Goal: Task Accomplishment & Management: Complete application form

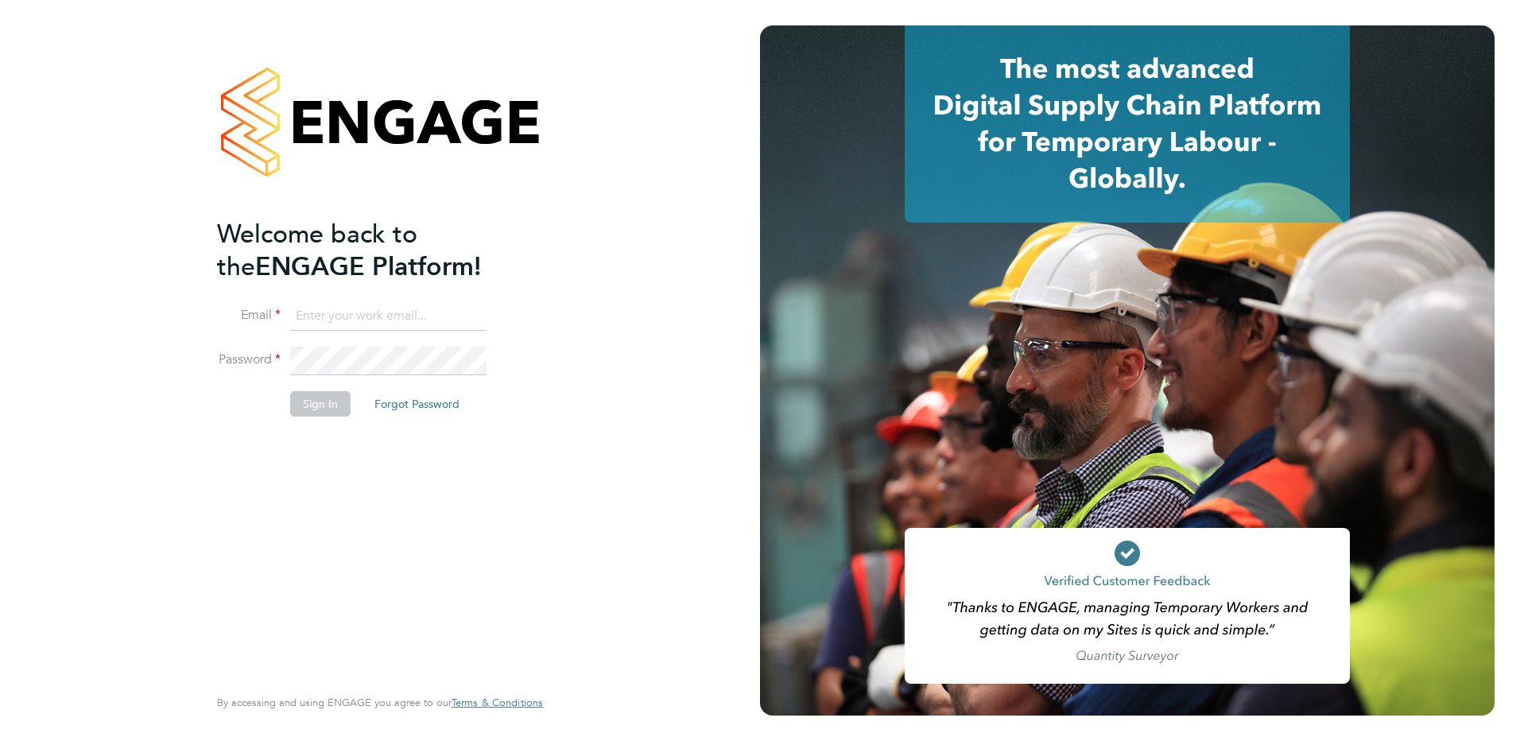
type input "[EMAIL_ADDRESS][DOMAIN_NAME]"
click at [324, 408] on button "Sign In" at bounding box center [320, 403] width 60 height 25
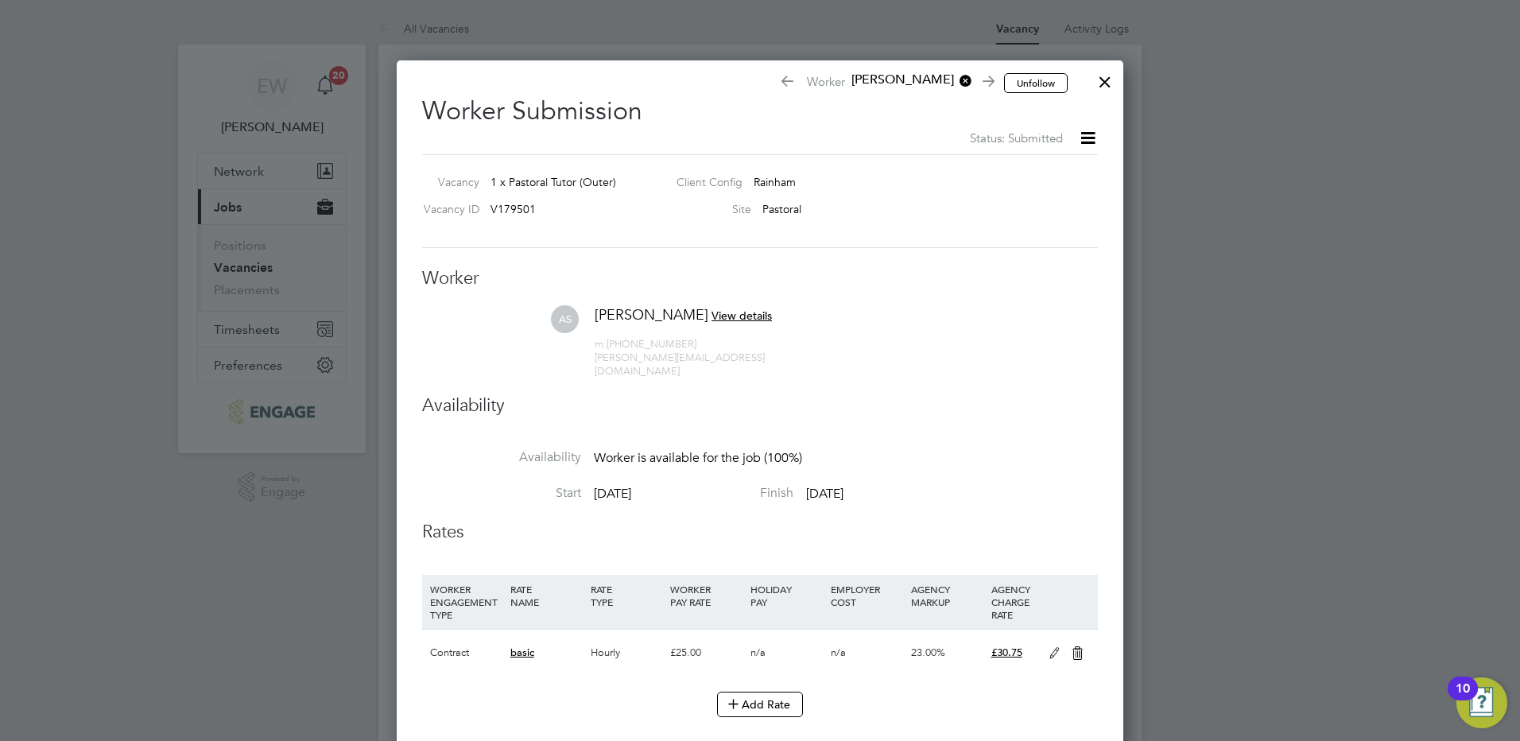
click at [1105, 89] on div at bounding box center [1105, 78] width 29 height 29
click at [1105, 82] on div at bounding box center [1105, 78] width 29 height 29
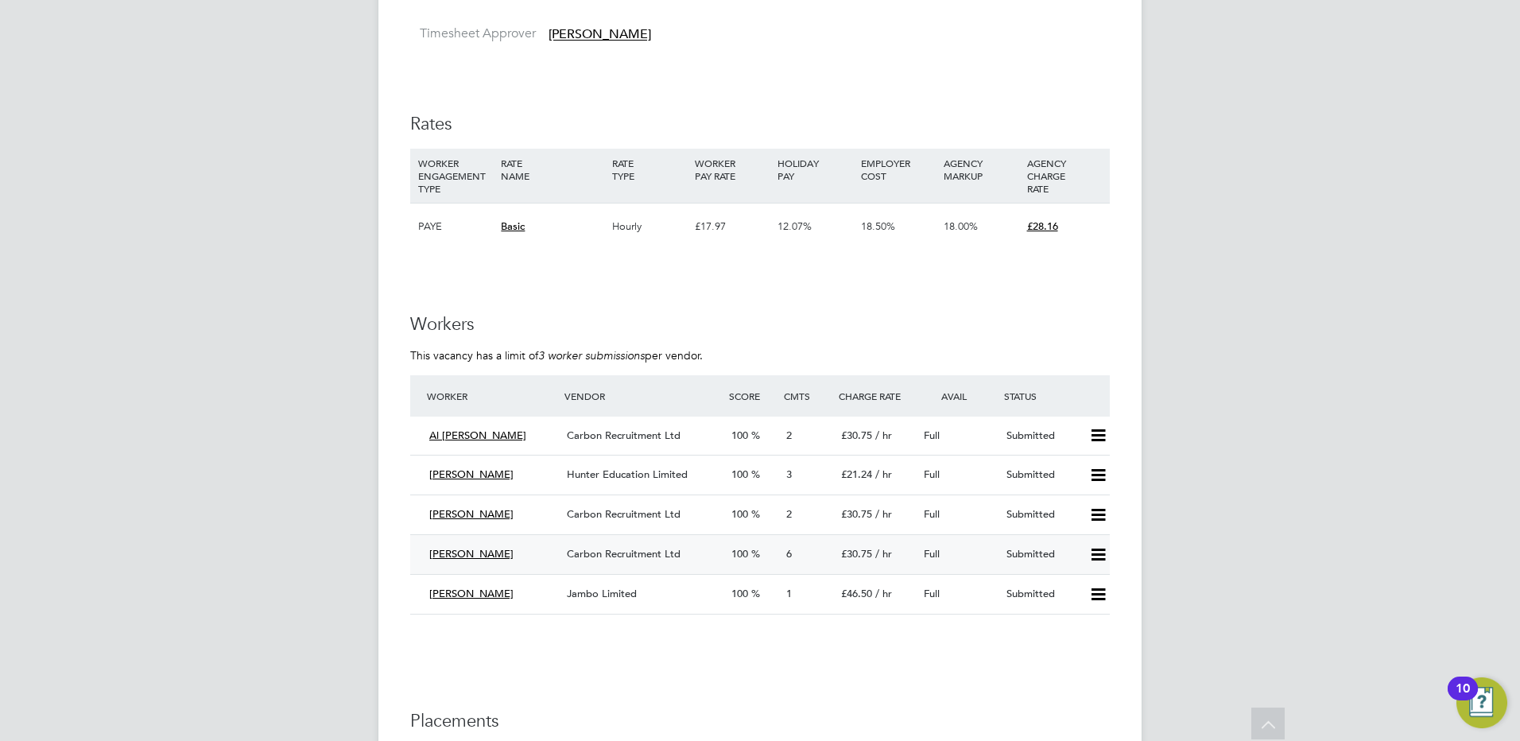
click at [584, 556] on span "Carbon Recruitment Ltd" at bounding box center [624, 554] width 114 height 14
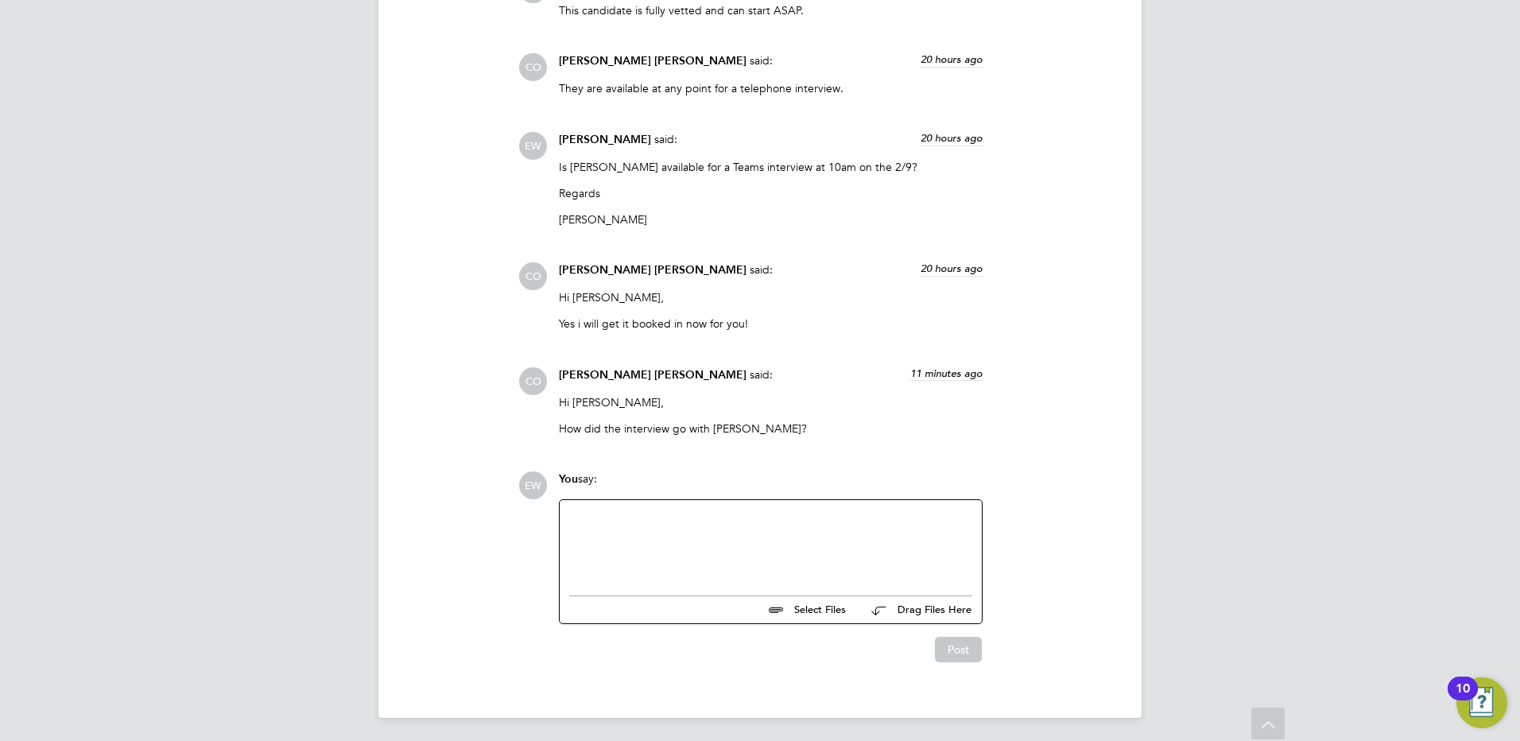
scroll to position [1678, 0]
click at [649, 551] on div at bounding box center [770, 541] width 403 height 68
paste div
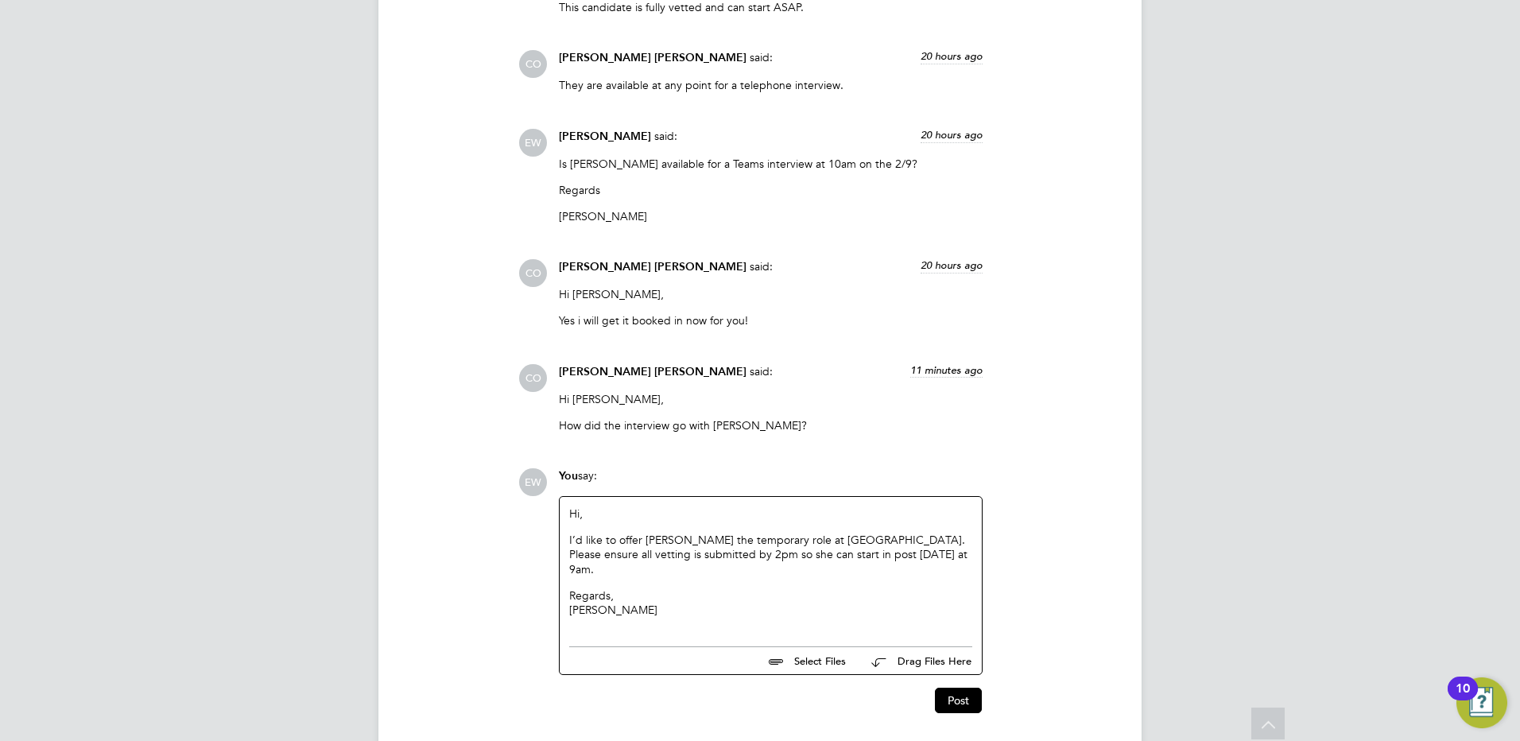
click at [910, 559] on p "I’d like to offer Amy the temporary role at Rainham. Please ensure all vetting …" at bounding box center [770, 555] width 403 height 44
click at [954, 689] on button "Post" at bounding box center [958, 700] width 47 height 25
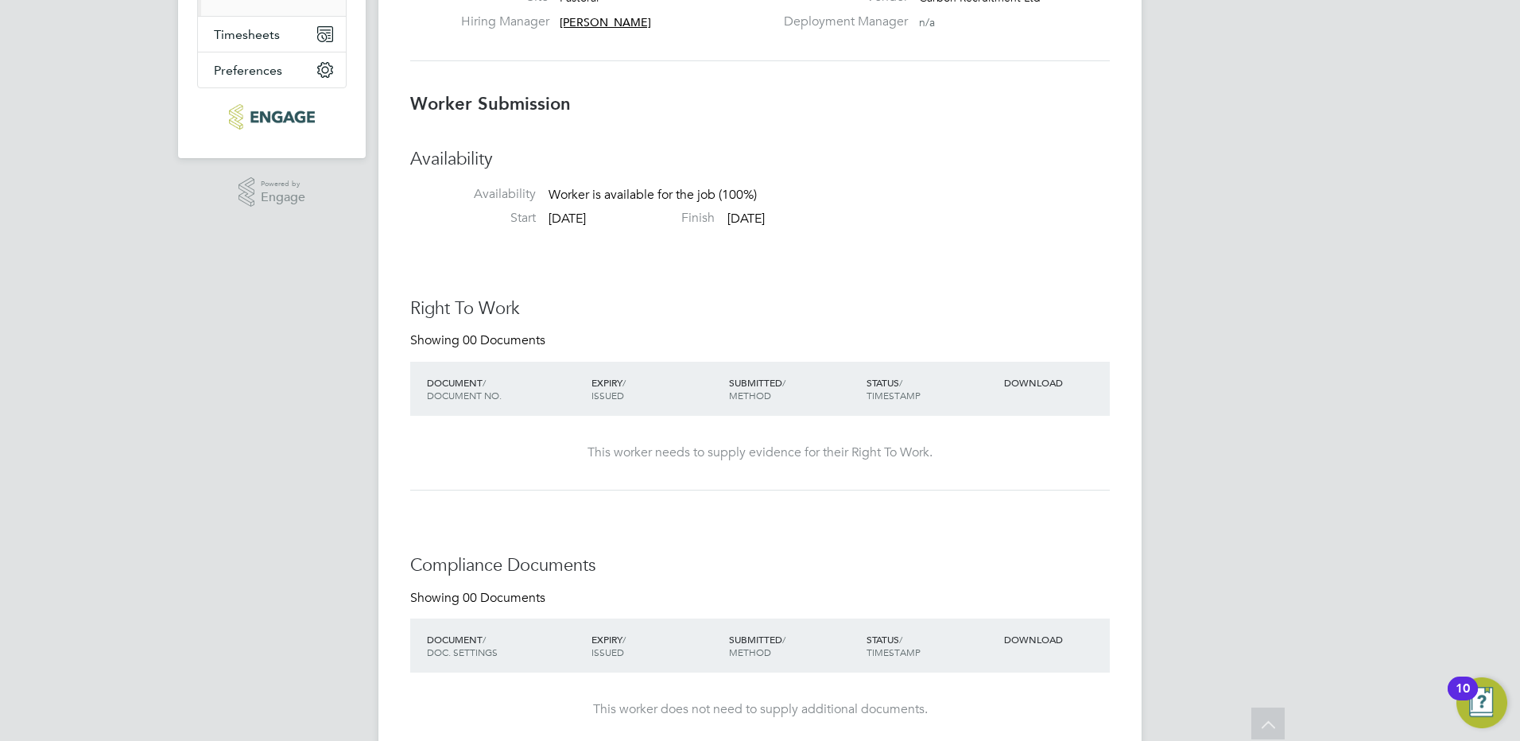
scroll to position [0, 0]
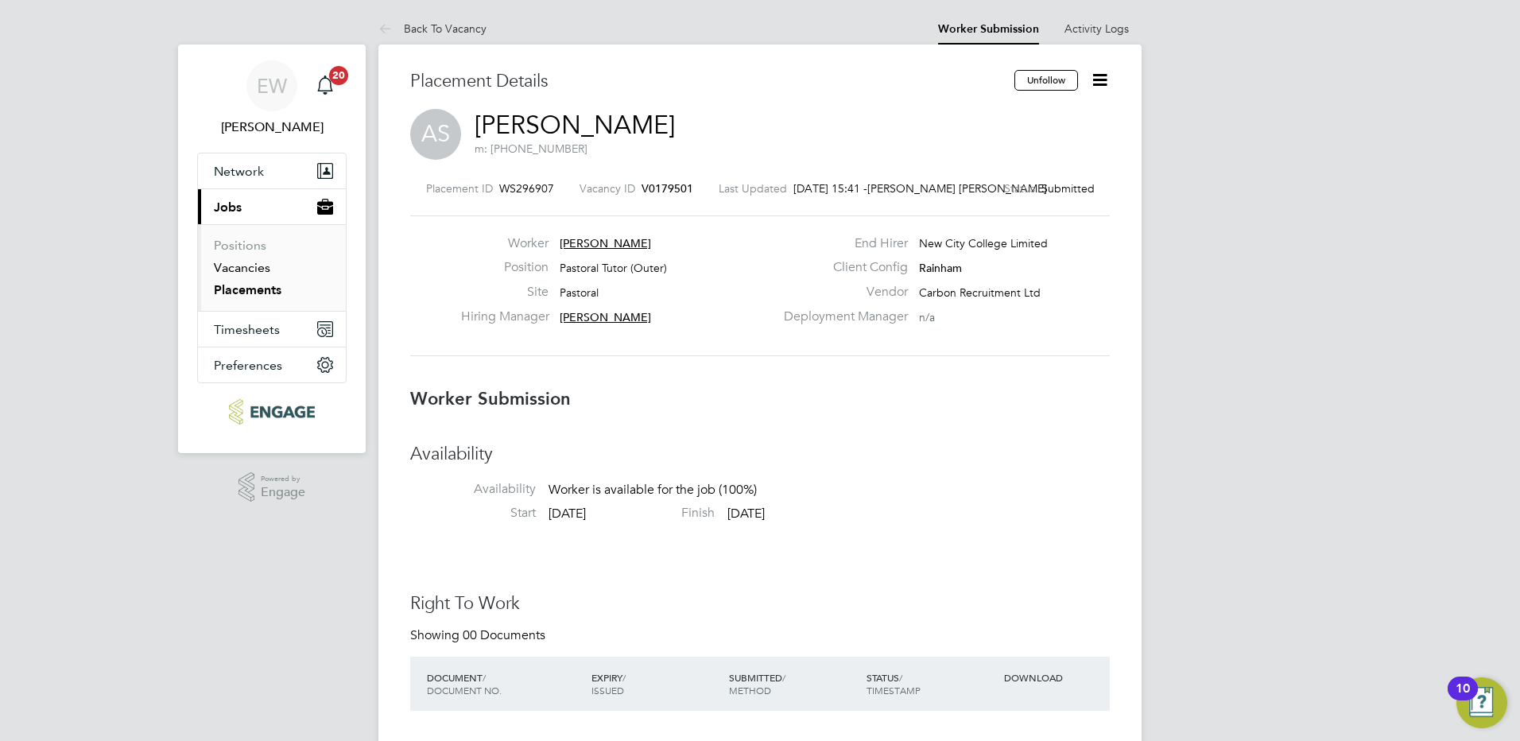
drag, startPoint x: 246, startPoint y: 266, endPoint x: 263, endPoint y: 267, distance: 16.7
click at [246, 266] on link "Vacancies" at bounding box center [242, 267] width 56 height 15
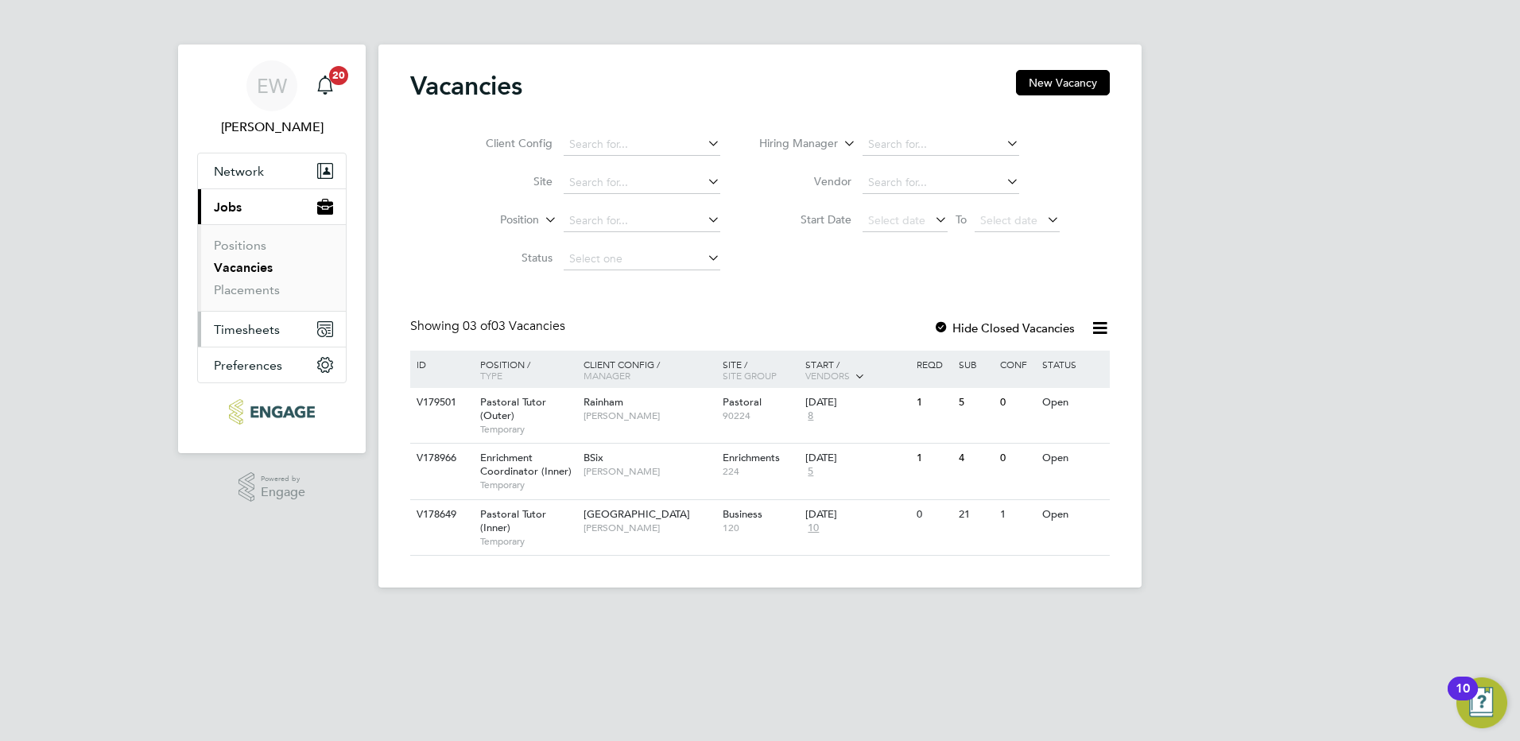
click at [248, 334] on span "Timesheets" at bounding box center [247, 329] width 66 height 15
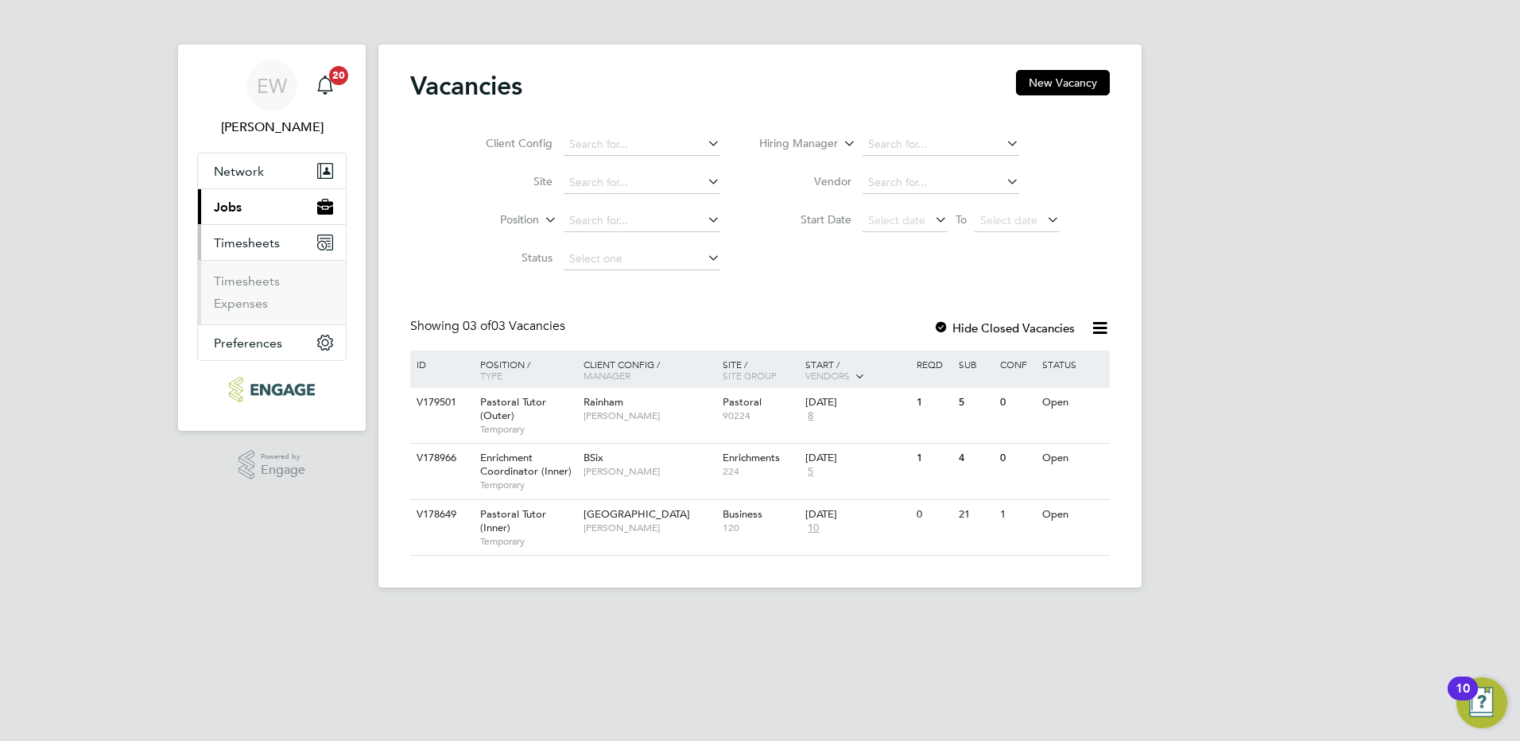
click at [240, 292] on li "Timesheets" at bounding box center [273, 285] width 119 height 22
click at [241, 280] on link "Timesheets" at bounding box center [247, 281] width 66 height 15
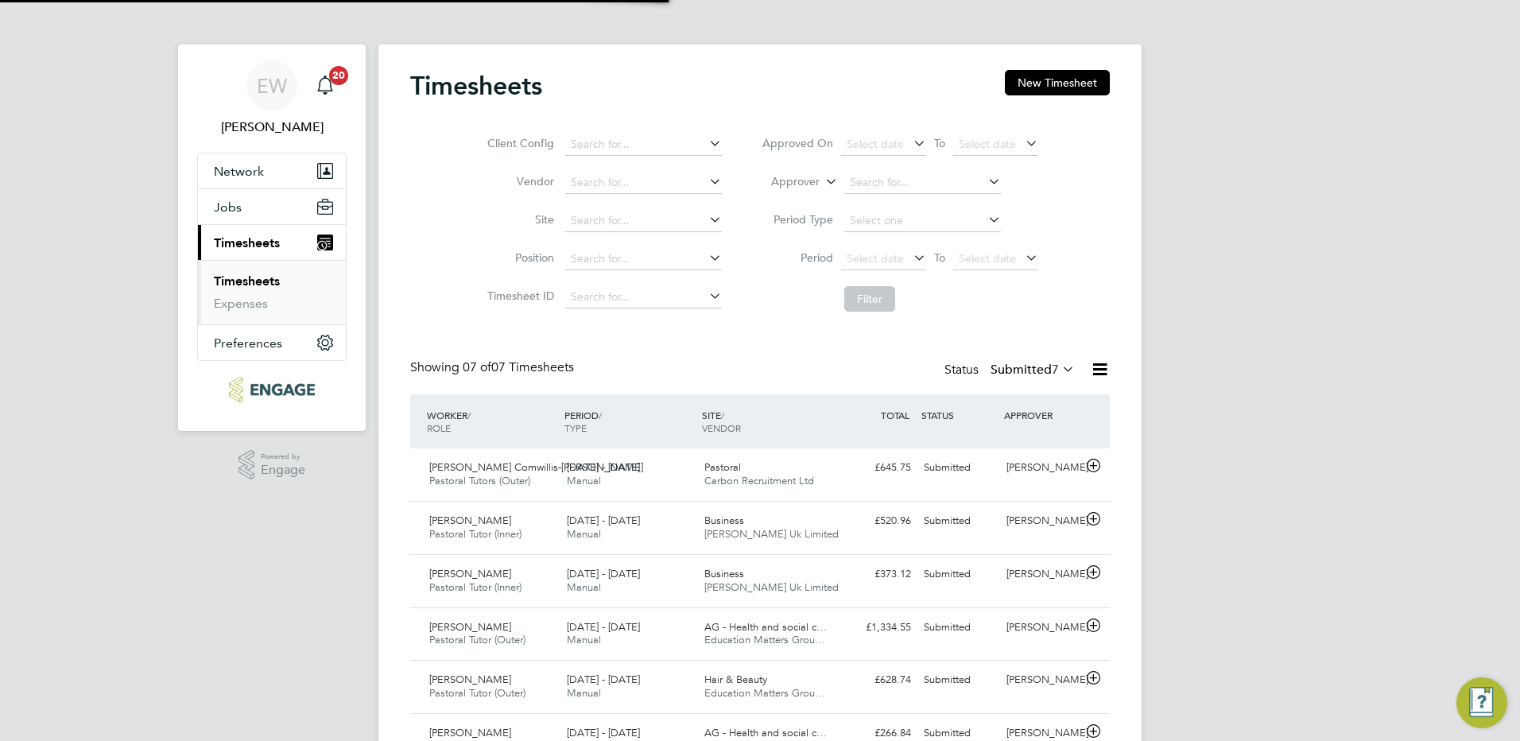
scroll to position [41, 138]
click at [837, 460] on div "£645.75 Submitted" at bounding box center [876, 468] width 83 height 26
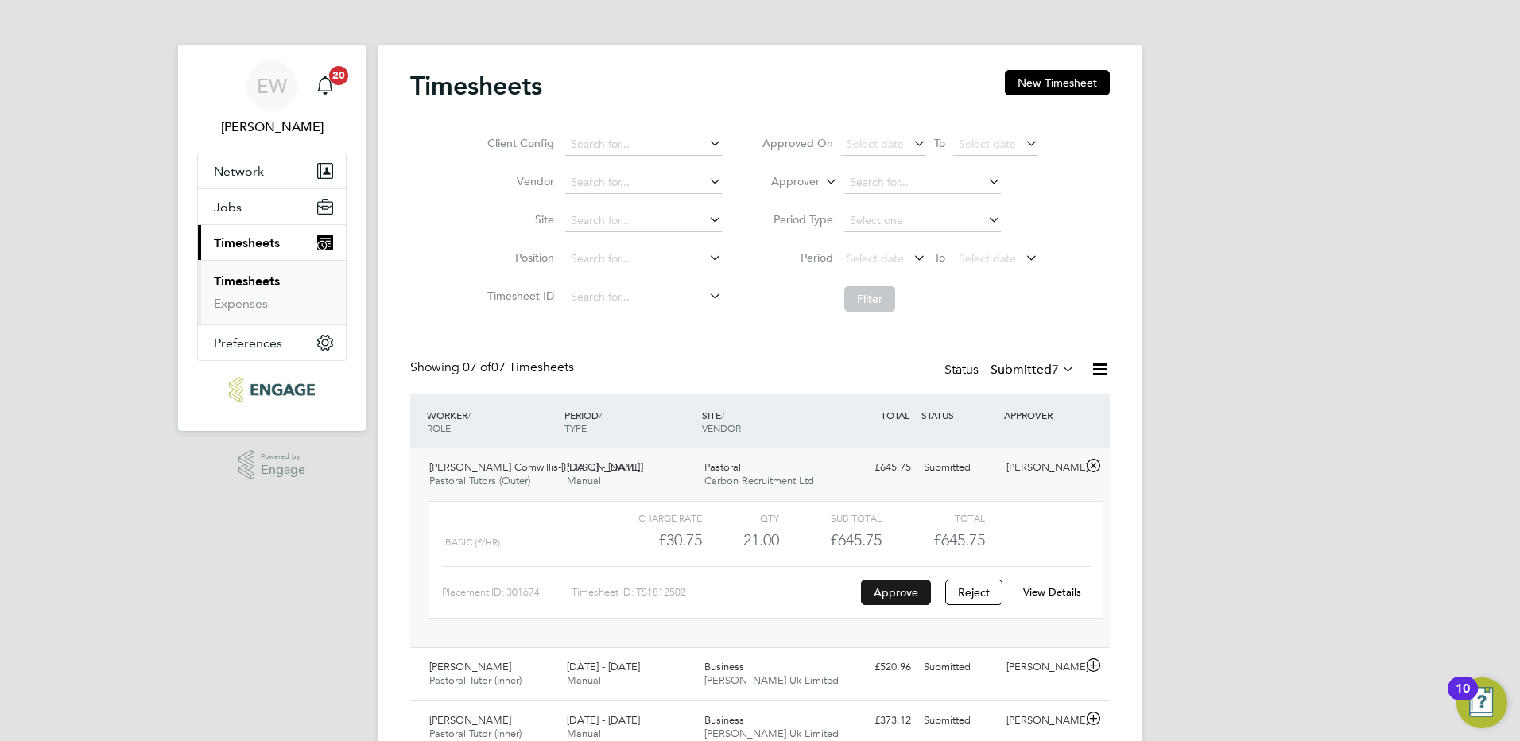
click at [896, 581] on button "Approve" at bounding box center [896, 592] width 70 height 25
click at [263, 277] on link "Timesheets" at bounding box center [247, 281] width 66 height 15
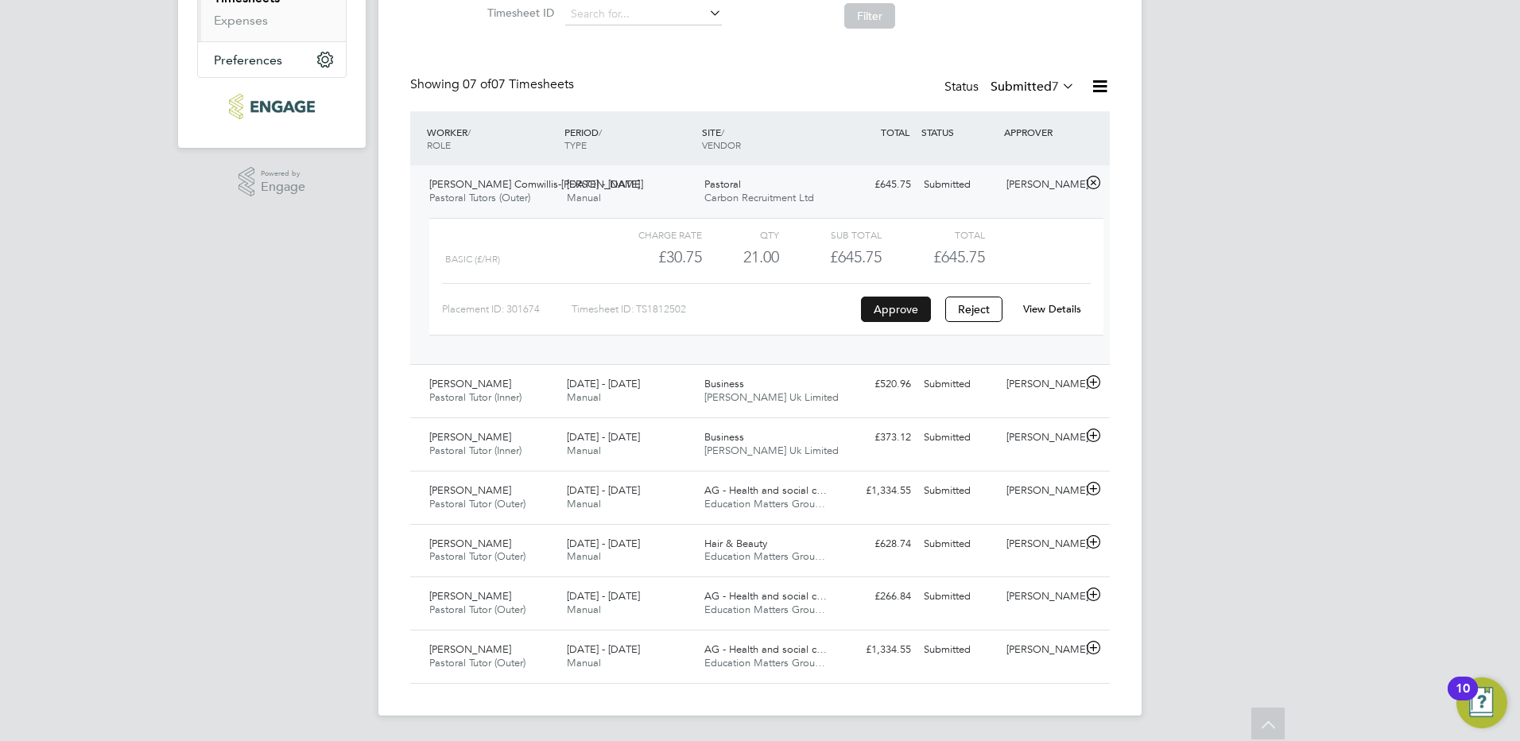
click at [909, 305] on button "Approve" at bounding box center [896, 309] width 70 height 25
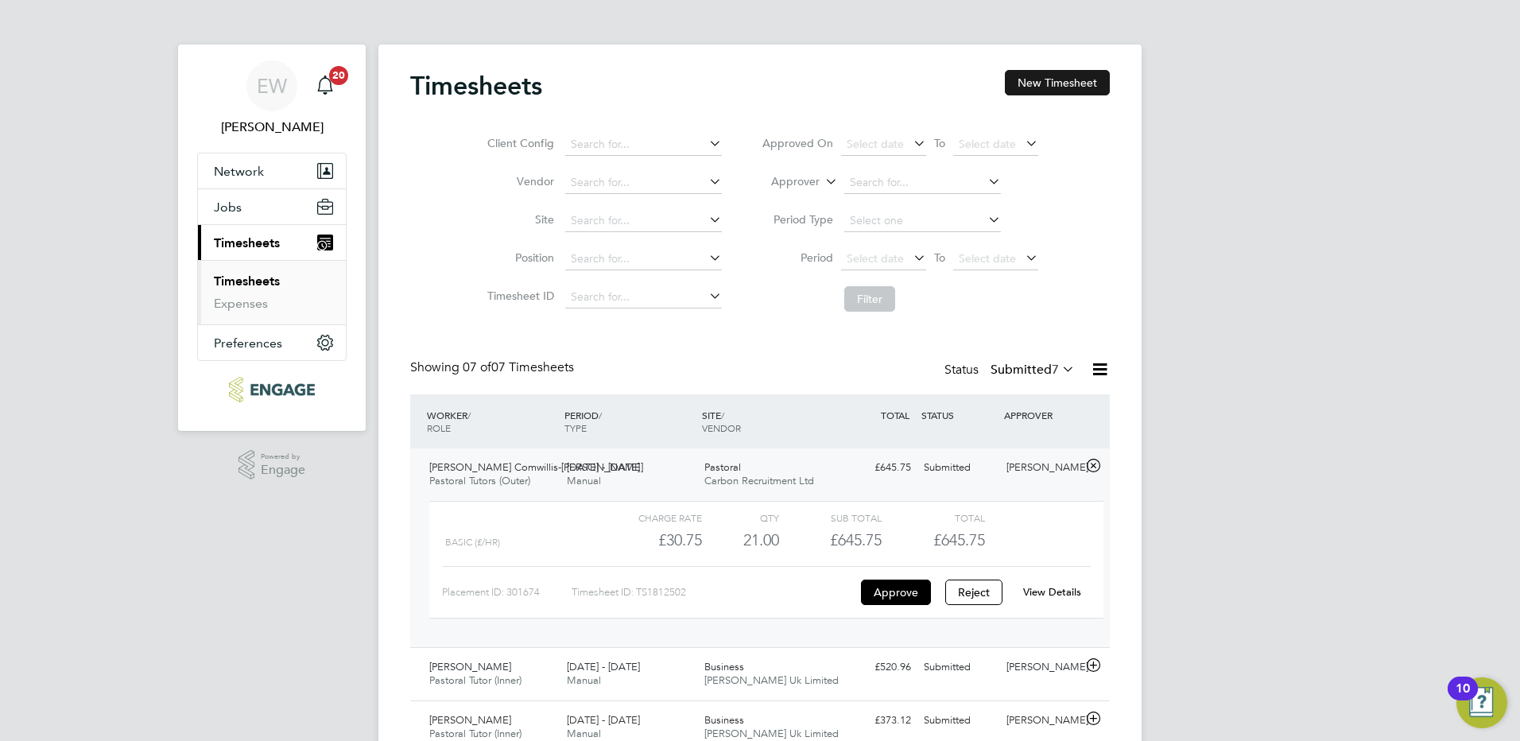
click at [1090, 82] on button "New Timesheet" at bounding box center [1057, 82] width 105 height 25
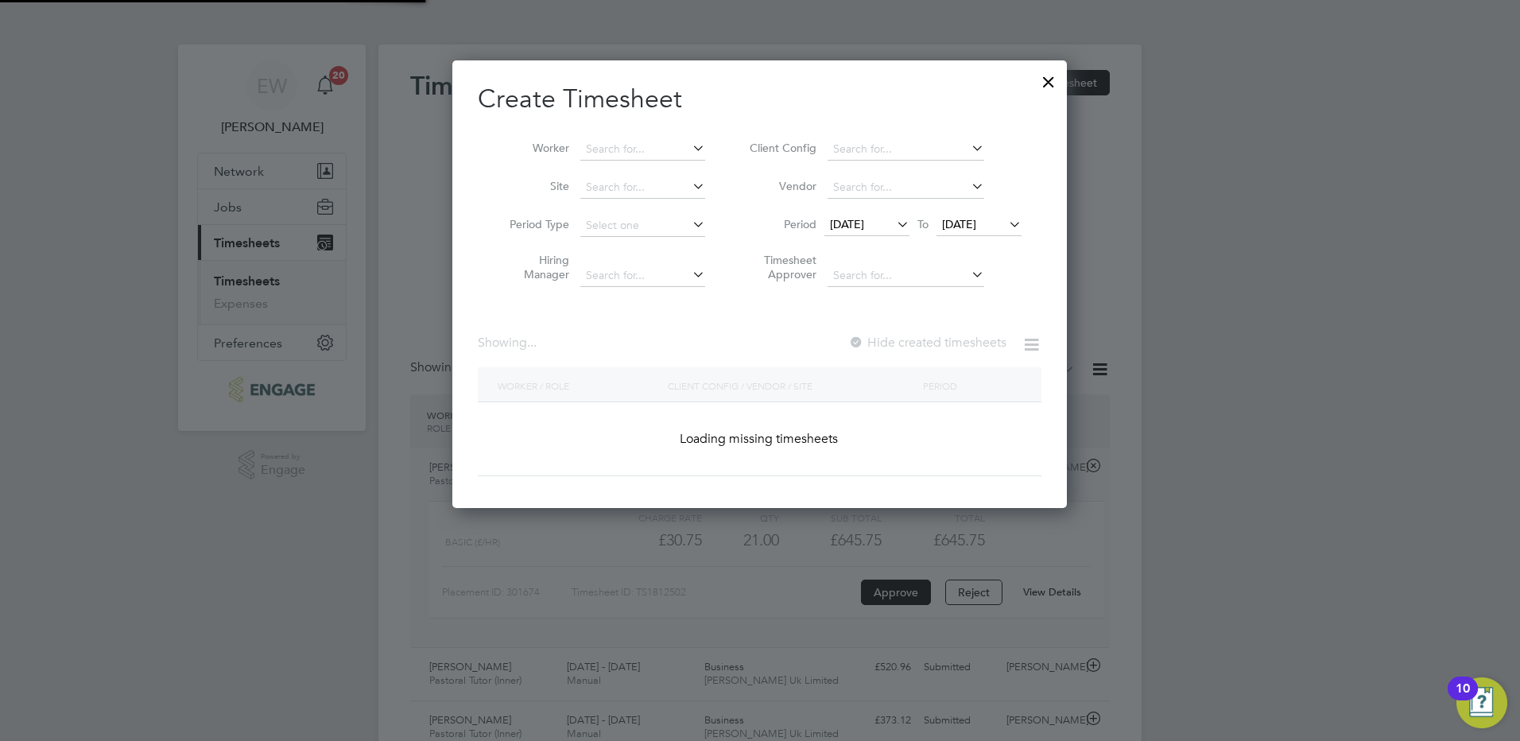
scroll to position [3282, 615]
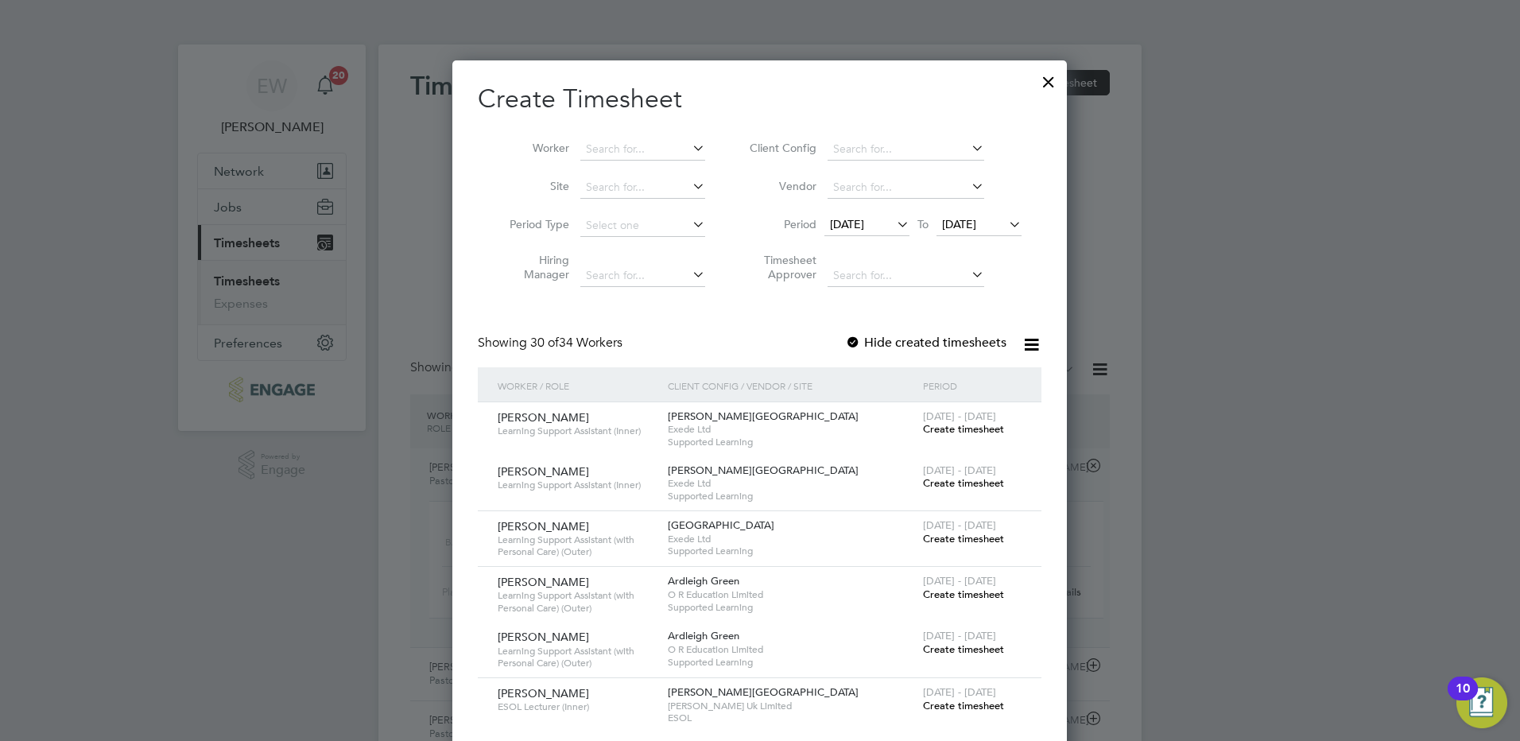
click at [1049, 77] on div at bounding box center [1048, 78] width 29 height 29
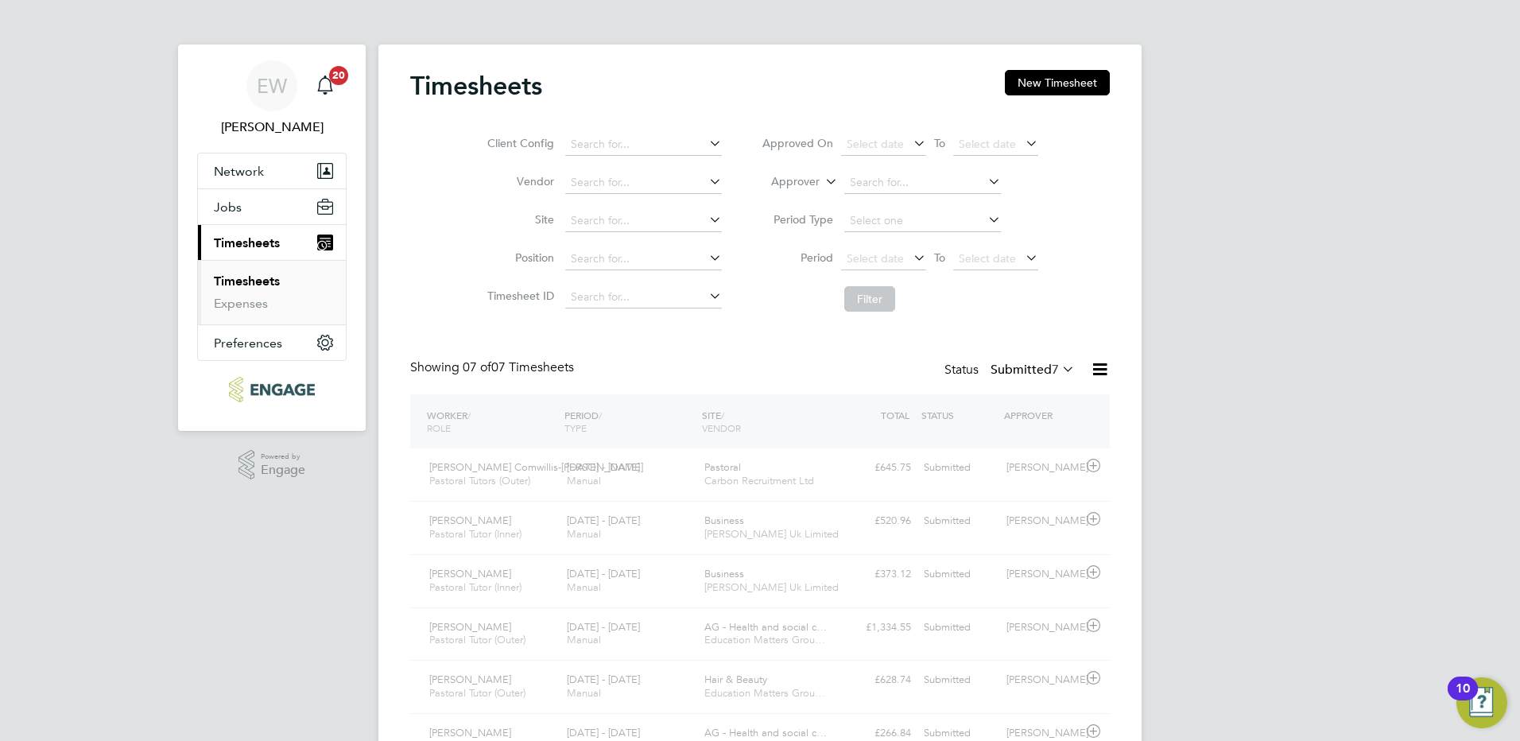
scroll to position [41, 138]
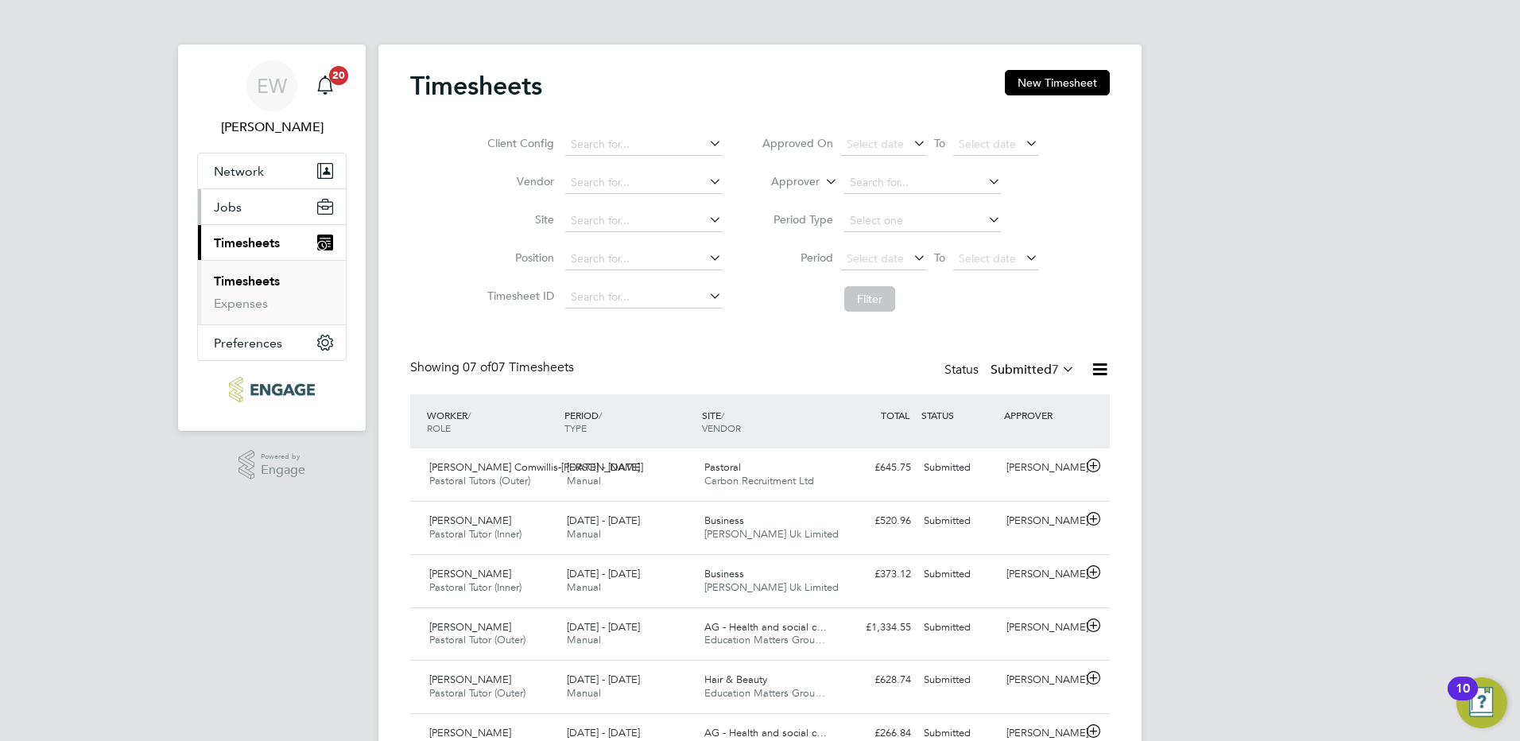
click at [249, 206] on button "Jobs" at bounding box center [272, 206] width 148 height 35
click at [260, 237] on span "Timesheets" at bounding box center [247, 242] width 66 height 15
click at [249, 204] on button "Jobs" at bounding box center [272, 206] width 148 height 35
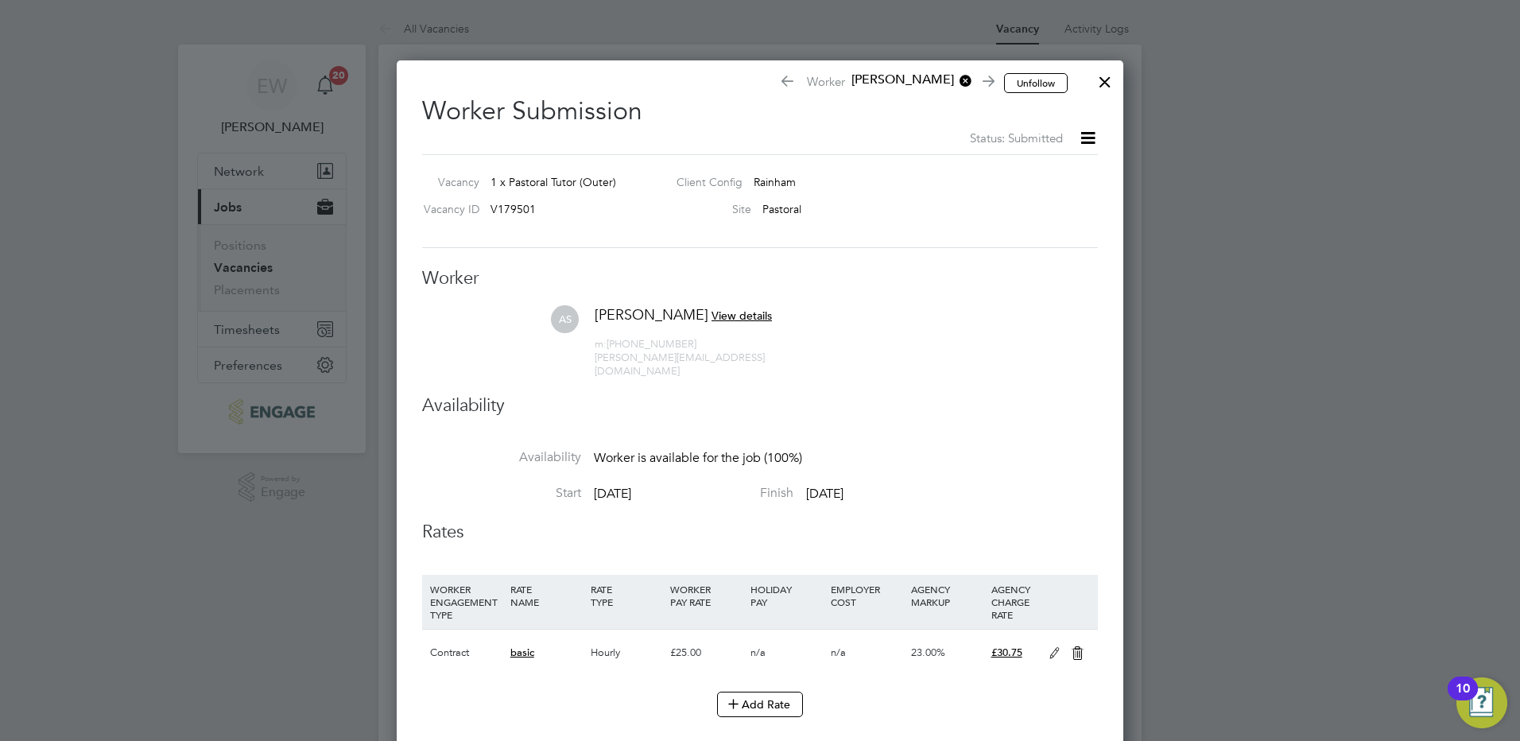
click at [1106, 80] on div at bounding box center [1105, 78] width 29 height 29
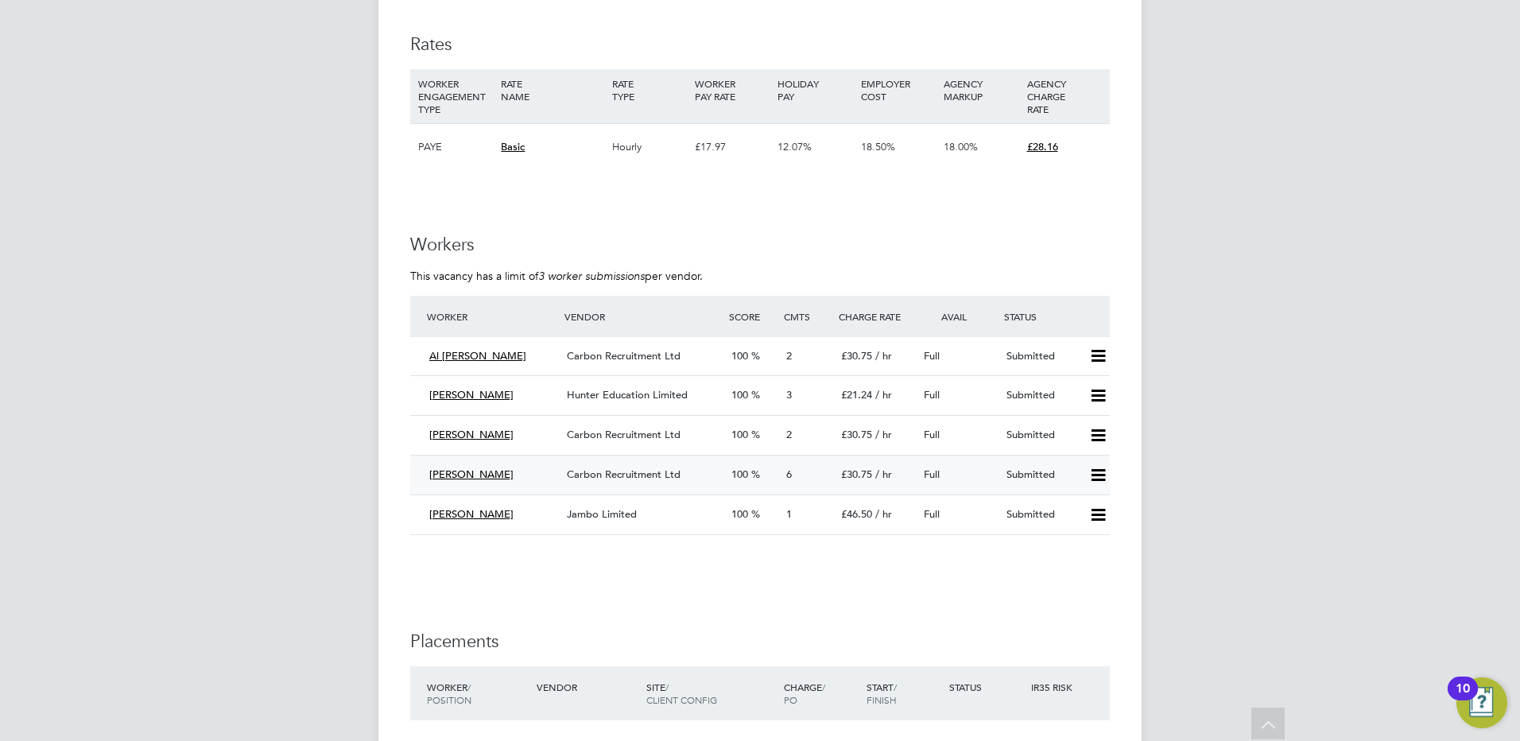
click at [625, 466] on div "Carbon Recruitment Ltd" at bounding box center [643, 475] width 165 height 26
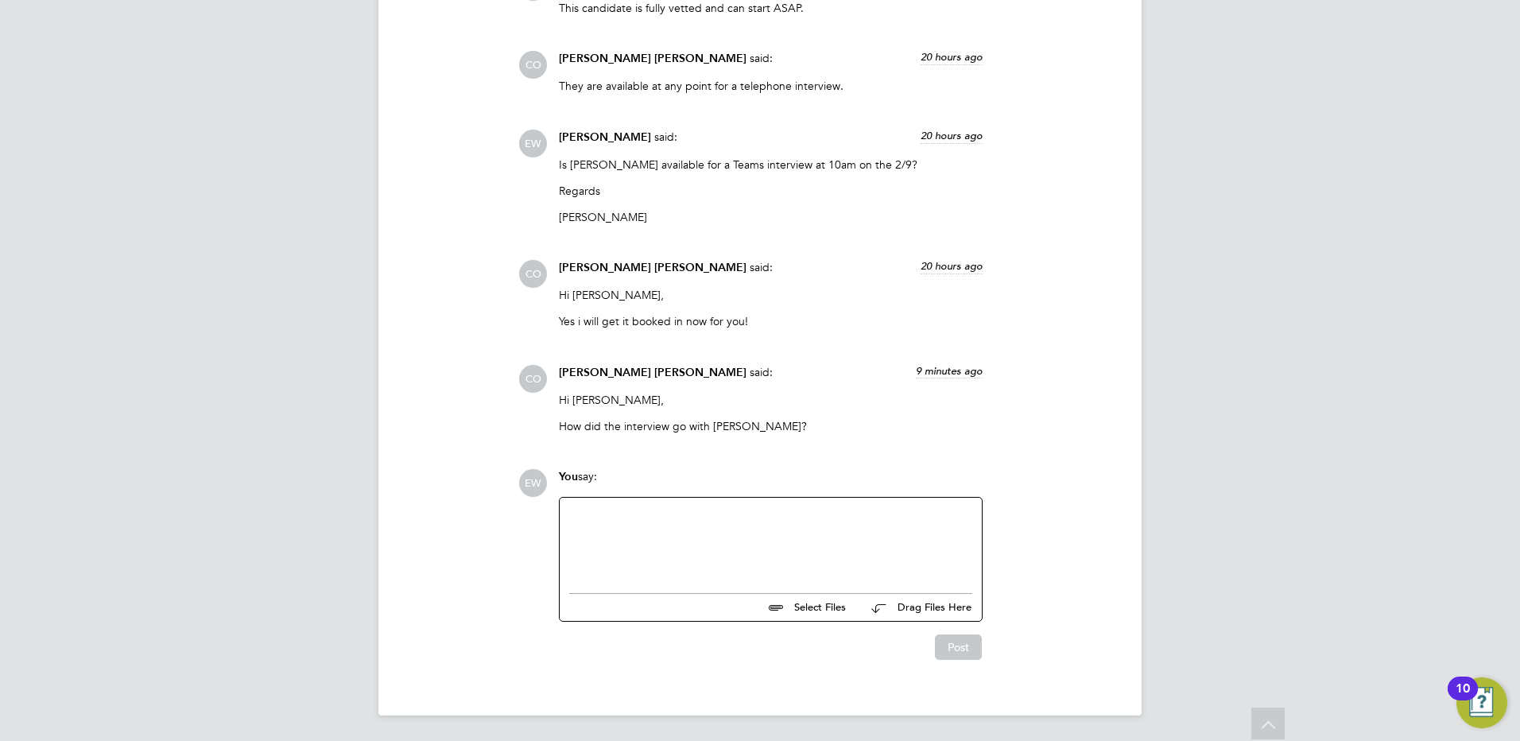
click at [665, 557] on div at bounding box center [770, 541] width 403 height 68
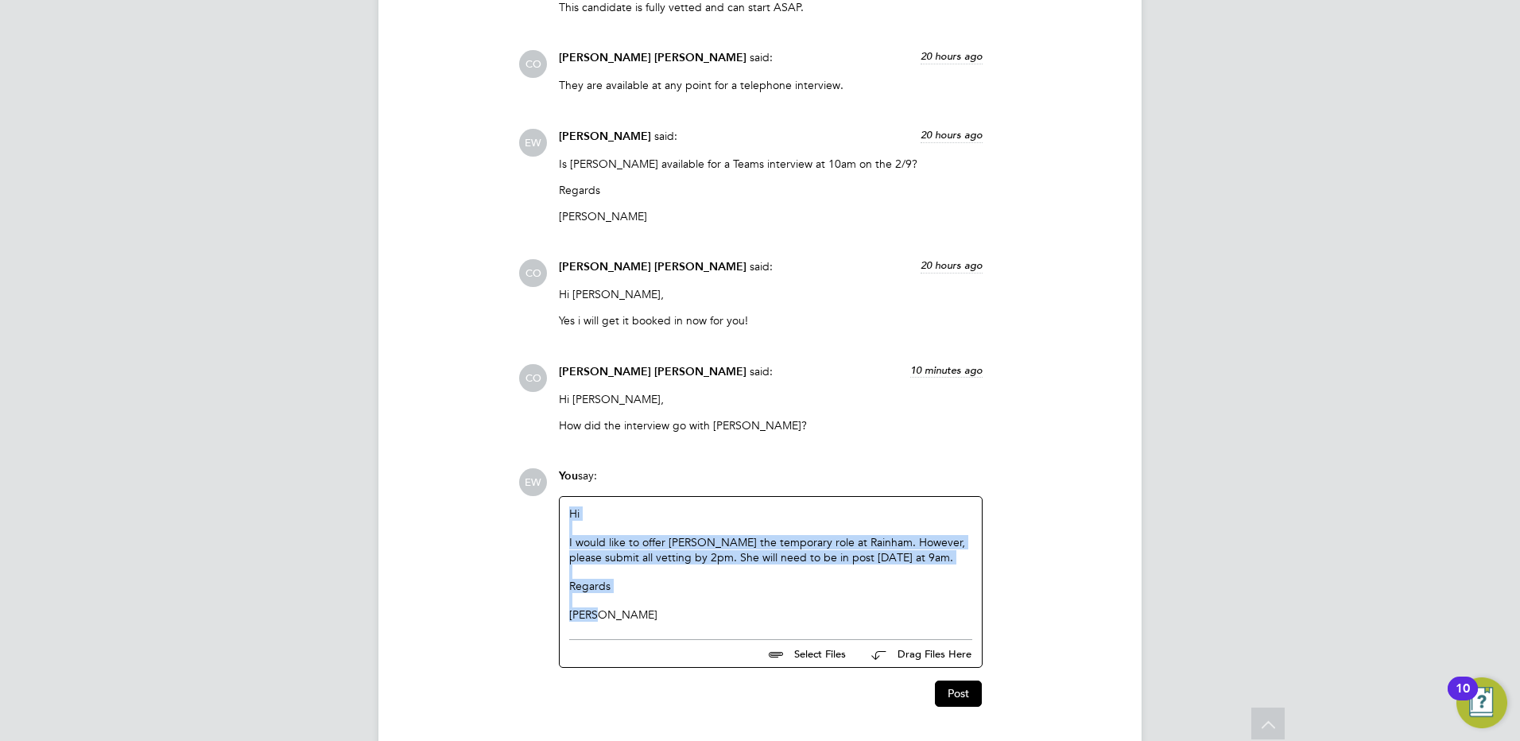
drag, startPoint x: 685, startPoint y: 610, endPoint x: 483, endPoint y: 470, distance: 245.0
click at [483, 470] on div "Operational Instructions & Comments (6) CO Connor O'sullivan attached a file: 2…" at bounding box center [760, 264] width 700 height 886
copy div "Hi I would like to offer Amy the temporary role at Rainham. However, please sub…"
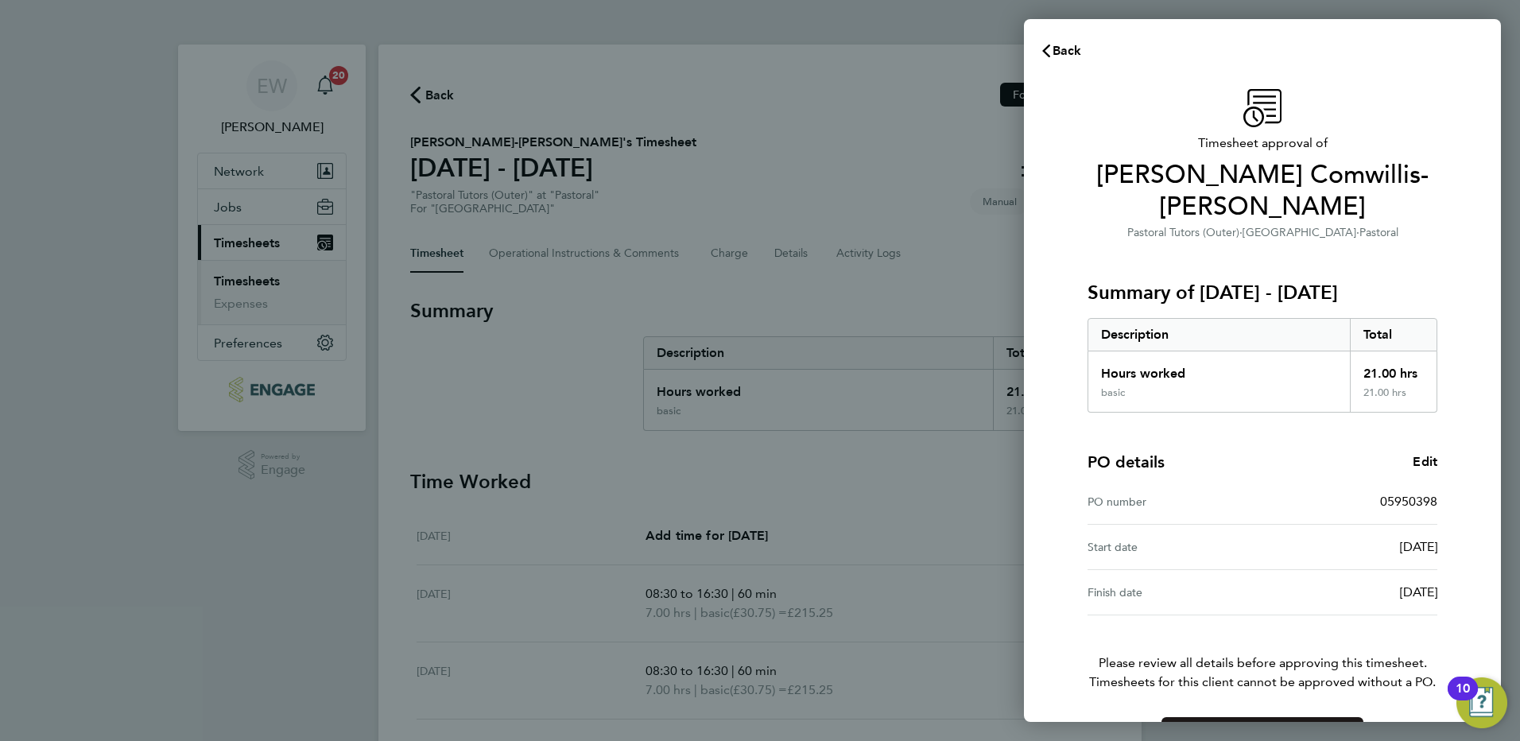
click at [1279, 728] on span "Confirm Timesheet Approval" at bounding box center [1263, 736] width 170 height 16
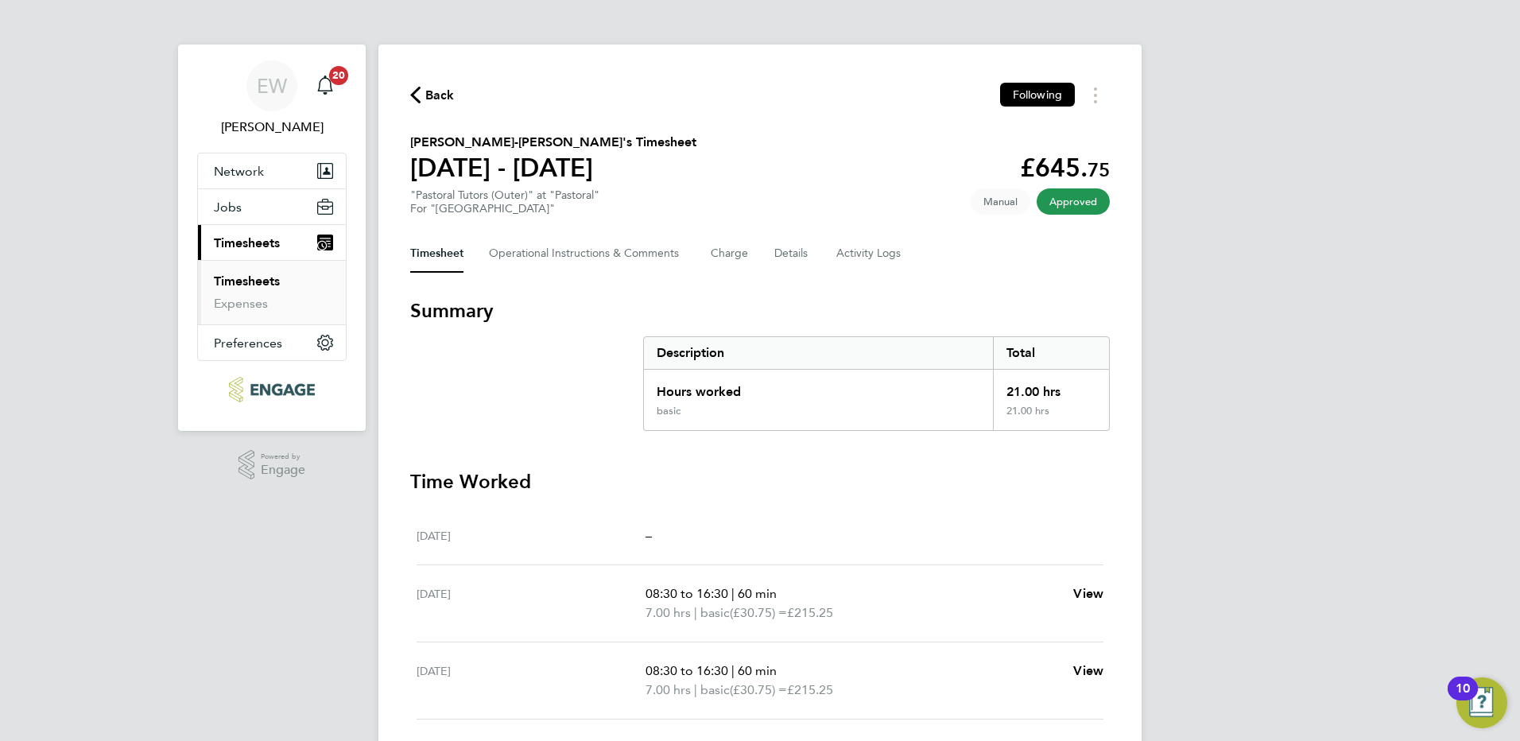
click at [235, 283] on link "Timesheets" at bounding box center [247, 281] width 66 height 15
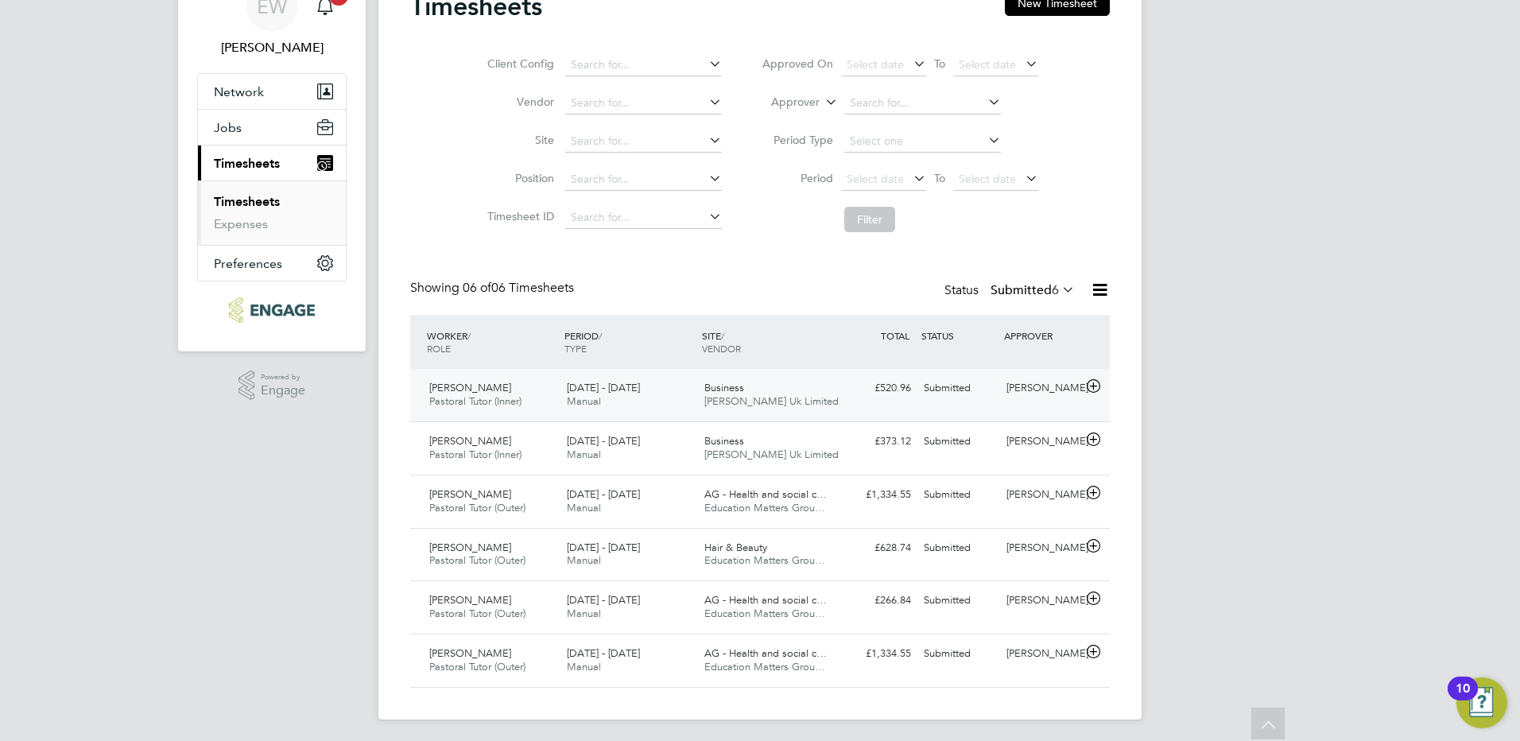
click at [766, 399] on span "Morgan Hunt Uk Limited" at bounding box center [771, 401] width 134 height 14
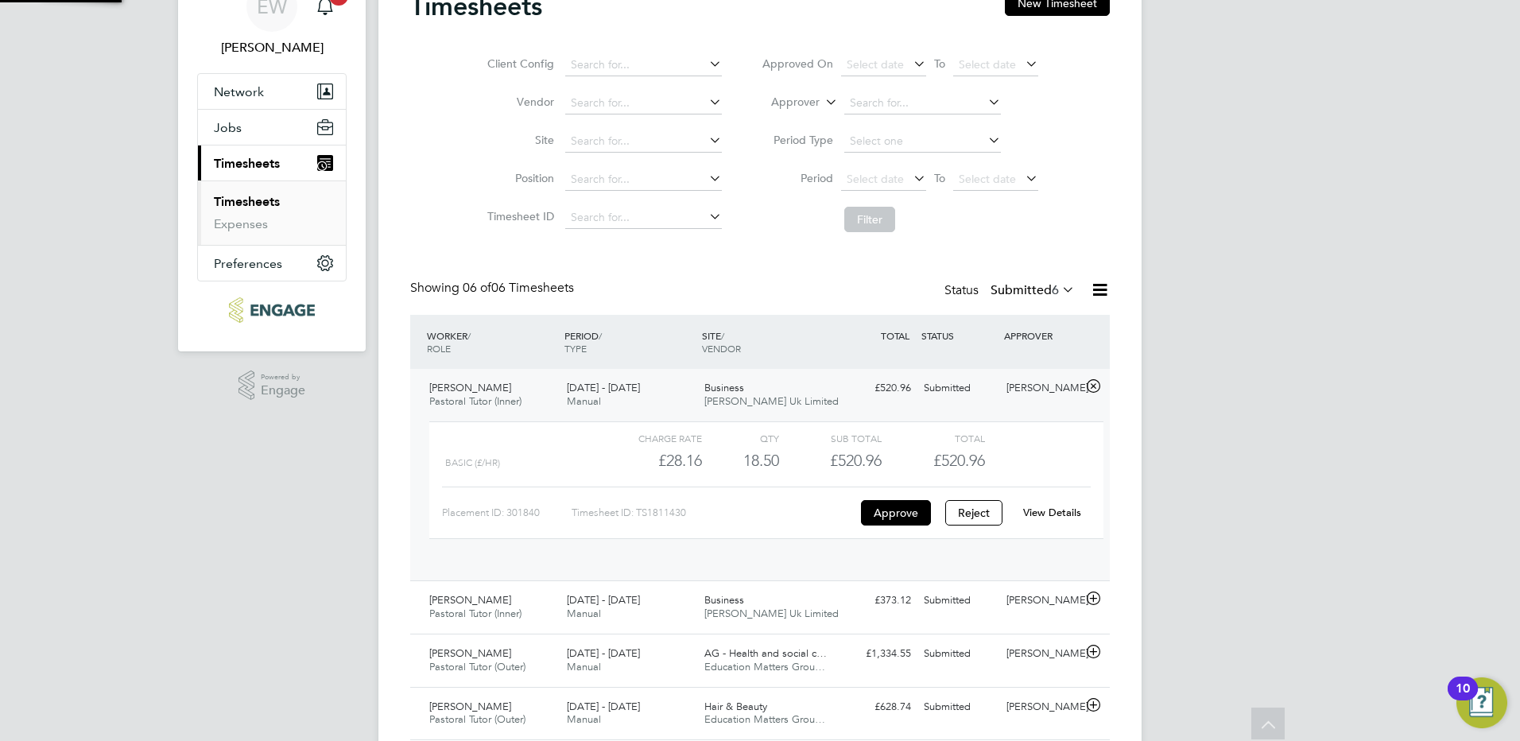
scroll to position [27, 155]
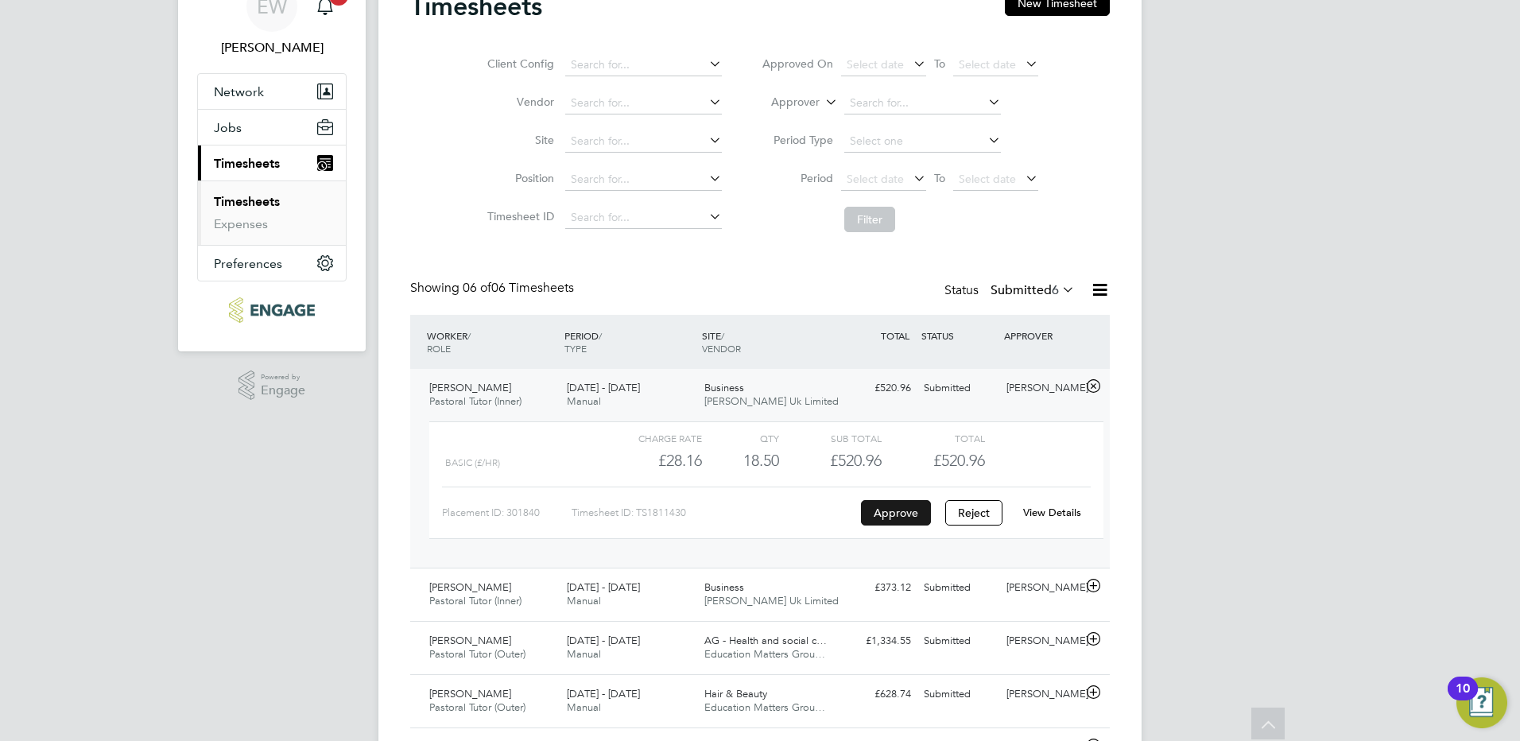
click at [897, 509] on button "Approve" at bounding box center [896, 512] width 70 height 25
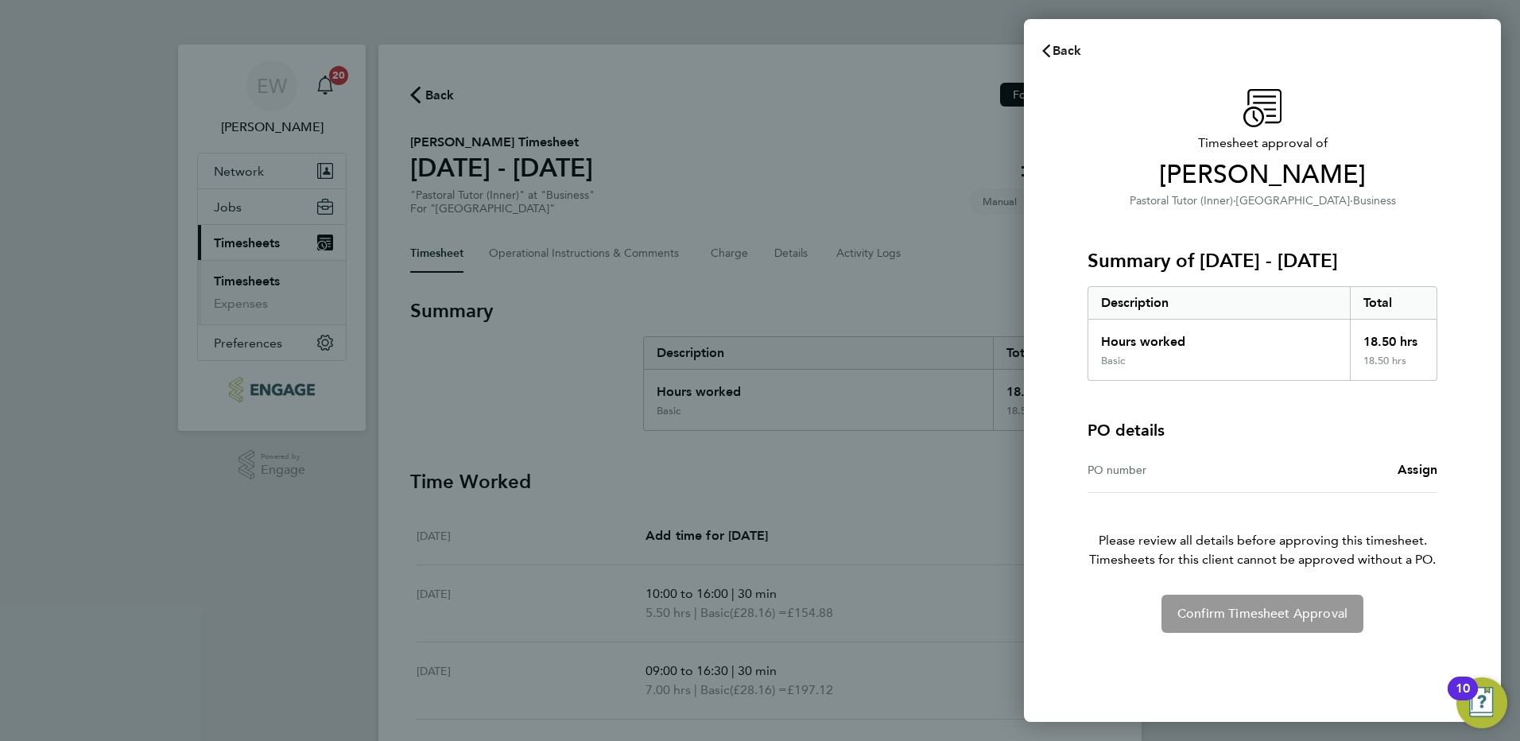
click at [1071, 51] on span "Back" at bounding box center [1067, 50] width 29 height 15
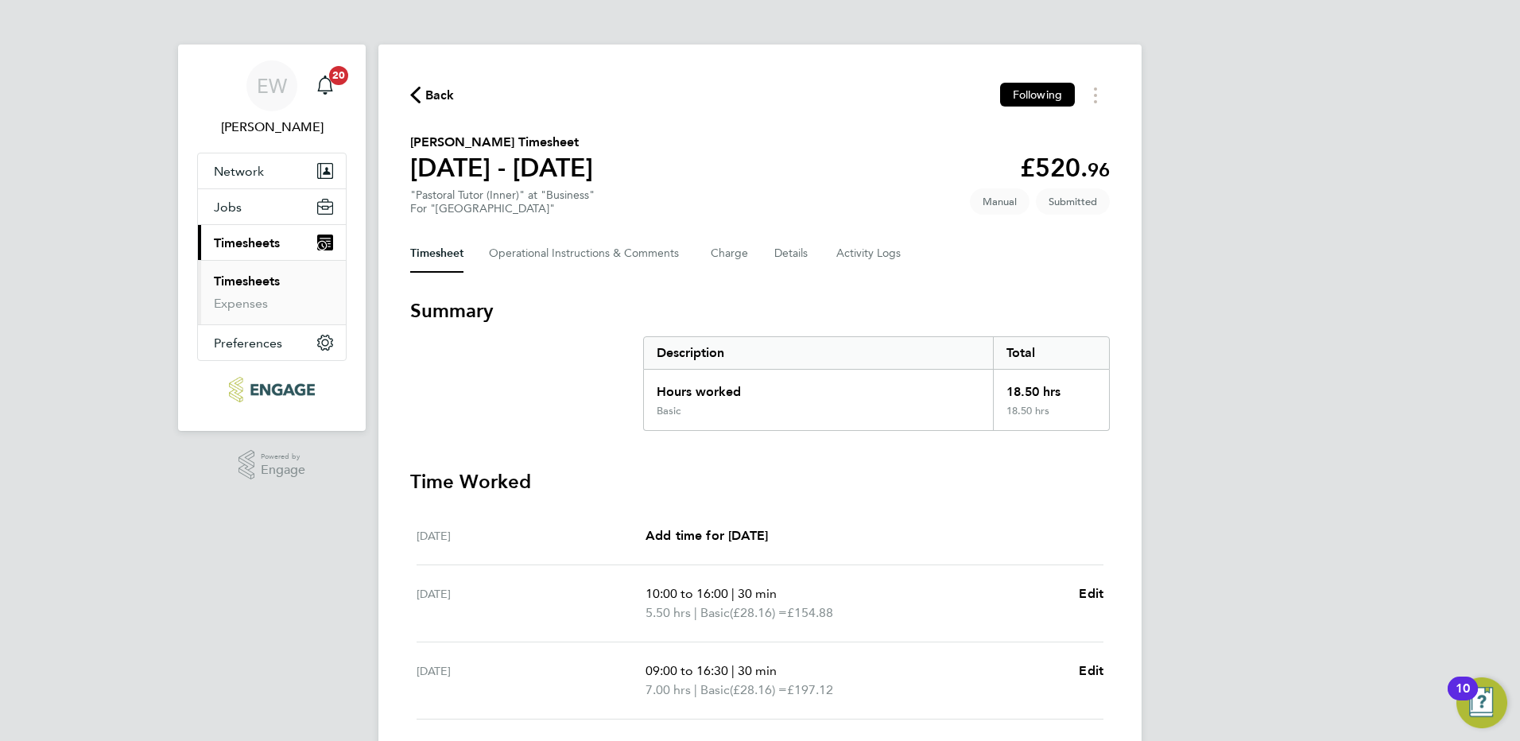
click at [228, 285] on link "Timesheets" at bounding box center [247, 281] width 66 height 15
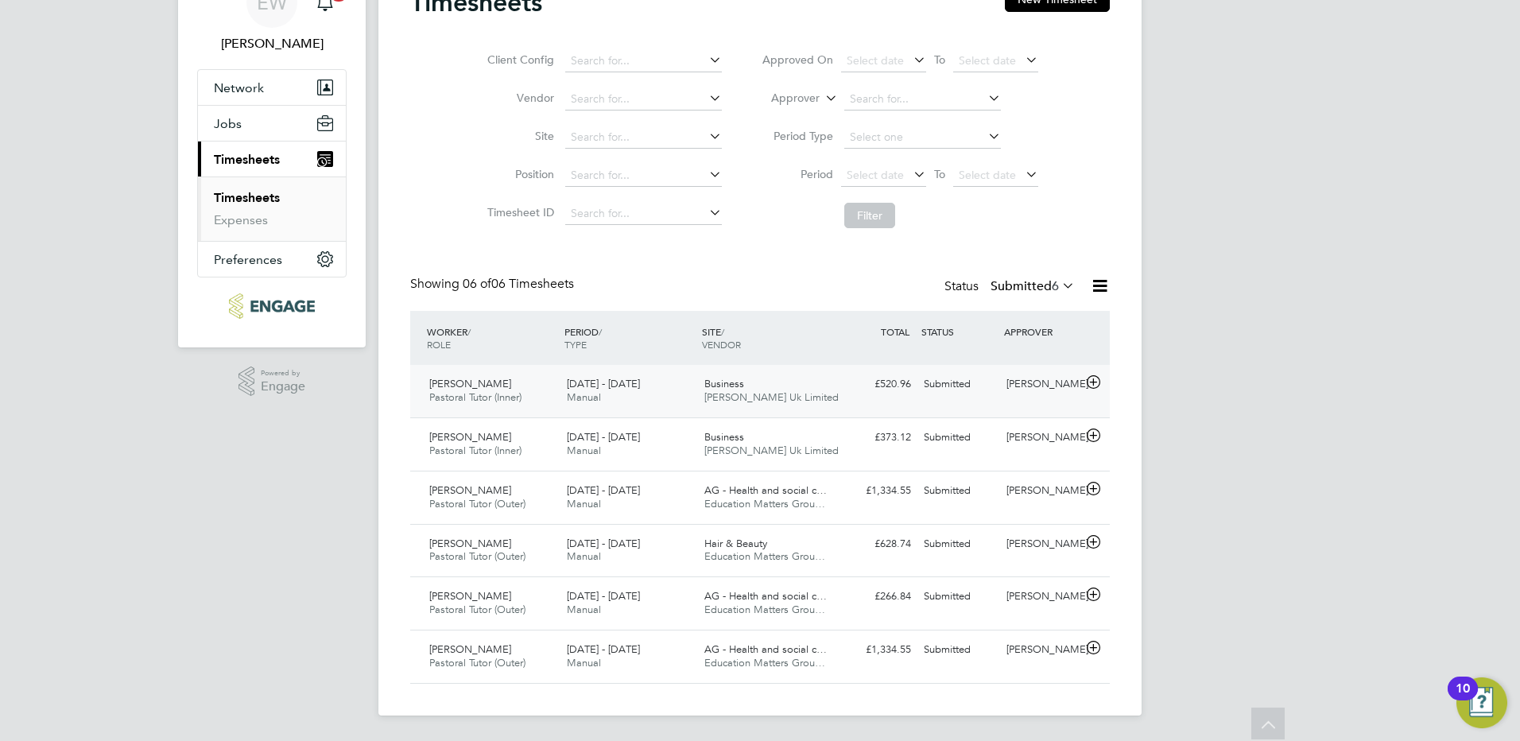
click at [771, 390] on div "Business Morgan Hunt Uk Limited" at bounding box center [767, 391] width 138 height 40
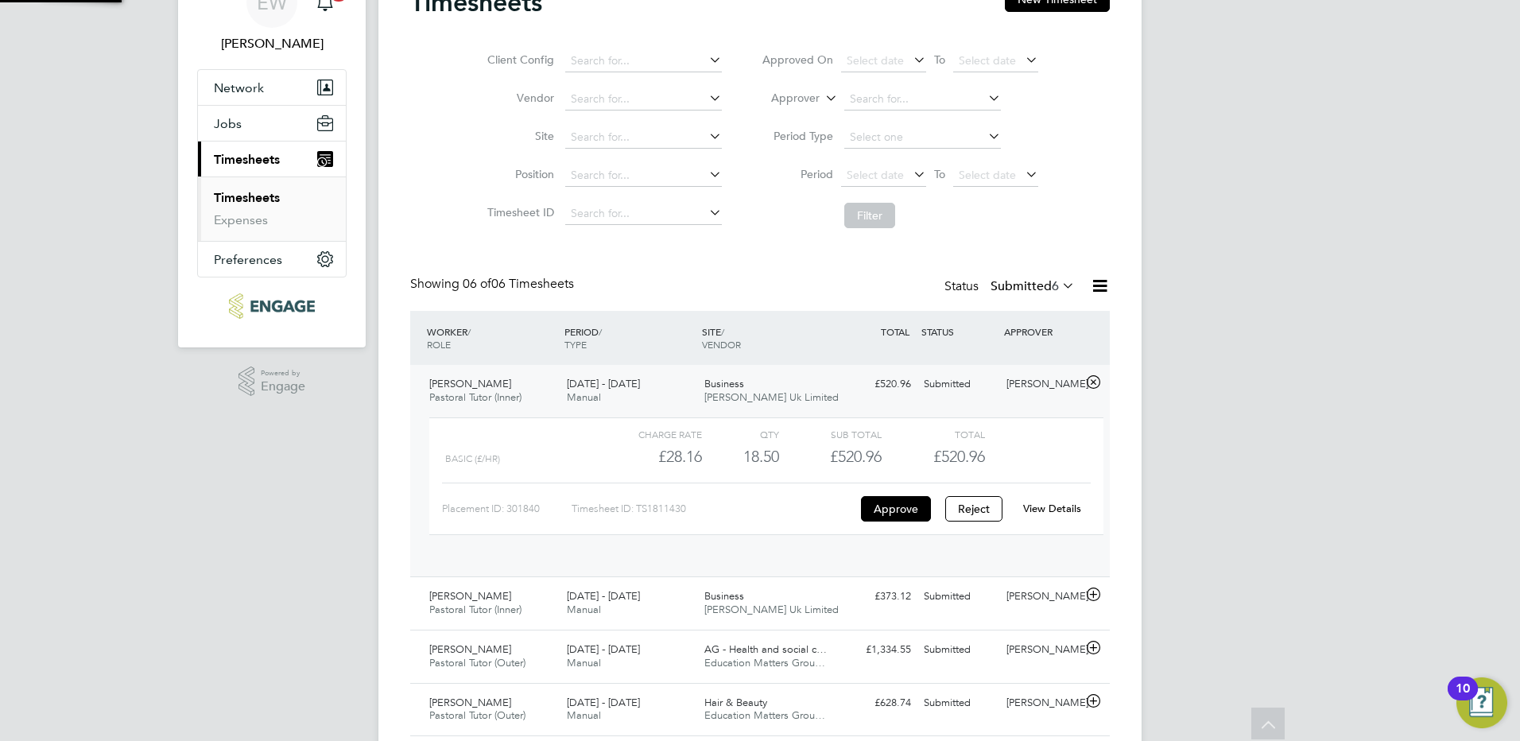
scroll to position [27, 155]
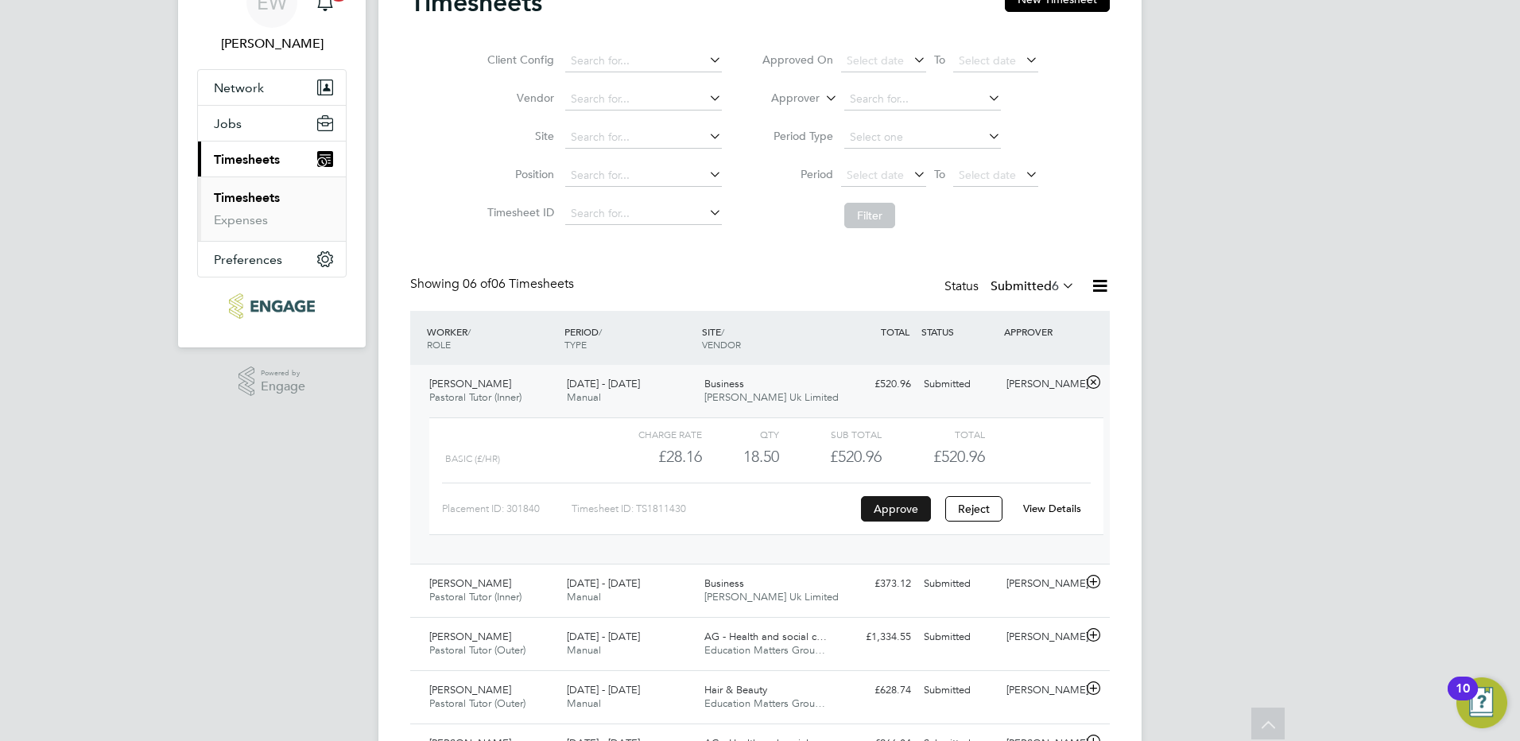
click at [906, 514] on button "Approve" at bounding box center [896, 508] width 70 height 25
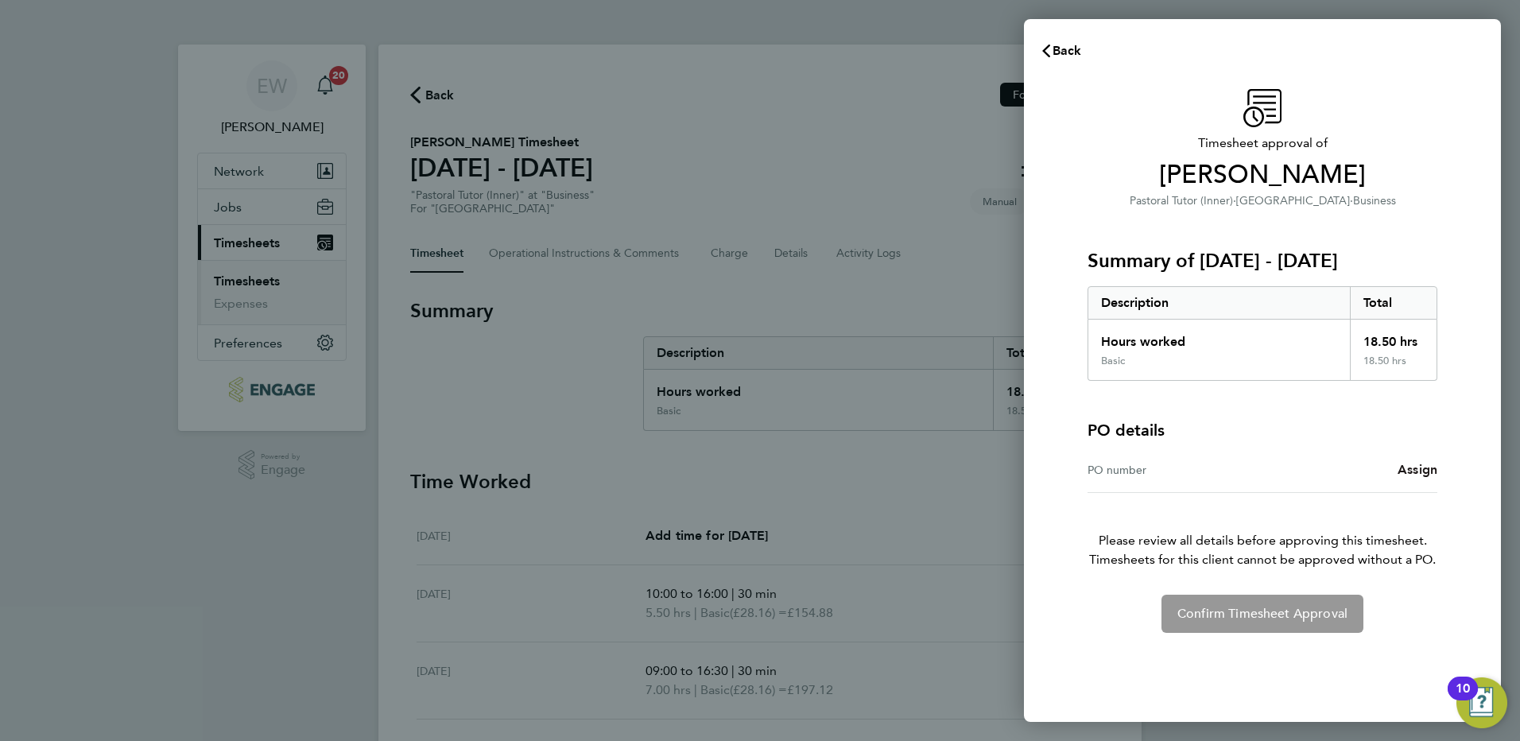
click at [1414, 466] on span "Assign" at bounding box center [1418, 469] width 40 height 15
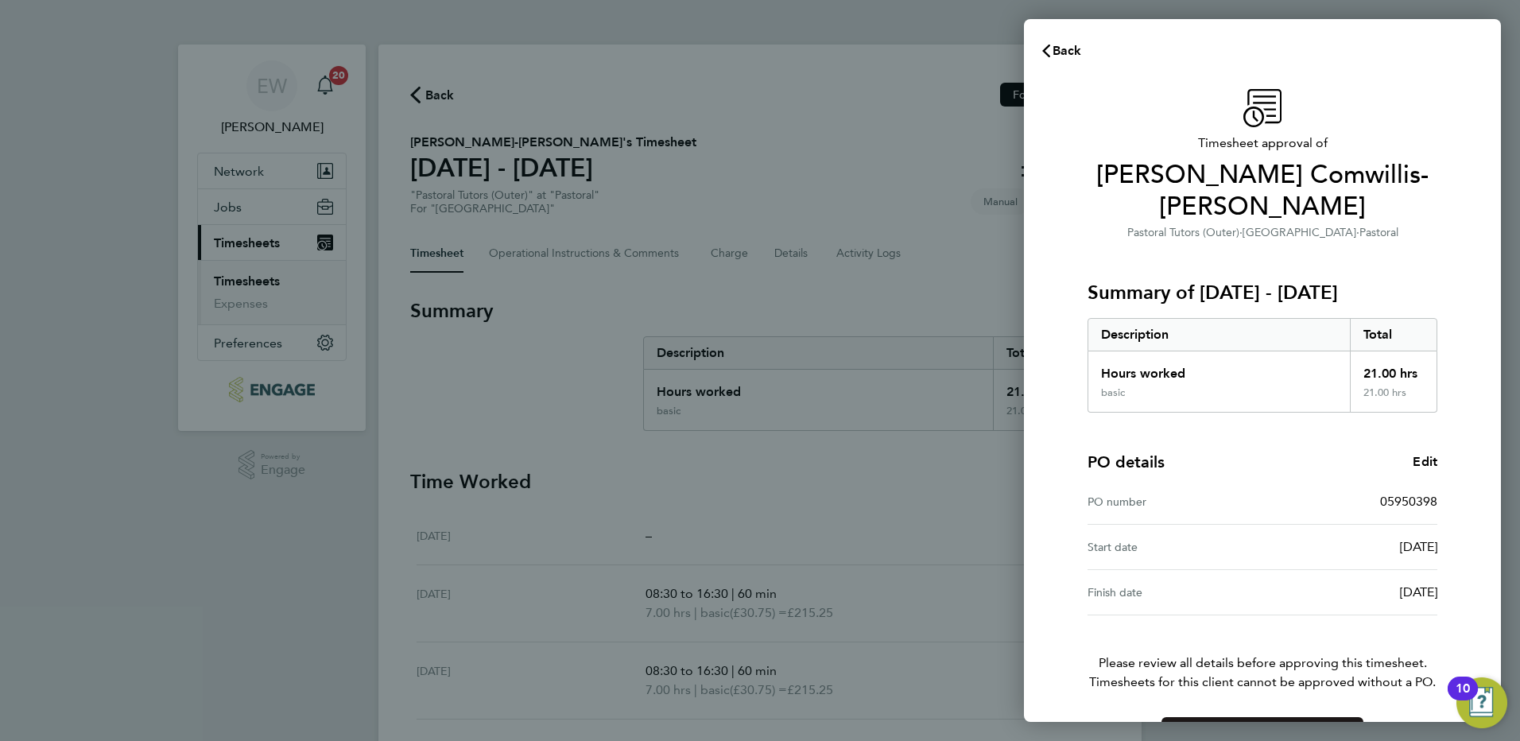
click at [1277, 728] on span "Confirm Timesheet Approval" at bounding box center [1263, 736] width 170 height 16
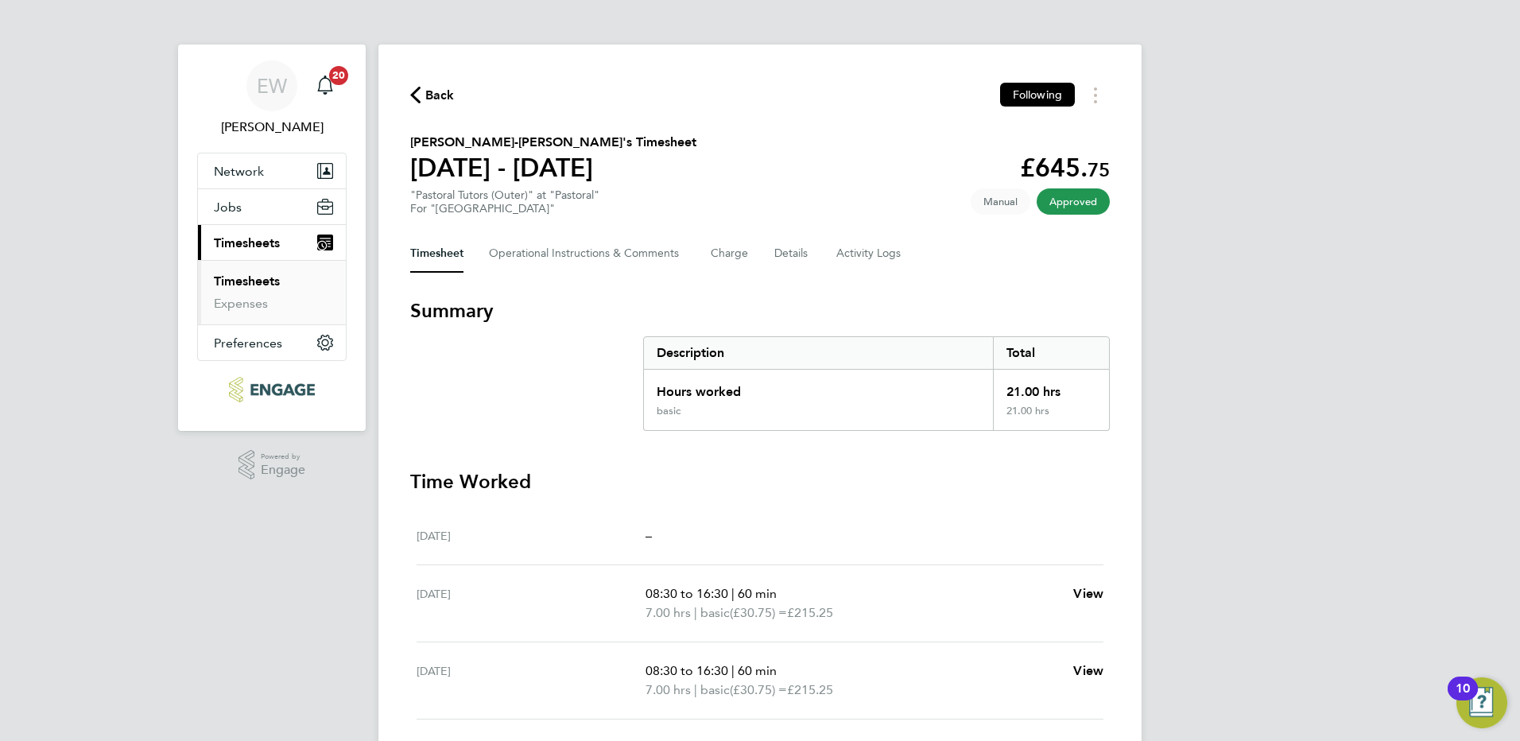
click at [259, 277] on link "Timesheets" at bounding box center [247, 281] width 66 height 15
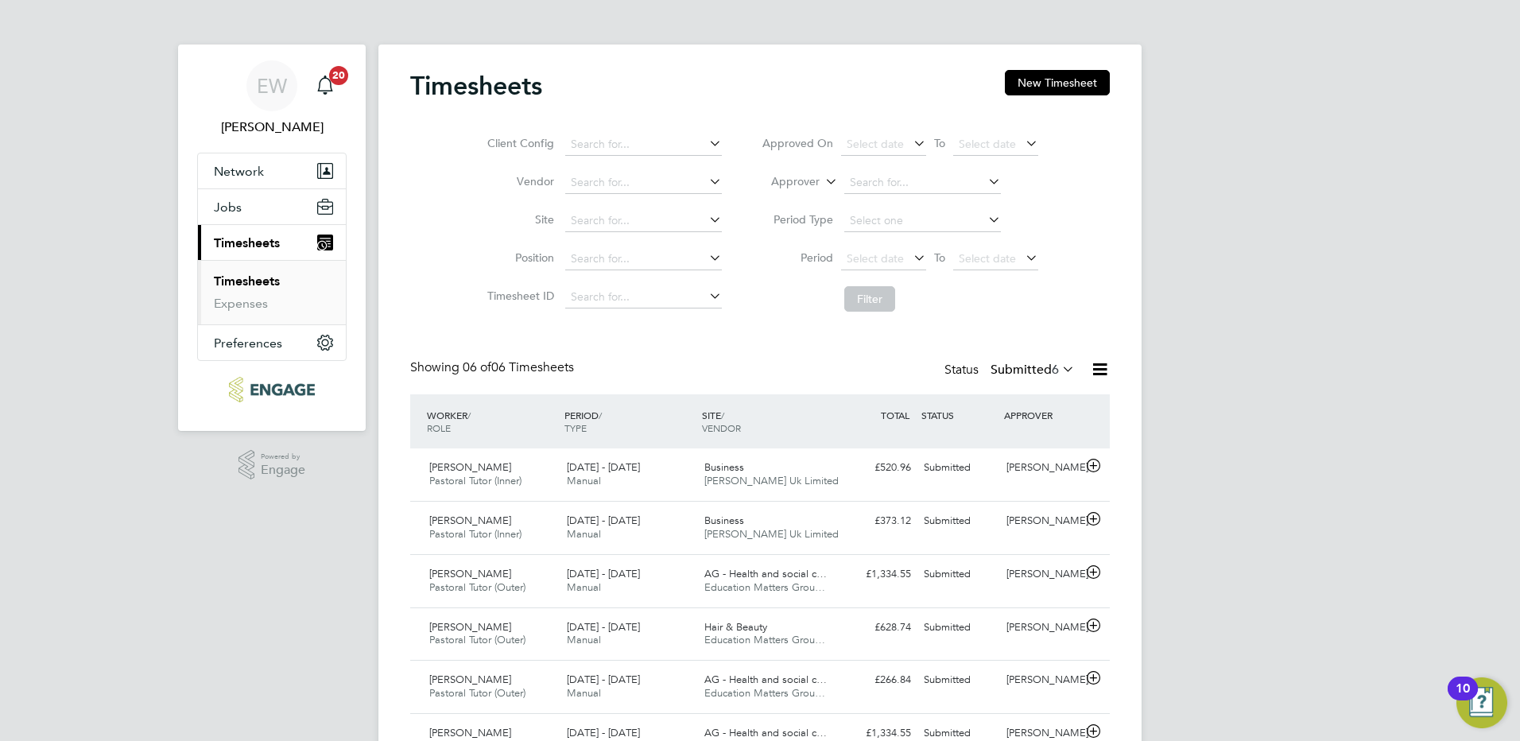
scroll to position [83, 0]
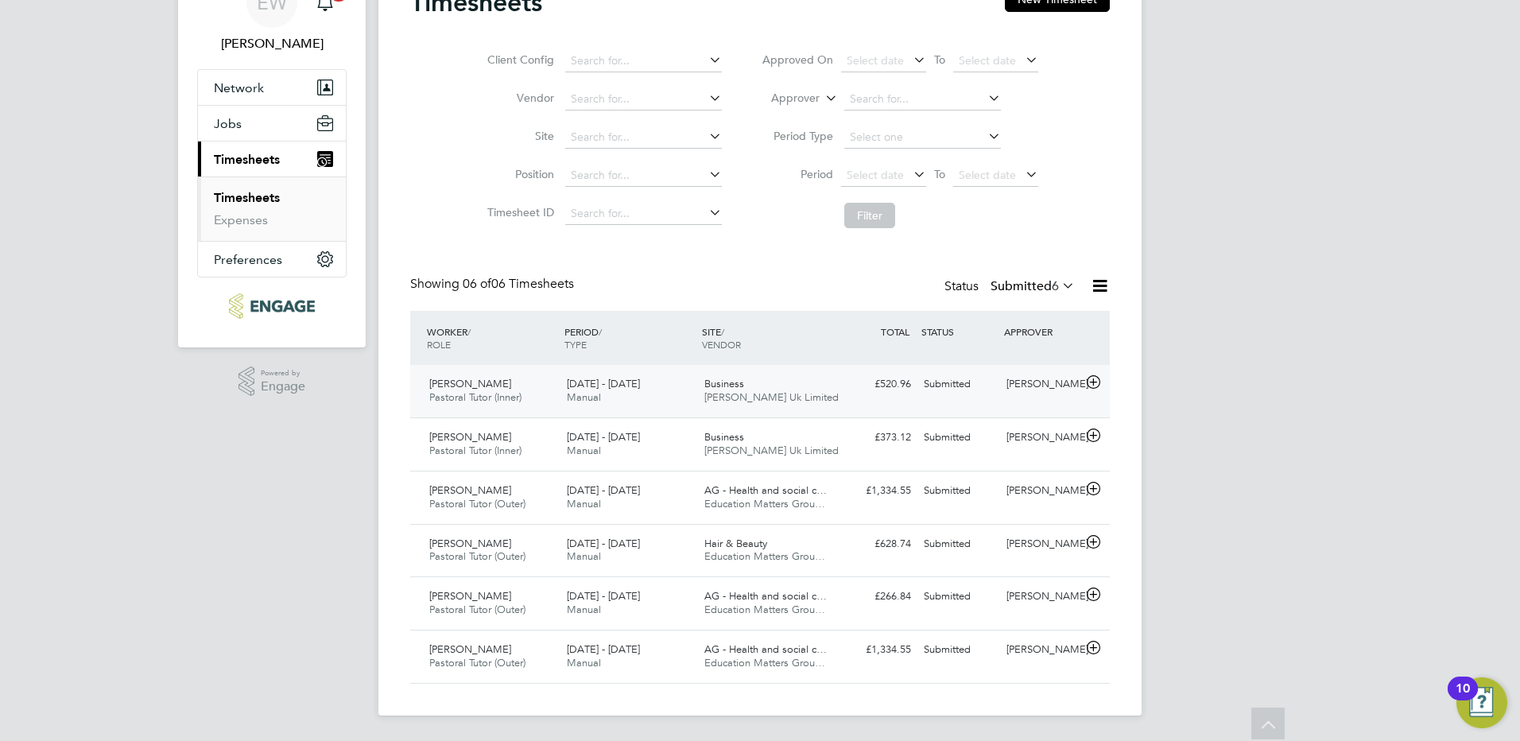
click at [735, 392] on span "[PERSON_NAME] Uk Limited" at bounding box center [771, 397] width 134 height 14
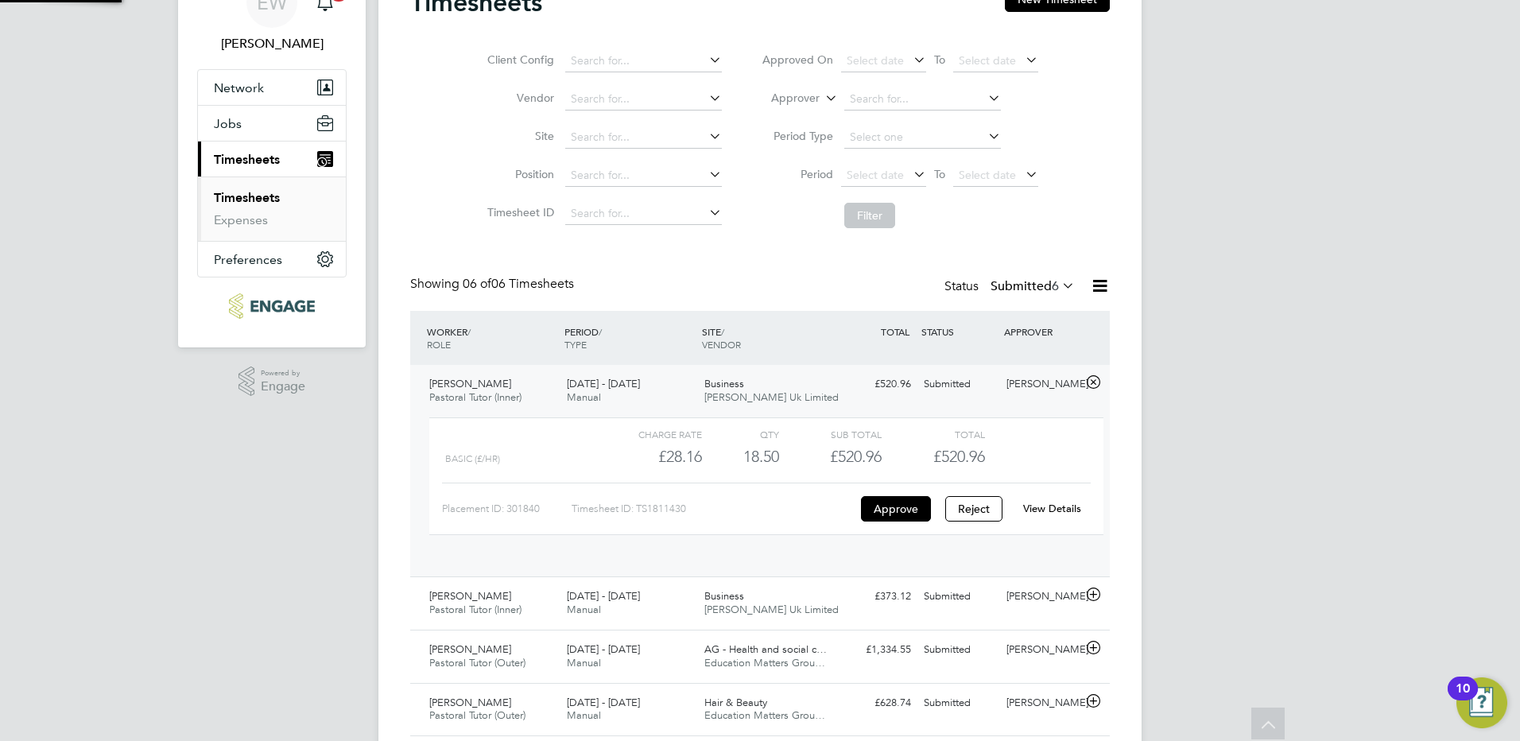
scroll to position [27, 155]
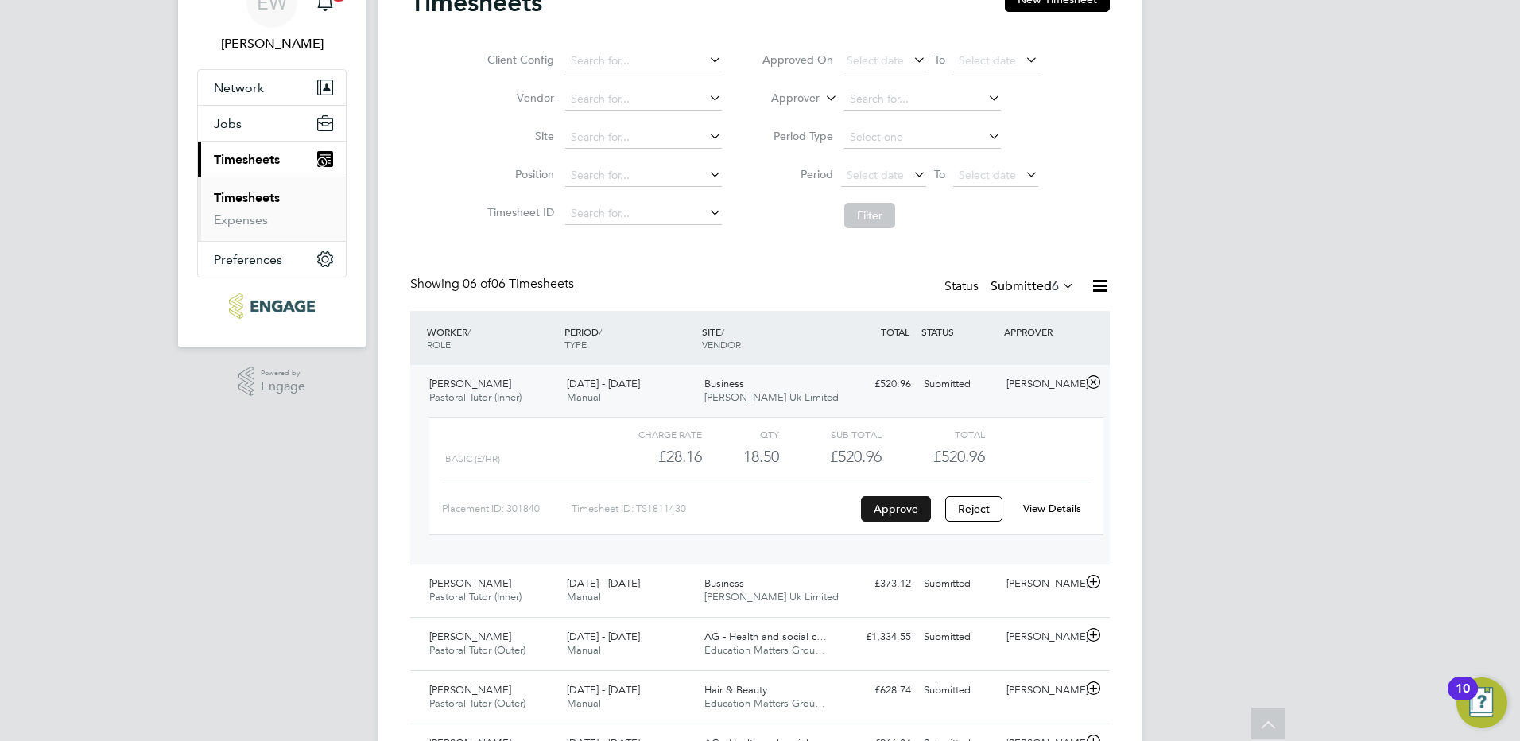
click at [887, 508] on button "Approve" at bounding box center [896, 508] width 70 height 25
click at [246, 127] on button "Jobs" at bounding box center [272, 123] width 148 height 35
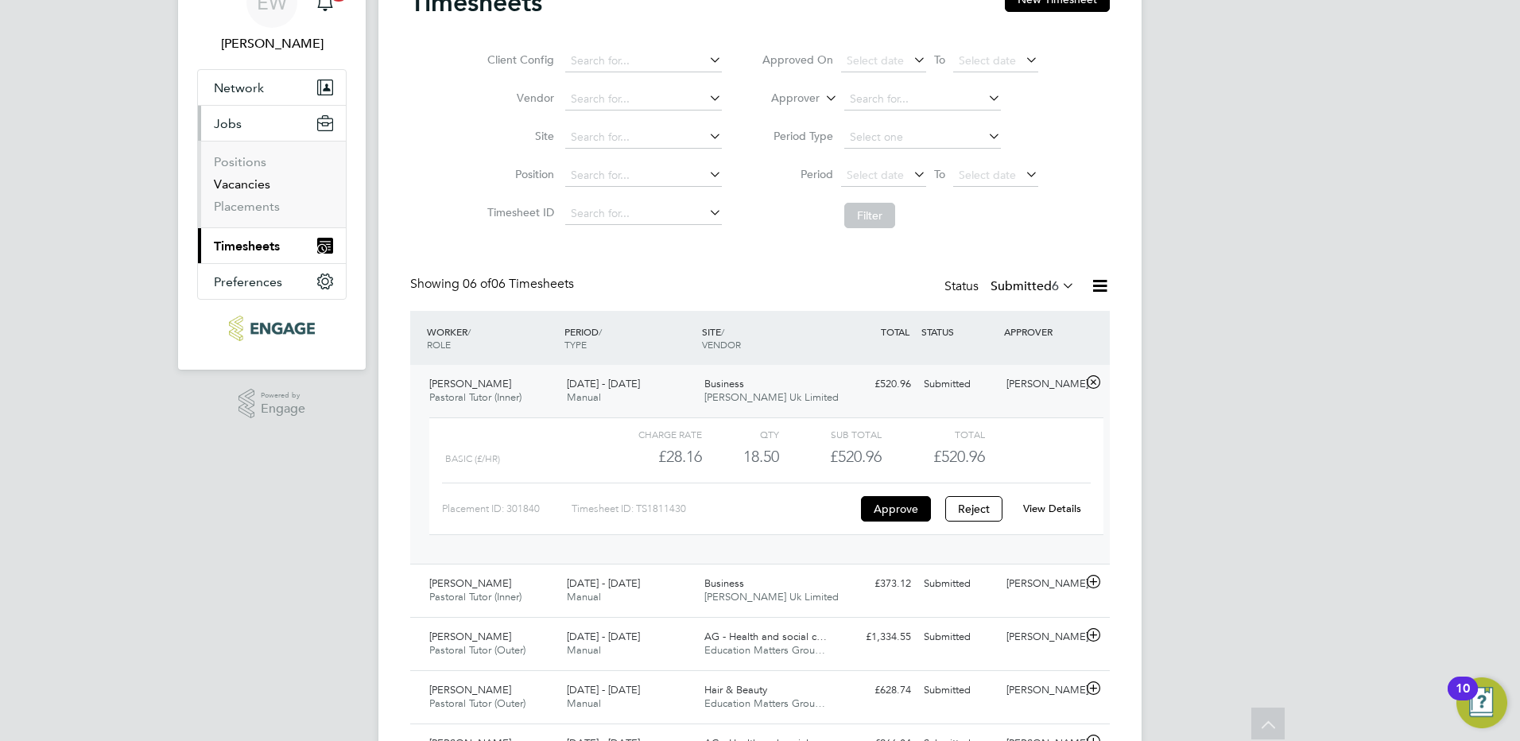
click at [251, 186] on link "Vacancies" at bounding box center [242, 184] width 56 height 15
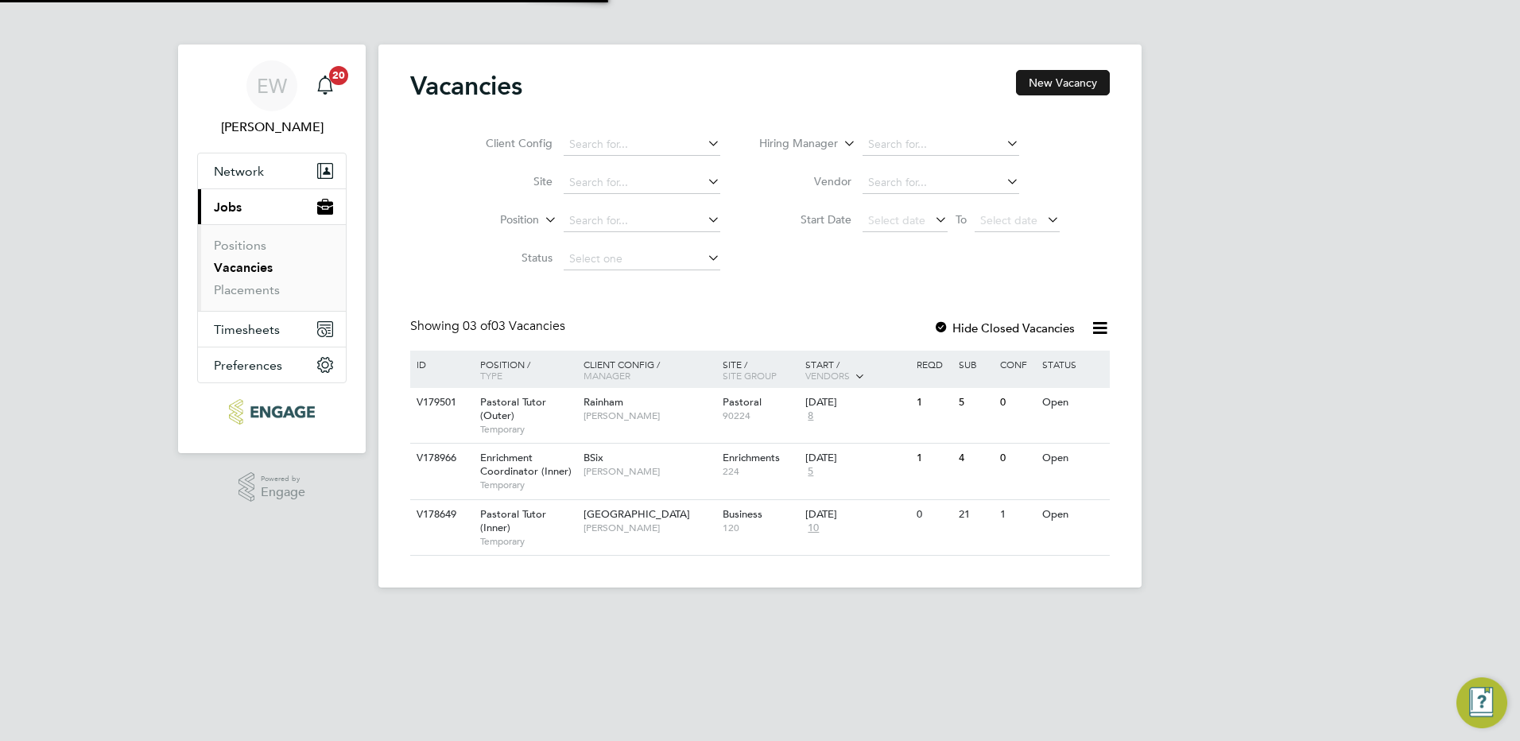
click at [1080, 76] on button "New Vacancy" at bounding box center [1063, 82] width 94 height 25
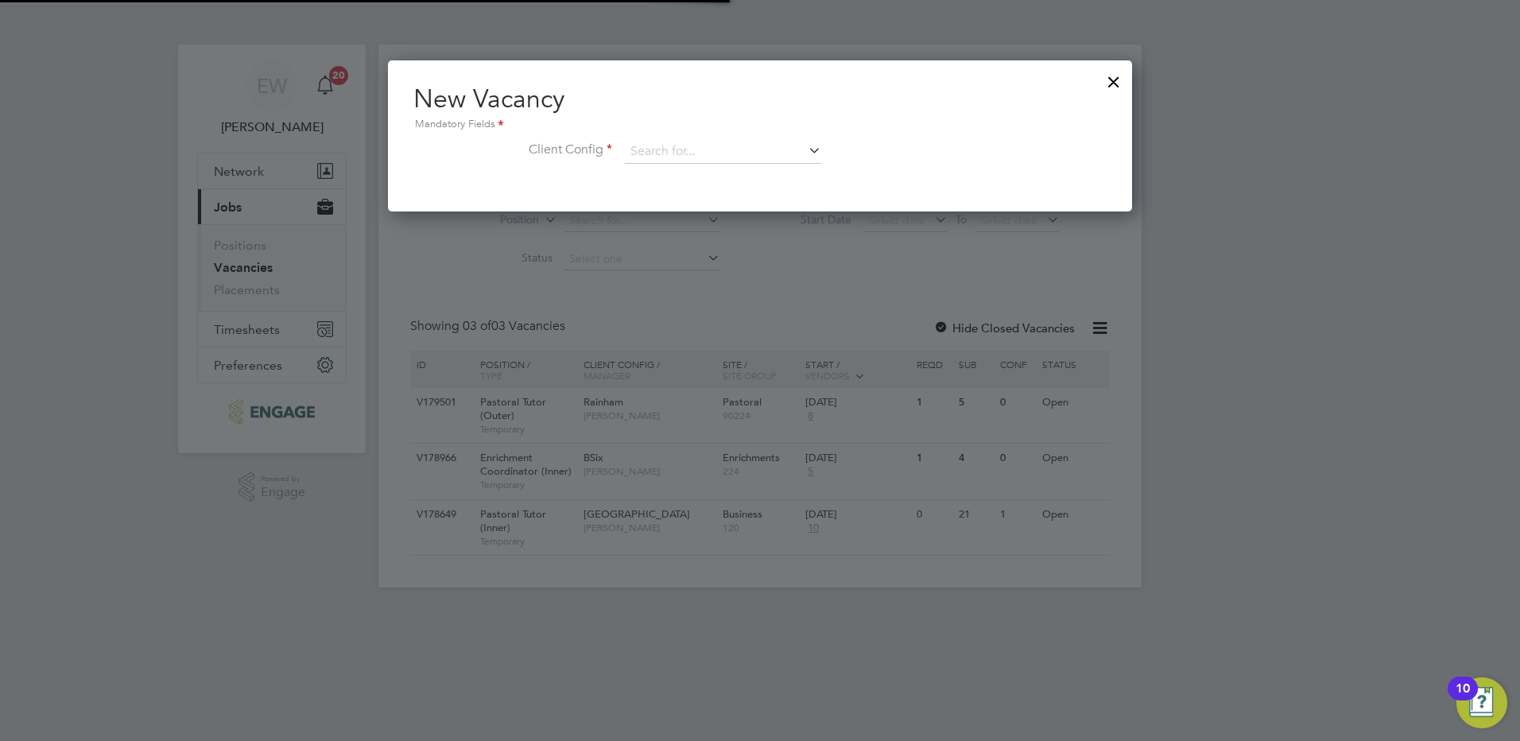
scroll to position [151, 745]
click at [684, 157] on input at bounding box center [723, 152] width 196 height 24
click at [754, 170] on li "Hackne y Campus" at bounding box center [723, 174] width 198 height 21
type input "Hackney Campus"
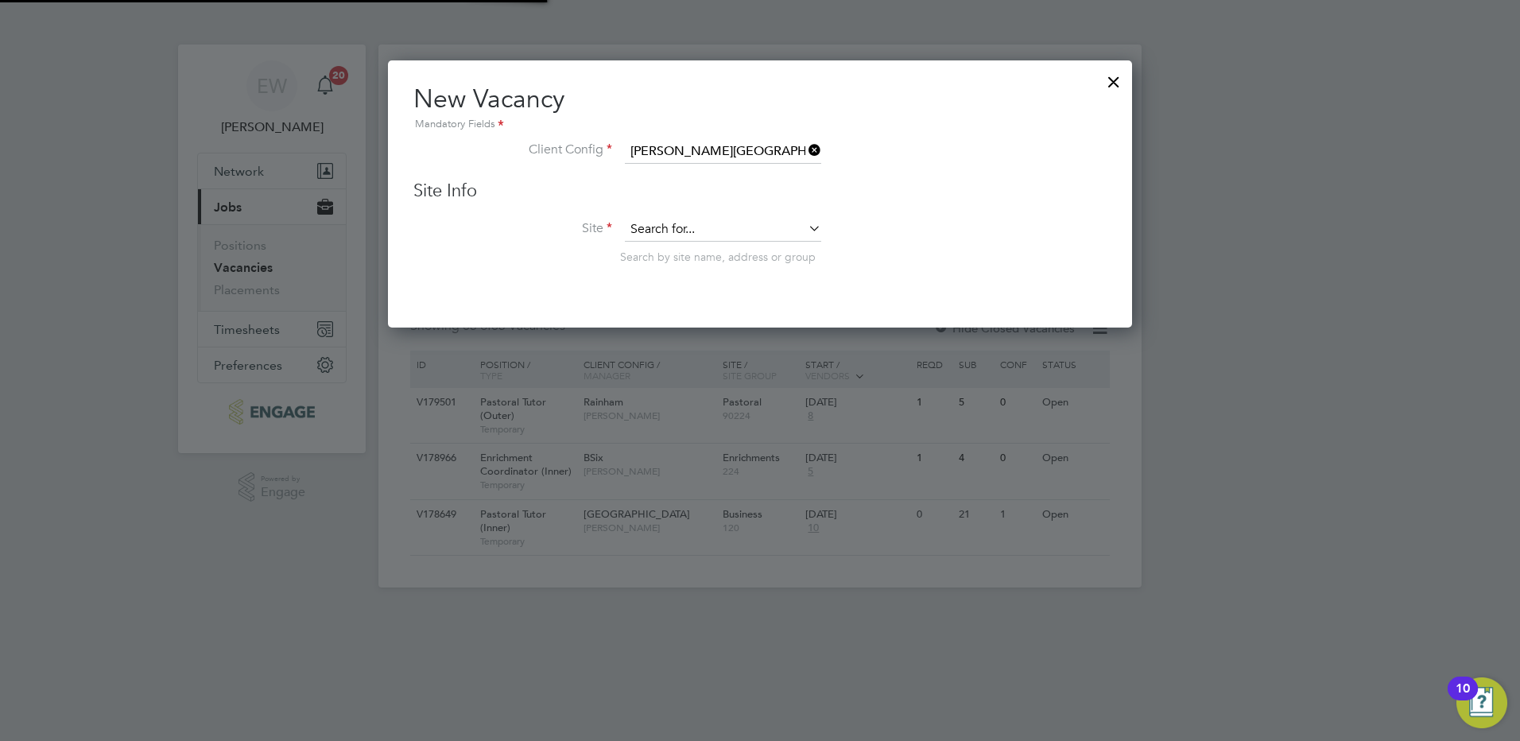
click at [672, 227] on input at bounding box center [723, 230] width 196 height 24
type input "p"
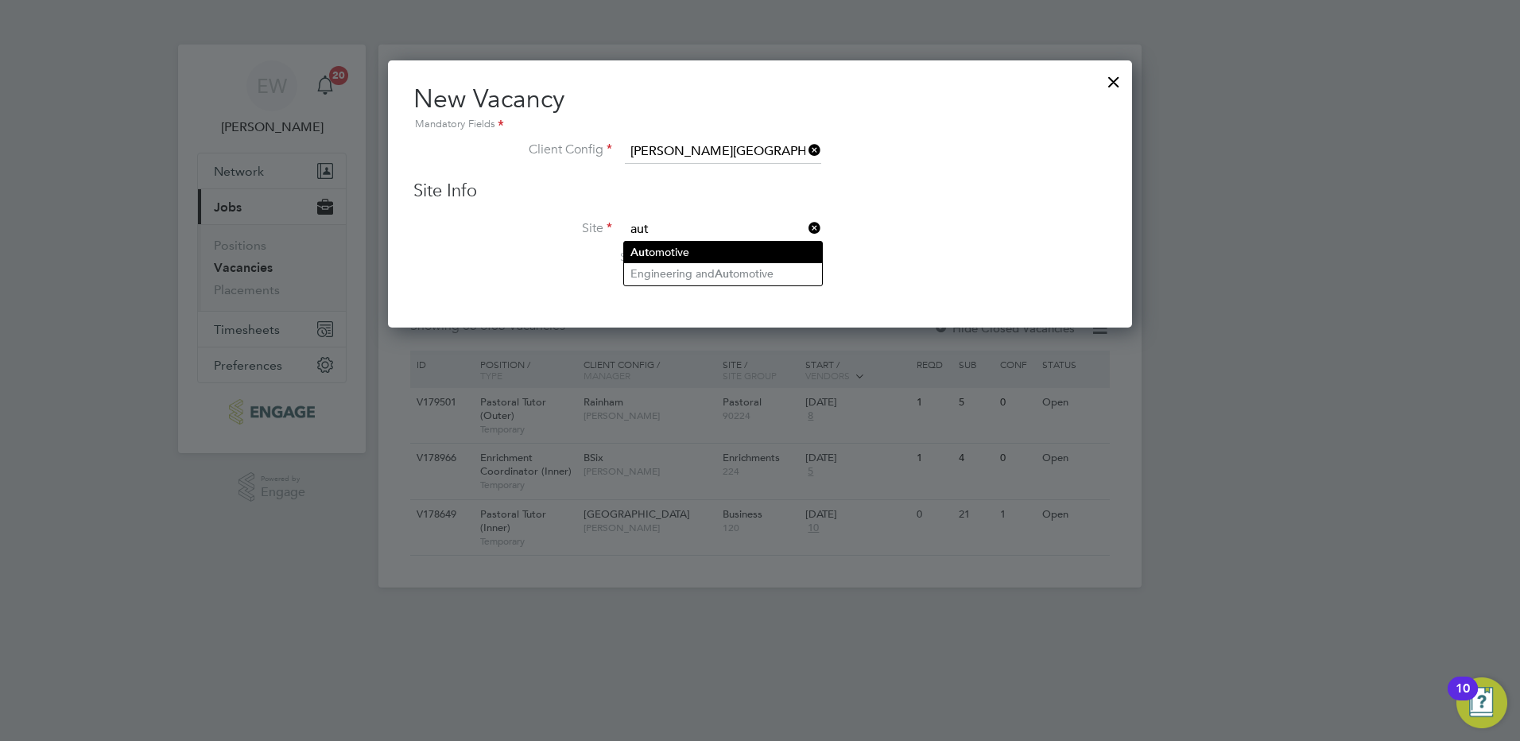
click at [675, 243] on li "Aut omotive" at bounding box center [723, 252] width 198 height 21
type input "Automotive"
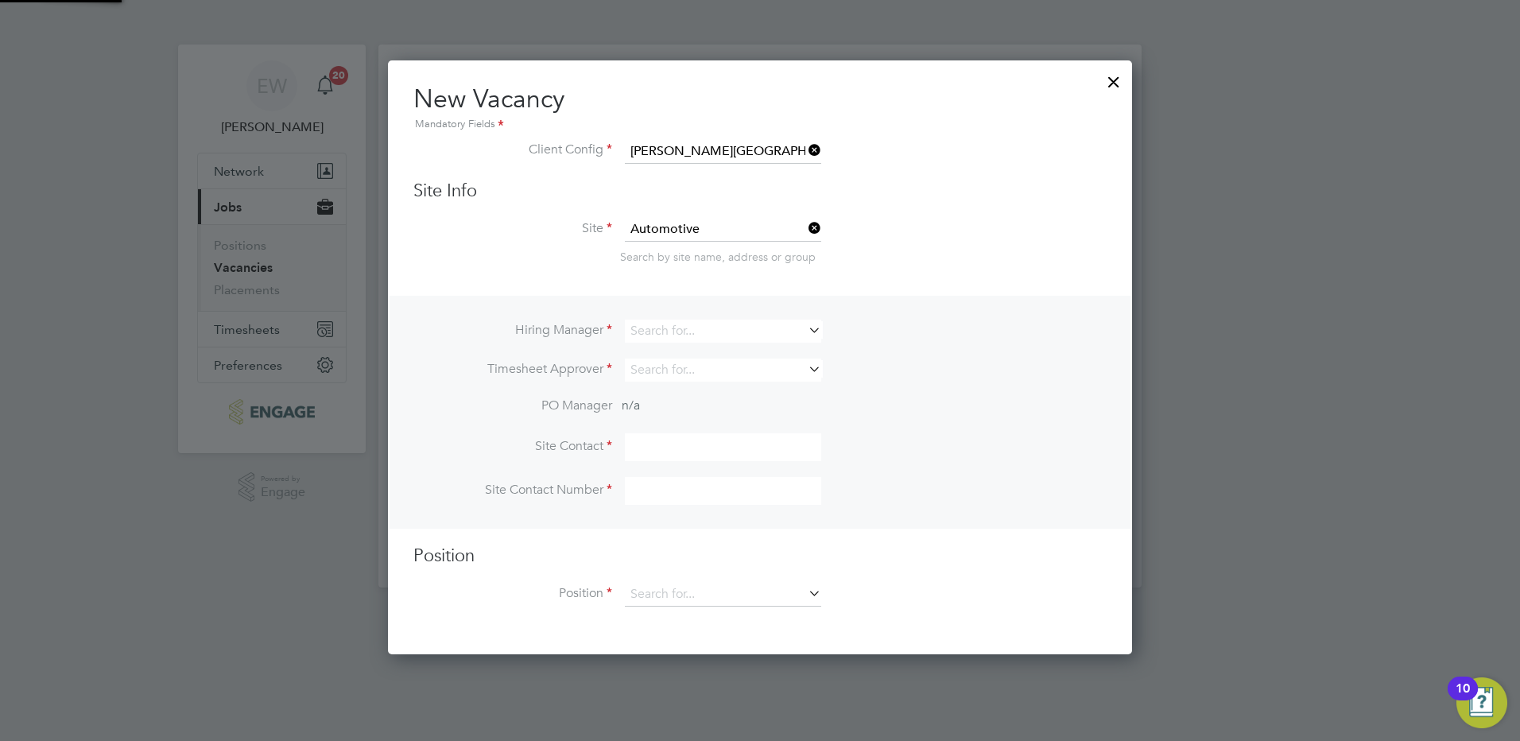
scroll to position [596, 745]
click at [662, 328] on input at bounding box center [723, 331] width 196 height 23
click at [726, 355] on b "Wood" at bounding box center [742, 354] width 33 height 14
type input "[PERSON_NAME]"
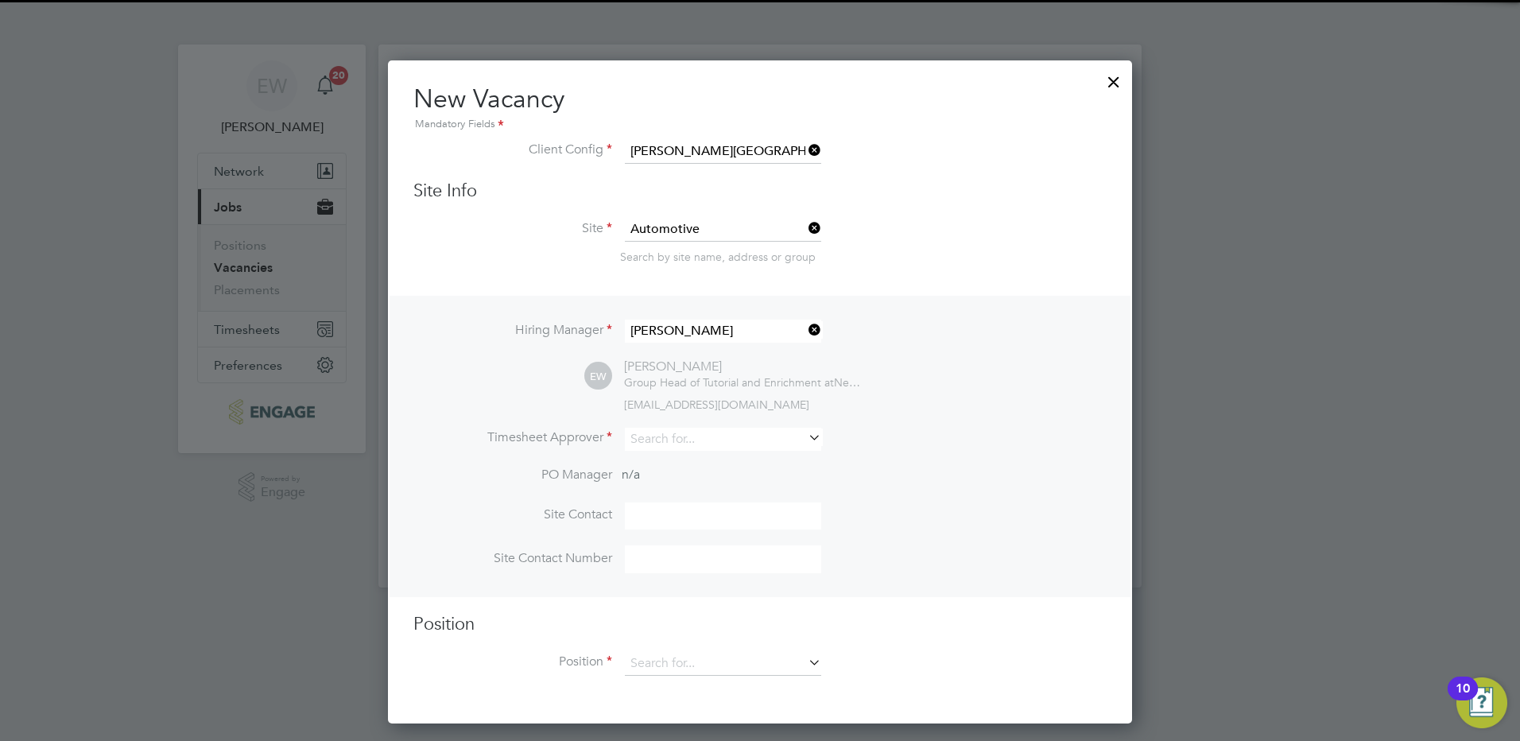
scroll to position [665, 745]
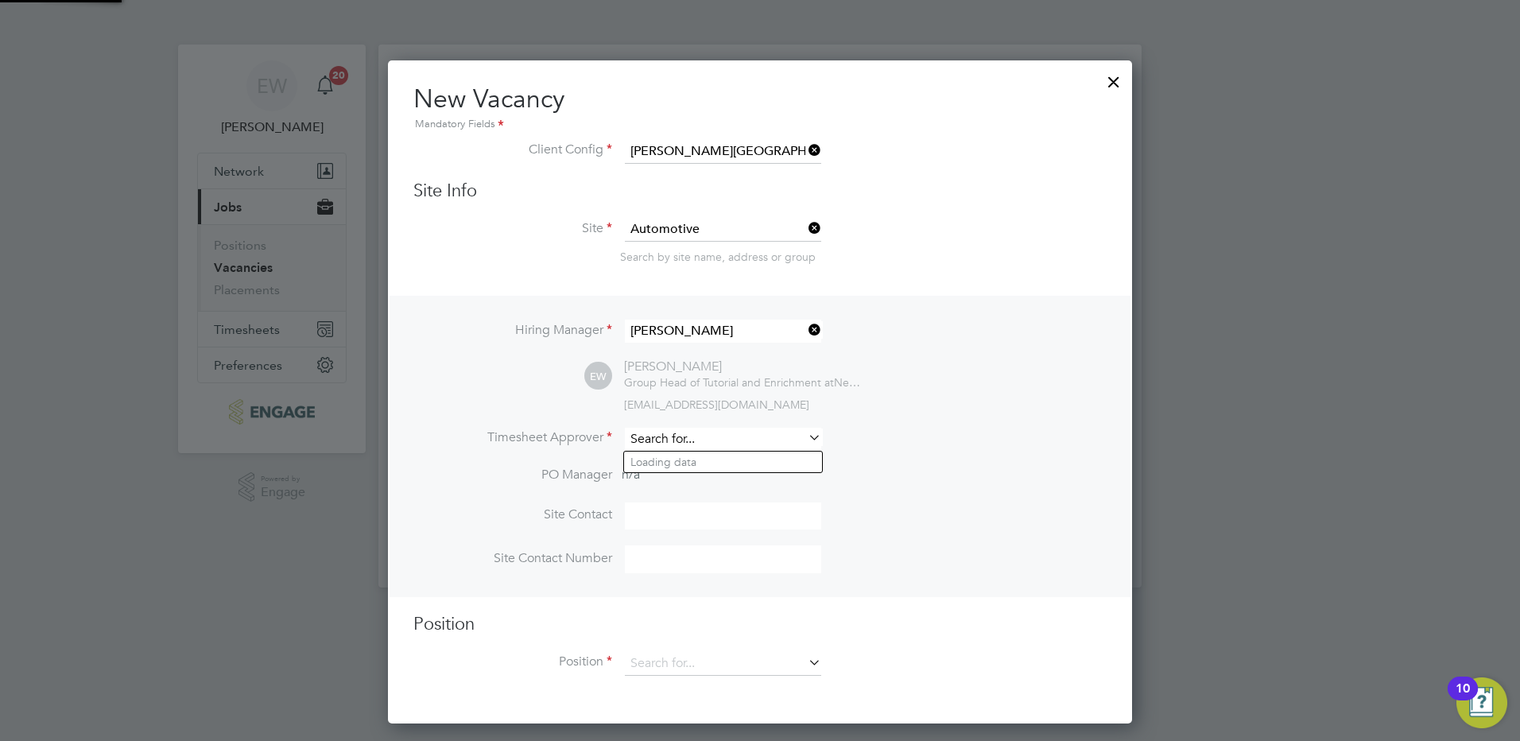
click at [665, 442] on input at bounding box center [723, 439] width 196 height 23
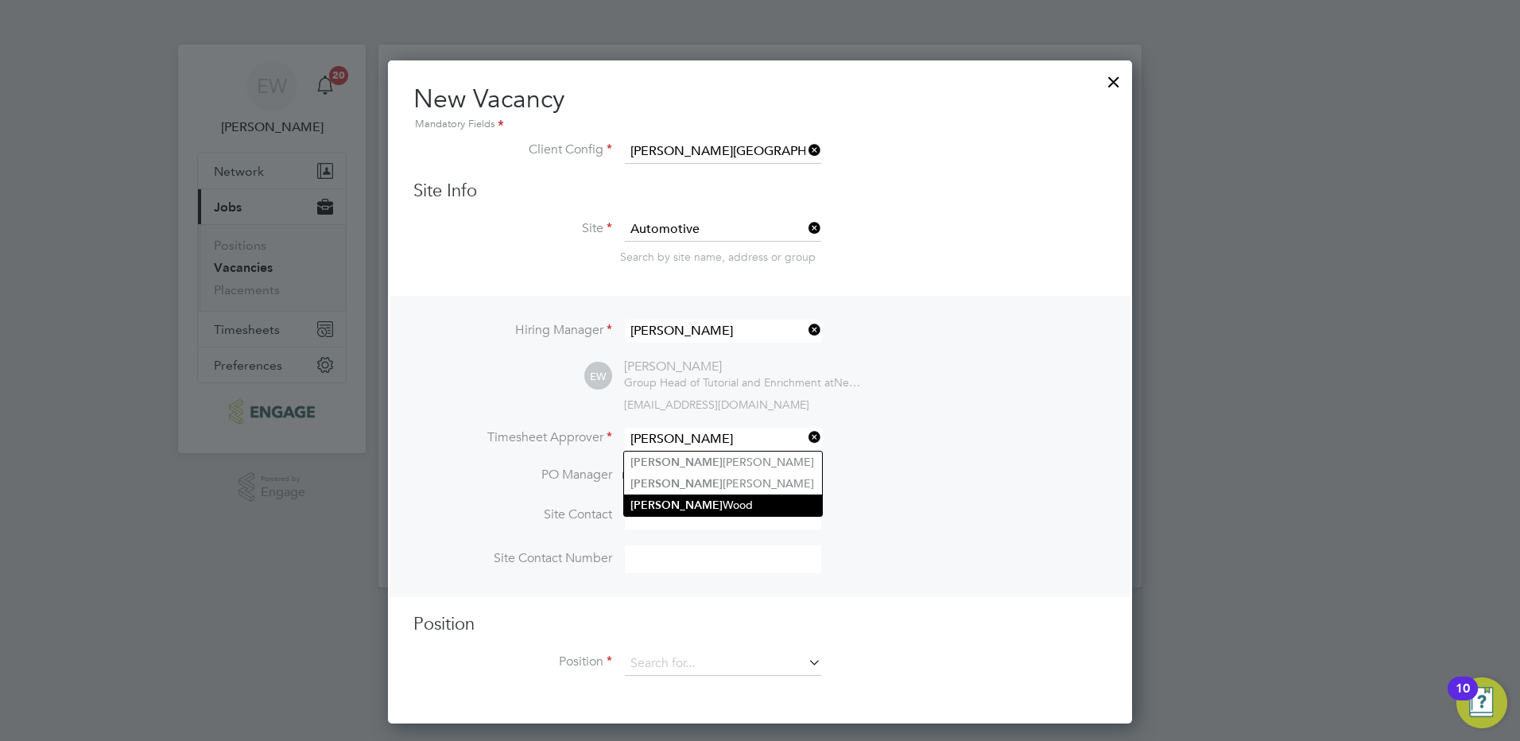
click at [696, 502] on li "Emma Wood" at bounding box center [723, 505] width 198 height 21
type input "[PERSON_NAME]"
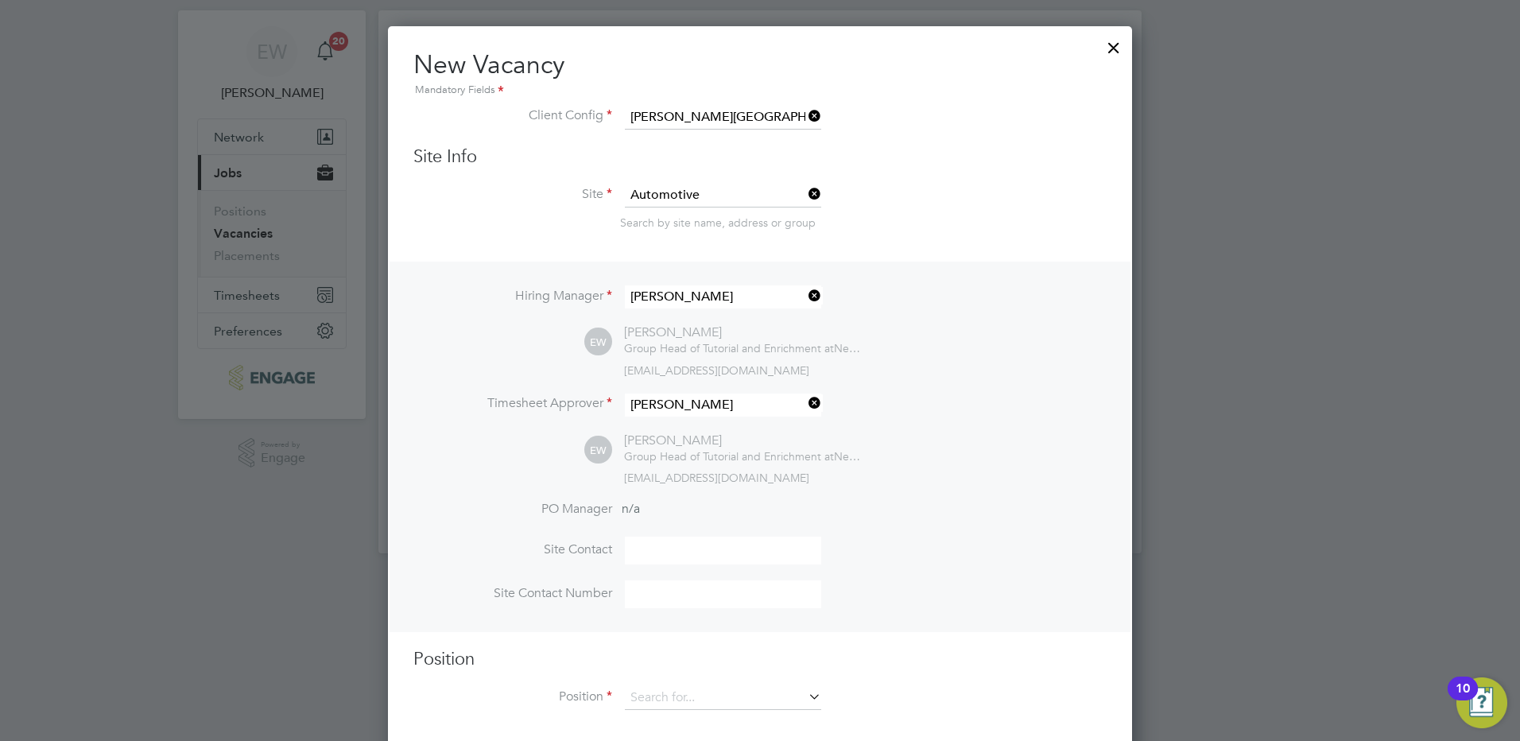
scroll to position [52, 0]
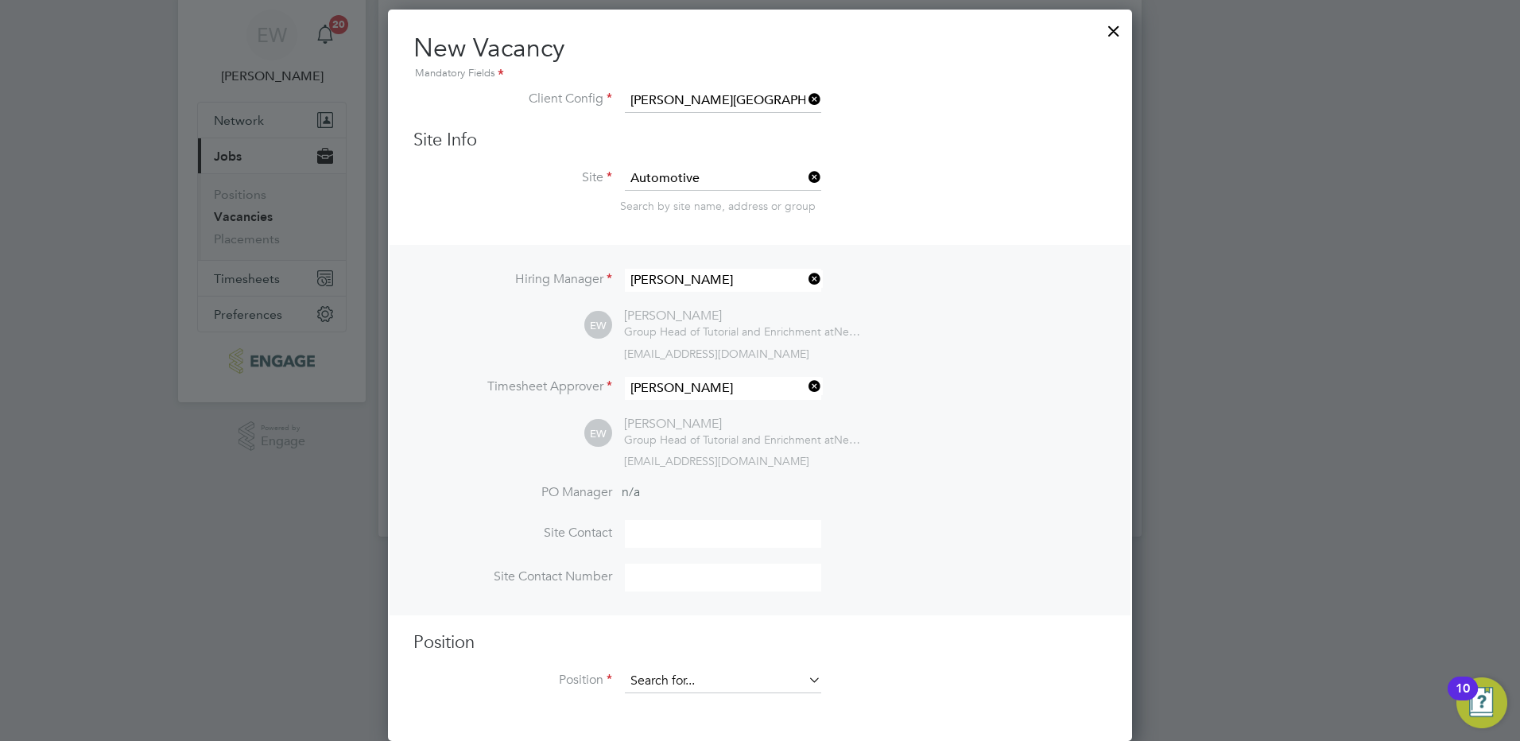
click at [674, 677] on input at bounding box center [723, 681] width 196 height 24
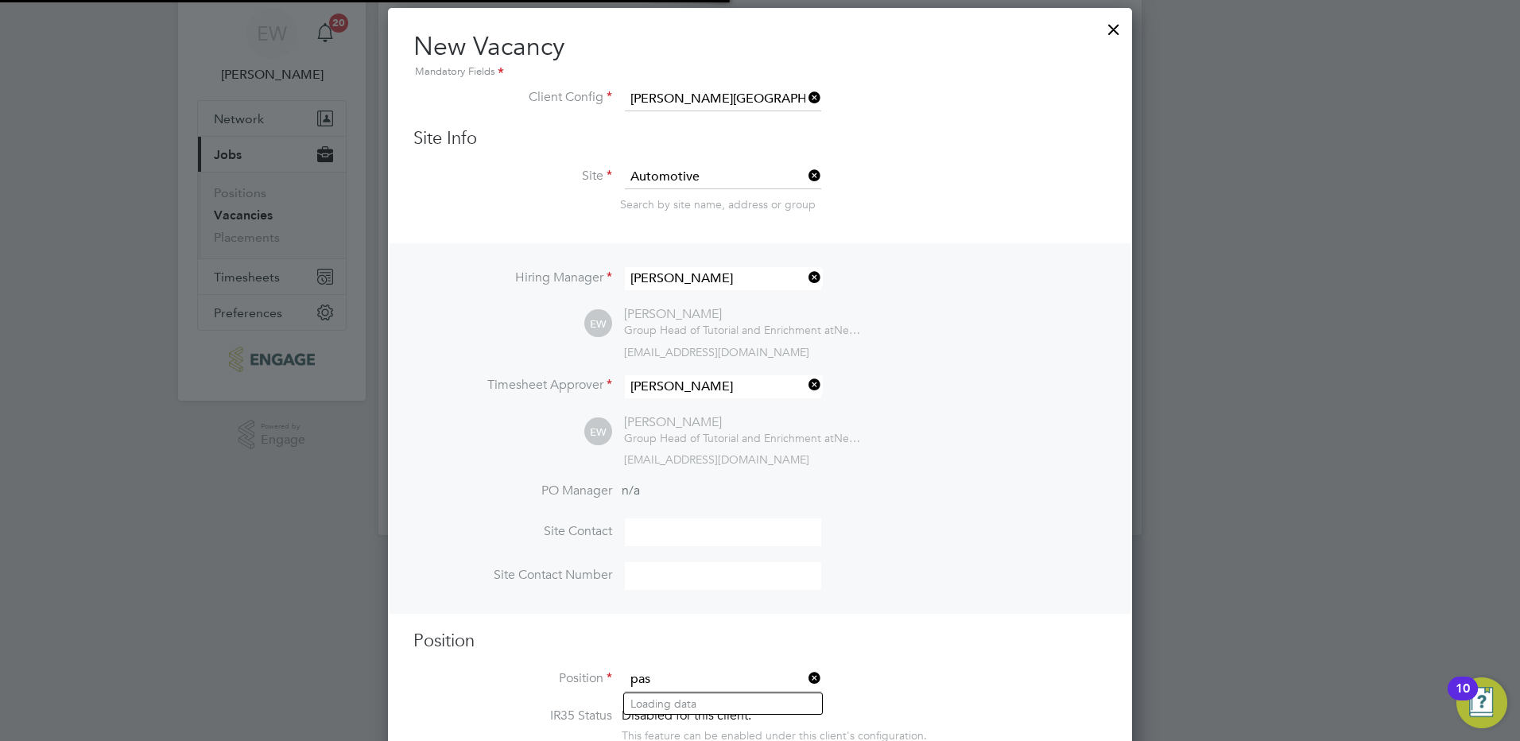
scroll to position [2450, 745]
click at [693, 700] on li "Pas toral Tutor (Inner)" at bounding box center [723, 703] width 198 height 21
type input "Pastoral Tutor (Inner)"
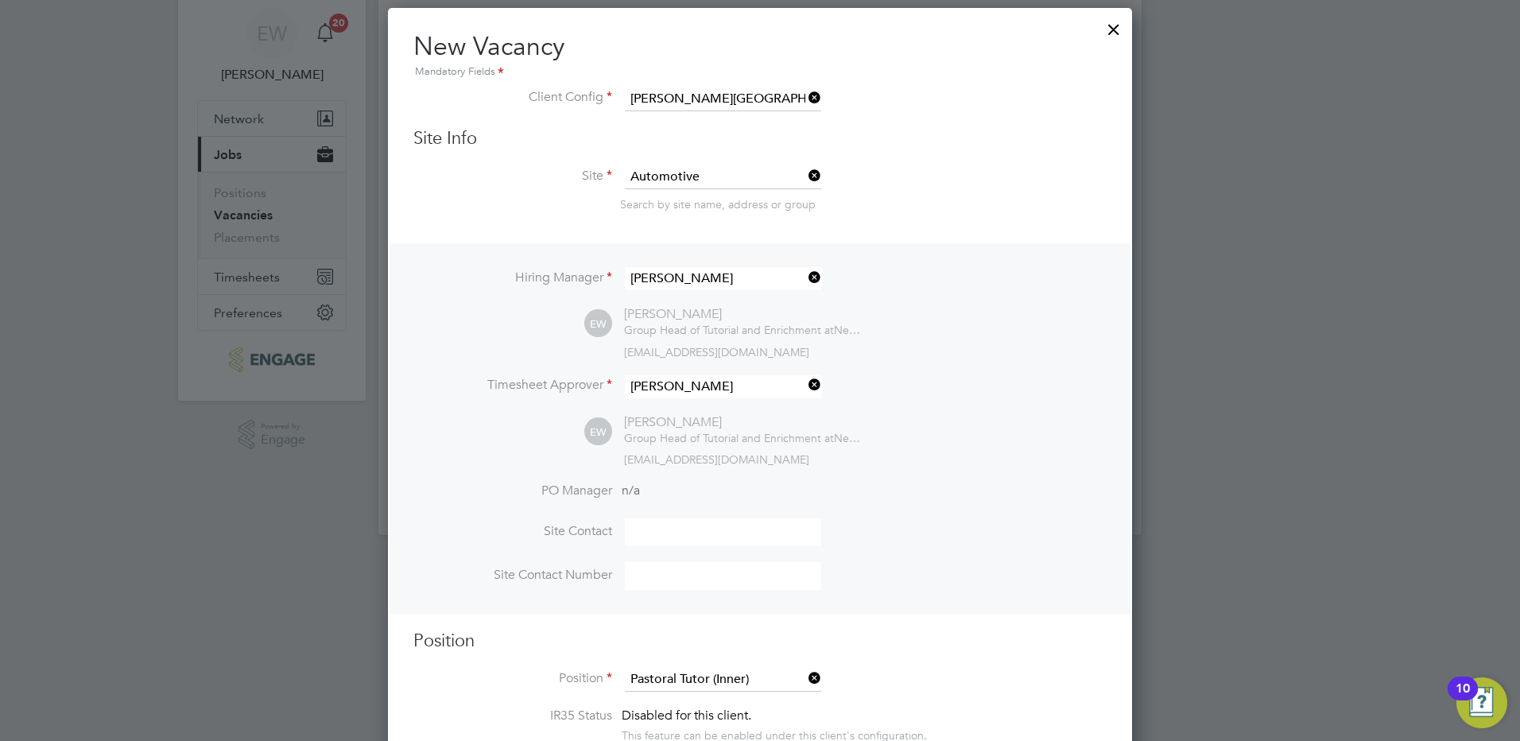
type textarea "PURPOSE OF JOB • To work alongside teaching staff to provide pastoral support f…"
click at [929, 611] on div "Hiring Manager Emma Wood EW Emma Wood Group Head of Tutorial and Enrichment at …" at bounding box center [760, 428] width 741 height 370
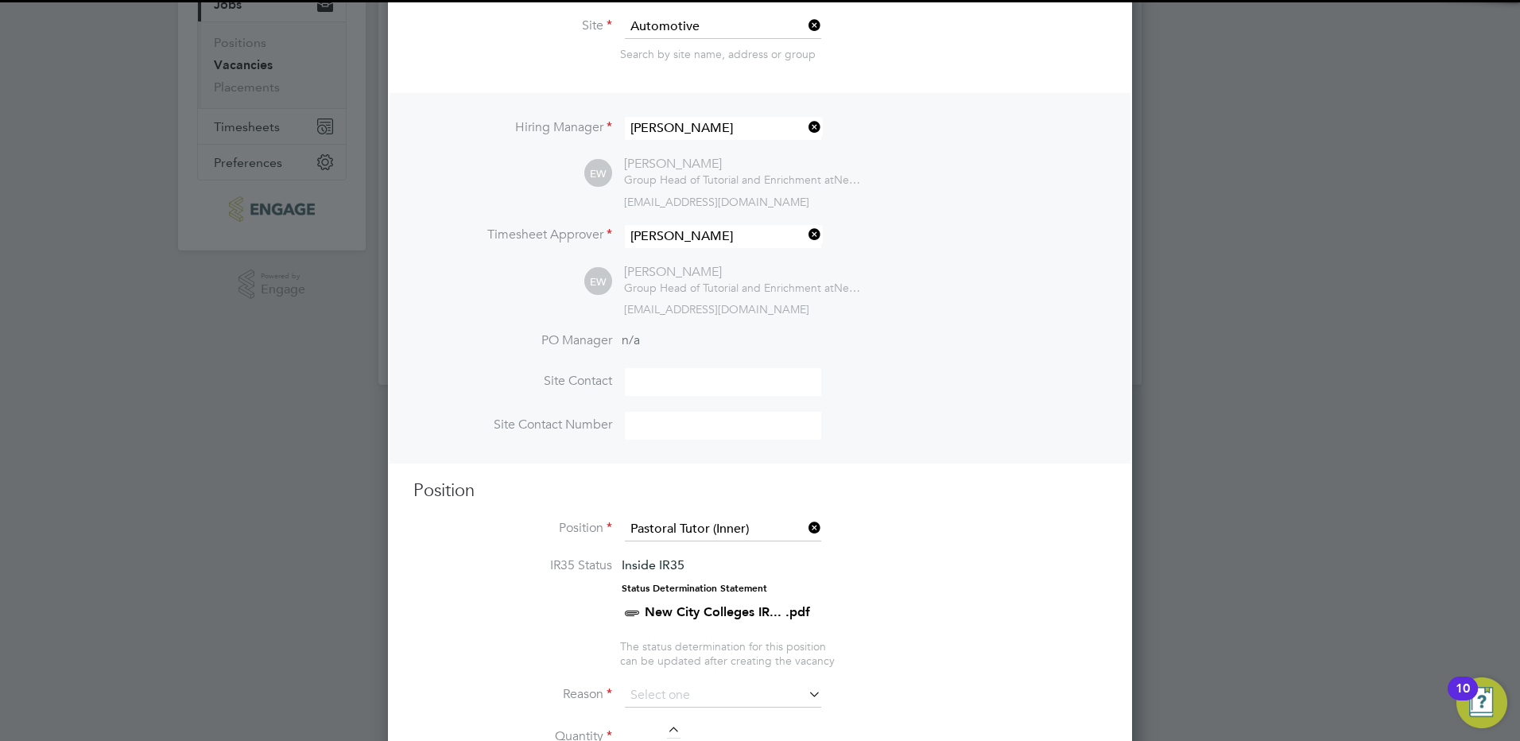
scroll to position [371, 0]
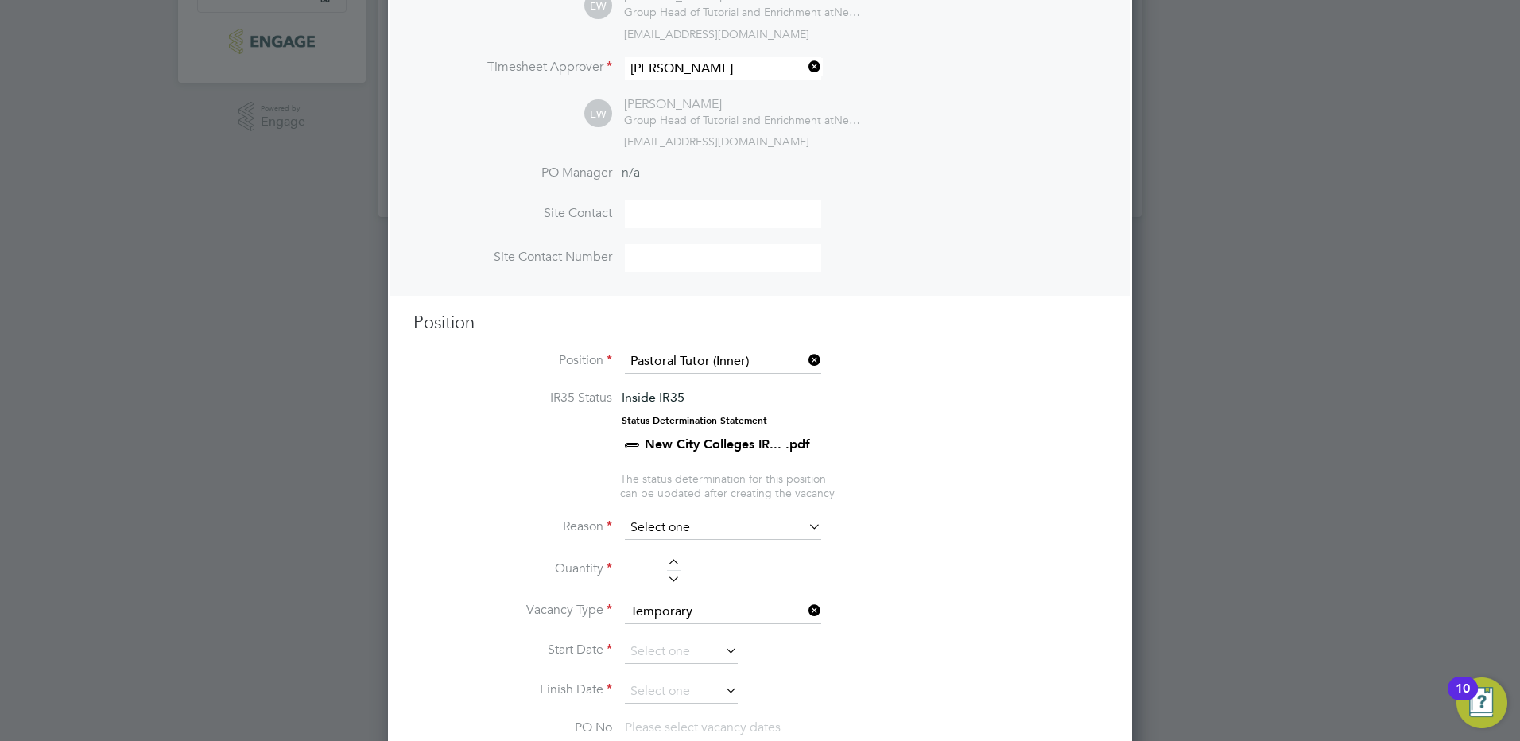
click at [693, 521] on input at bounding box center [723, 528] width 196 height 24
click at [680, 563] on div at bounding box center [674, 564] width 14 height 11
type input "1"
click at [680, 518] on input at bounding box center [723, 528] width 196 height 24
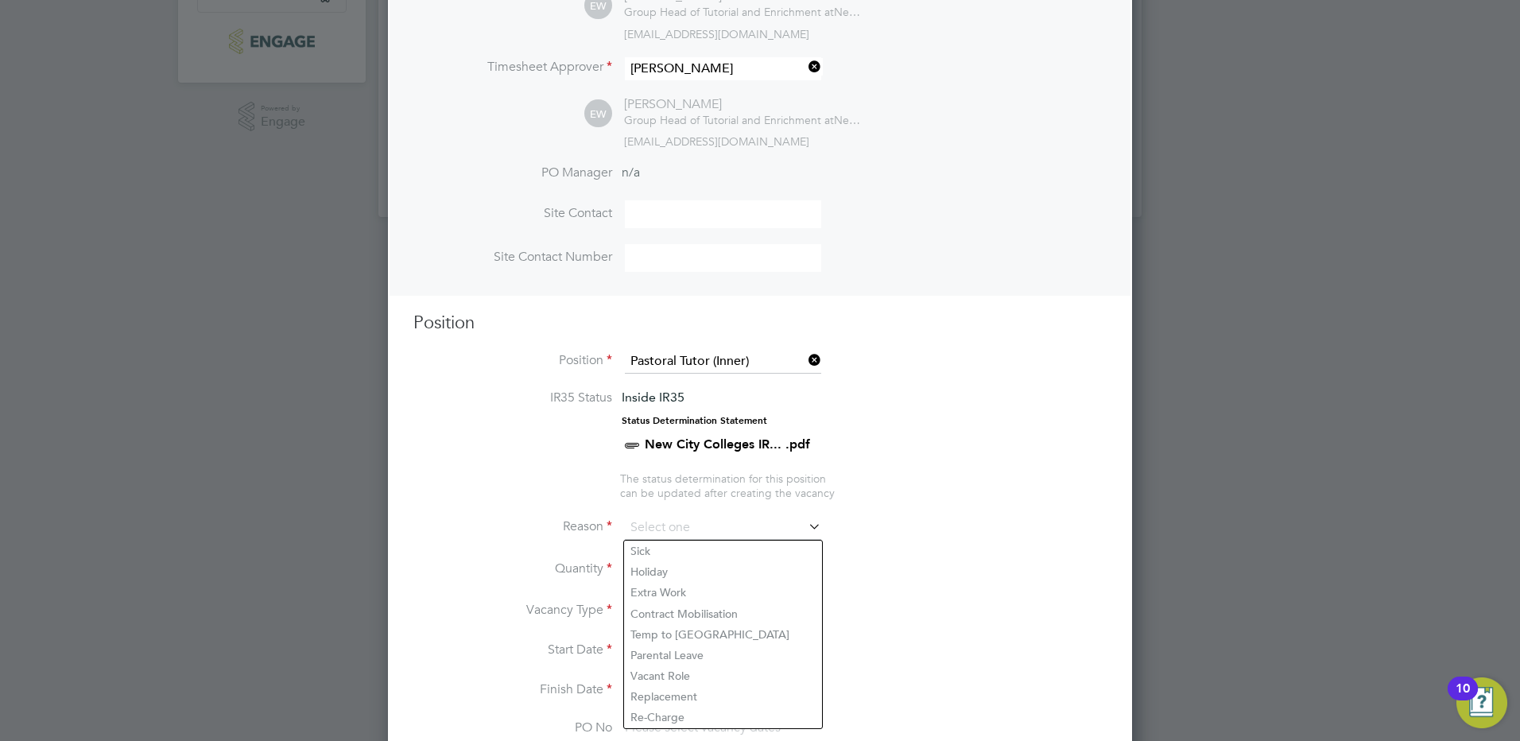
click at [970, 531] on li "Reason" at bounding box center [759, 536] width 693 height 40
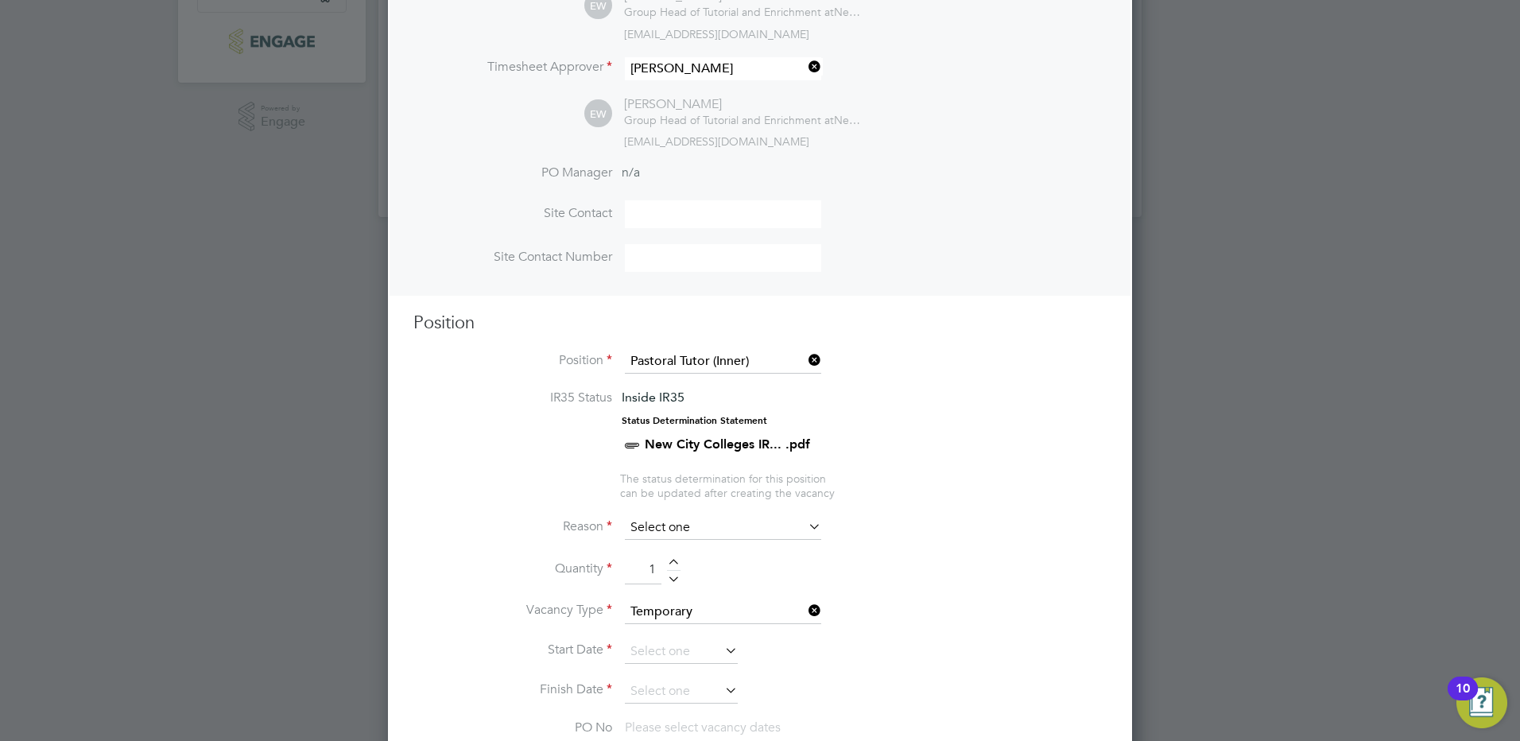
click at [707, 522] on input at bounding box center [723, 528] width 196 height 24
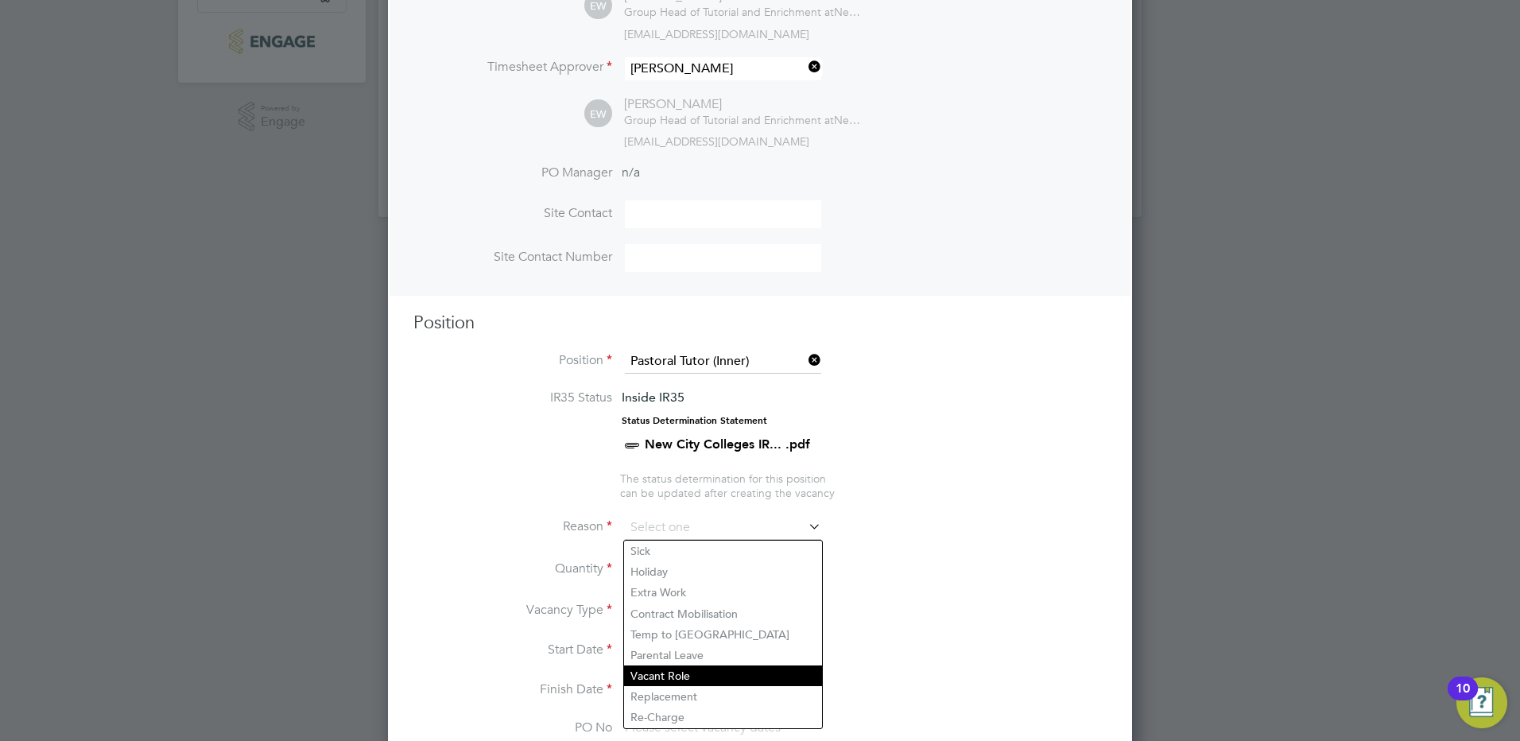
click at [703, 681] on li "Vacant Role" at bounding box center [723, 676] width 198 height 21
type input "Vacant Role"
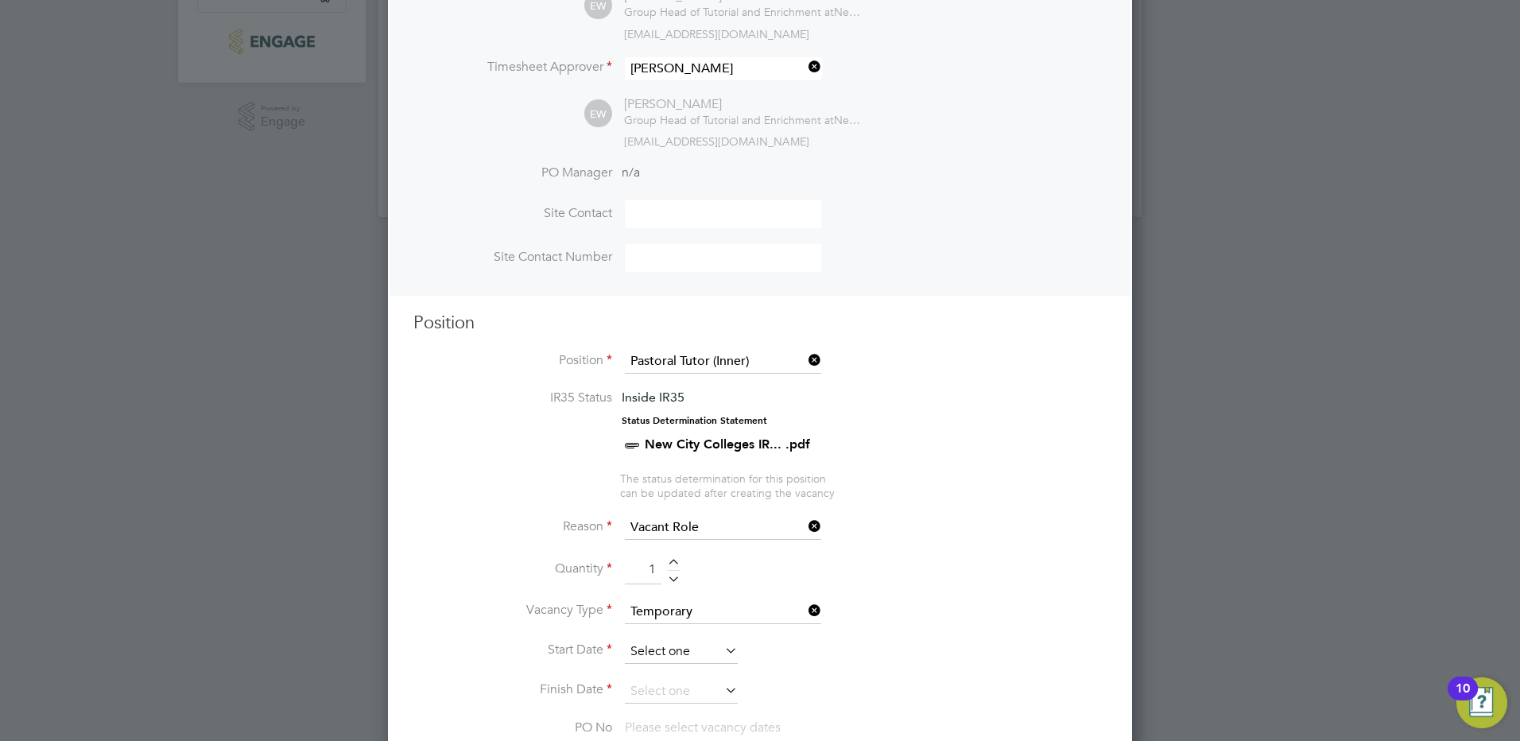
click at [662, 657] on input at bounding box center [681, 652] width 113 height 24
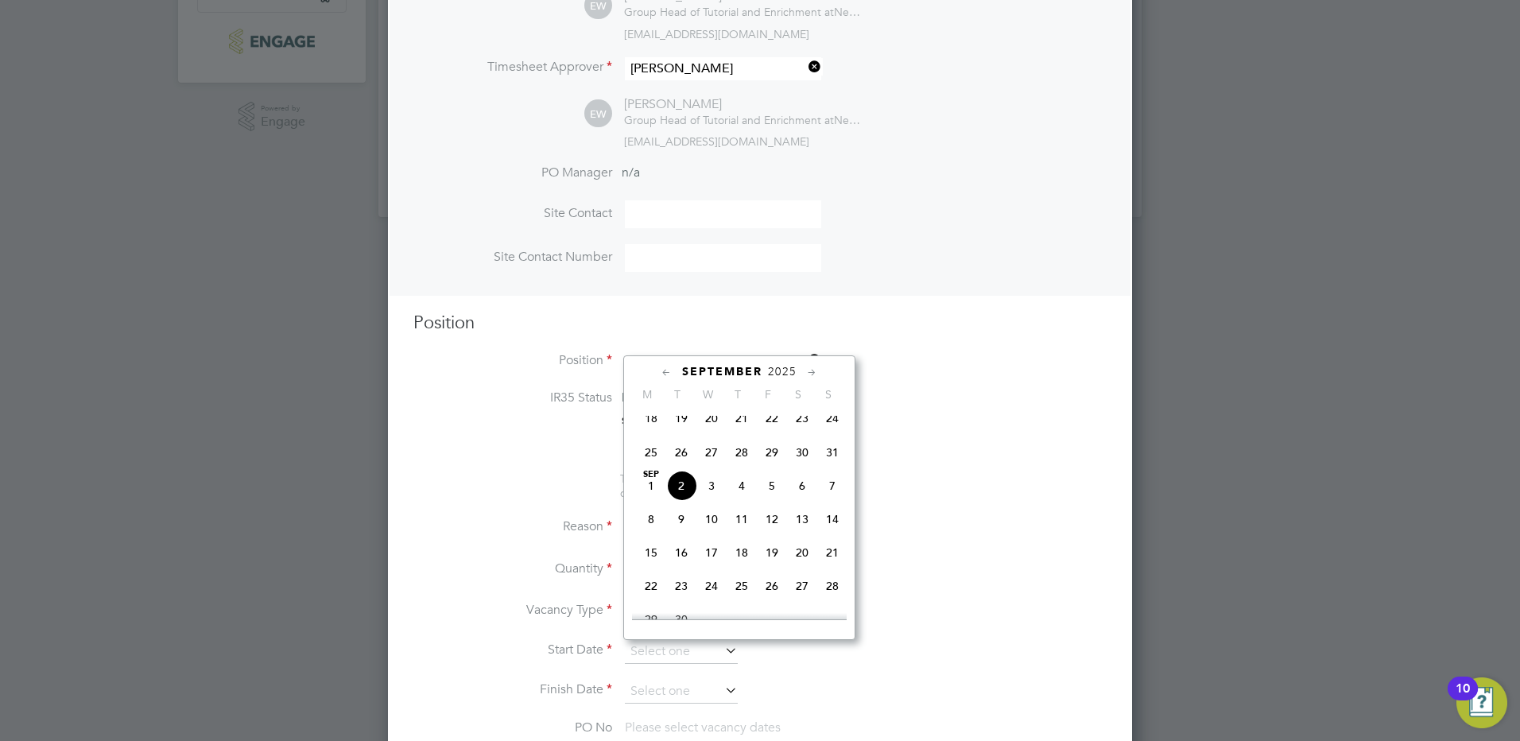
click at [743, 498] on span "4" at bounding box center [742, 486] width 30 height 30
type input "04 Sep 2025"
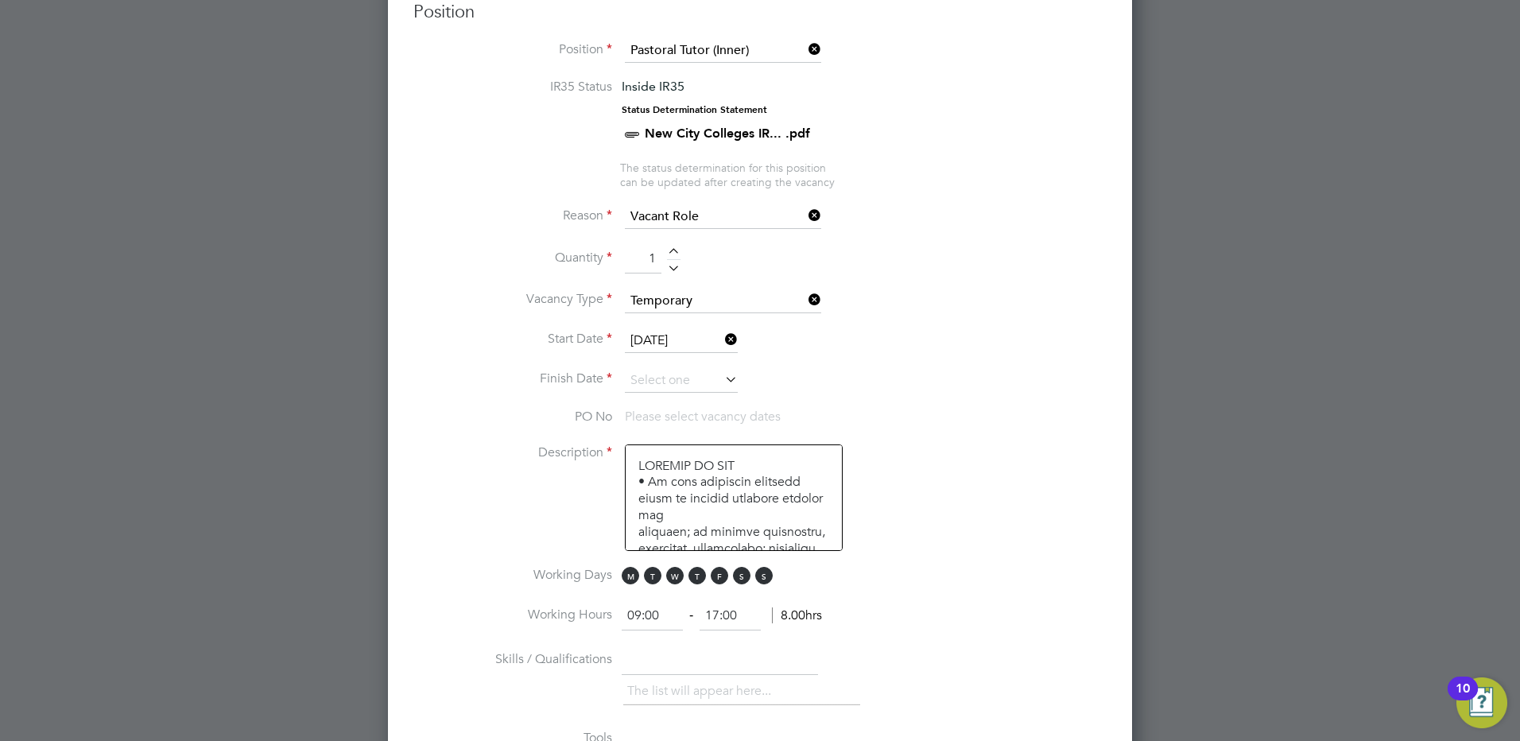
scroll to position [689, 0]
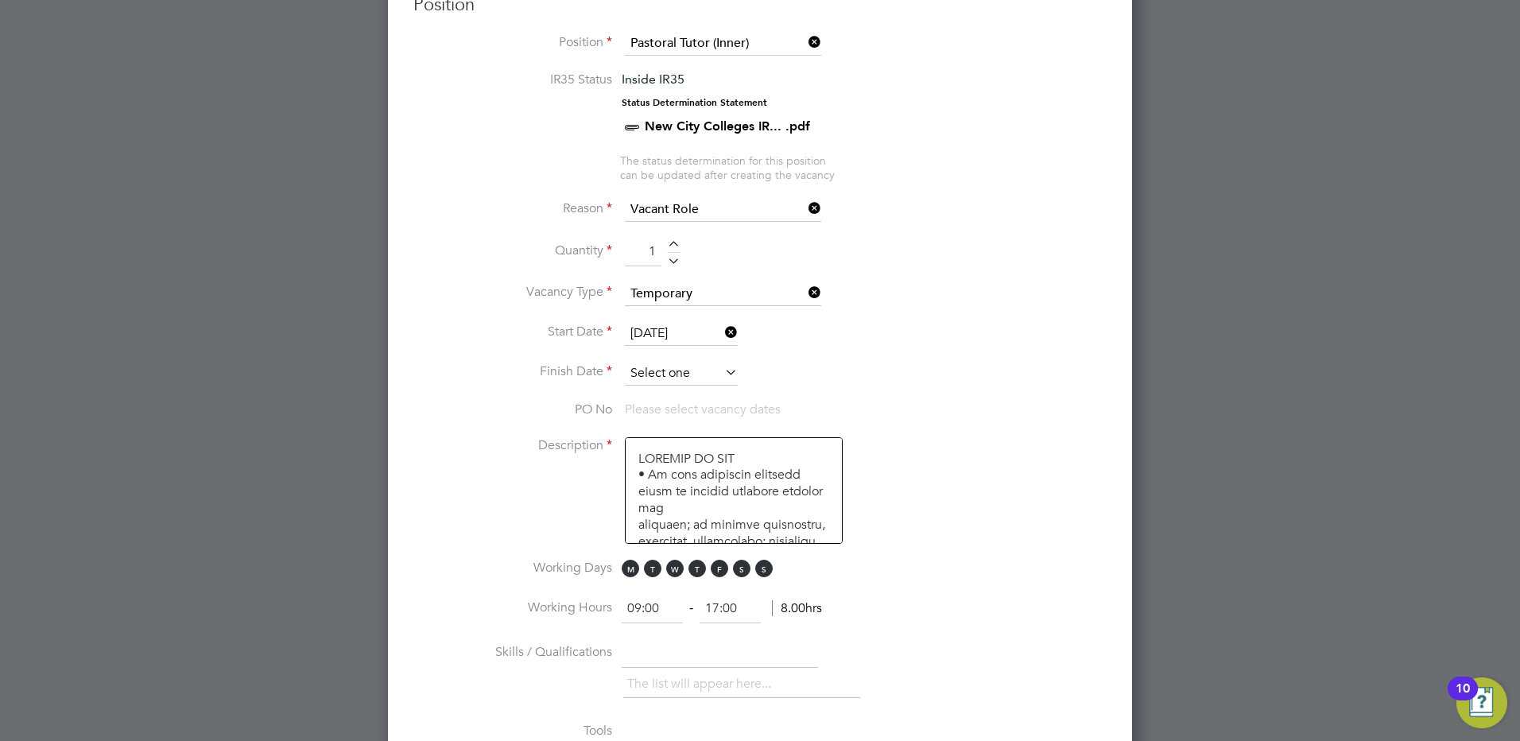
click at [700, 371] on input at bounding box center [681, 374] width 113 height 24
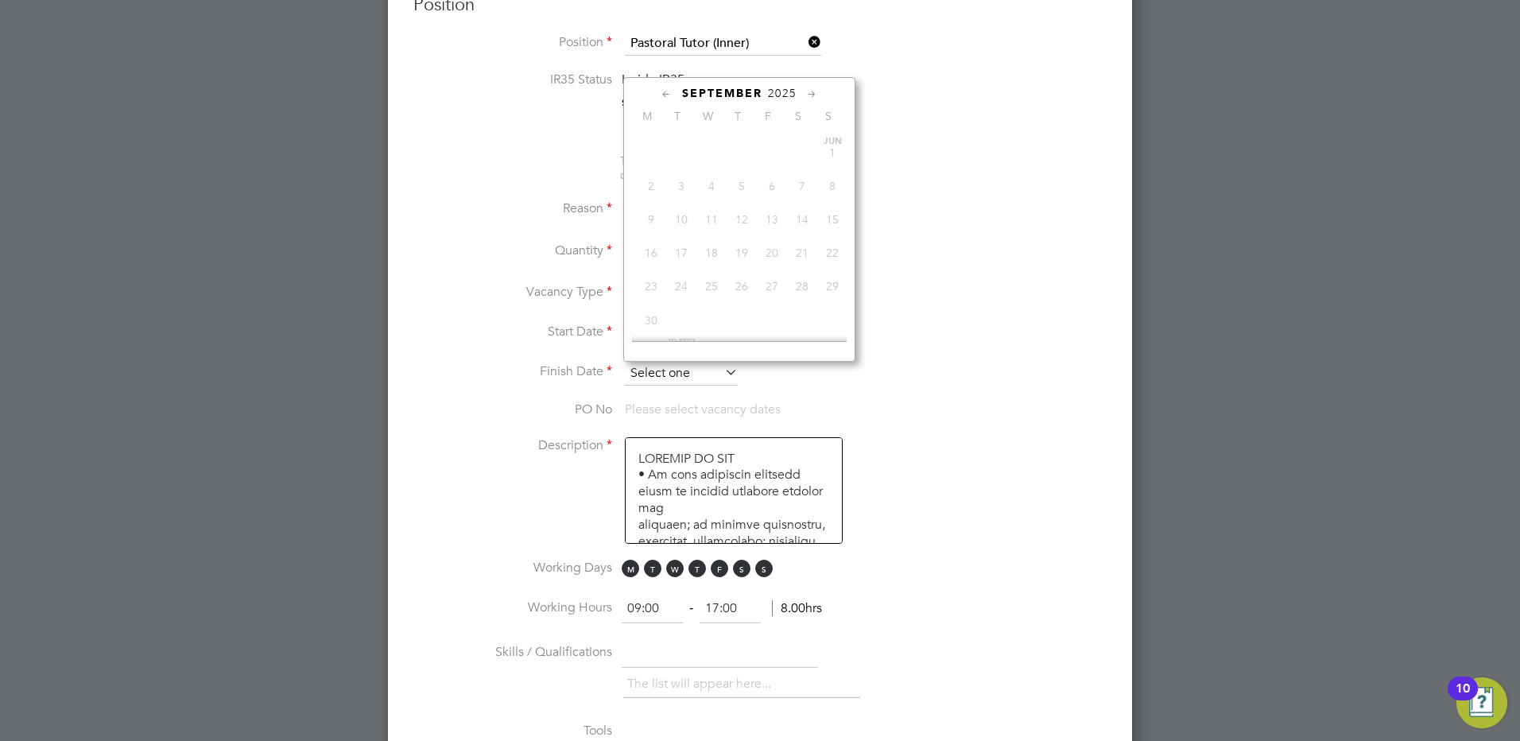
scroll to position [482, 0]
click at [811, 93] on icon at bounding box center [812, 94] width 15 height 17
click at [770, 251] on span "24" at bounding box center [772, 236] width 30 height 30
type input "[DATE]"
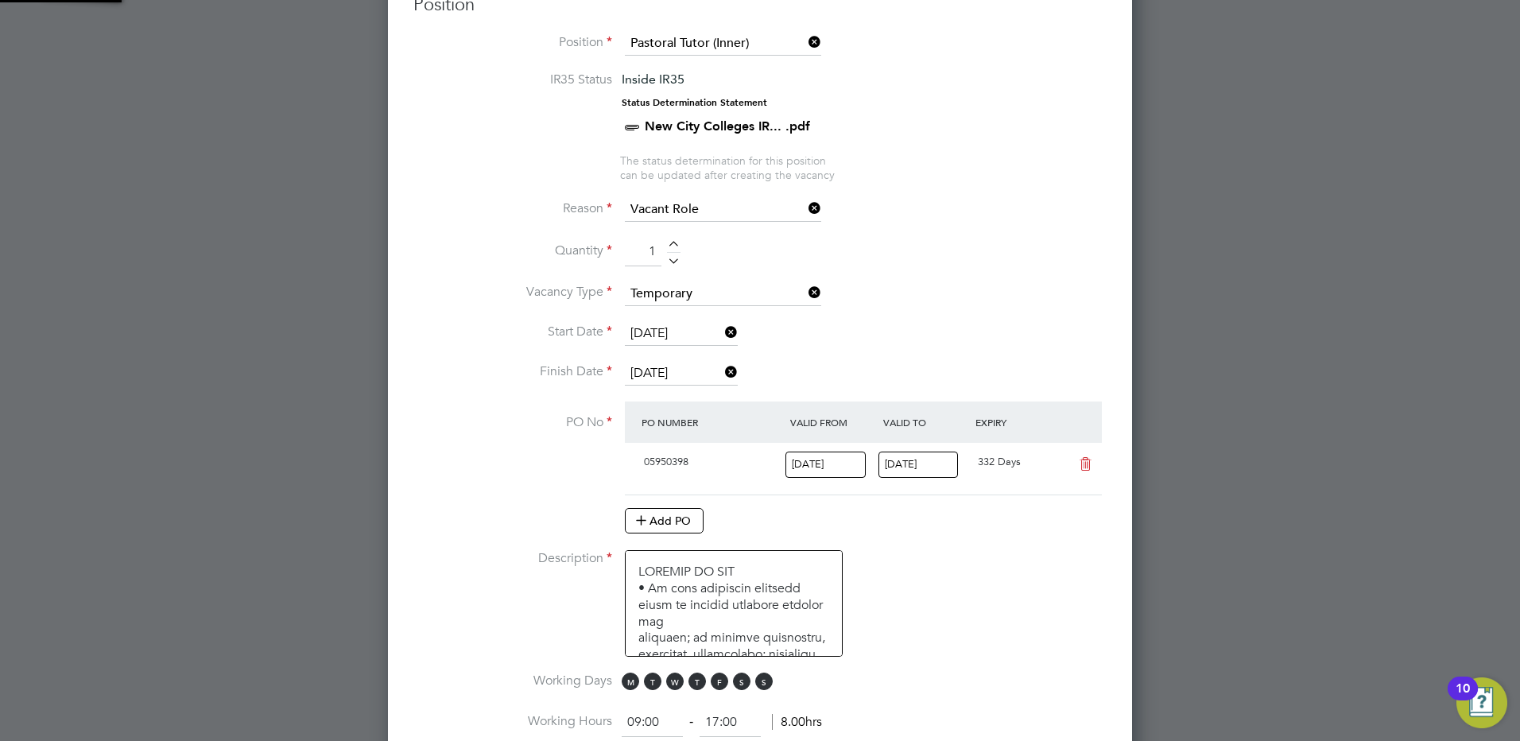
scroll to position [27, 149]
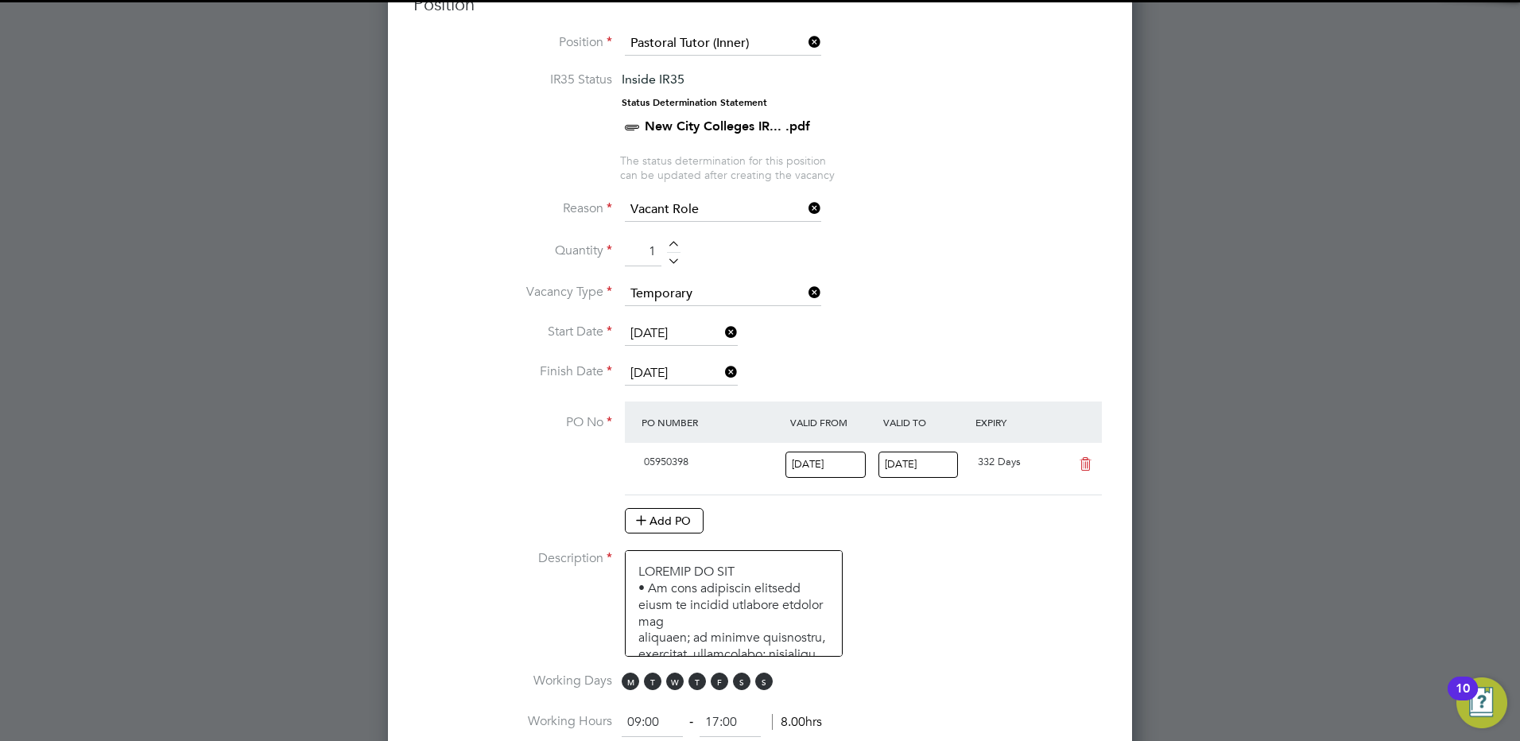
click at [1003, 270] on li "Quantity 1" at bounding box center [759, 260] width 693 height 45
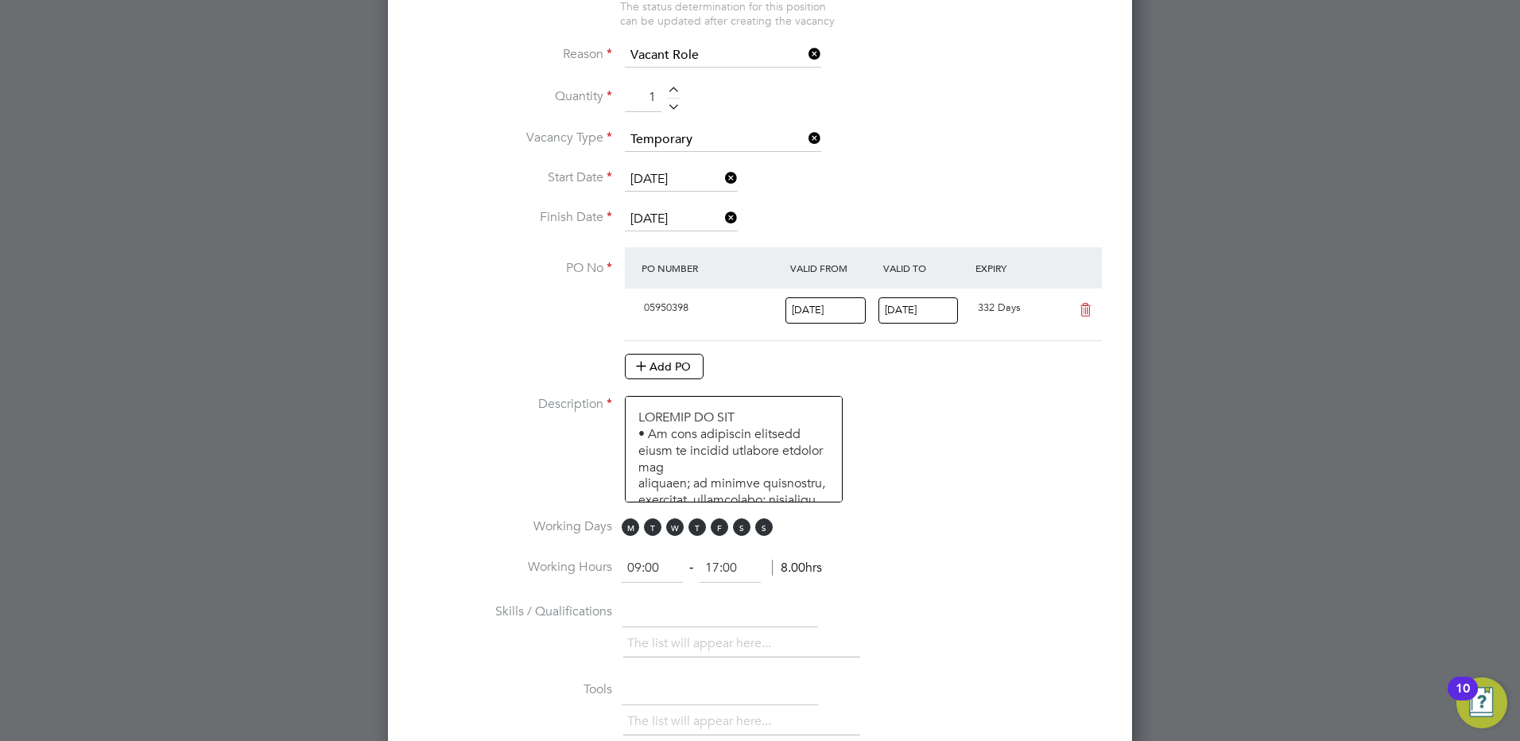
scroll to position [1007, 0]
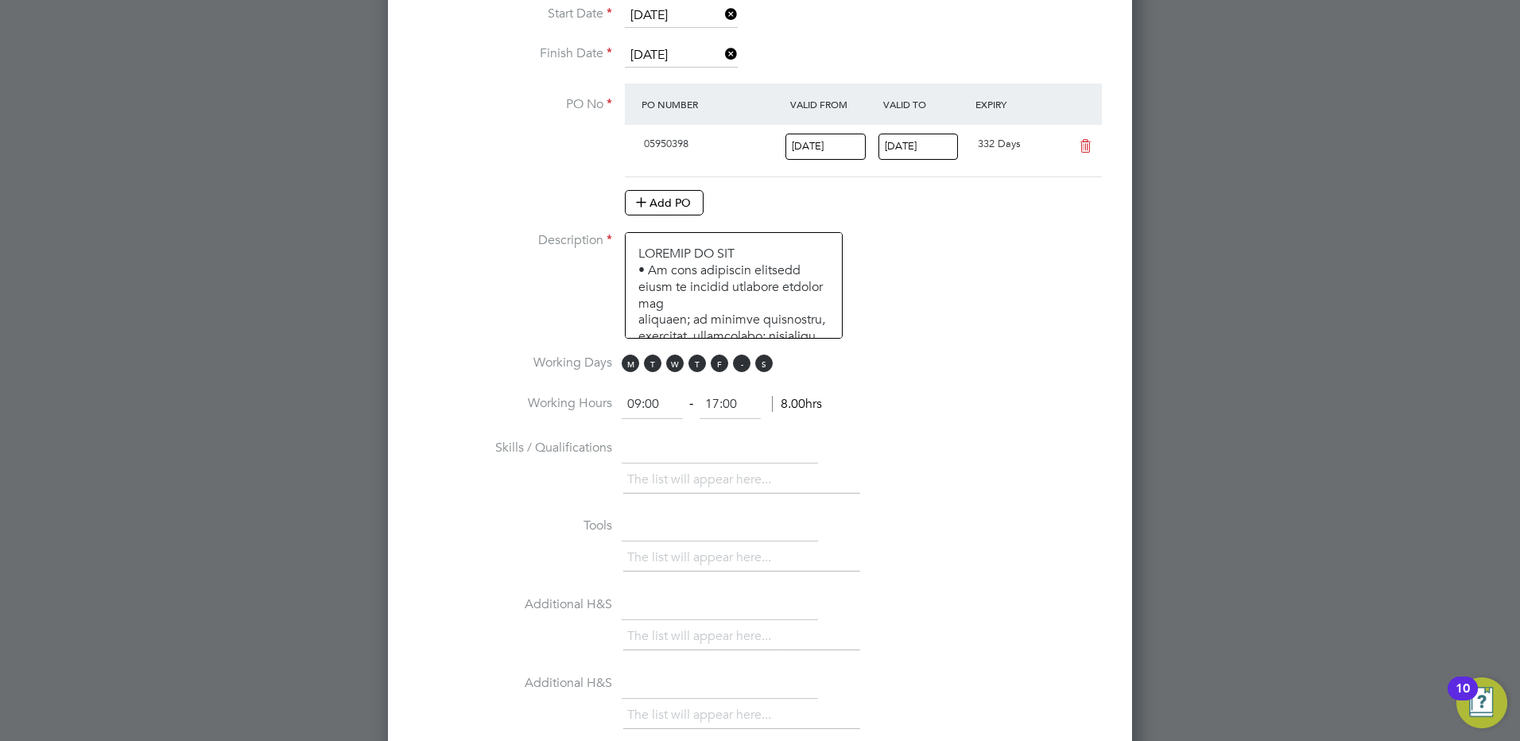
drag, startPoint x: 742, startPoint y: 366, endPoint x: 750, endPoint y: 365, distance: 8.0
click at [743, 366] on span "S" at bounding box center [741, 363] width 17 height 17
click at [763, 364] on span "S" at bounding box center [763, 363] width 17 height 17
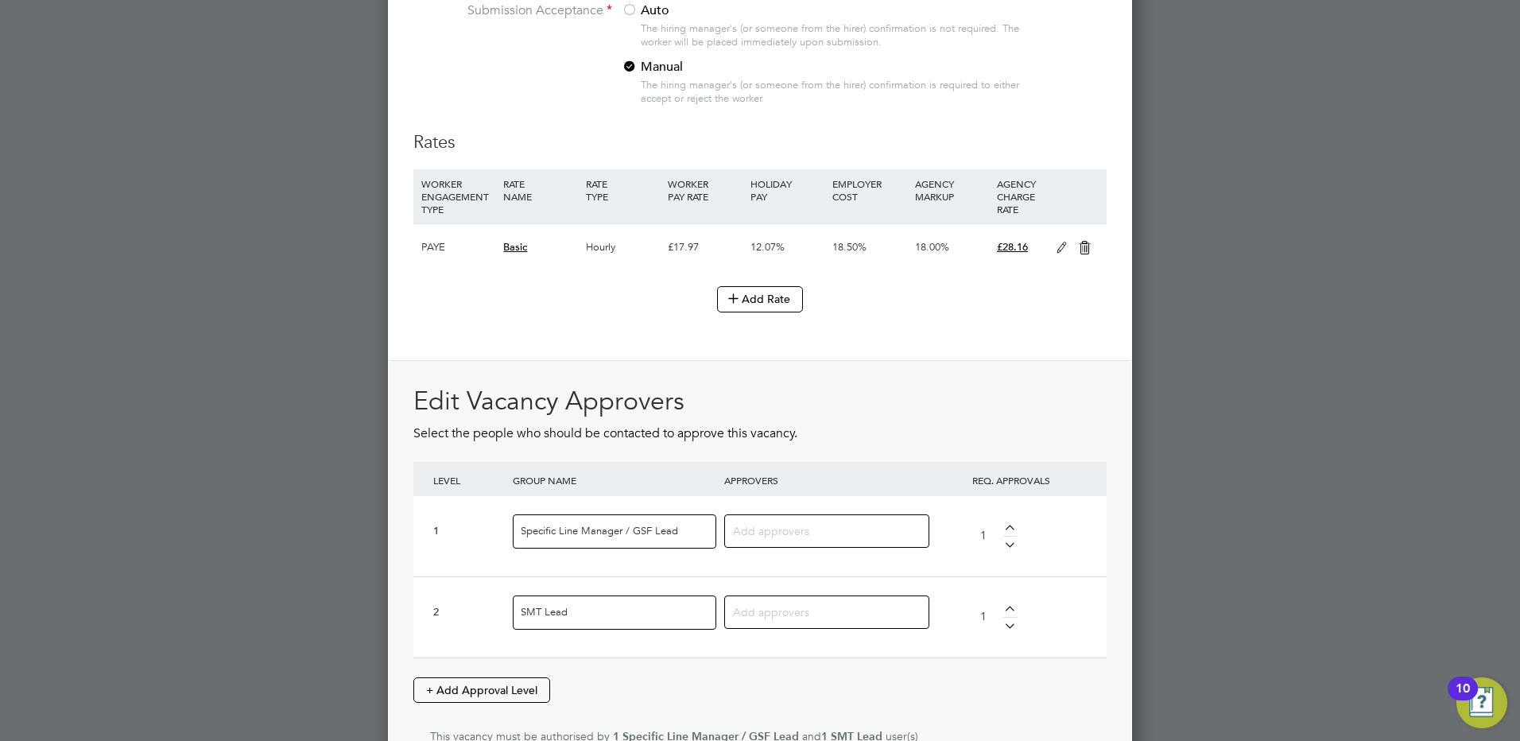
scroll to position [1884, 0]
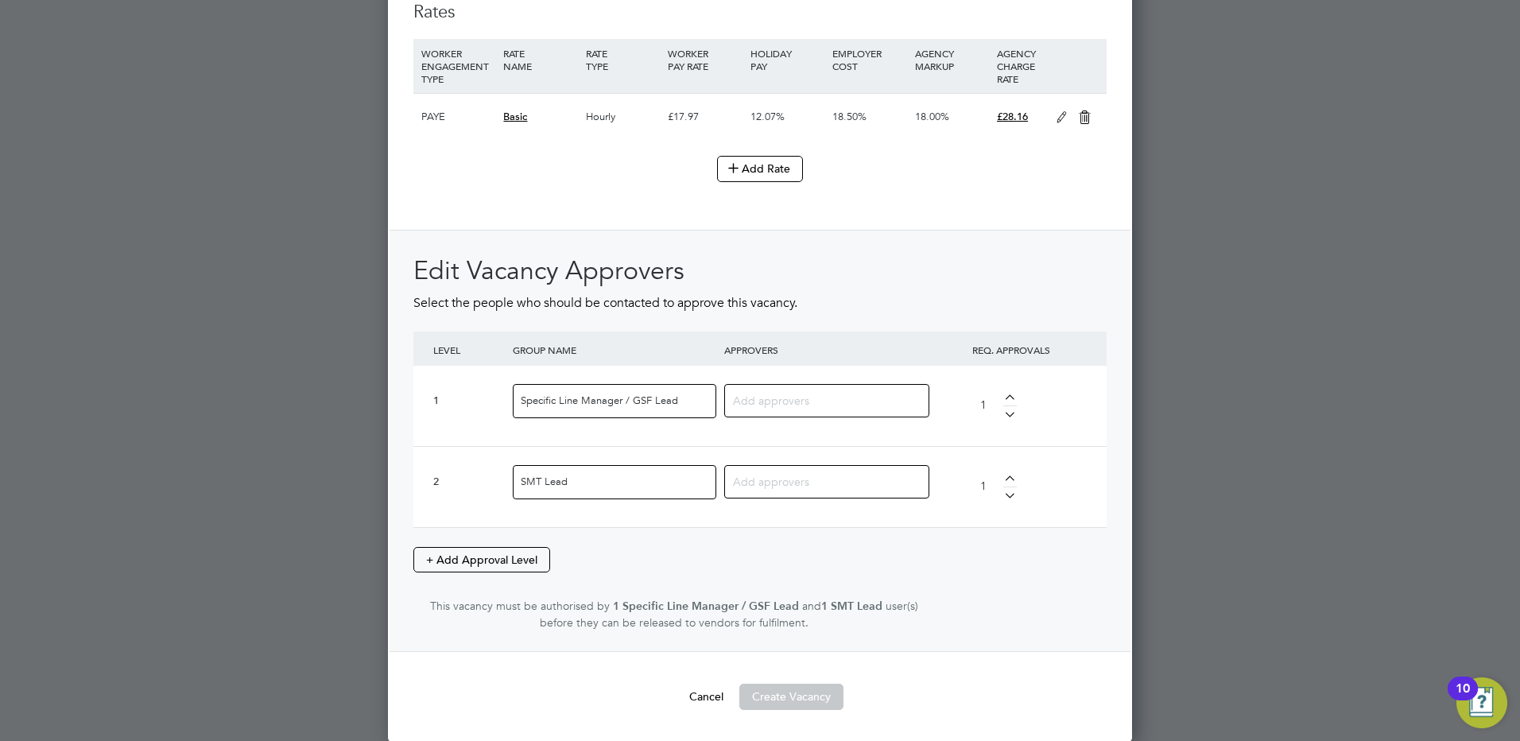
click at [771, 402] on input at bounding box center [821, 400] width 176 height 21
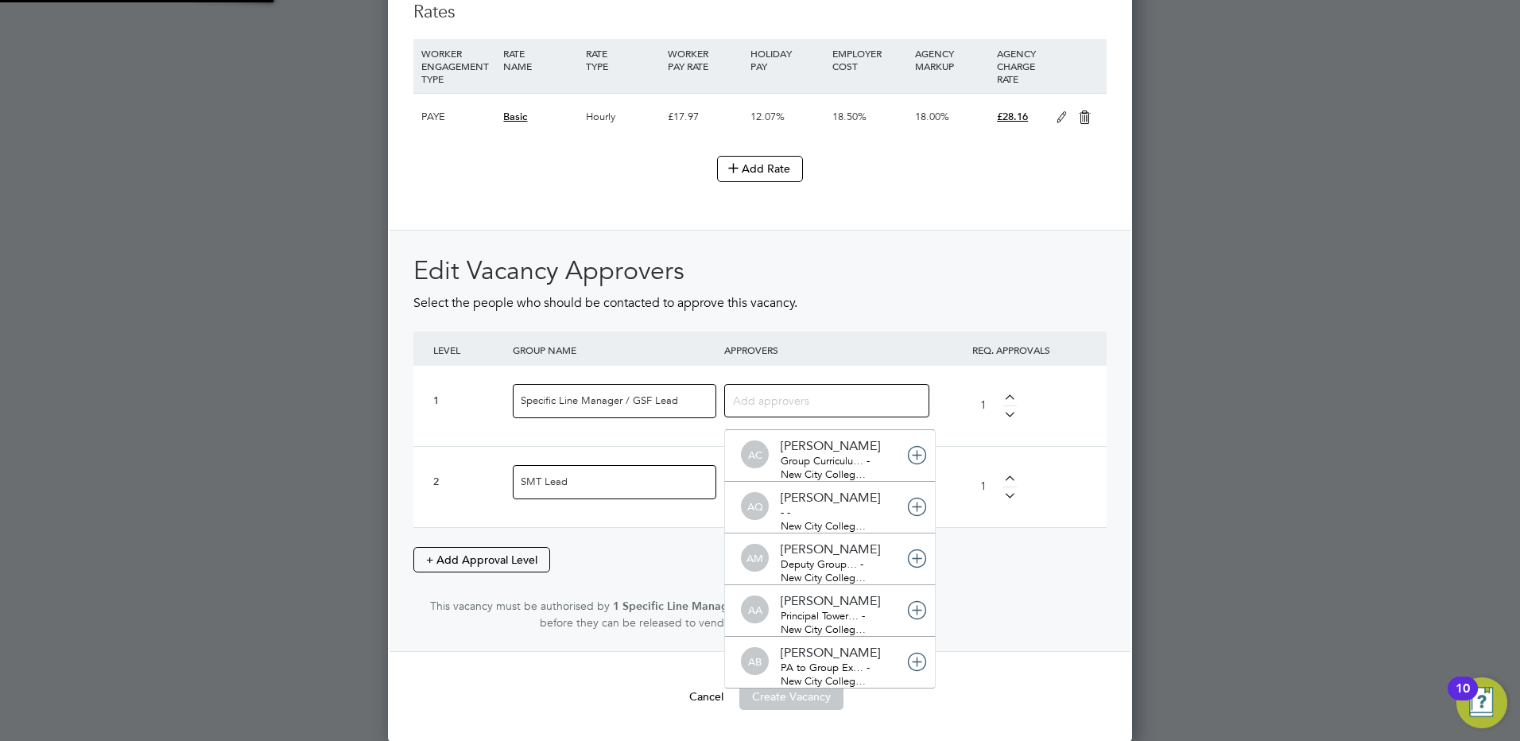
scroll to position [17, 112]
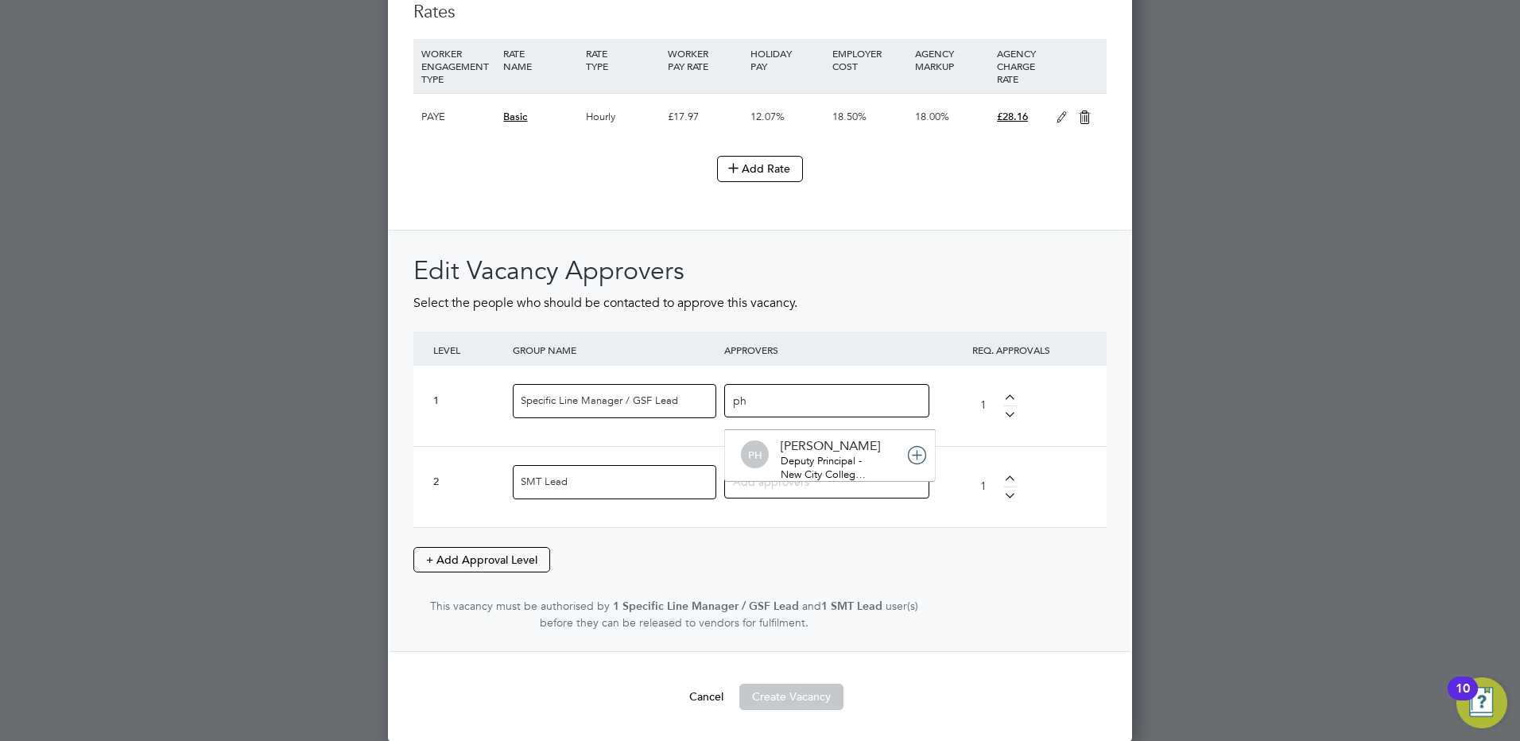
type input "ph"
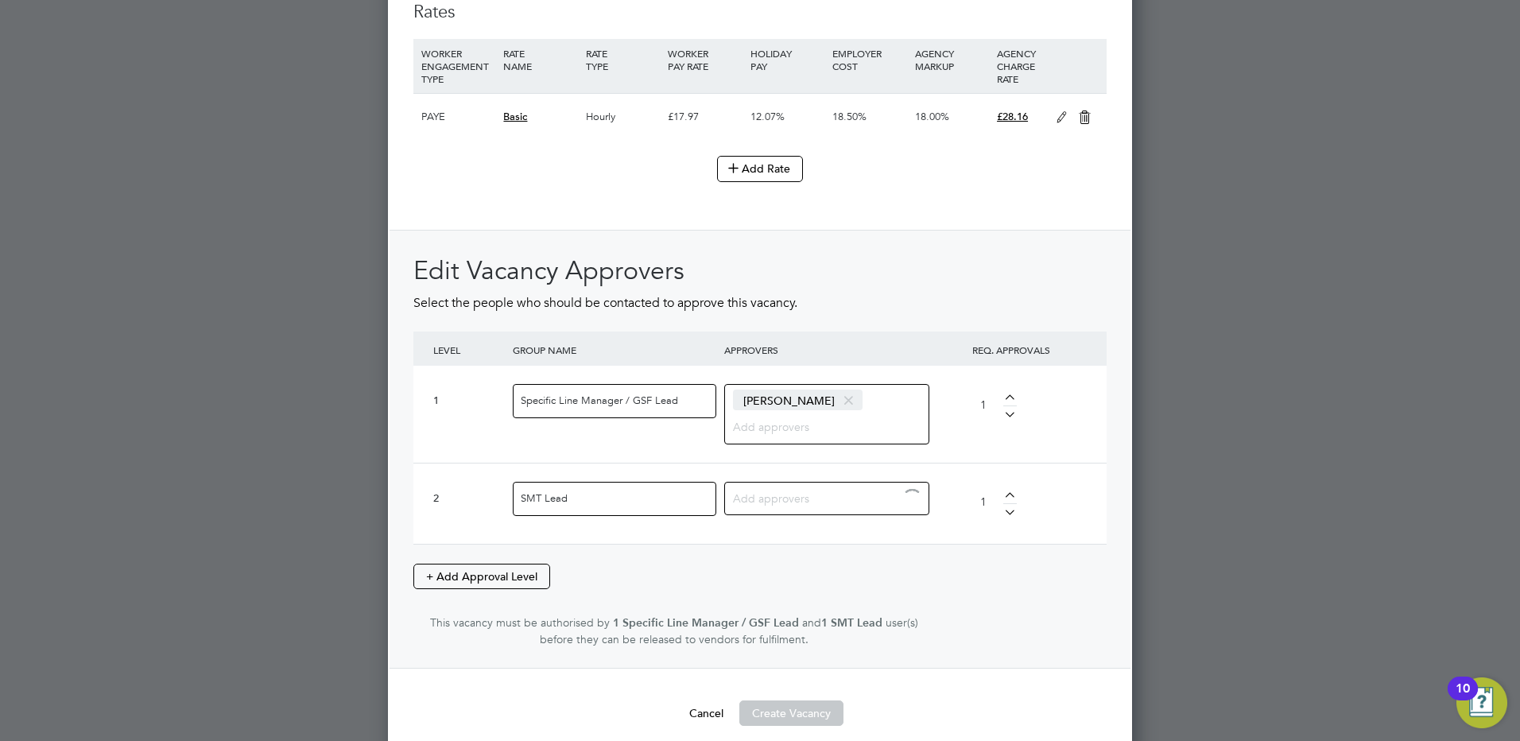
click at [802, 497] on input at bounding box center [821, 497] width 176 height 21
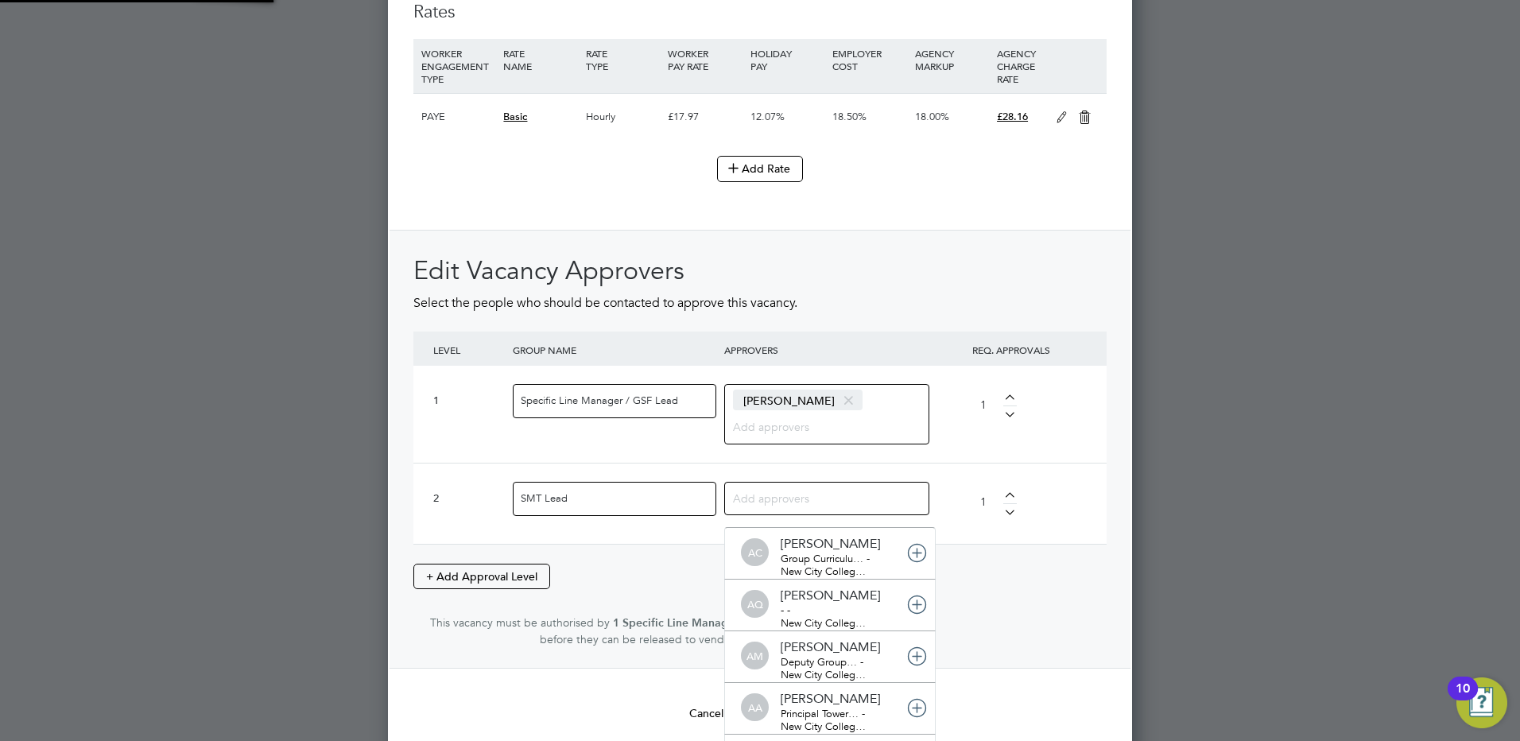
type input "e"
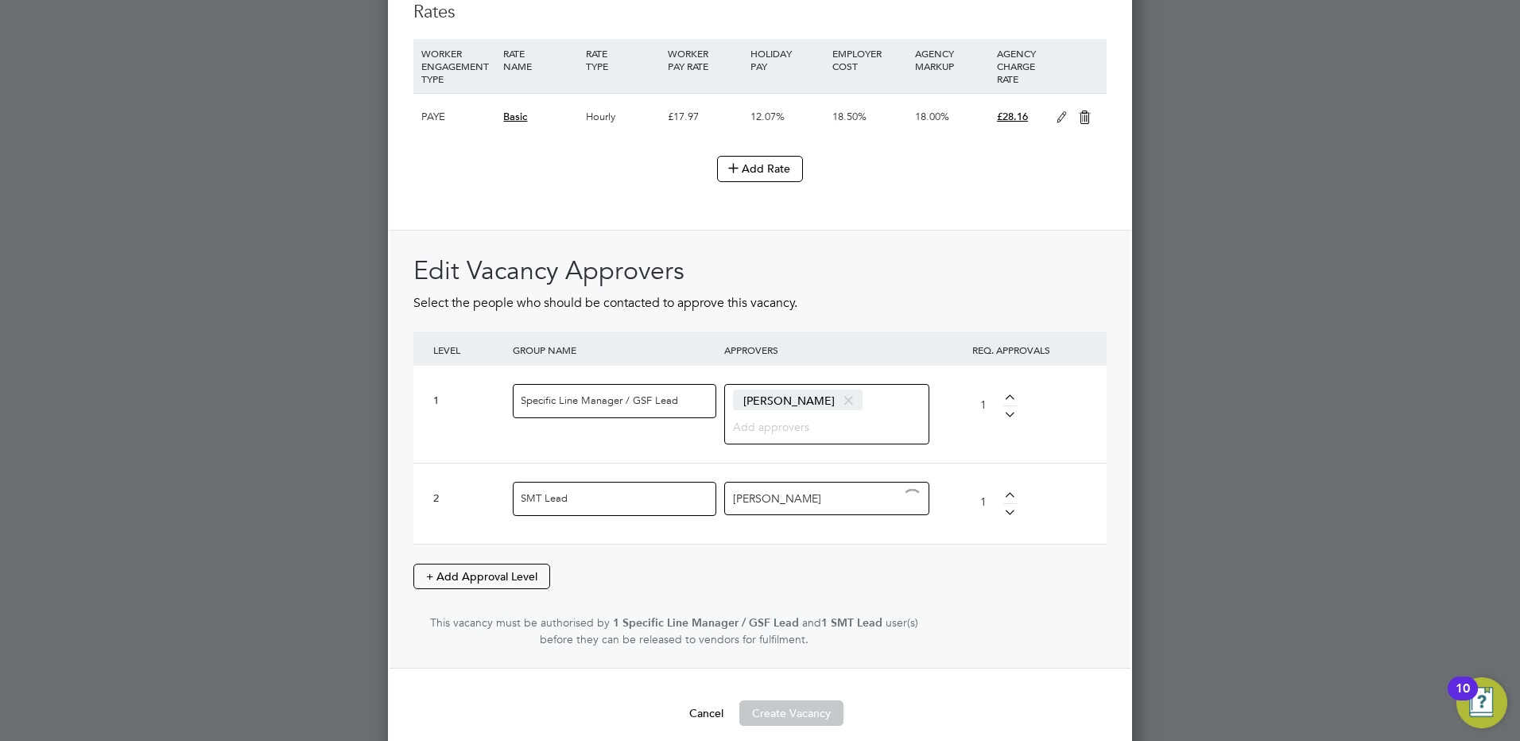
type input "janet"
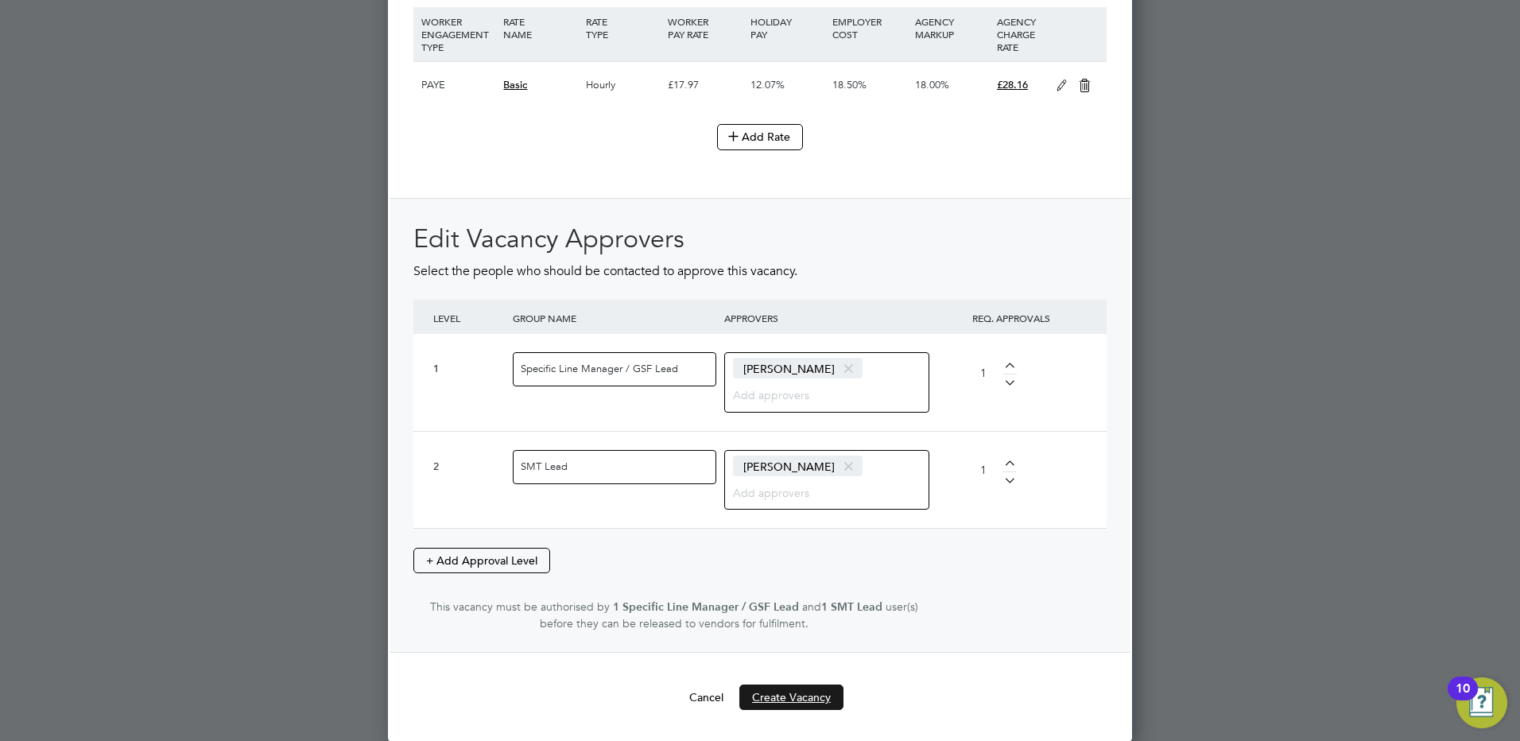
click at [824, 689] on button "Create Vacancy" at bounding box center [791, 697] width 104 height 25
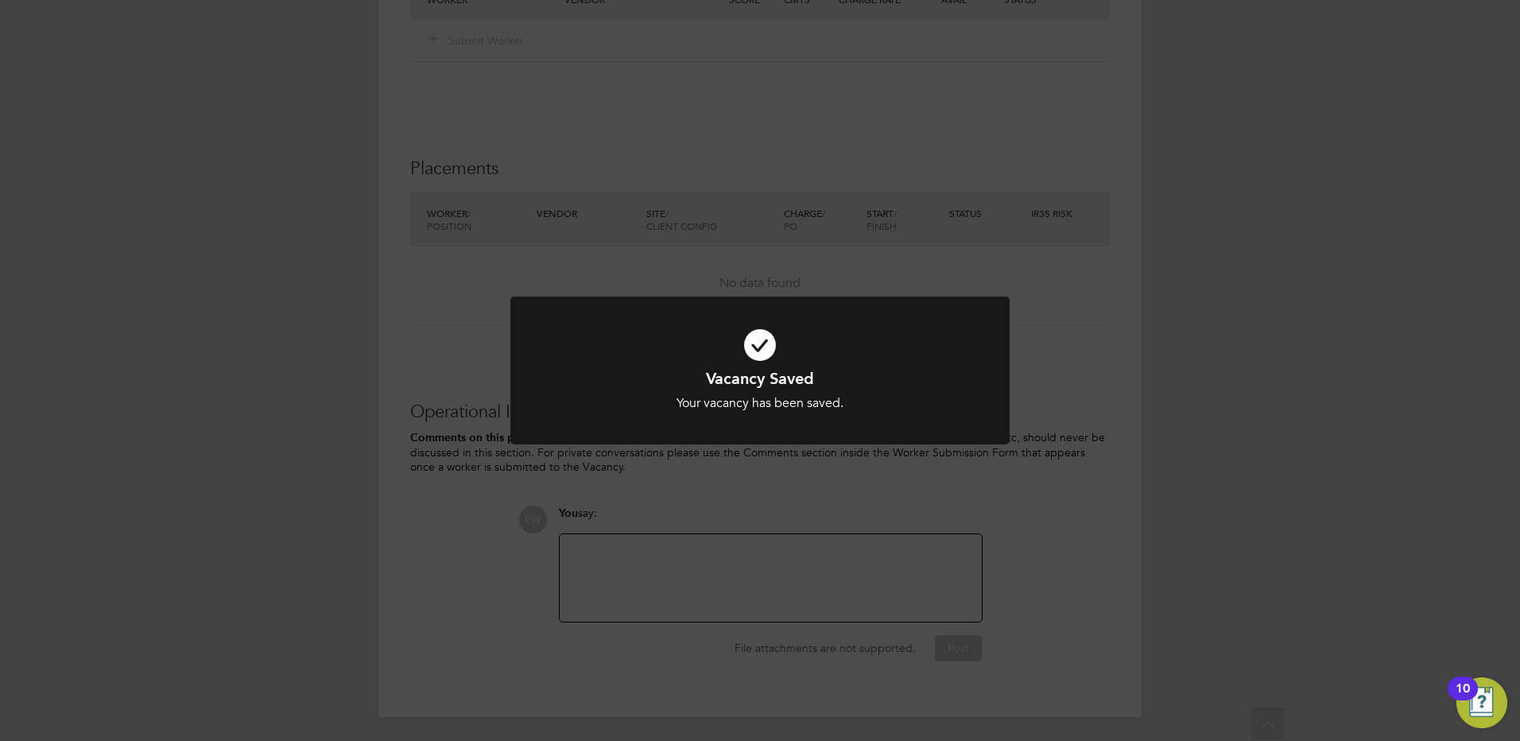
click at [747, 571] on div "Vacancy Saved Your vacancy has been saved. Cancel Okay" at bounding box center [760, 370] width 1520 height 741
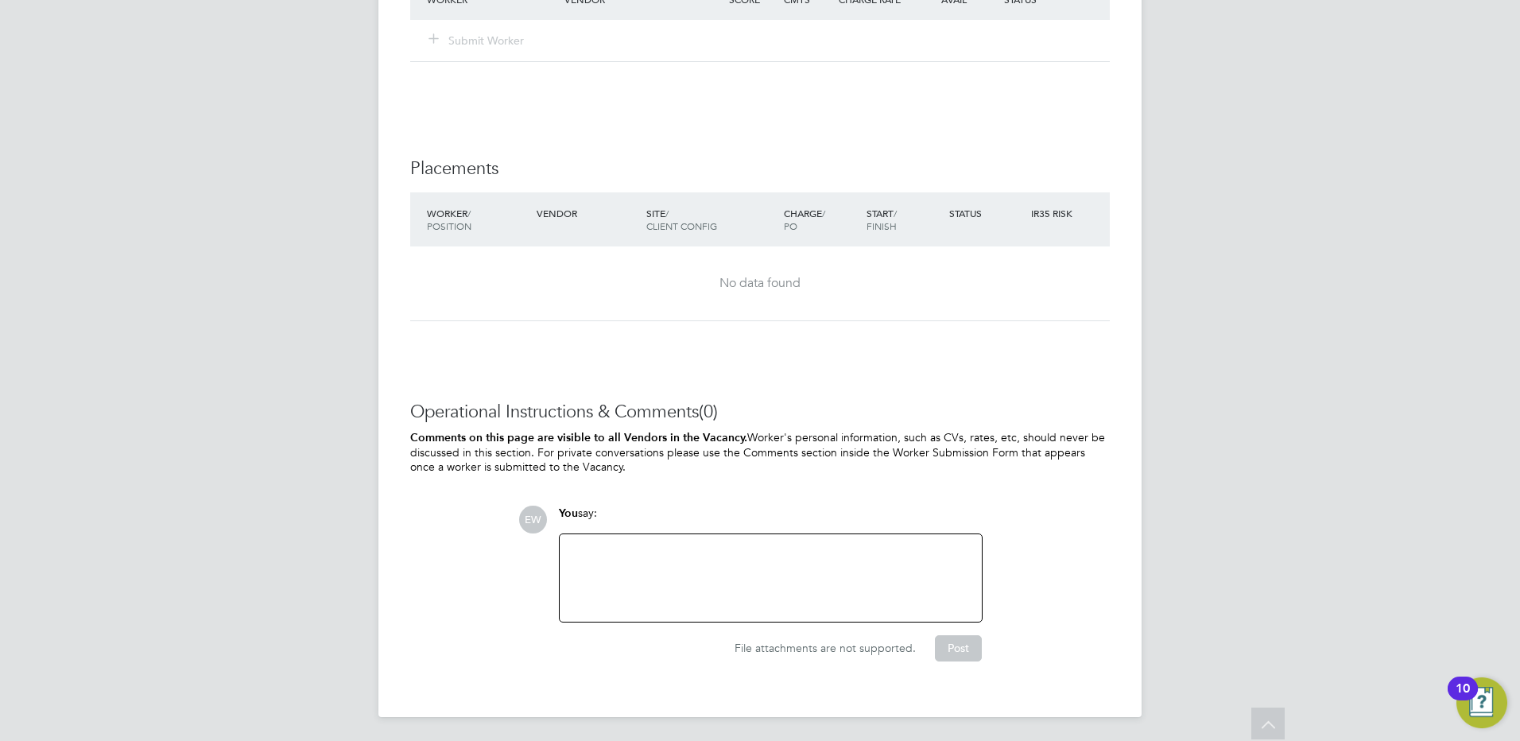
click at [747, 563] on div at bounding box center [770, 578] width 403 height 68
click at [628, 587] on div at bounding box center [770, 578] width 403 height 68
click at [801, 563] on div "Due to growth at Hackney in y" at bounding box center [770, 578] width 403 height 68
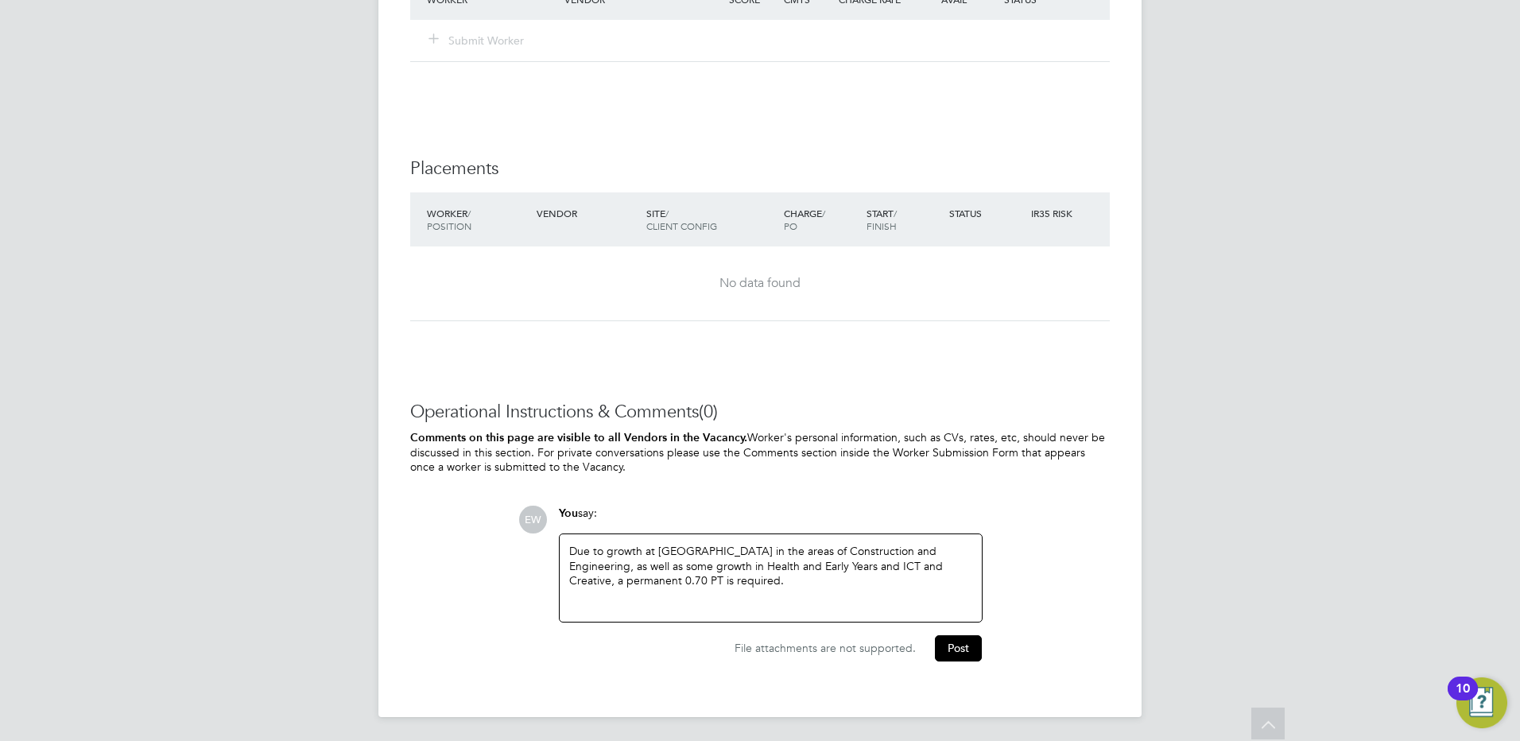
click at [797, 573] on div "Due to growth at Hackney in the areas of Construction and Engineering, as well …" at bounding box center [770, 578] width 403 height 68
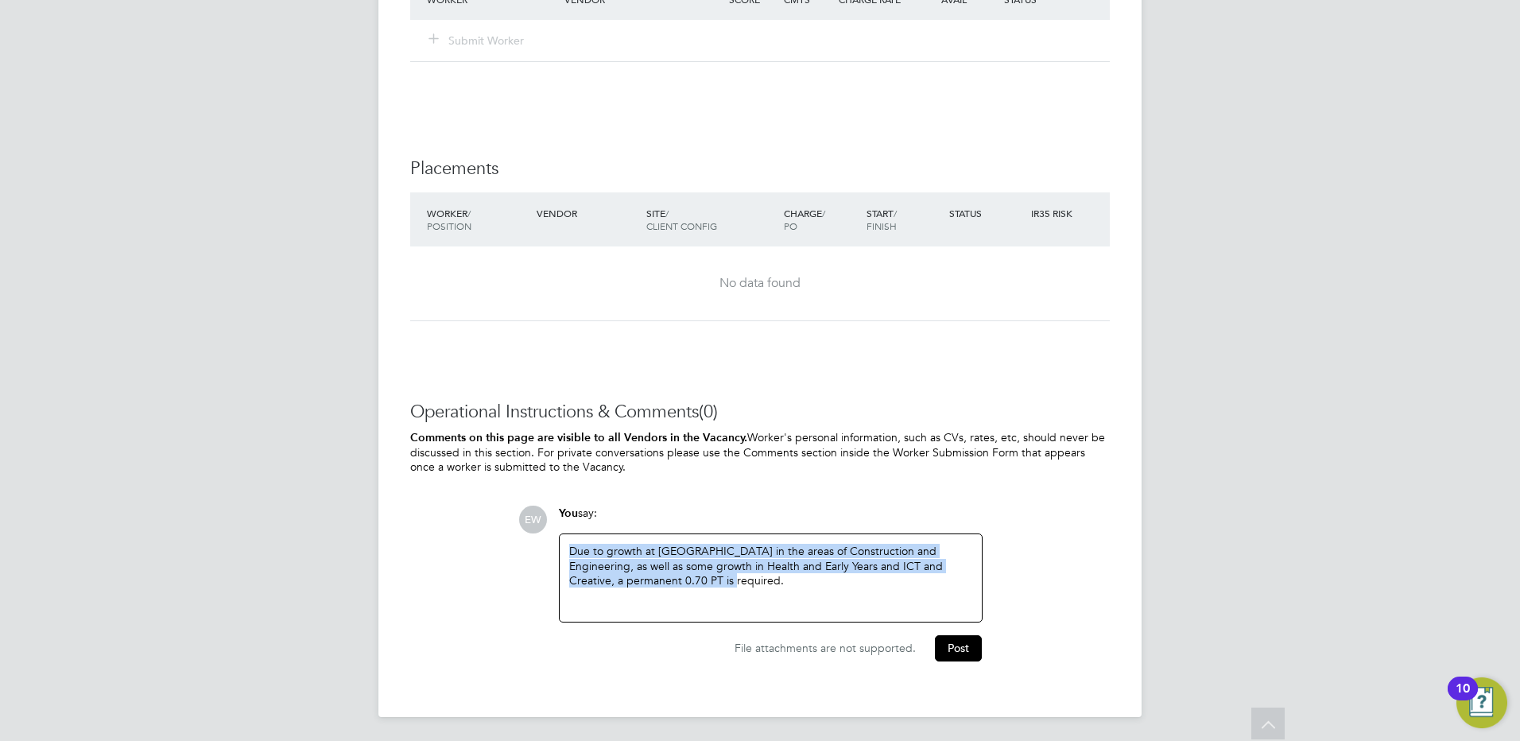
click at [693, 581] on div "Due to growth at Hackney in the areas of Construction and Engineering, as well …" at bounding box center [770, 578] width 403 height 68
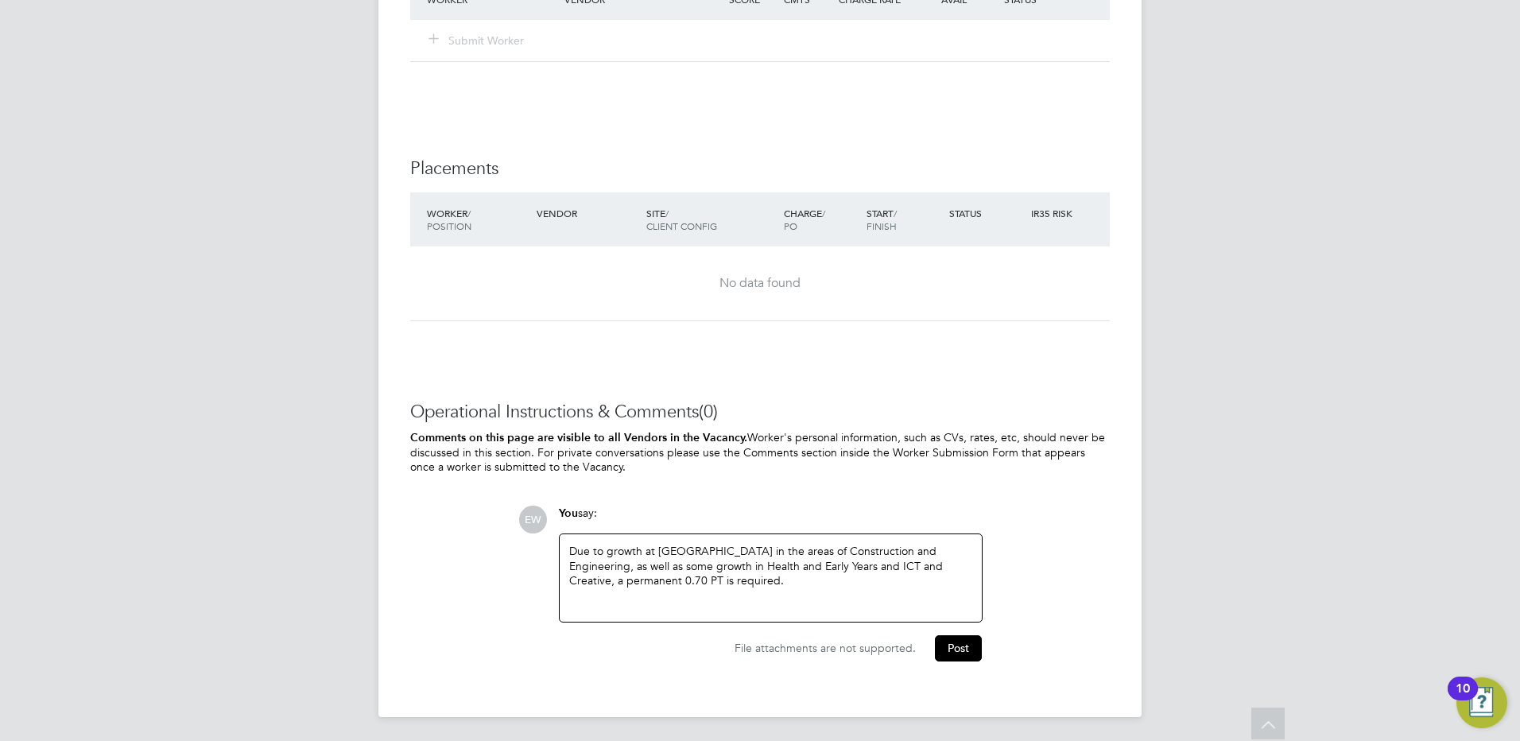
click at [952, 563] on div "Due to growth at Hackney in the areas of Construction and Engineering, as well …" at bounding box center [770, 578] width 403 height 68
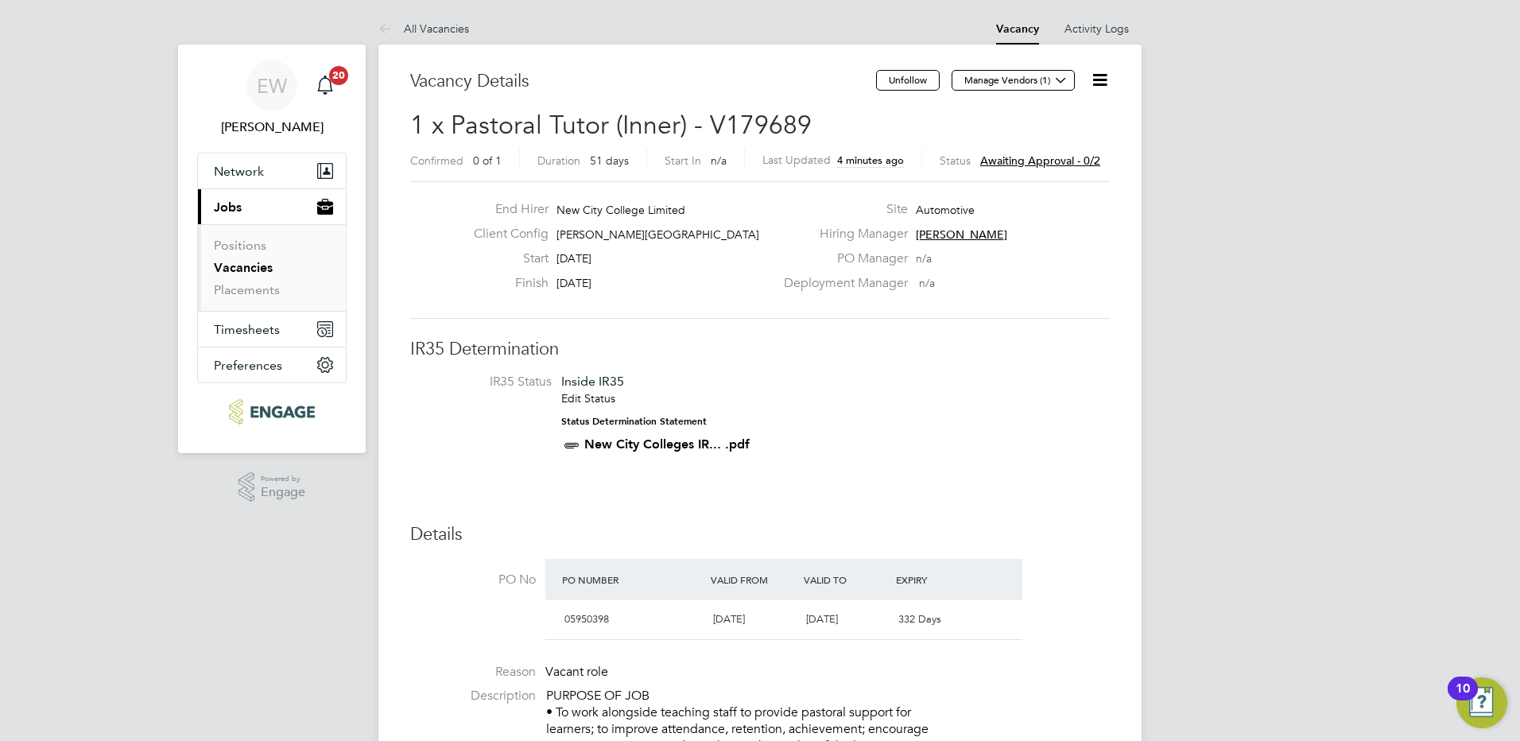
click at [1091, 83] on icon at bounding box center [1100, 80] width 20 height 20
click at [1053, 114] on li "Edit Vacancy e" at bounding box center [1061, 118] width 92 height 22
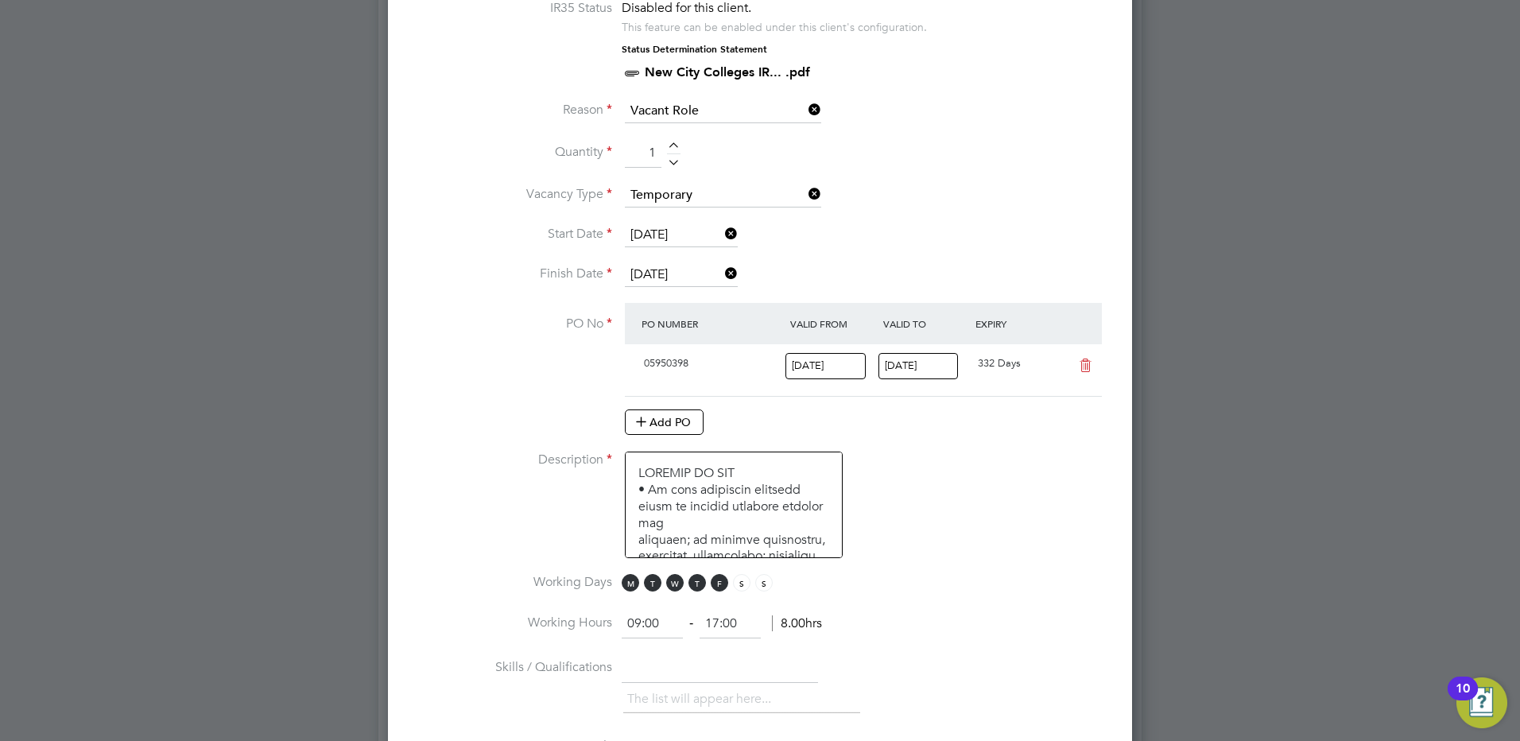
scroll to position [795, 0]
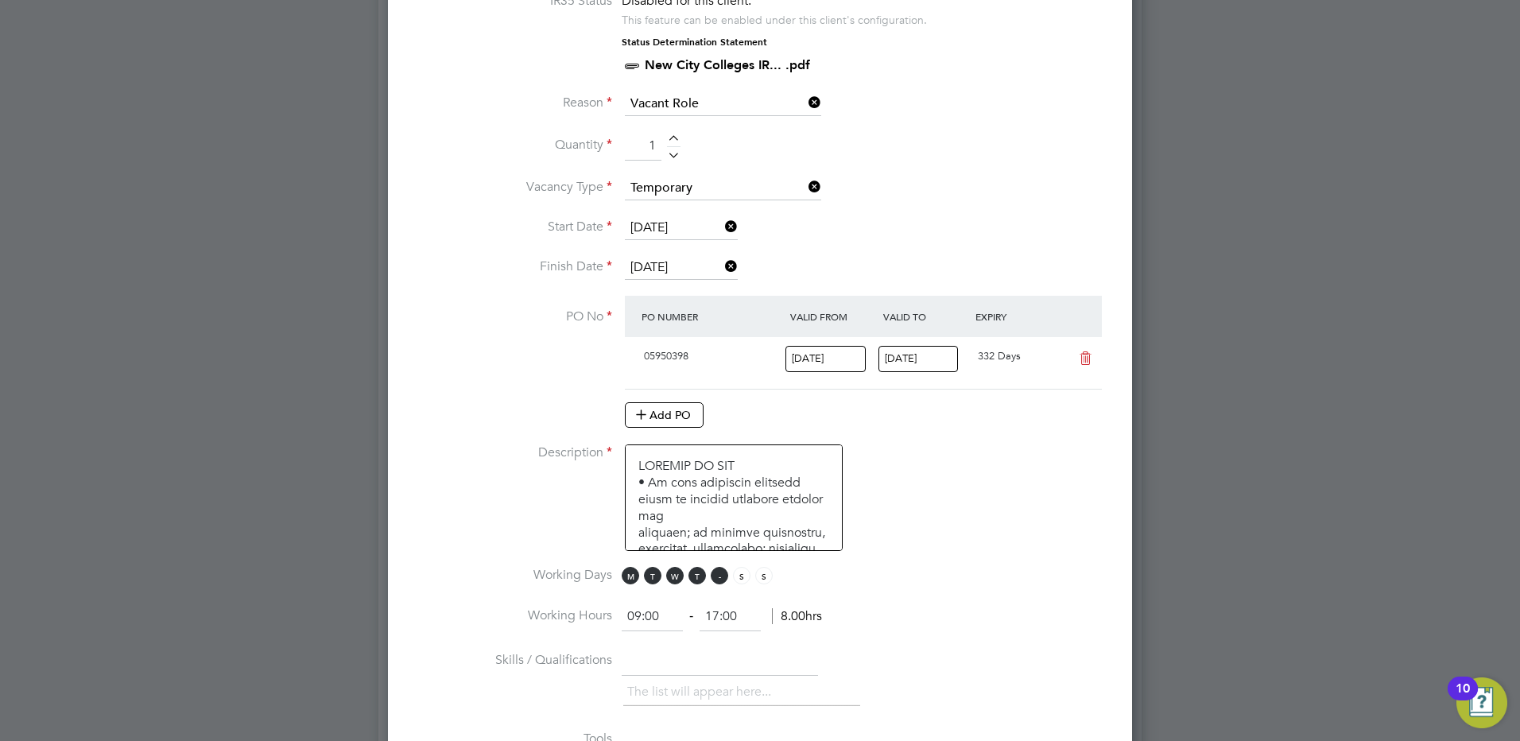
click at [719, 572] on span "F" at bounding box center [719, 575] width 17 height 17
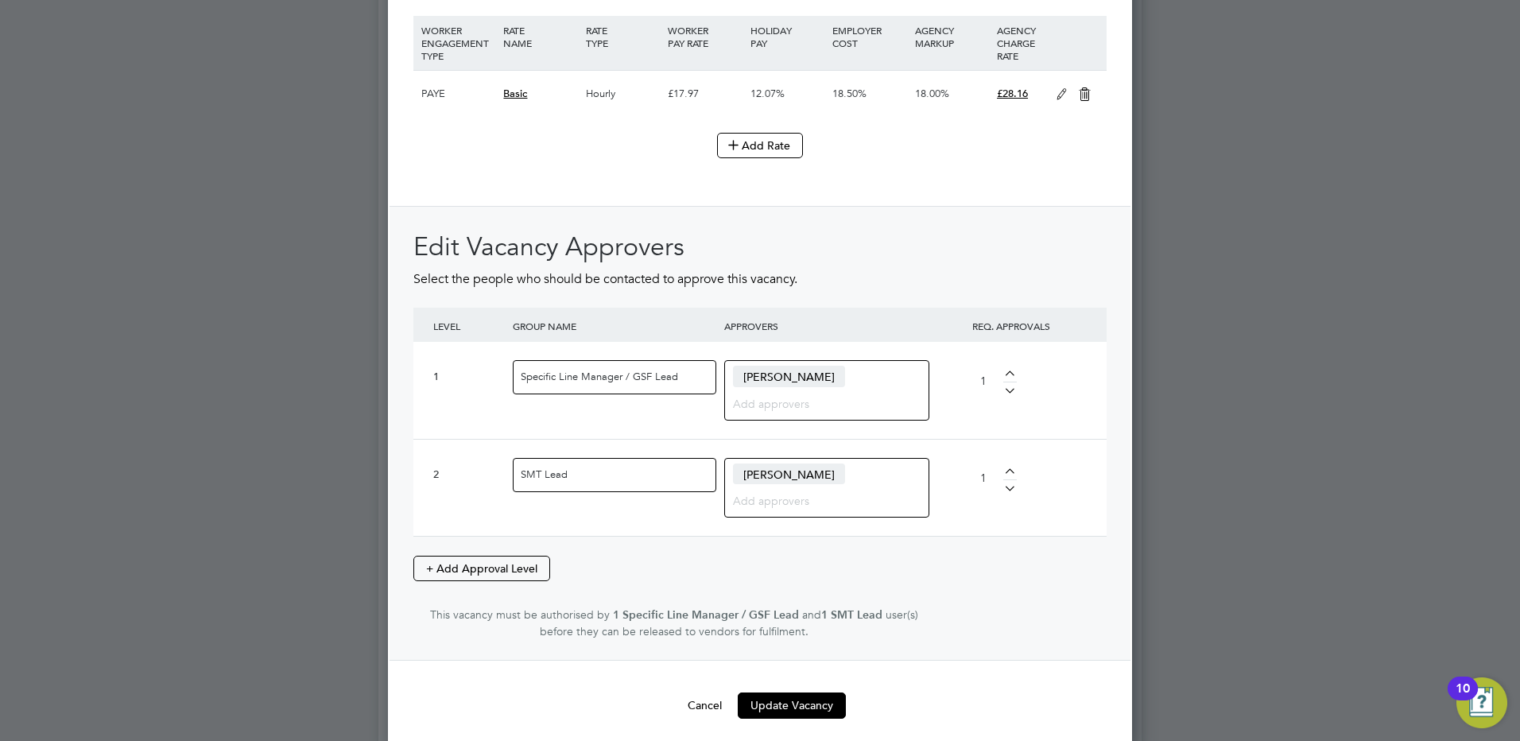
scroll to position [2385, 0]
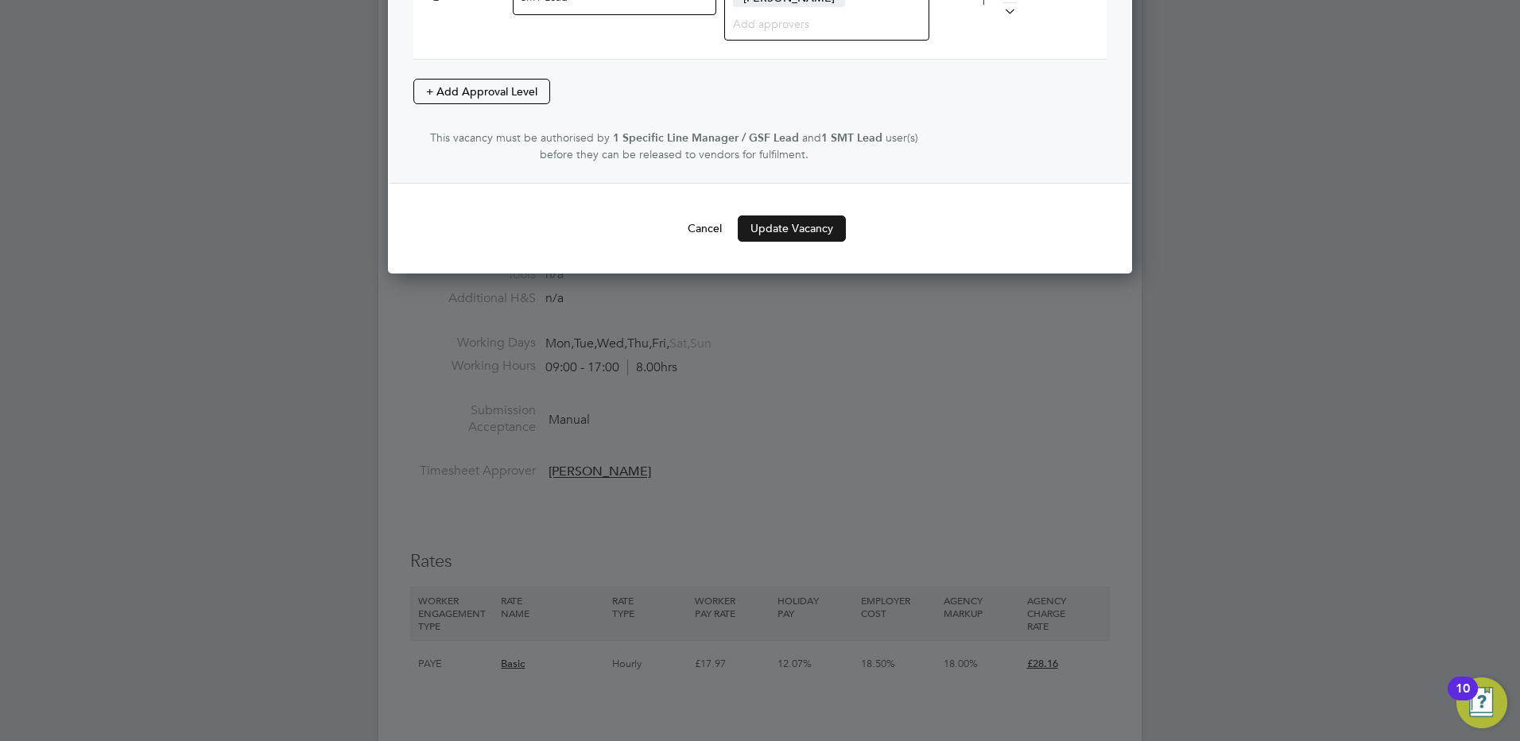
click at [811, 230] on button "Update Vacancy" at bounding box center [792, 227] width 108 height 25
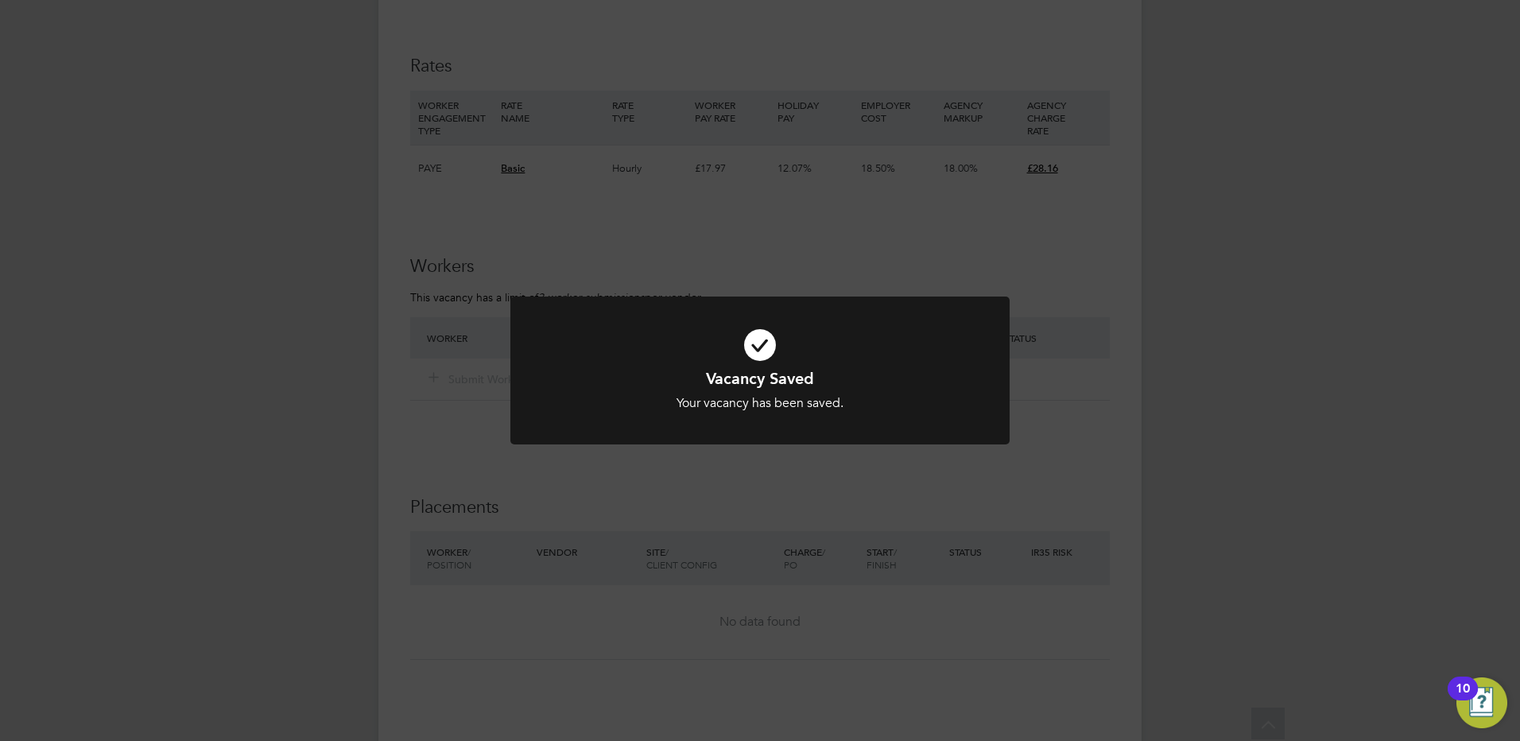
scroll to position [3219, 0]
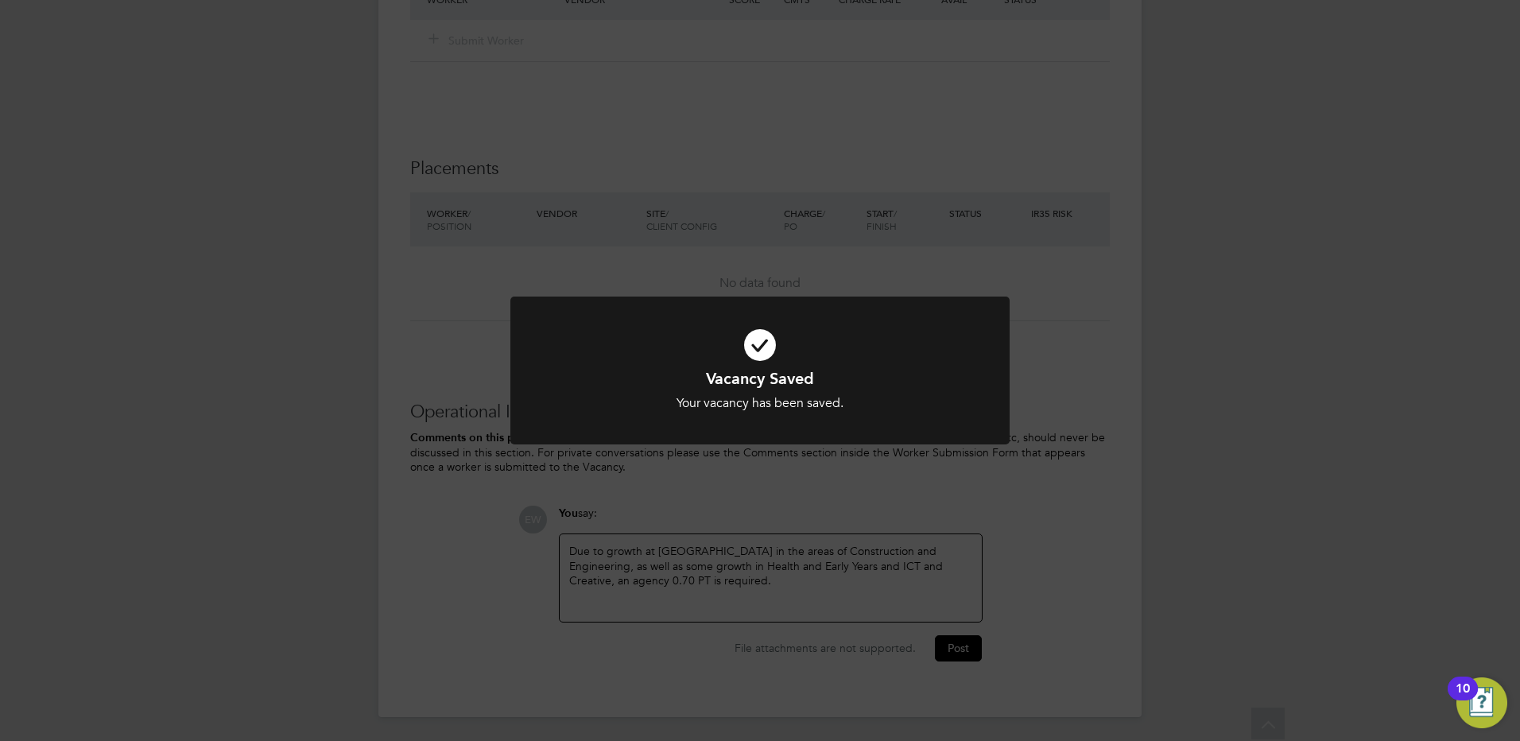
click at [780, 577] on div "Vacancy Saved Your vacancy has been saved. Cancel Okay" at bounding box center [760, 370] width 1520 height 741
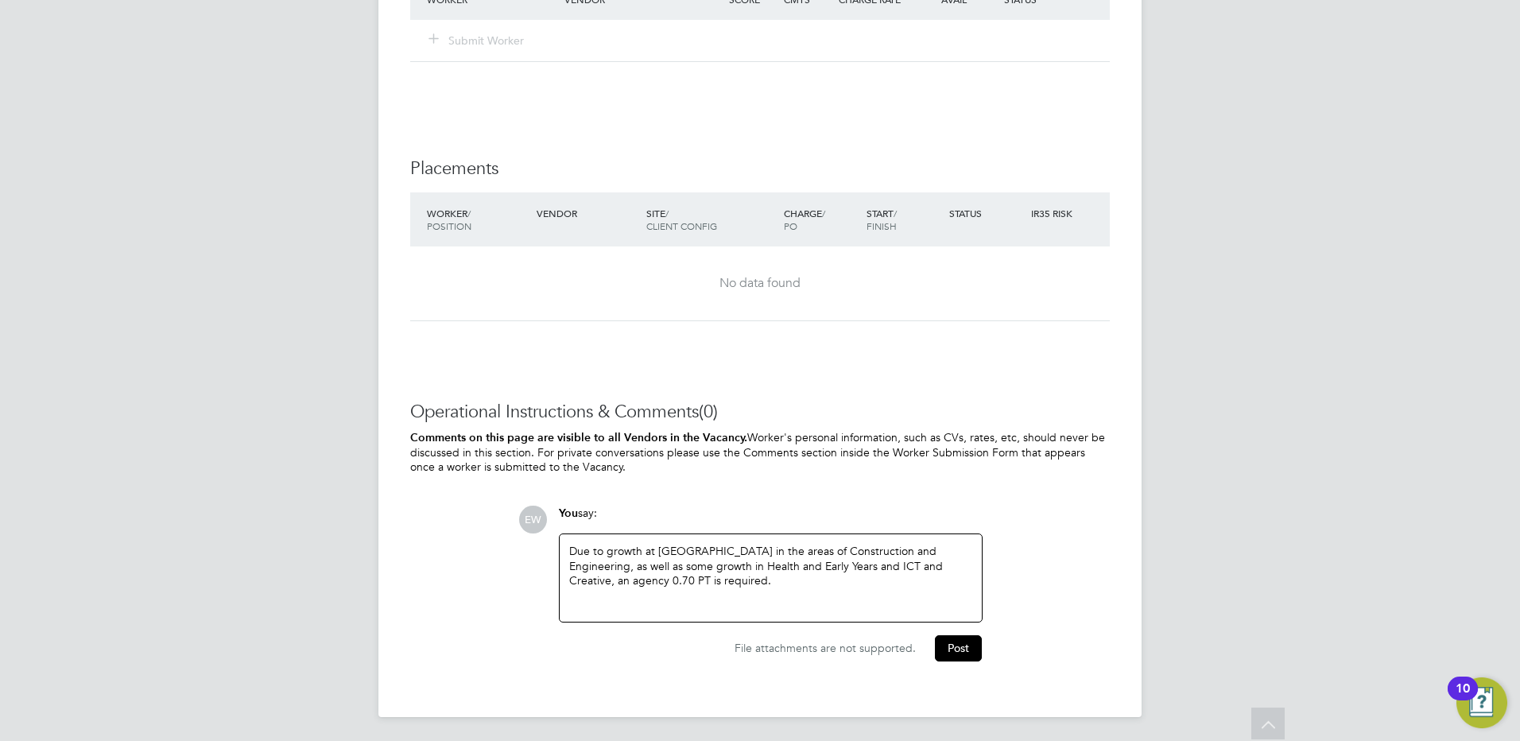
click at [779, 578] on div "Due to growth at Hackney in the areas of Construction and Engineering, as well …" at bounding box center [770, 578] width 403 height 68
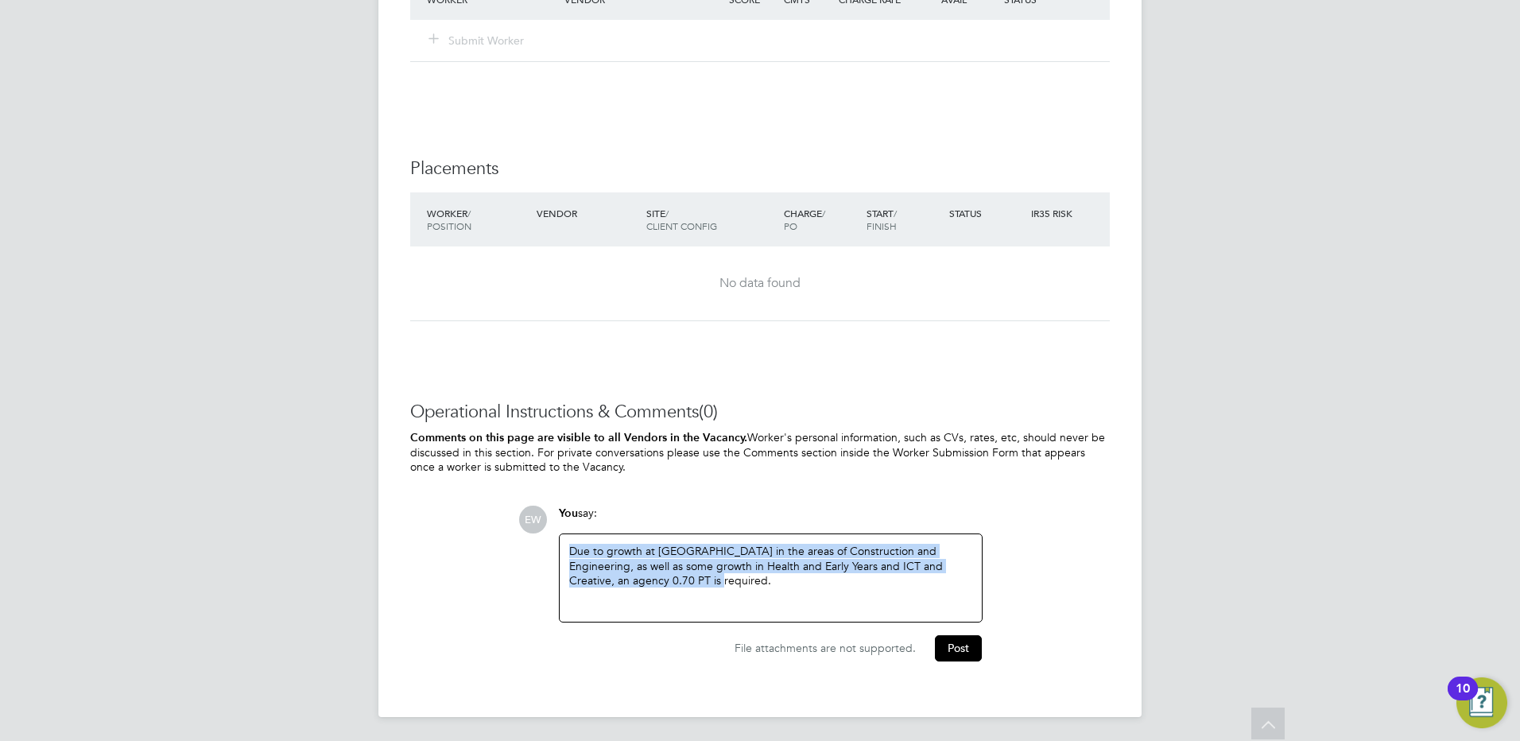
copy div "Due to growth at Hackney in the areas of Construction and Engineering, as well …"
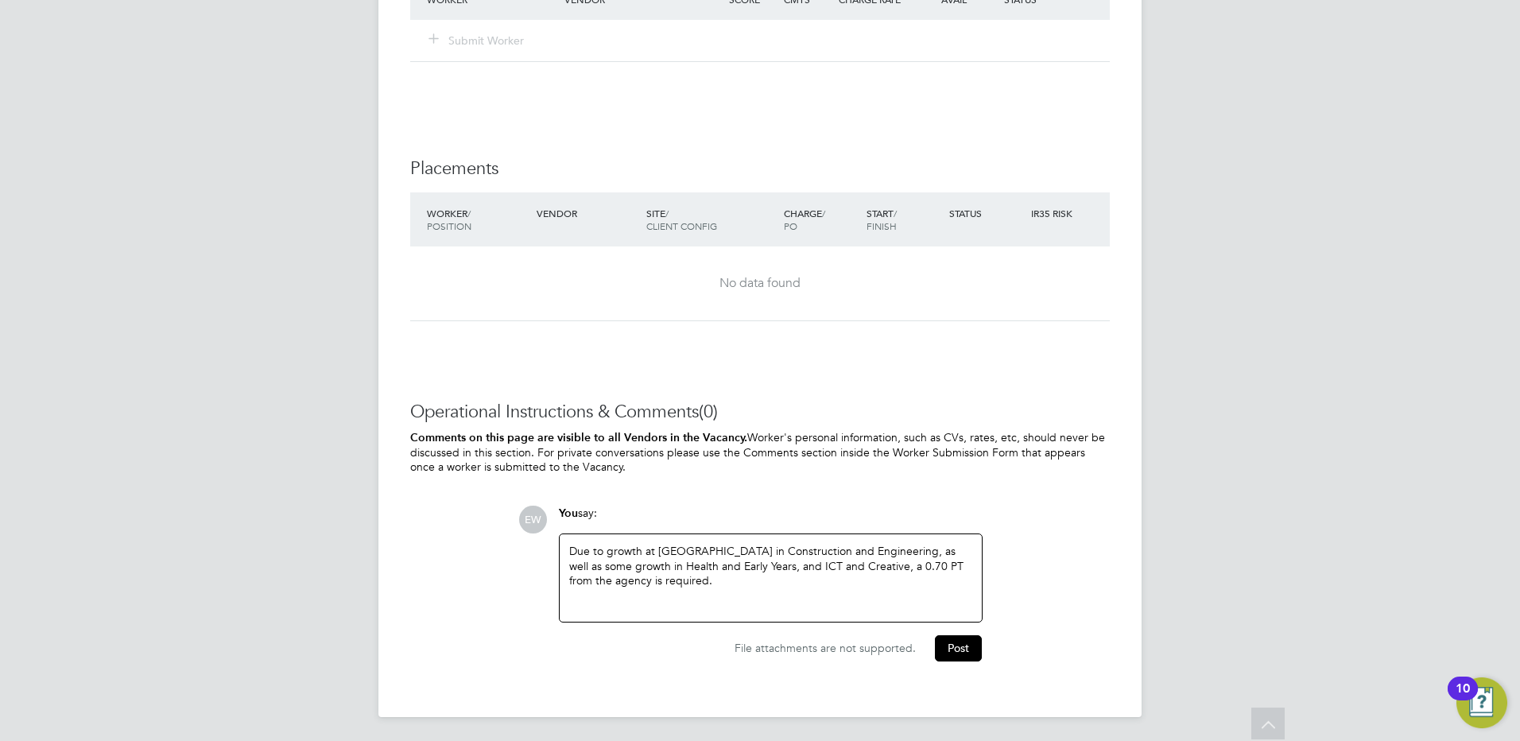
click at [753, 546] on p "Due to growth at Hackney in Construction and Engineering, as well as some growt…" at bounding box center [770, 566] width 403 height 44
click at [754, 557] on p "Due to growth at Hackney in Construction and Engineering, as well as some growt…" at bounding box center [770, 566] width 403 height 44
click at [922, 568] on p "Due to growth at Hackney in Construction and Engineering, as well as some growt…" at bounding box center [770, 566] width 403 height 44
click at [883, 566] on p "Due to growth at Hackney in Construction and Engineering, as well as some growt…" at bounding box center [770, 566] width 403 height 44
click at [949, 640] on button "Post" at bounding box center [958, 647] width 47 height 25
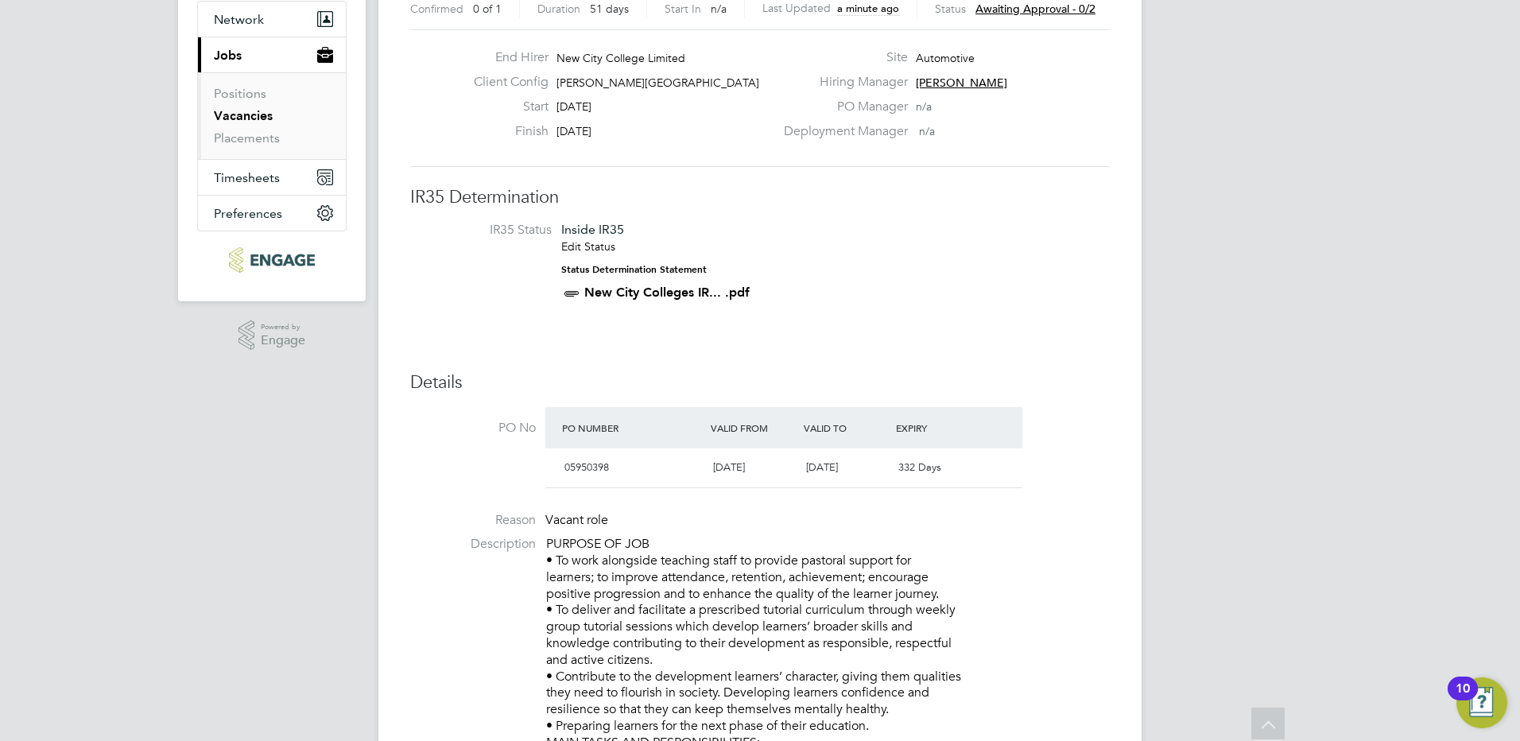
scroll to position [0, 0]
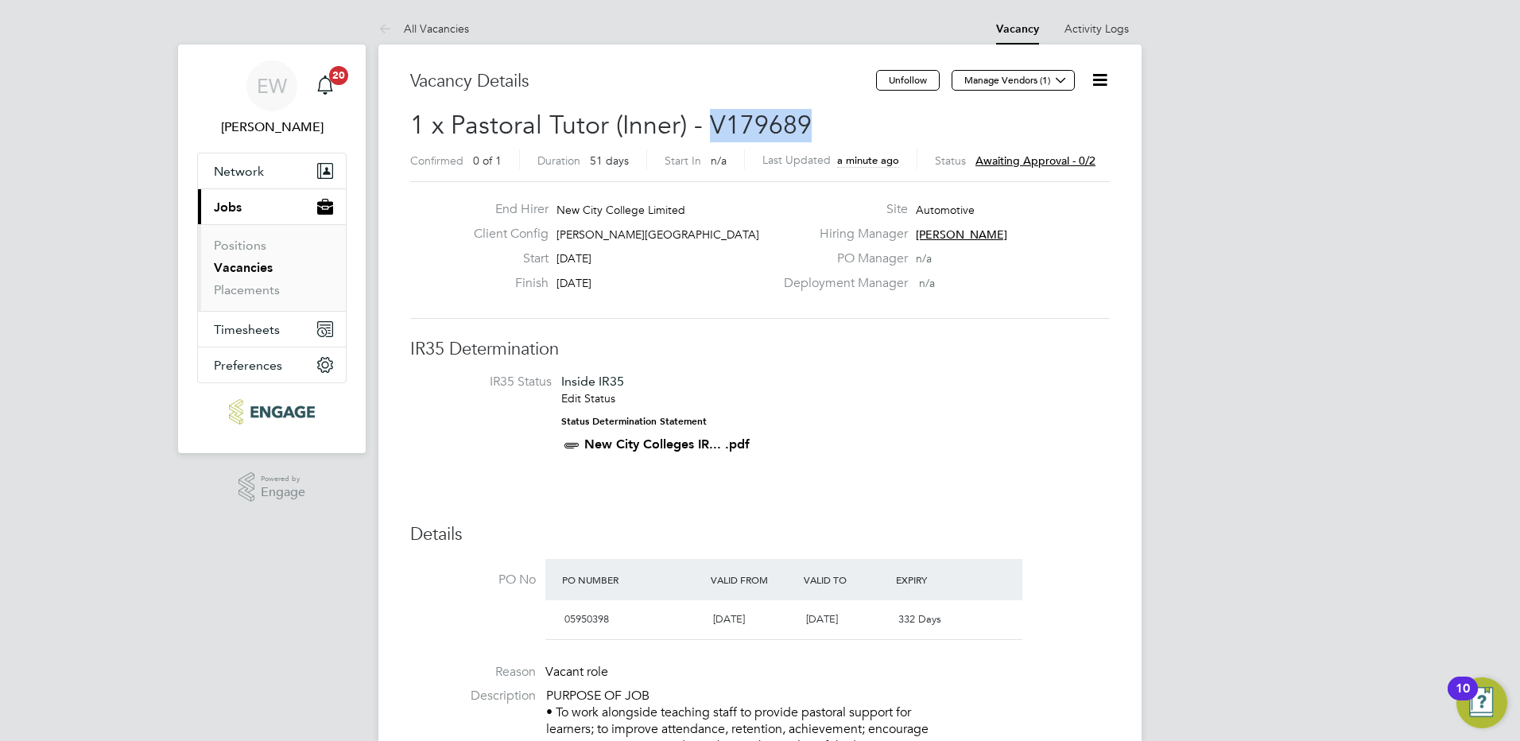
drag, startPoint x: 813, startPoint y: 124, endPoint x: 708, endPoint y: 118, distance: 104.3
click at [708, 118] on h2 "1 x Pastoral Tutor (Inner) - V179689 Confirmed 0 of 1 Duration 51 days Start In…" at bounding box center [760, 142] width 700 height 67
drag, startPoint x: 708, startPoint y: 118, endPoint x: 746, endPoint y: 118, distance: 37.4
copy span "V179689"
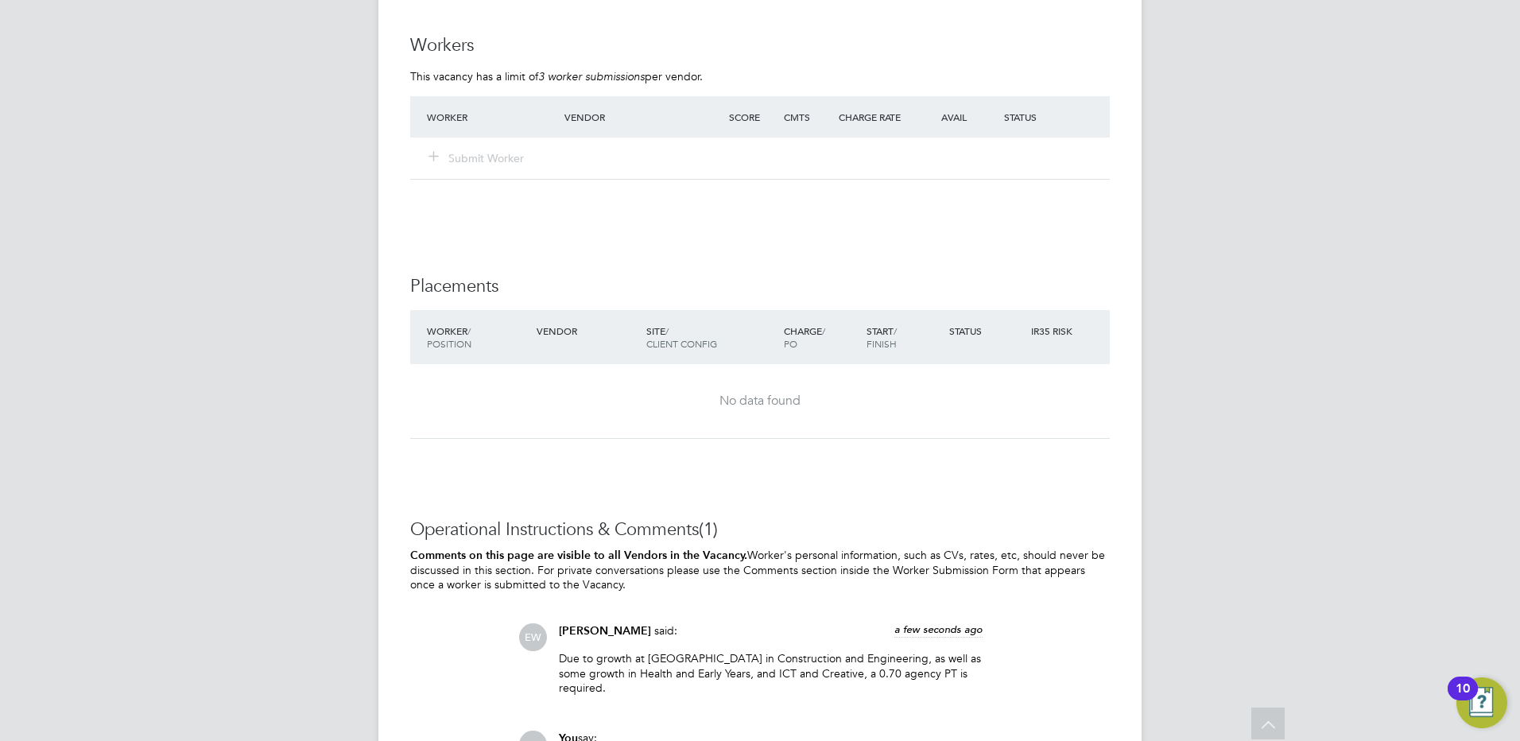
scroll to position [3312, 0]
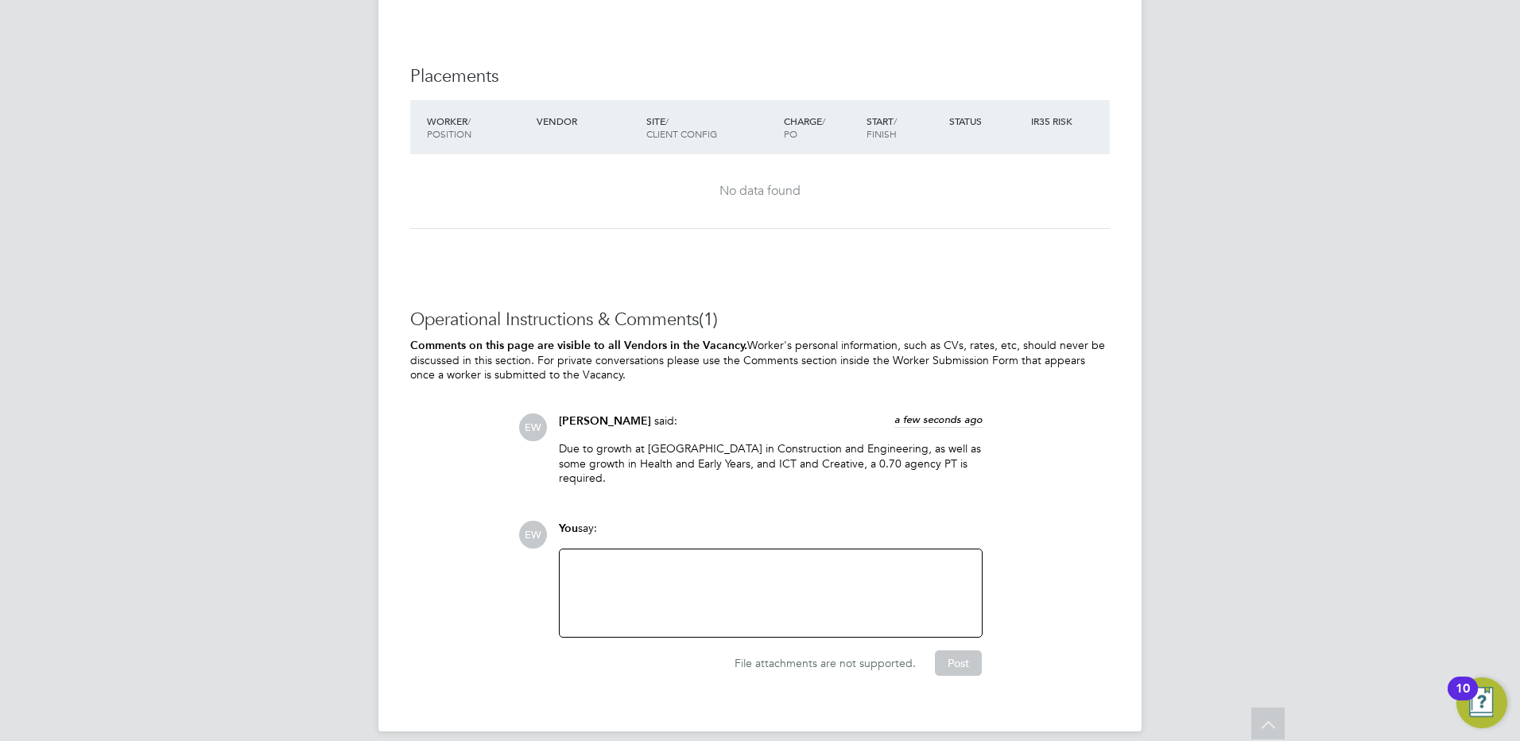
click at [673, 561] on div at bounding box center [770, 593] width 403 height 68
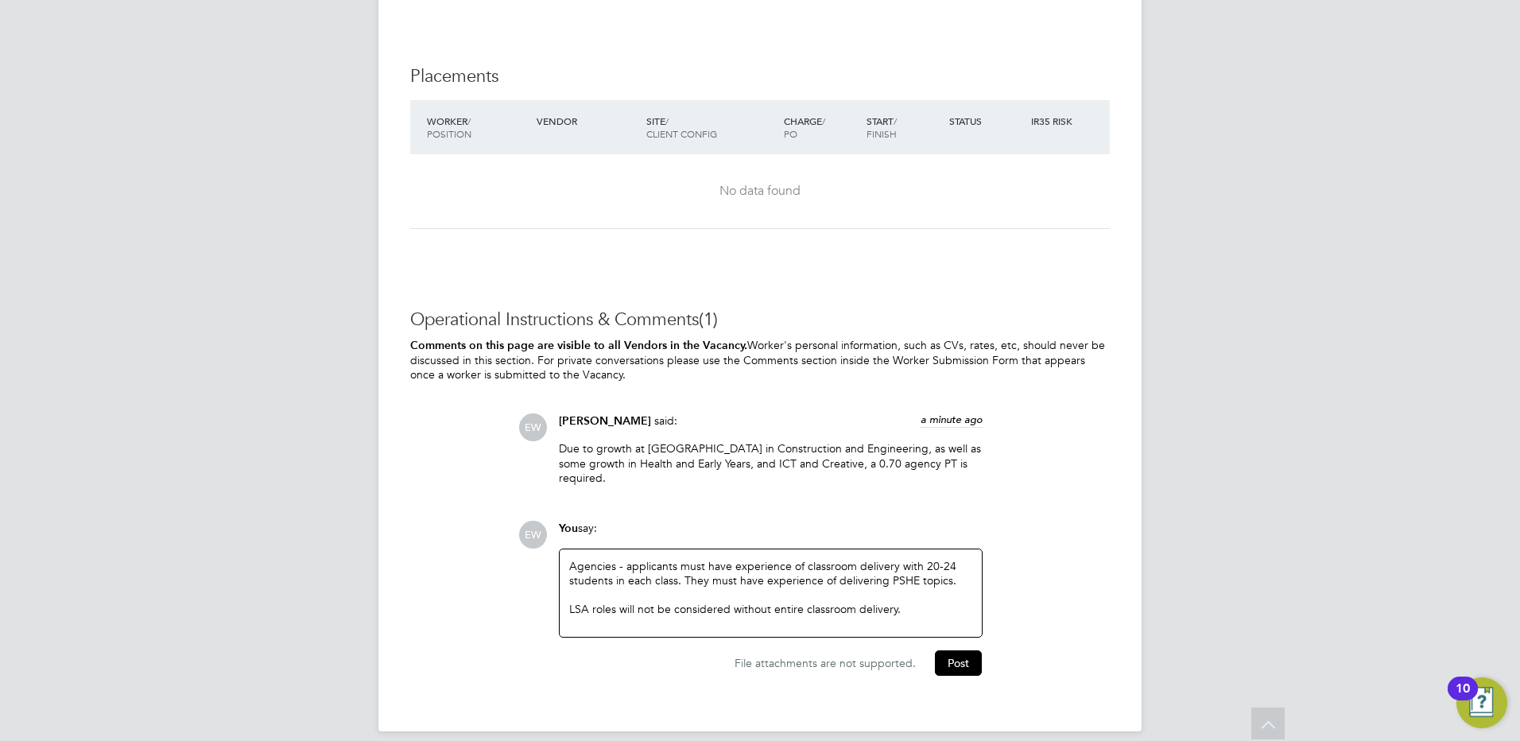
click at [821, 588] on div at bounding box center [770, 595] width 403 height 14
copy div "Agencies - applicants must have experience of classroom delivery with 20-24 stu…"
click at [898, 559] on div "Applicants must have experience in classroom delivery with 20-24 students per c…" at bounding box center [770, 593] width 403 height 68
click at [862, 585] on div "Applicants must have experience in classroom delivery with 20-24 students per c…" at bounding box center [770, 593] width 403 height 68
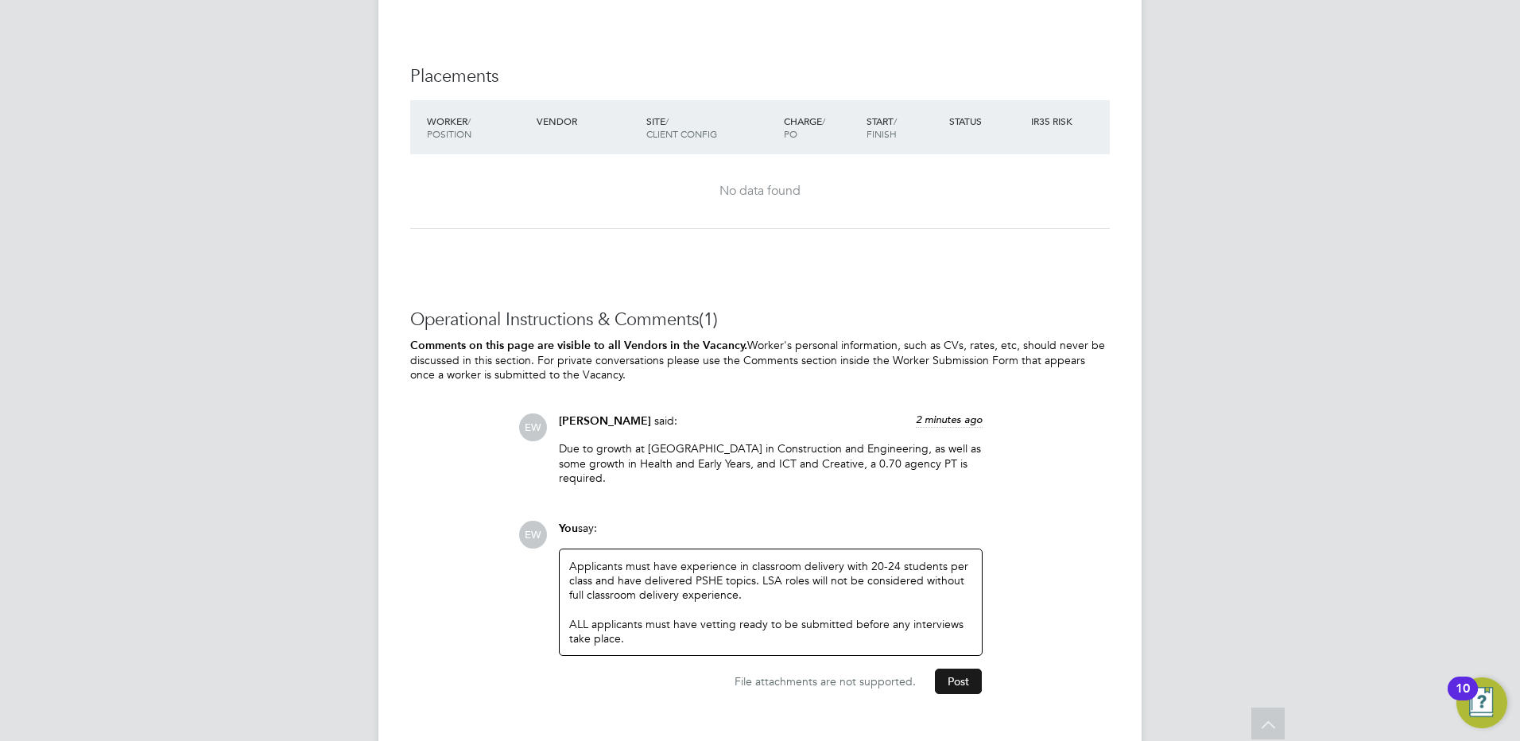
click at [951, 673] on button "Post" at bounding box center [958, 681] width 47 height 25
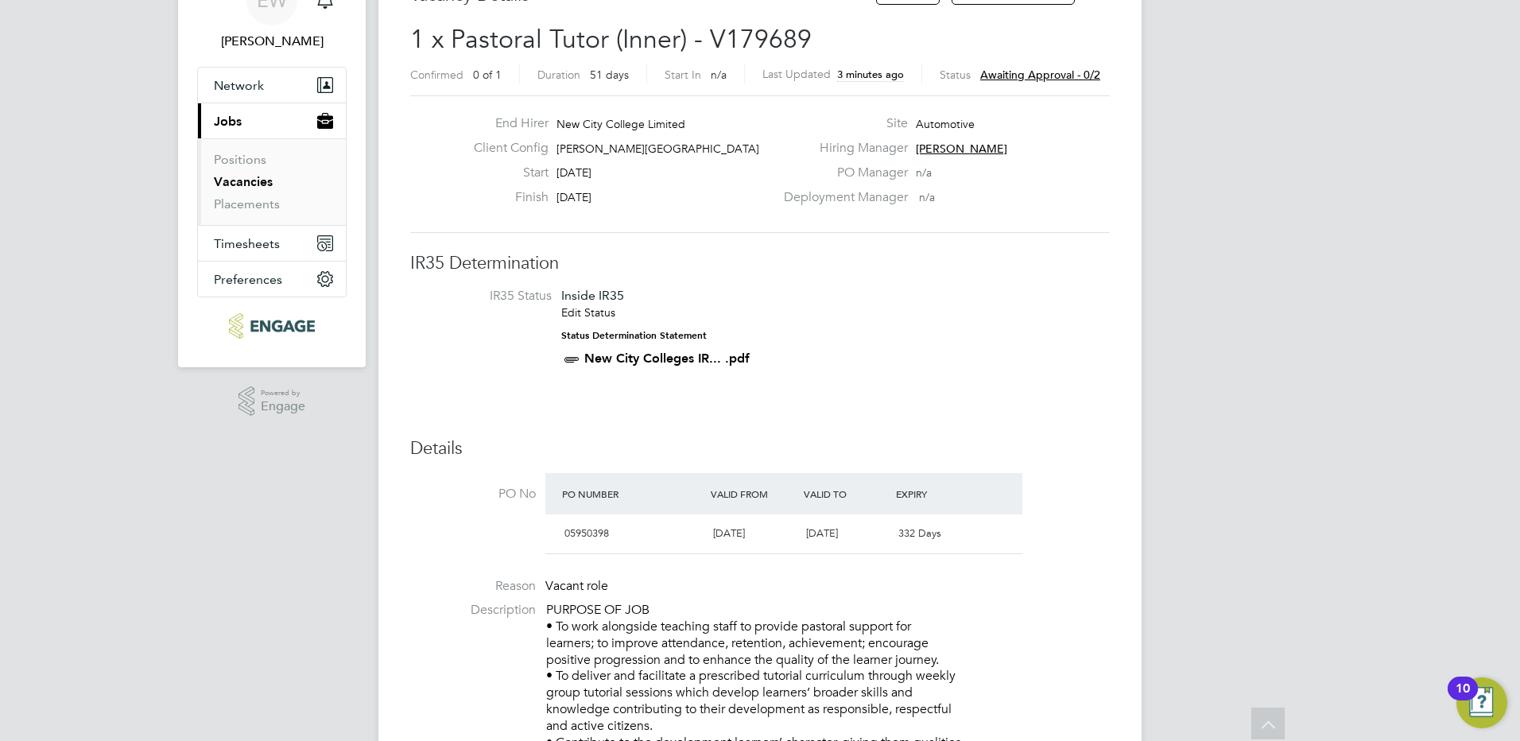
scroll to position [0, 0]
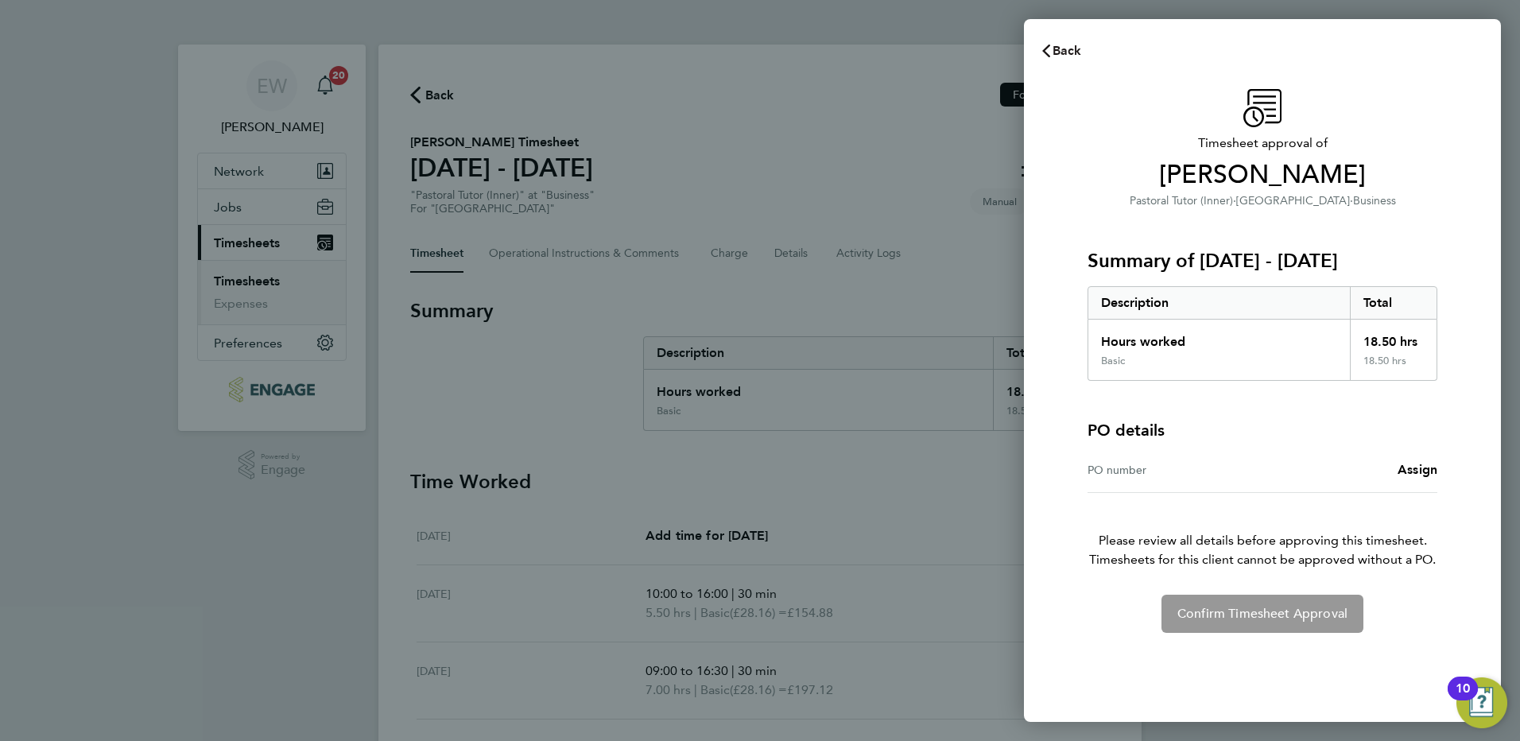
click at [1081, 51] on button "Back" at bounding box center [1061, 51] width 74 height 32
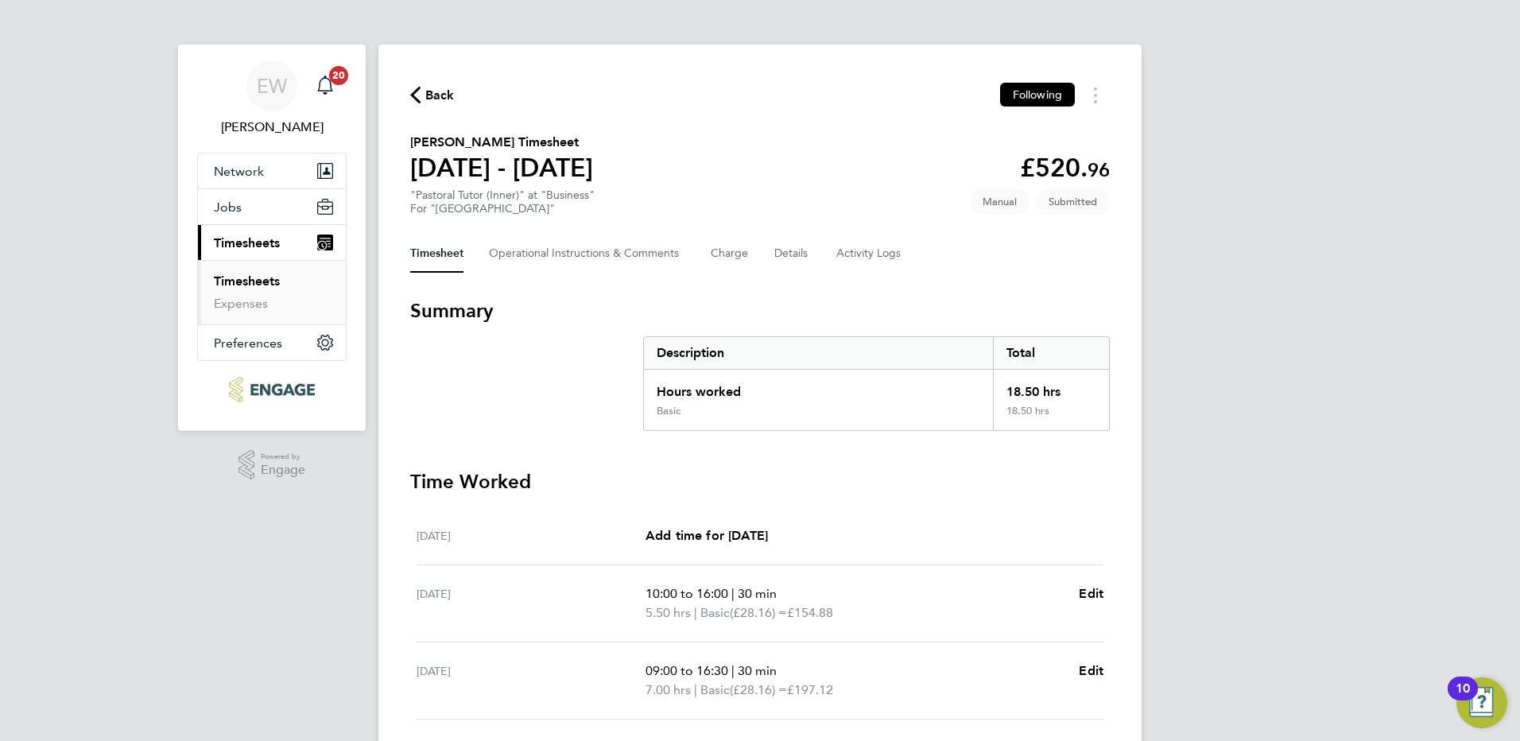
click at [240, 277] on link "Timesheets" at bounding box center [247, 281] width 66 height 15
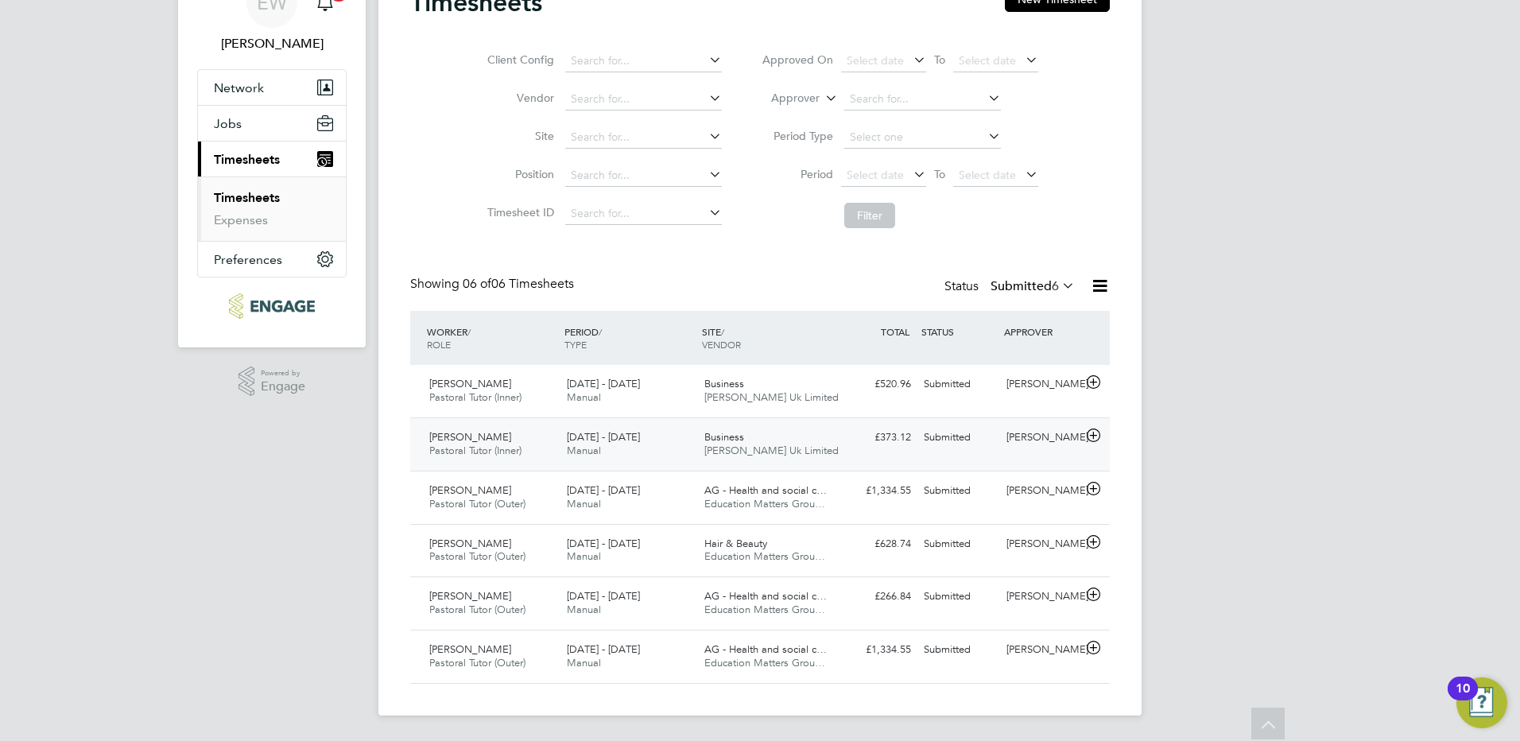
click at [765, 430] on div "Business Morgan Hunt Uk Limited" at bounding box center [767, 445] width 138 height 40
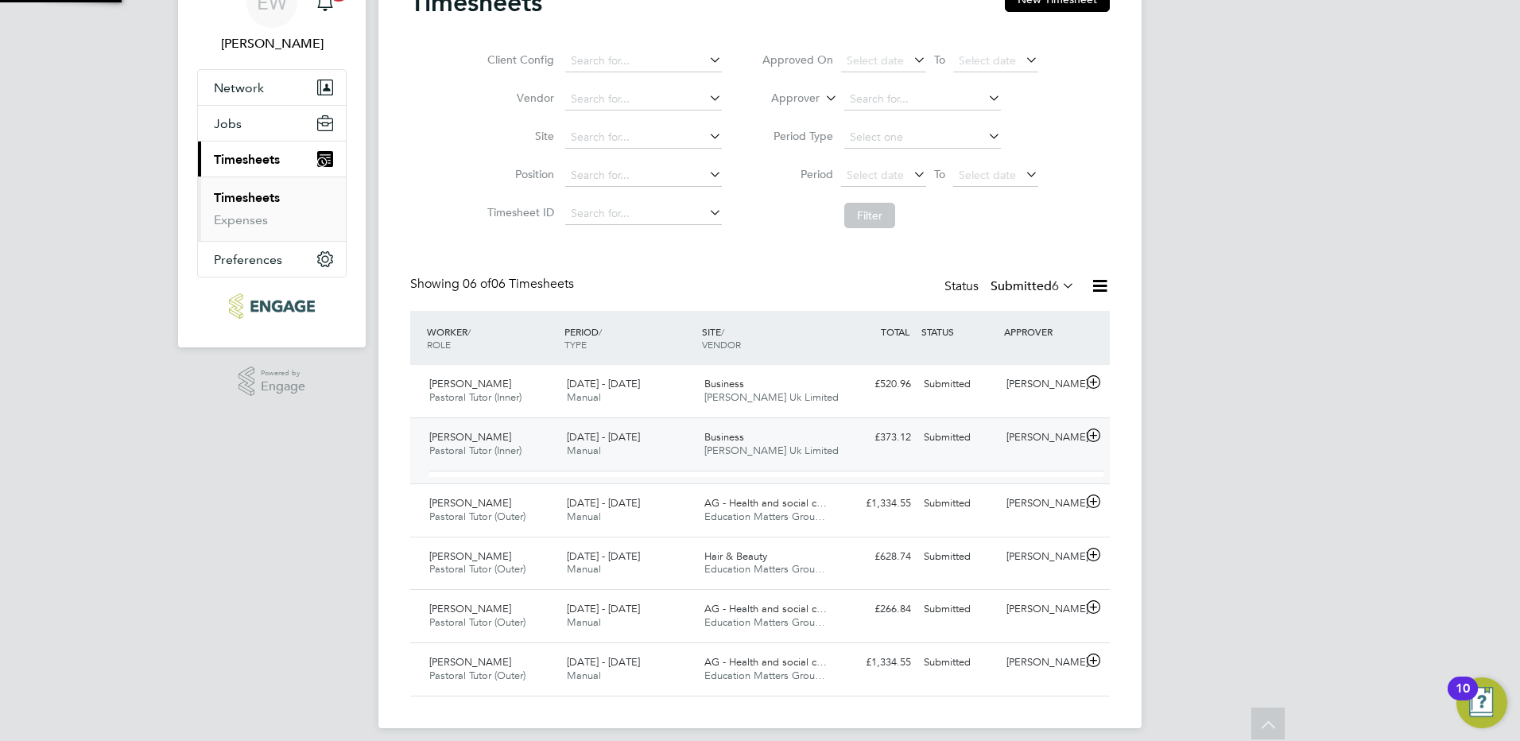
scroll to position [27, 155]
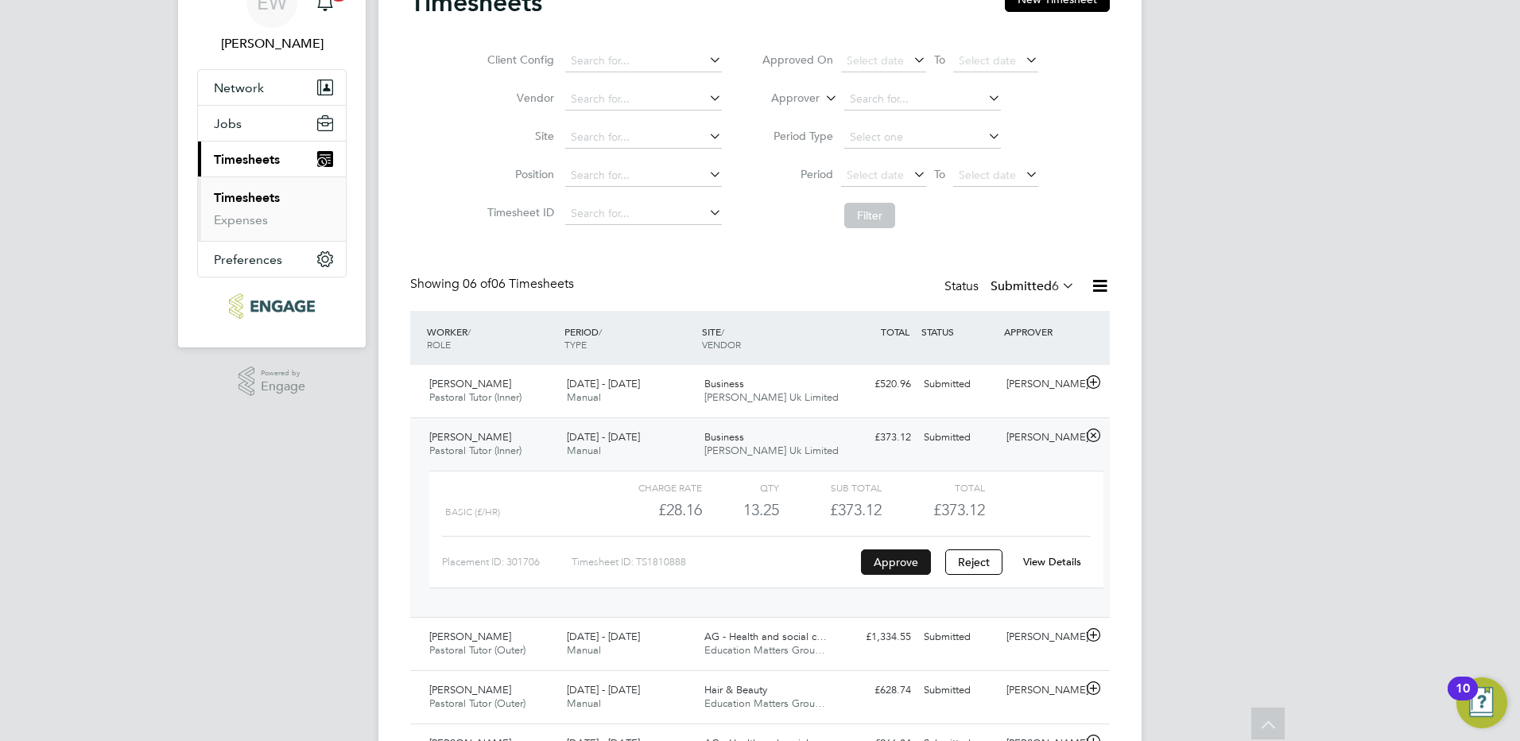
click at [883, 556] on button "Approve" at bounding box center [896, 561] width 70 height 25
click at [246, 157] on span "Timesheets" at bounding box center [247, 159] width 66 height 15
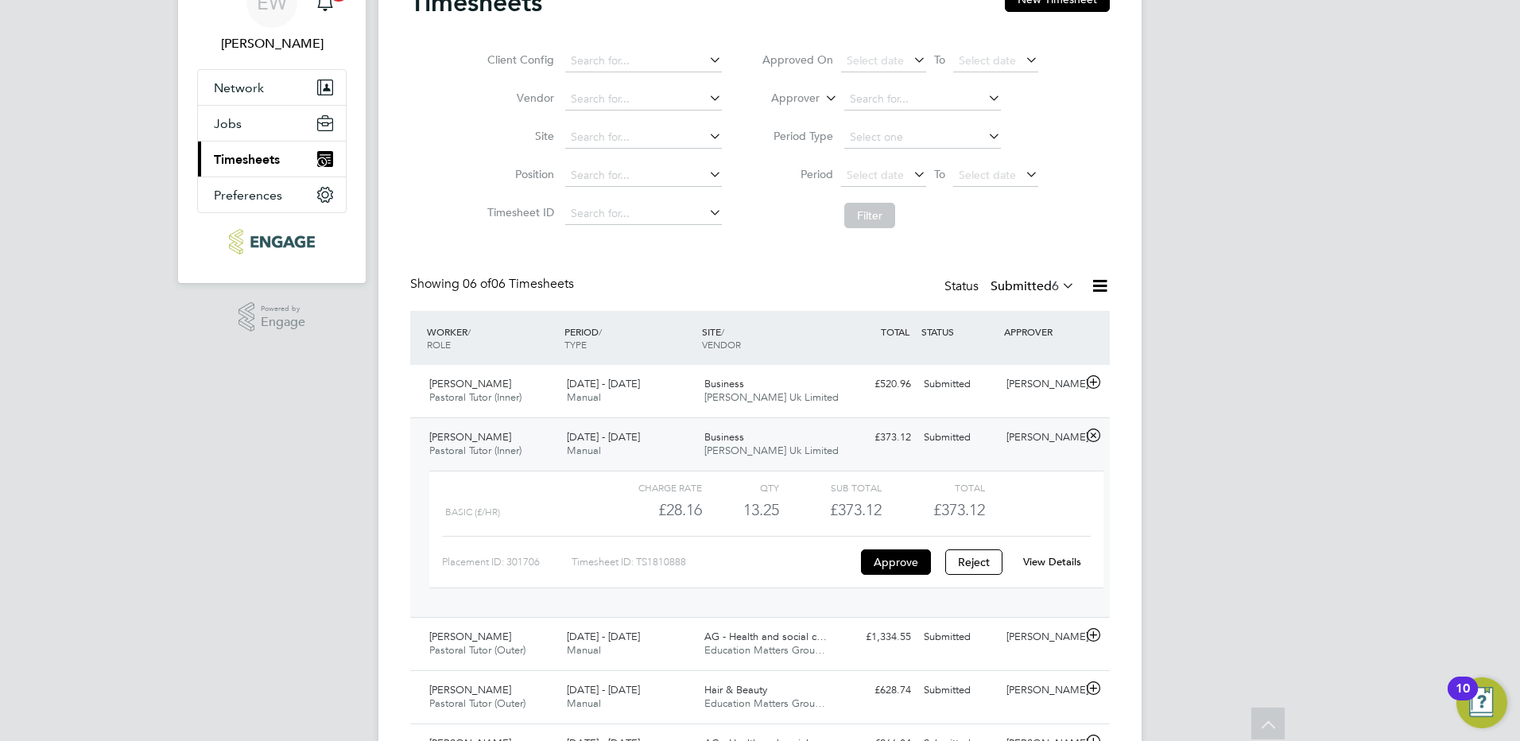
click at [250, 168] on button "Current page: Timesheets" at bounding box center [272, 159] width 148 height 35
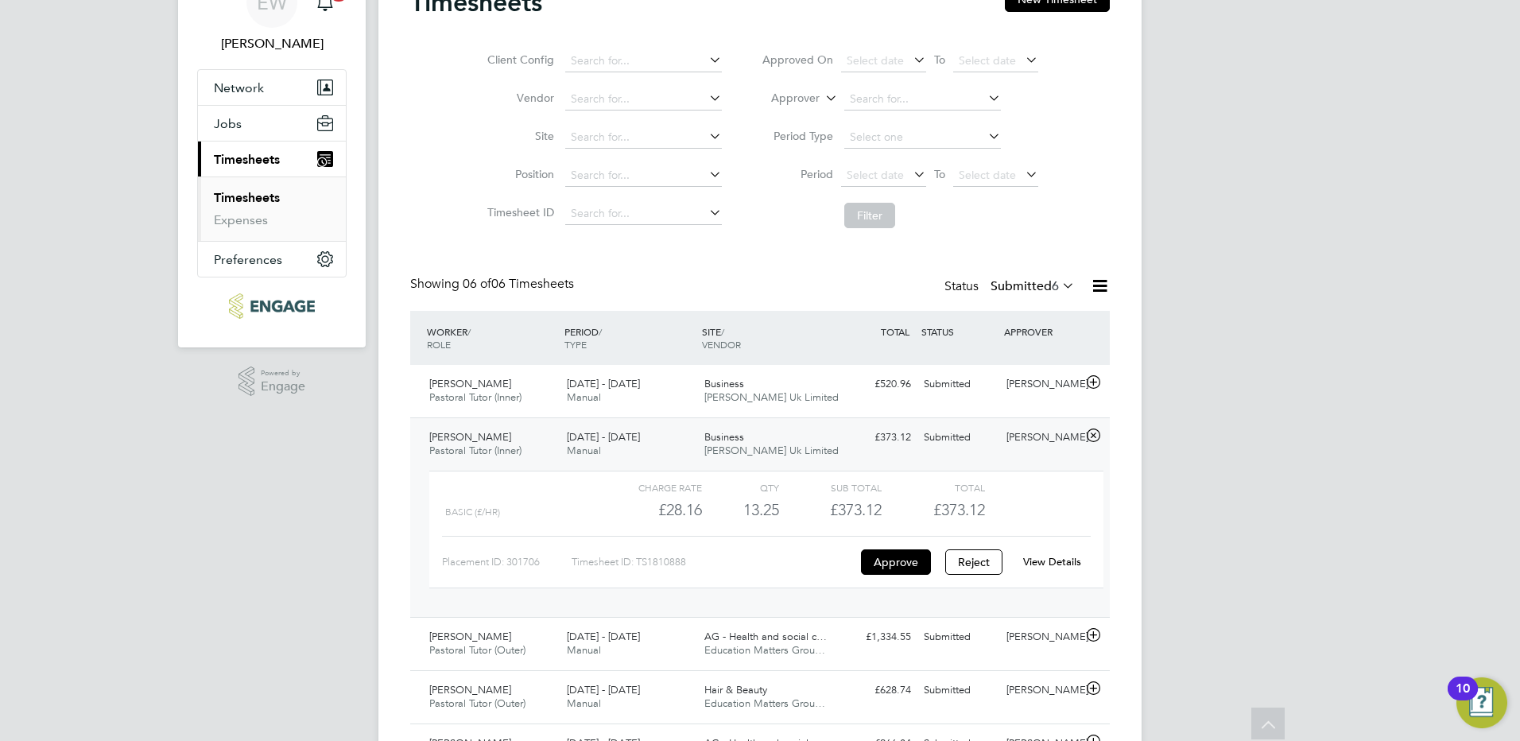
click at [258, 190] on link "Timesheets" at bounding box center [247, 197] width 66 height 15
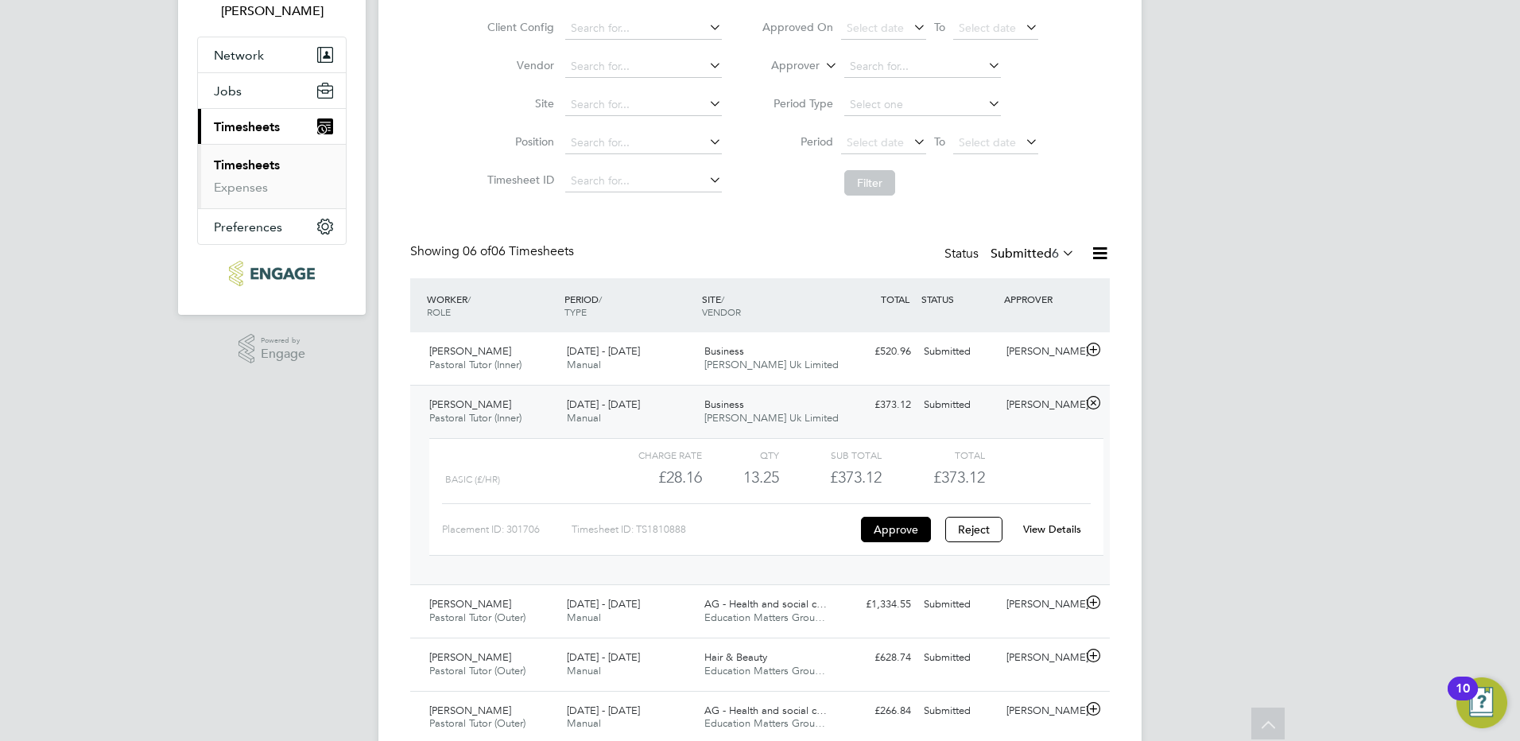
scroll to position [0, 0]
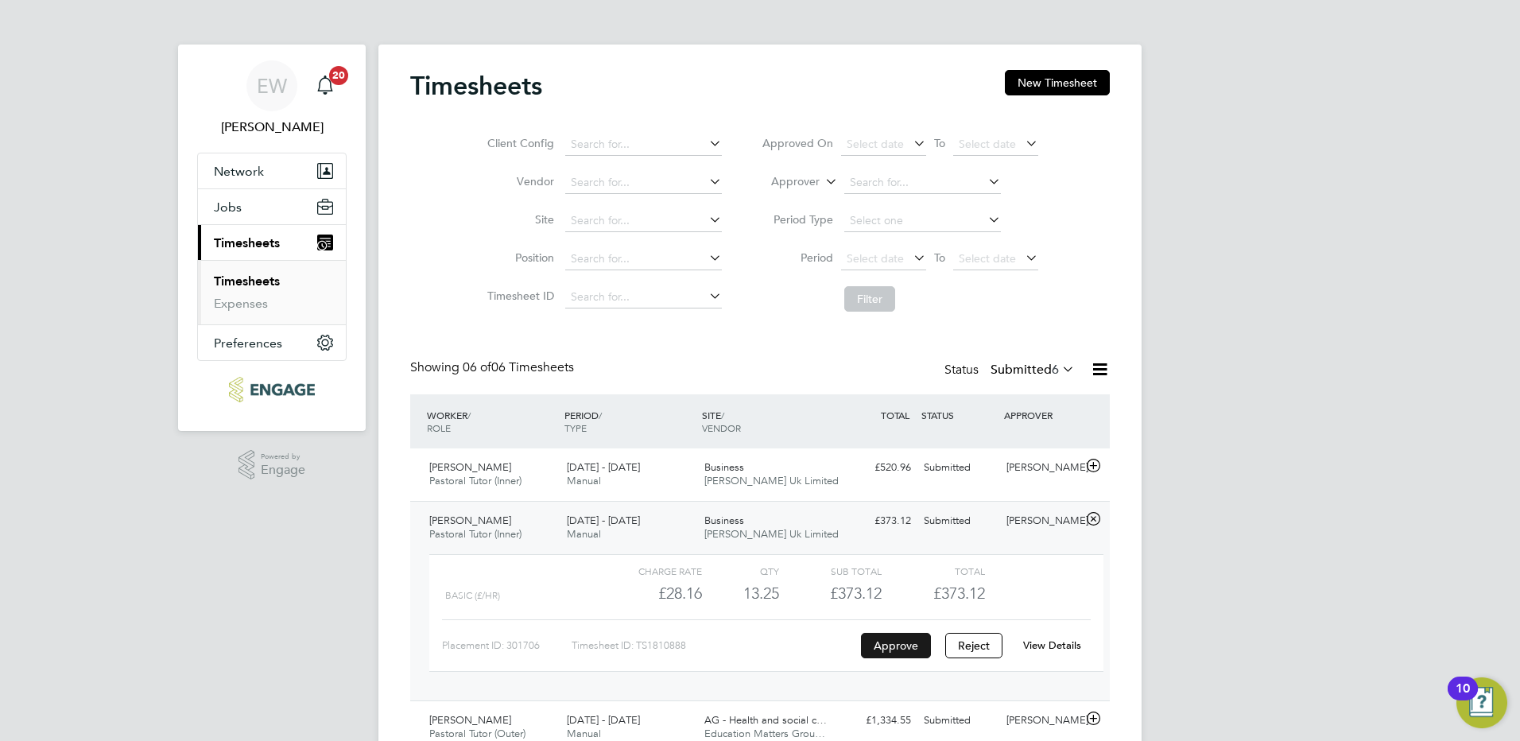
click at [906, 646] on button "Approve" at bounding box center [896, 645] width 70 height 25
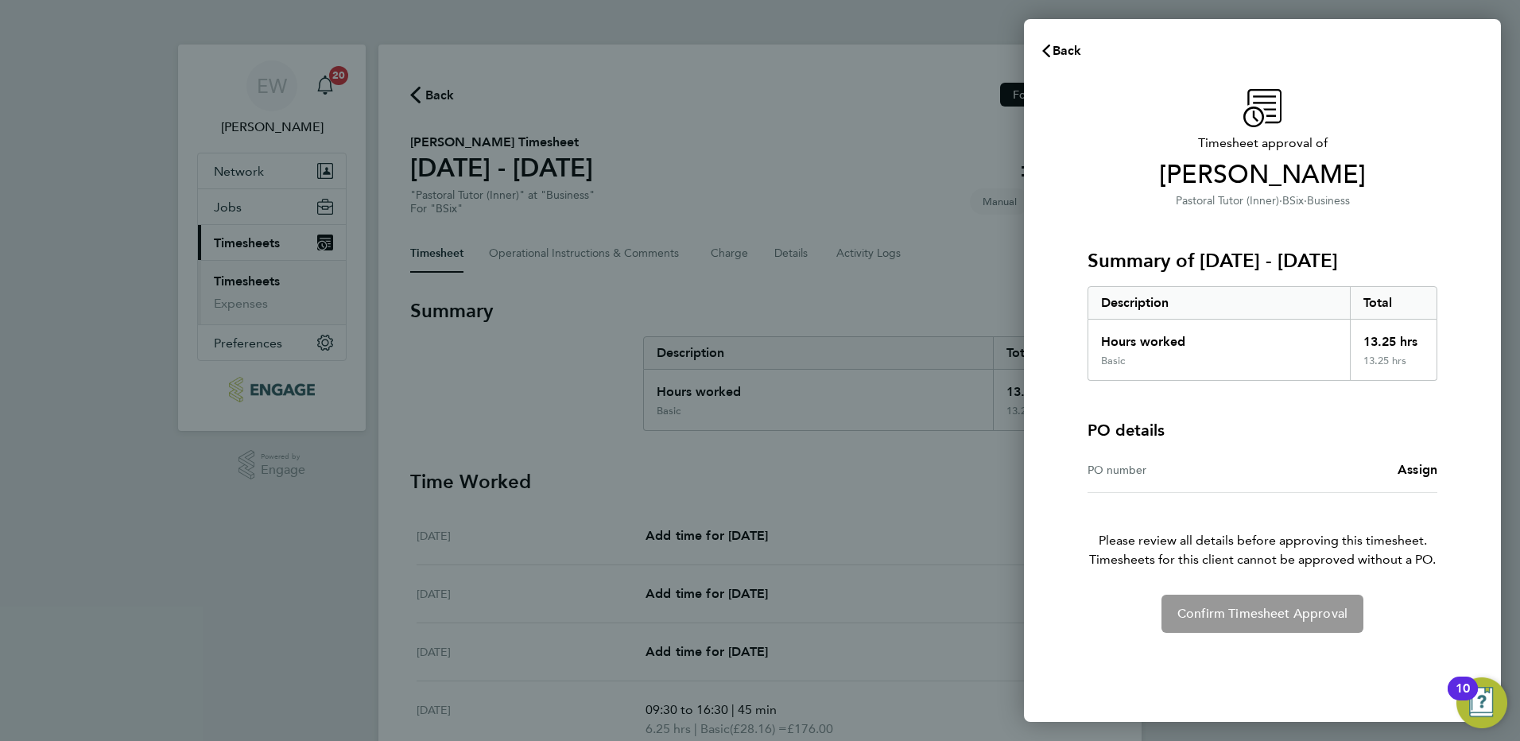
click at [1302, 610] on div "Confirm Timesheet Approval" at bounding box center [1263, 614] width 388 height 38
click at [1431, 473] on span "Assign" at bounding box center [1418, 469] width 40 height 15
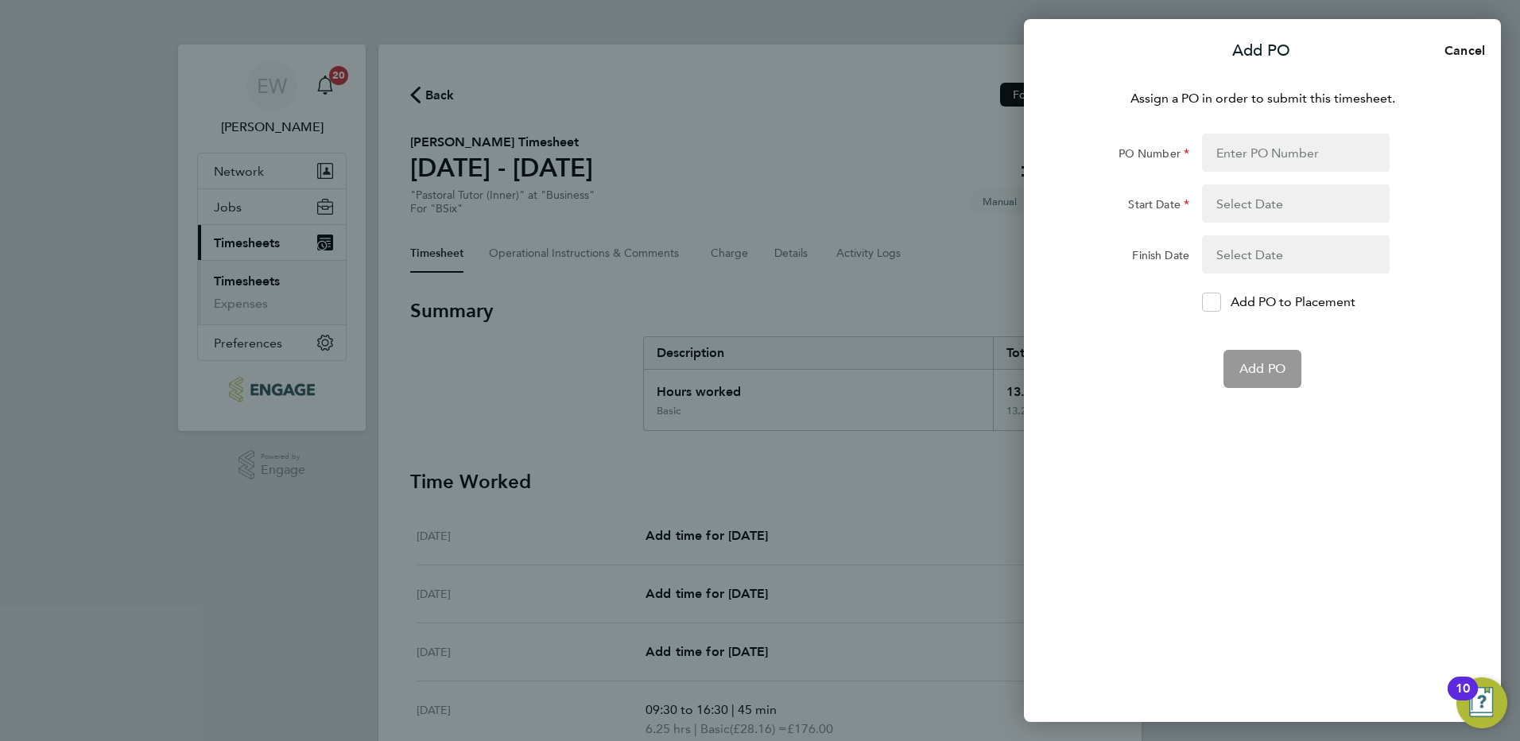
click at [1482, 49] on span "Cancel" at bounding box center [1462, 50] width 45 height 15
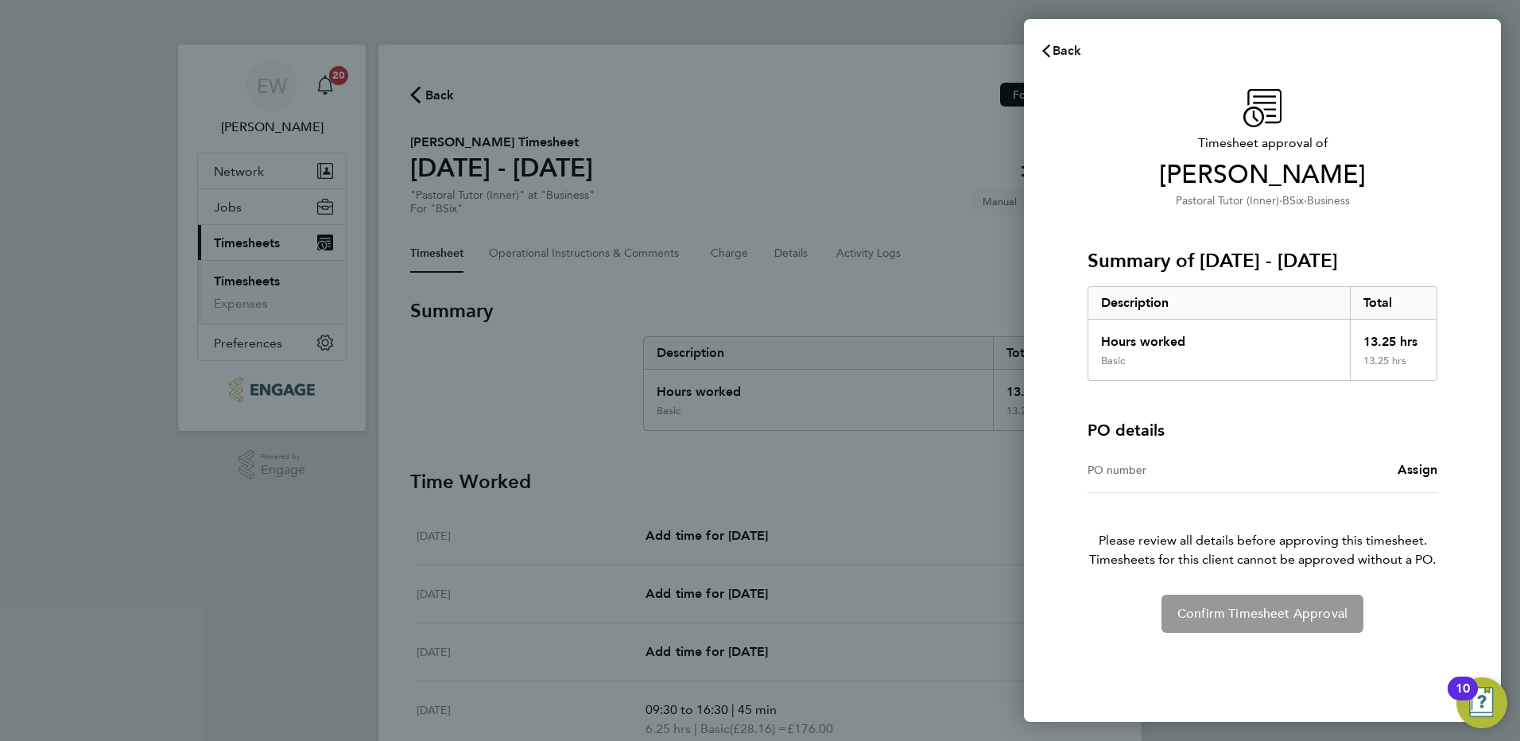
click at [1051, 49] on icon "button" at bounding box center [1046, 51] width 13 height 13
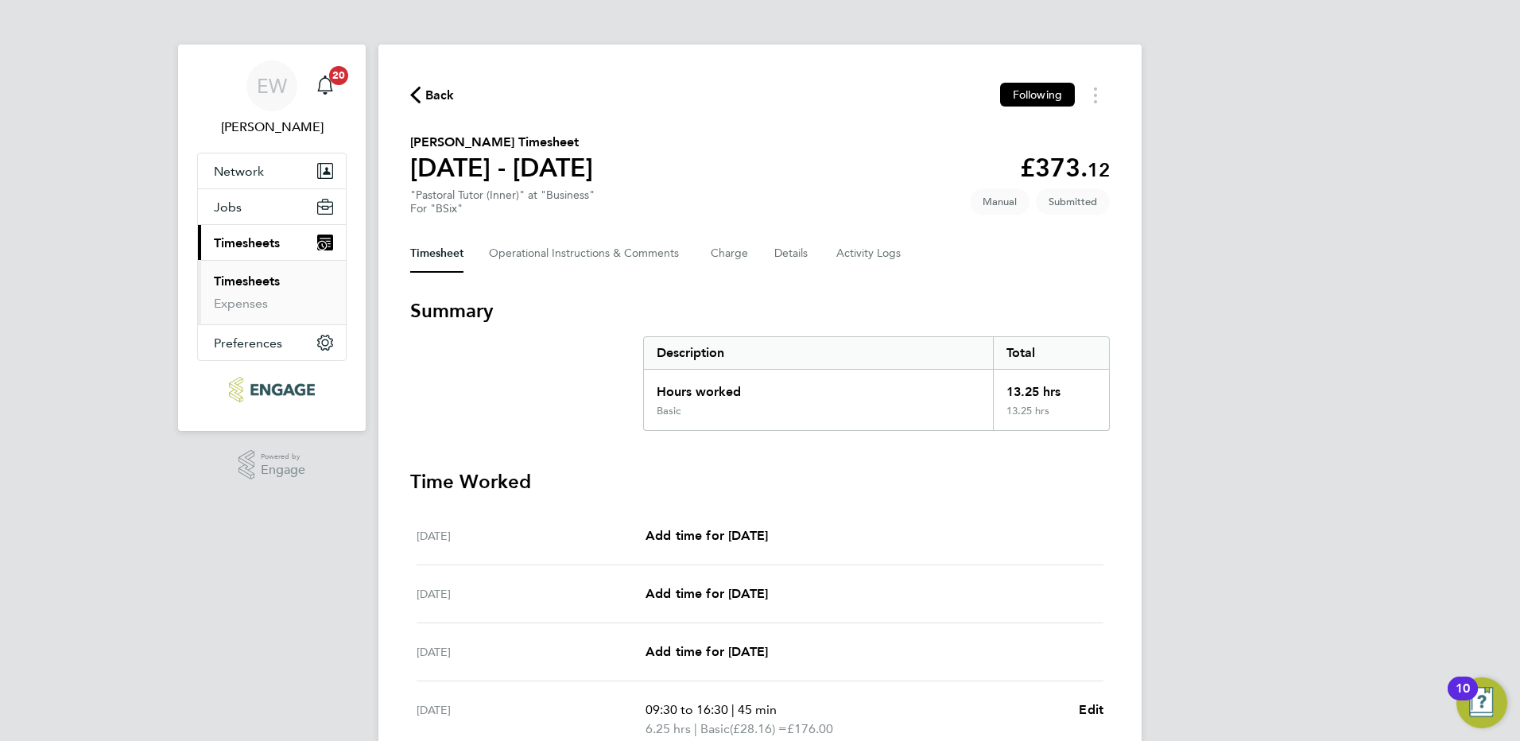
click at [260, 280] on link "Timesheets" at bounding box center [247, 281] width 66 height 15
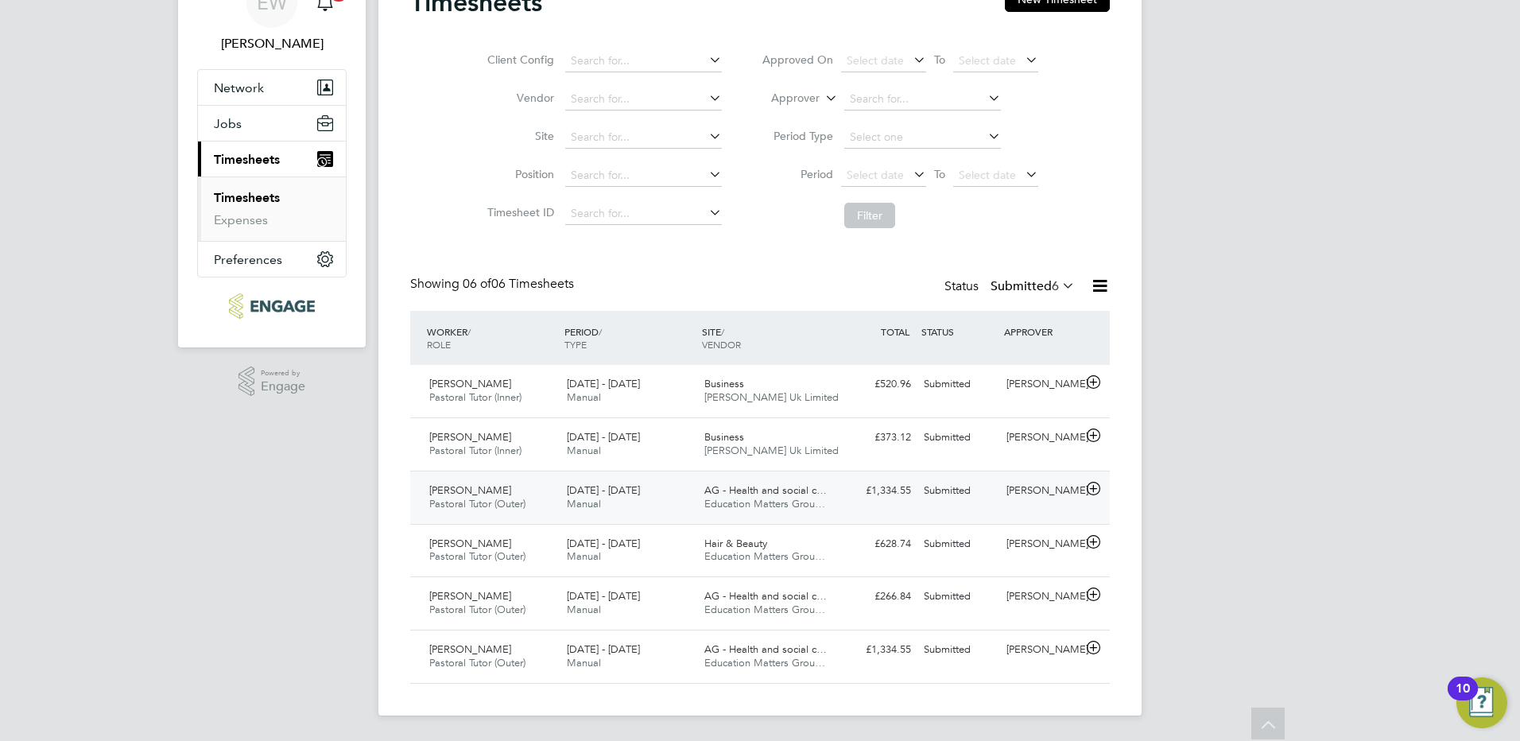
click at [753, 483] on div "AG - Health and social c… Education Matters Grou…" at bounding box center [767, 498] width 138 height 40
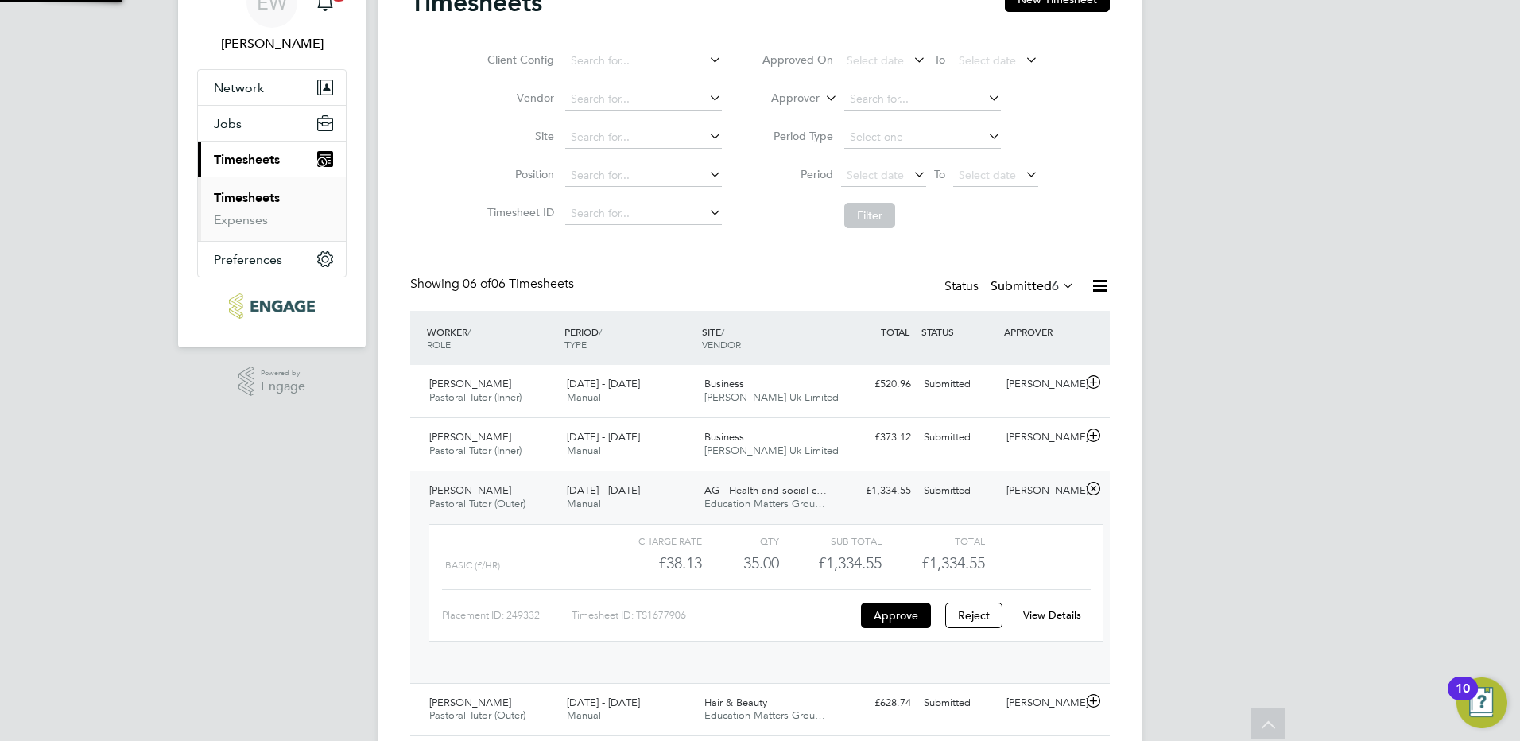
scroll to position [27, 155]
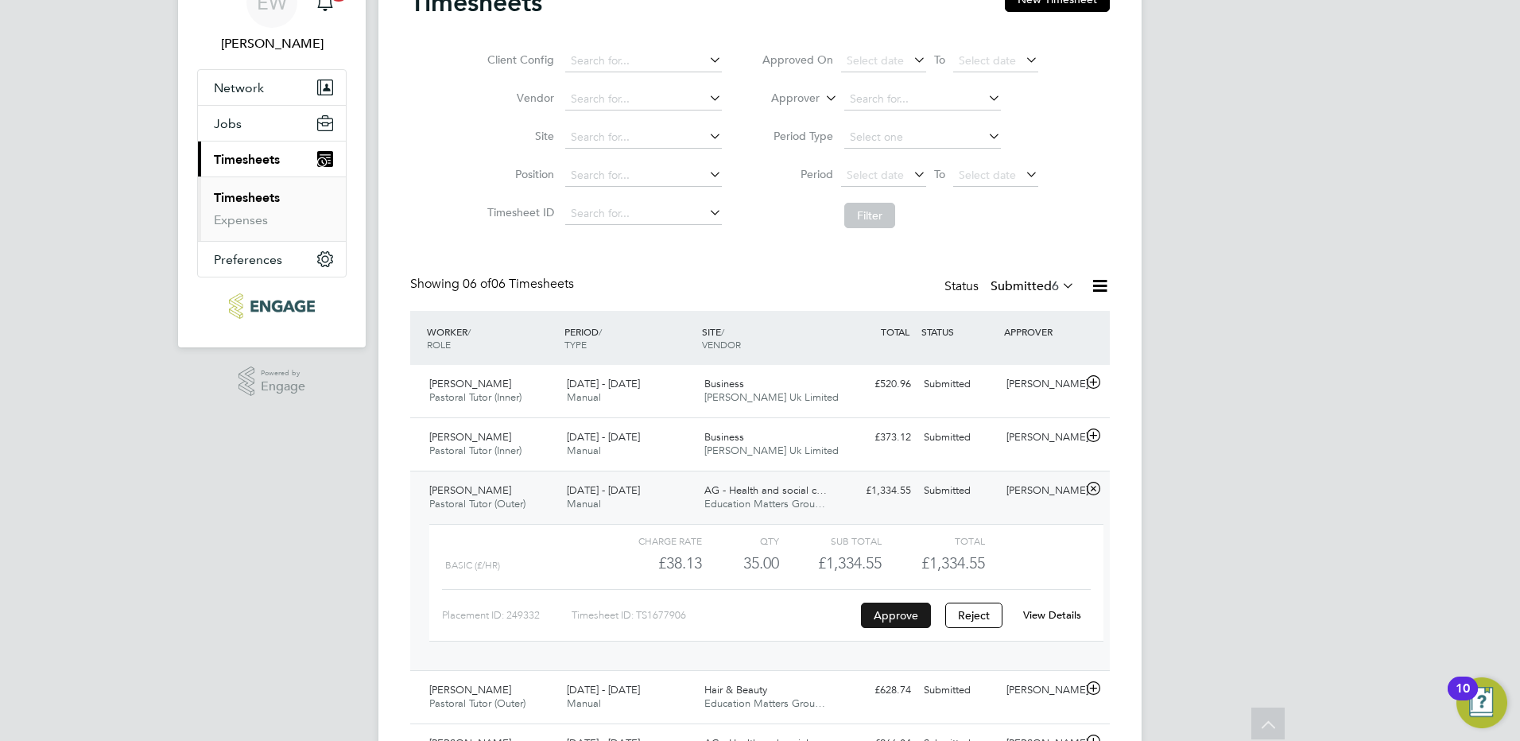
click at [899, 619] on button "Approve" at bounding box center [896, 615] width 70 height 25
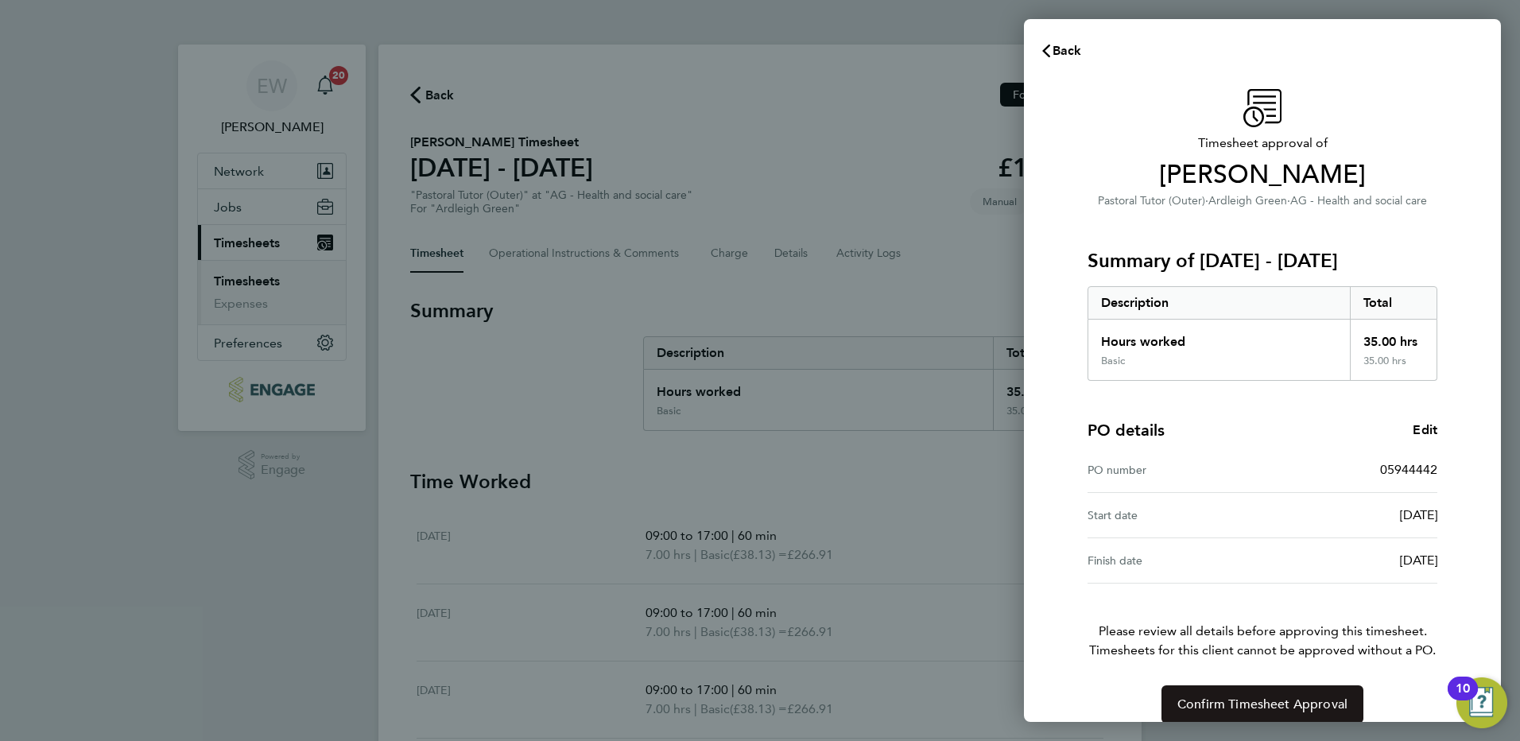
click at [1297, 701] on span "Confirm Timesheet Approval" at bounding box center [1263, 705] width 170 height 16
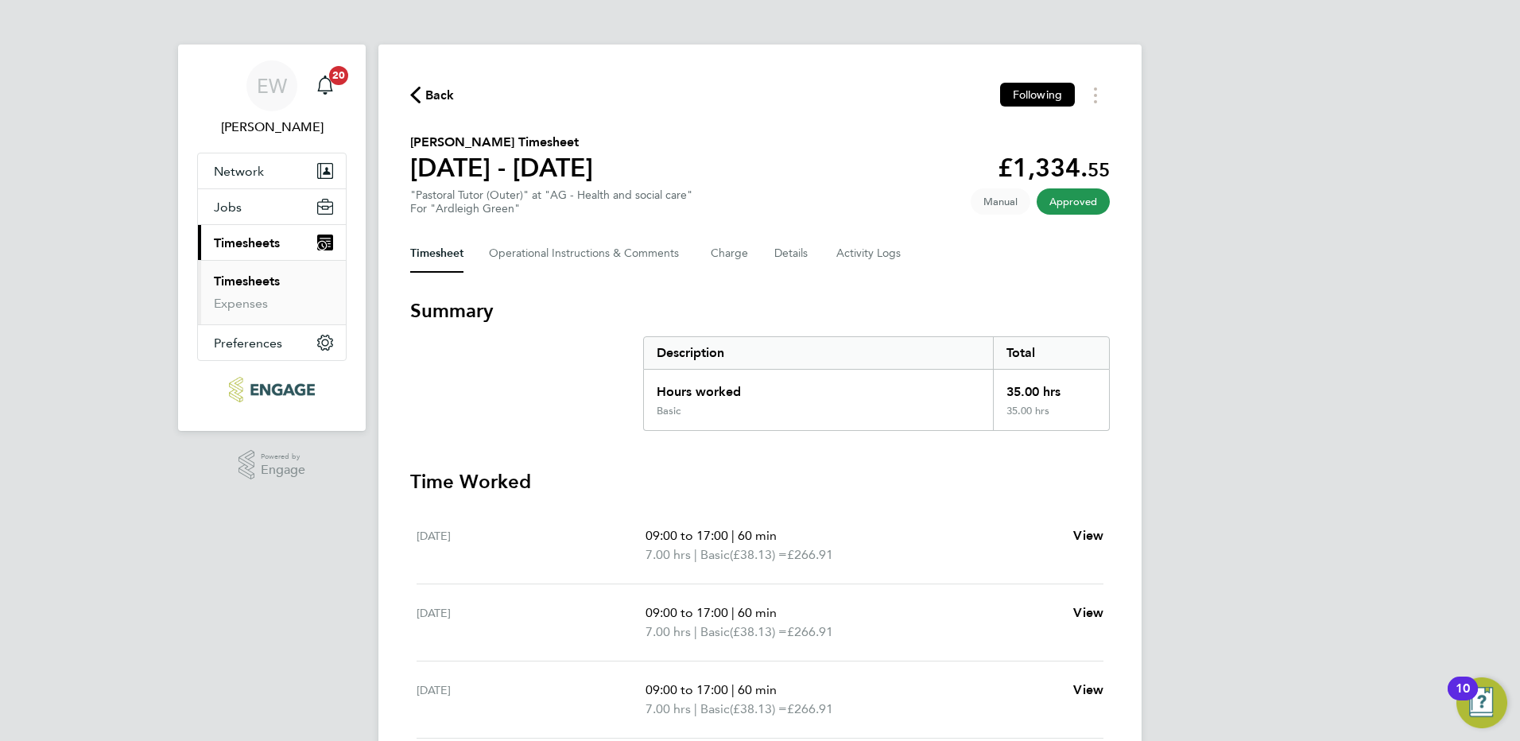
click at [262, 287] on link "Timesheets" at bounding box center [247, 281] width 66 height 15
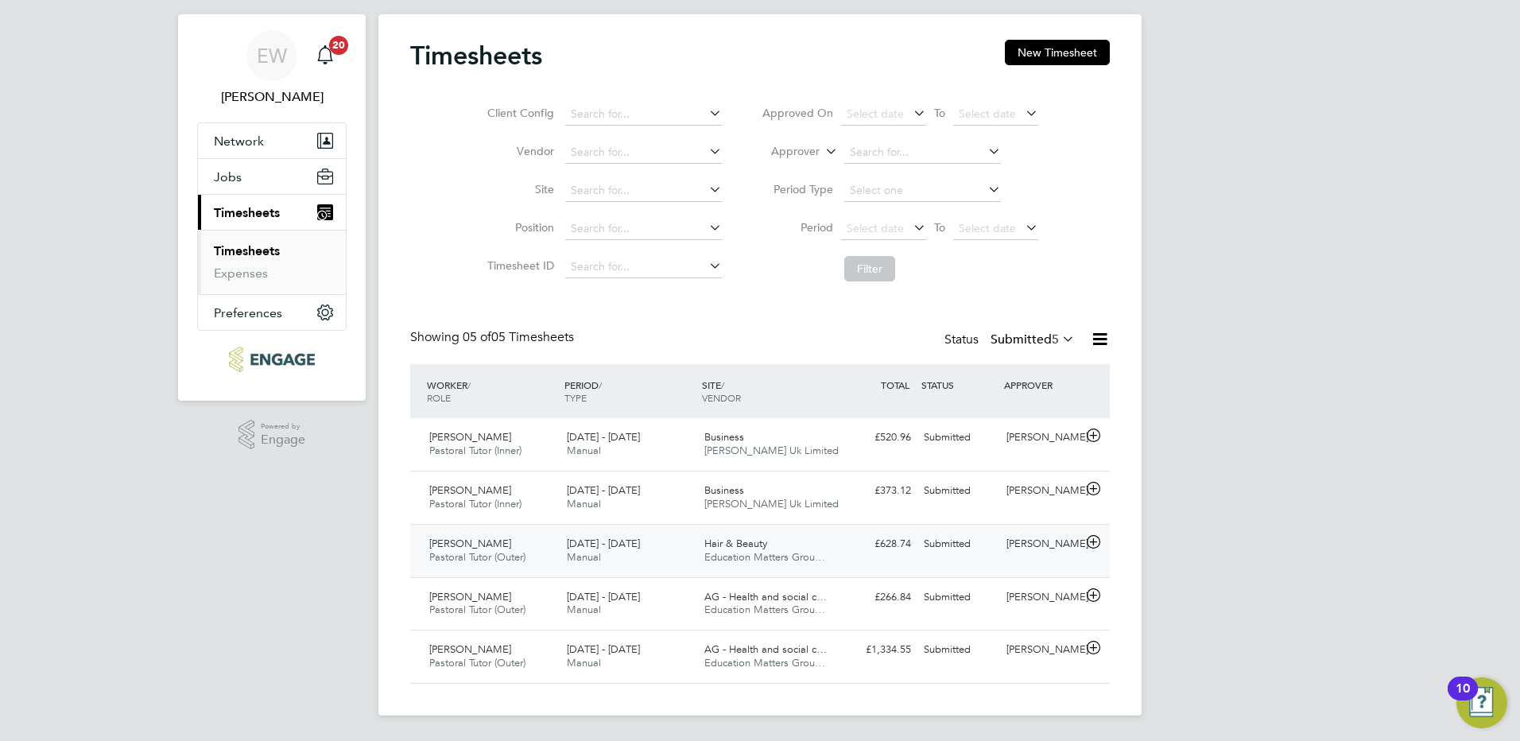
click at [797, 542] on div "Hair & Beauty Education Matters Grou…" at bounding box center [767, 551] width 138 height 40
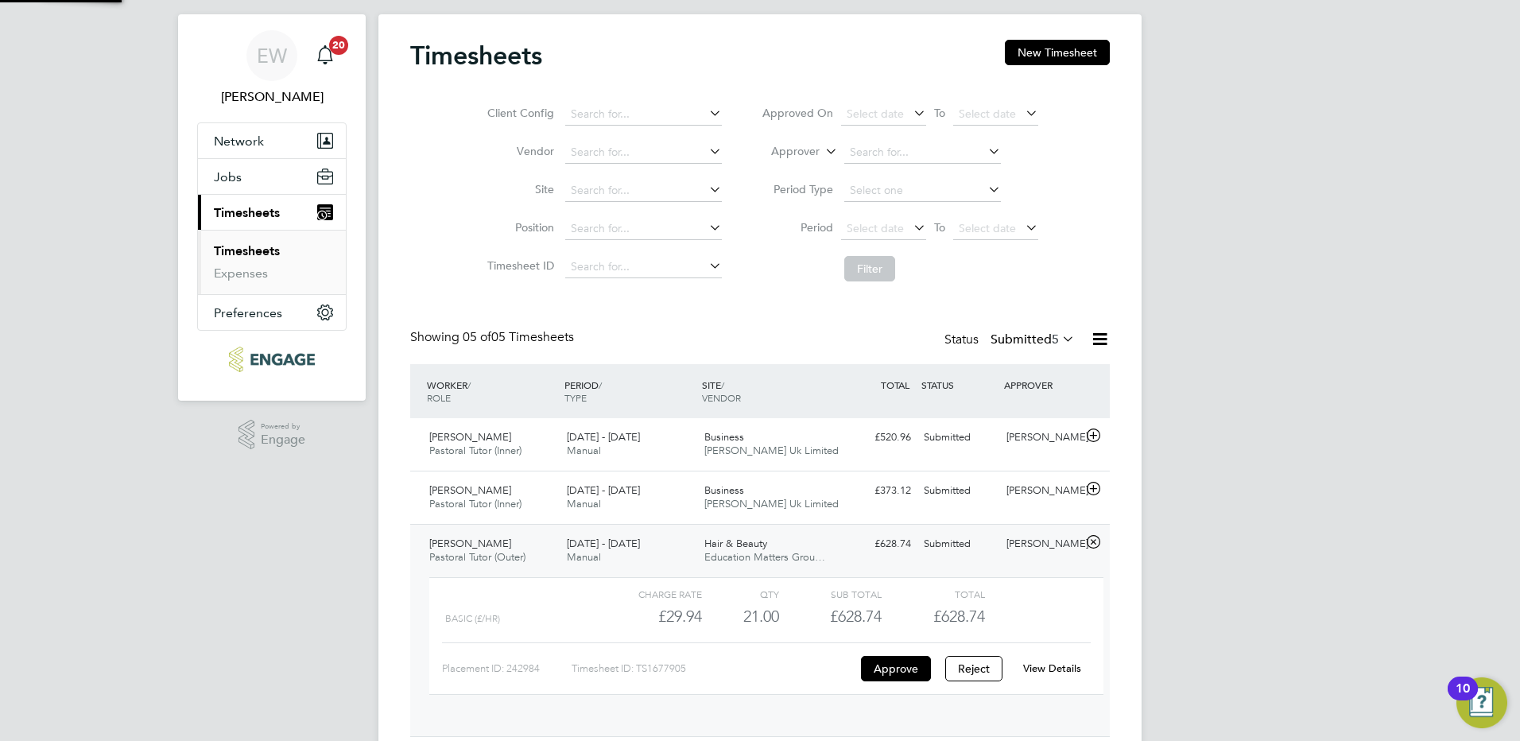
scroll to position [27, 155]
click at [906, 666] on button "Approve" at bounding box center [896, 668] width 70 height 25
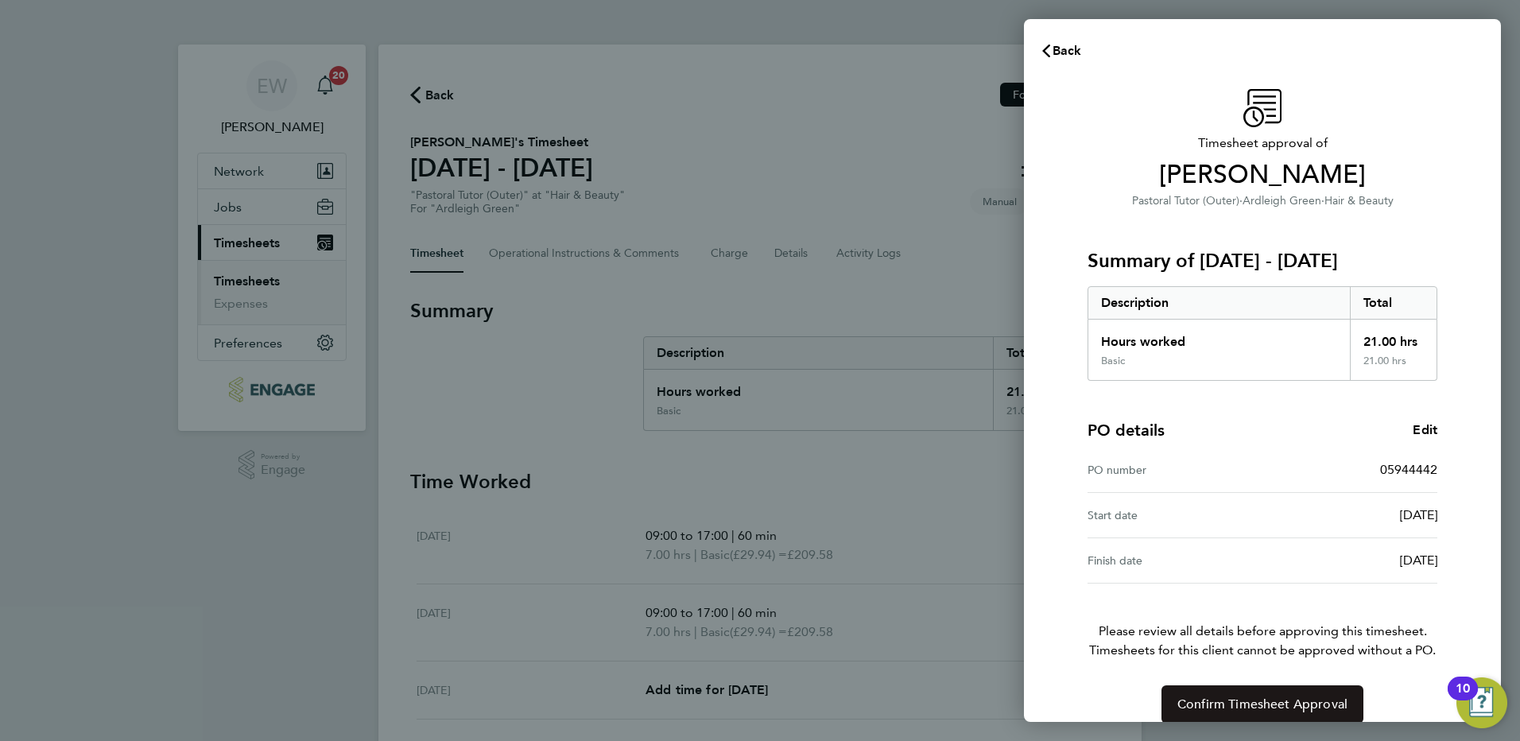
click at [1330, 720] on button "Confirm Timesheet Approval" at bounding box center [1263, 704] width 202 height 38
click at [1324, 706] on div "Confirm Timesheet Approval Loading" at bounding box center [1263, 704] width 388 height 38
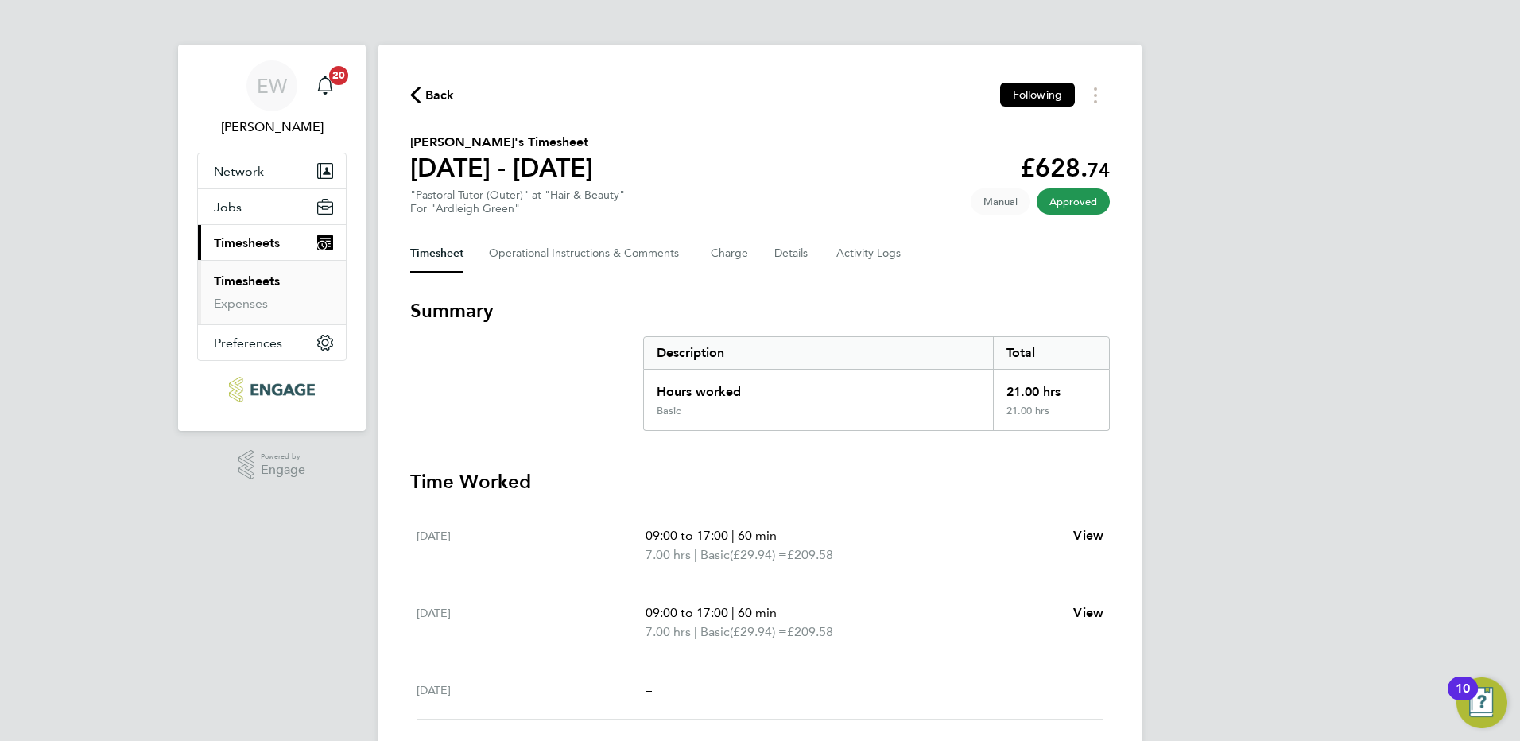
click at [265, 281] on link "Timesheets" at bounding box center [247, 281] width 66 height 15
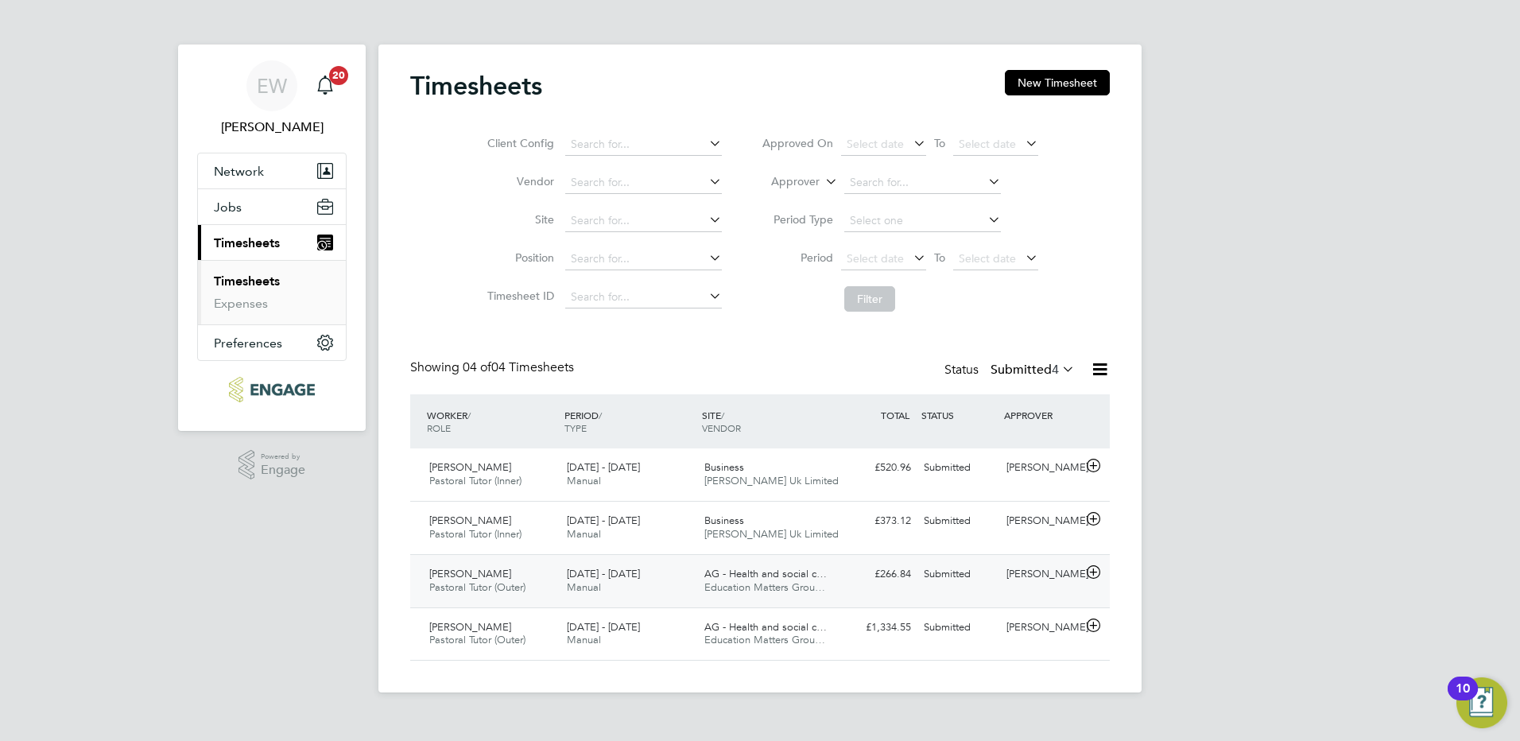
click at [778, 584] on span "Education Matters Grou…" at bounding box center [764, 587] width 121 height 14
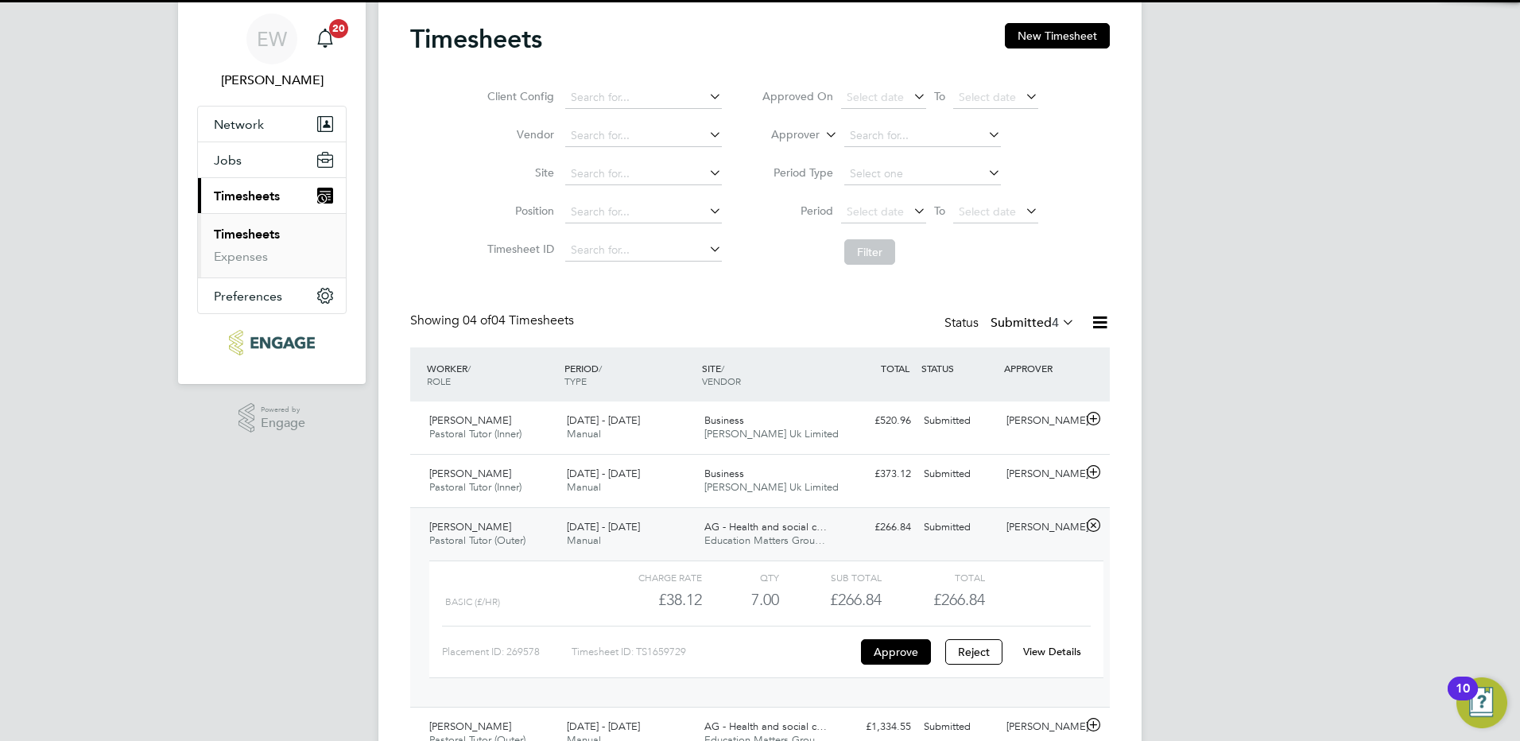
scroll to position [124, 0]
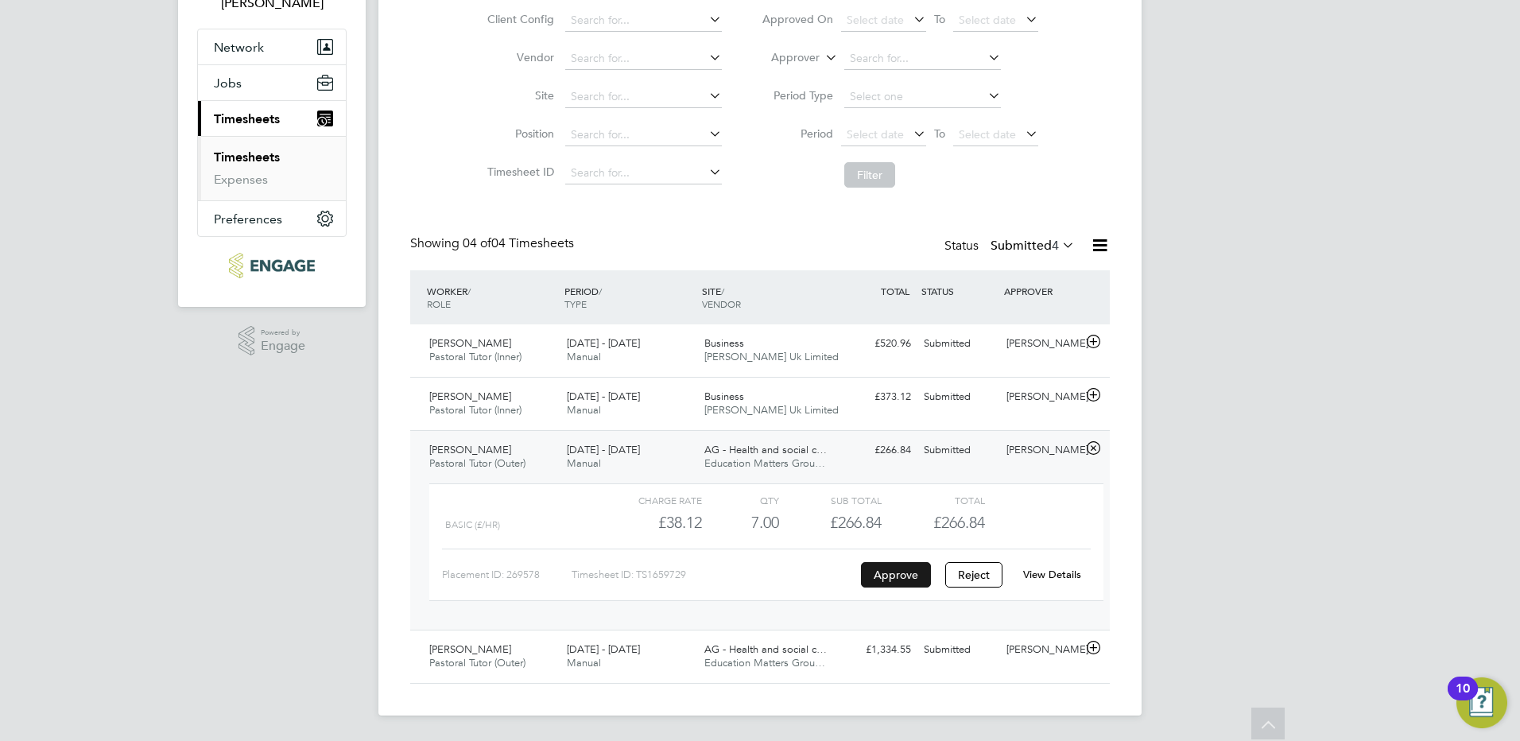
click at [887, 570] on button "Approve" at bounding box center [896, 574] width 70 height 25
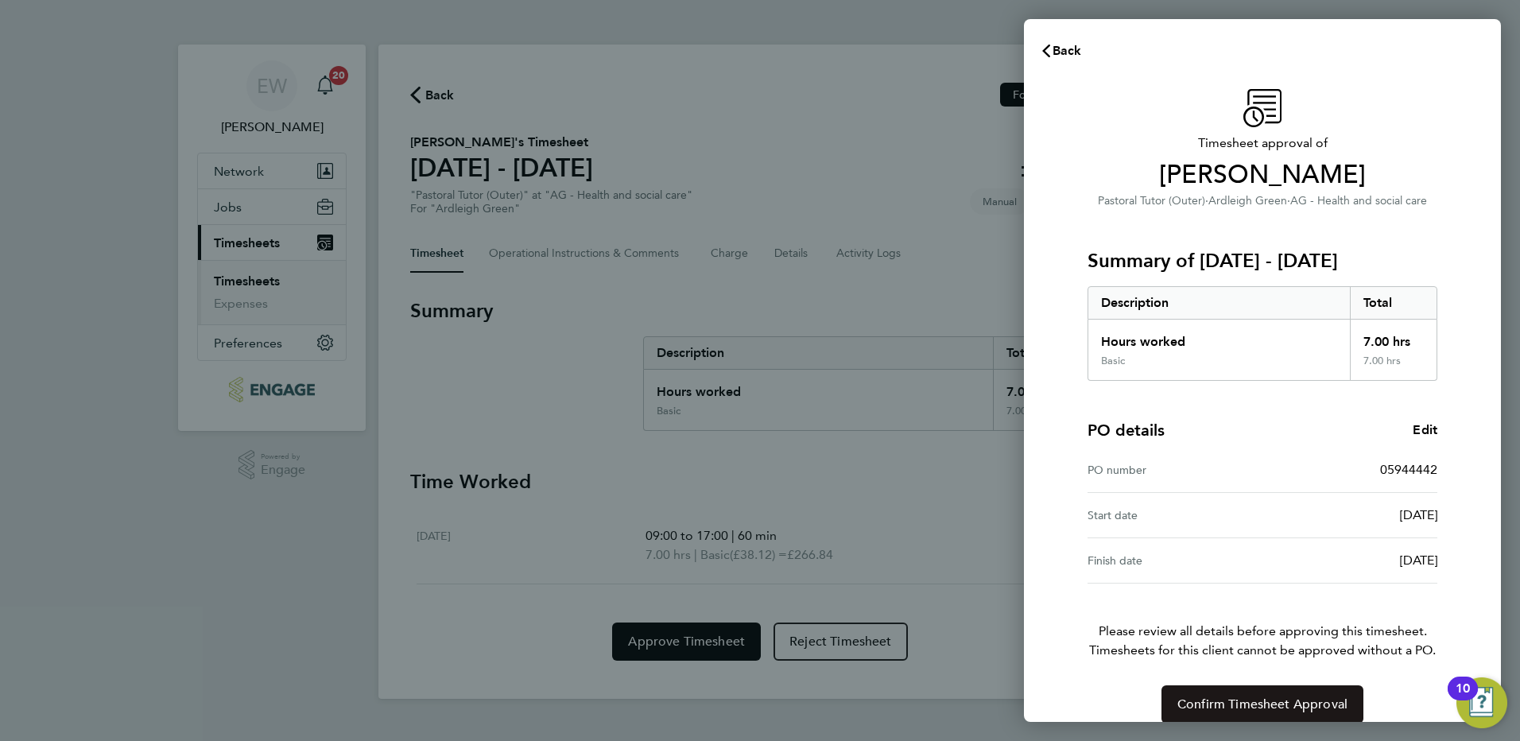
click at [1275, 705] on span "Confirm Timesheet Approval" at bounding box center [1263, 705] width 170 height 16
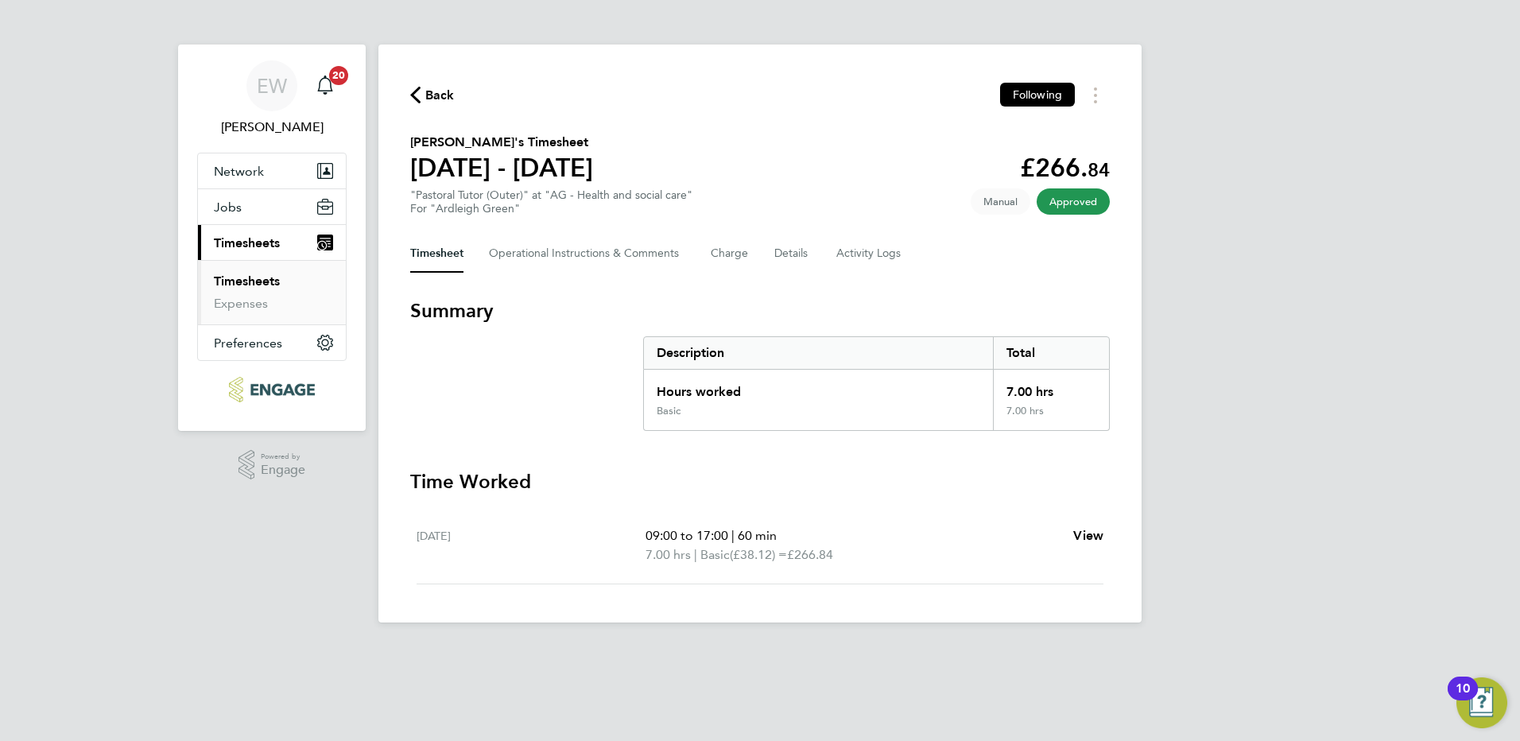
click at [258, 278] on link "Timesheets" at bounding box center [247, 281] width 66 height 15
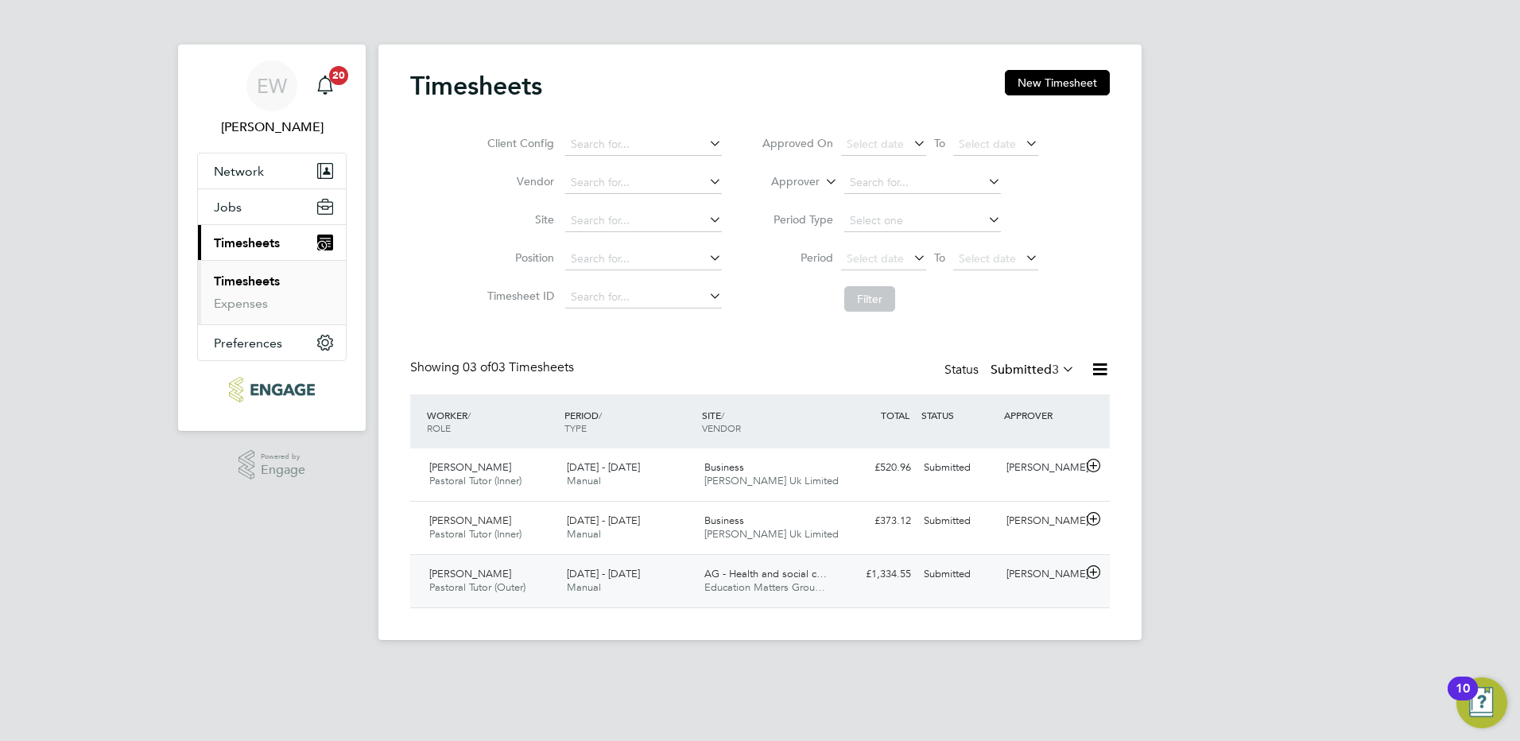
click at [752, 580] on span "AG - Health and social c…" at bounding box center [765, 574] width 122 height 14
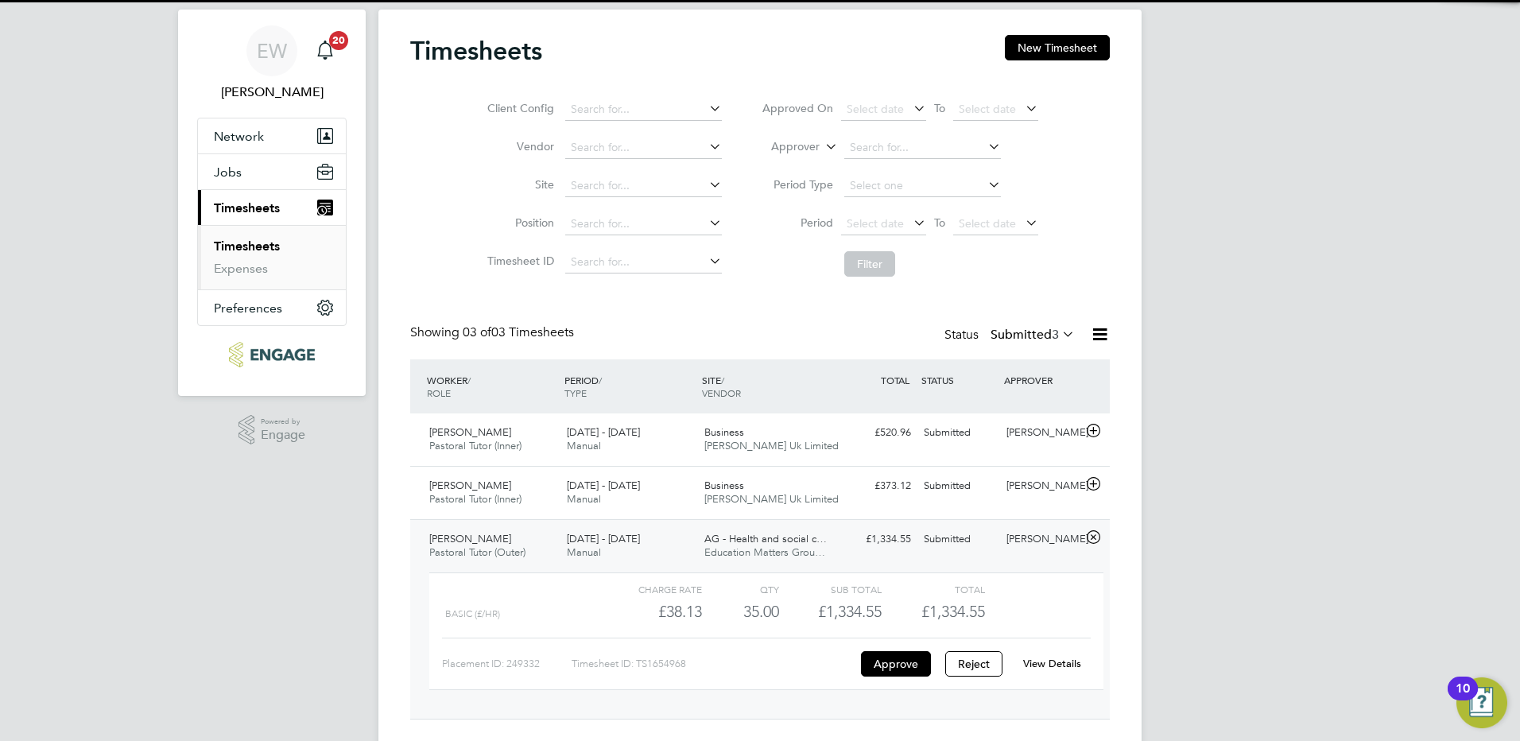
scroll to position [71, 0]
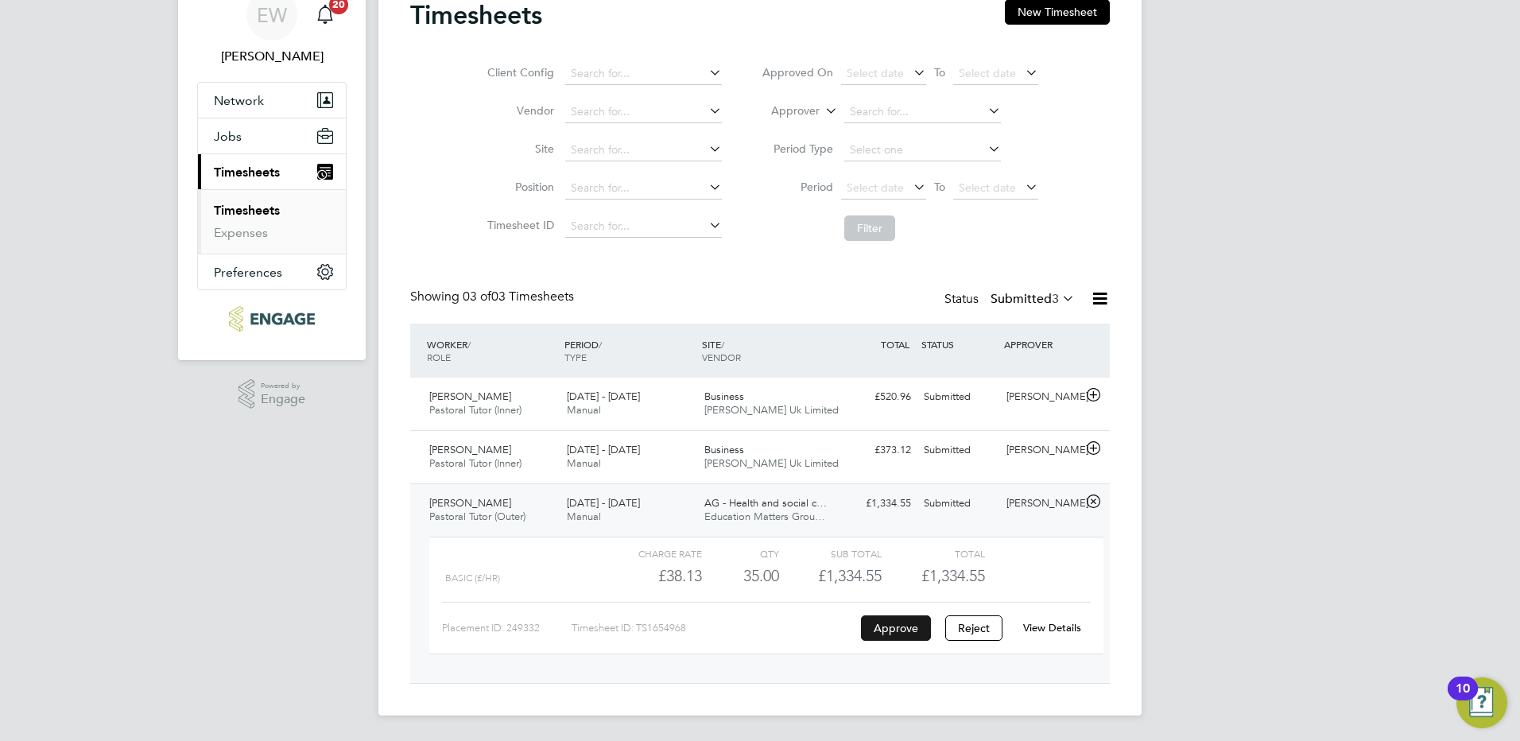
click at [892, 632] on button "Approve" at bounding box center [896, 627] width 70 height 25
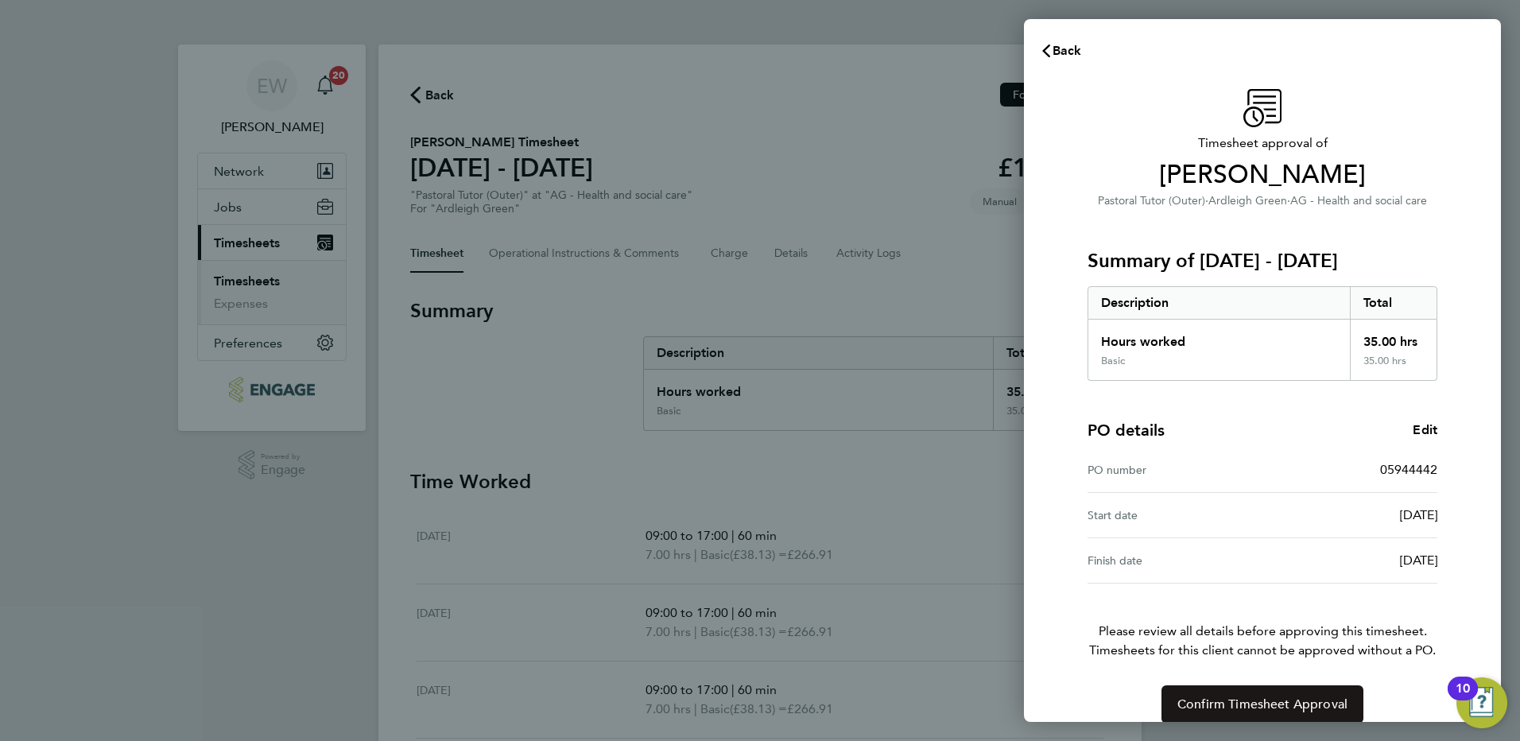
click at [1290, 706] on span "Confirm Timesheet Approval" at bounding box center [1263, 705] width 170 height 16
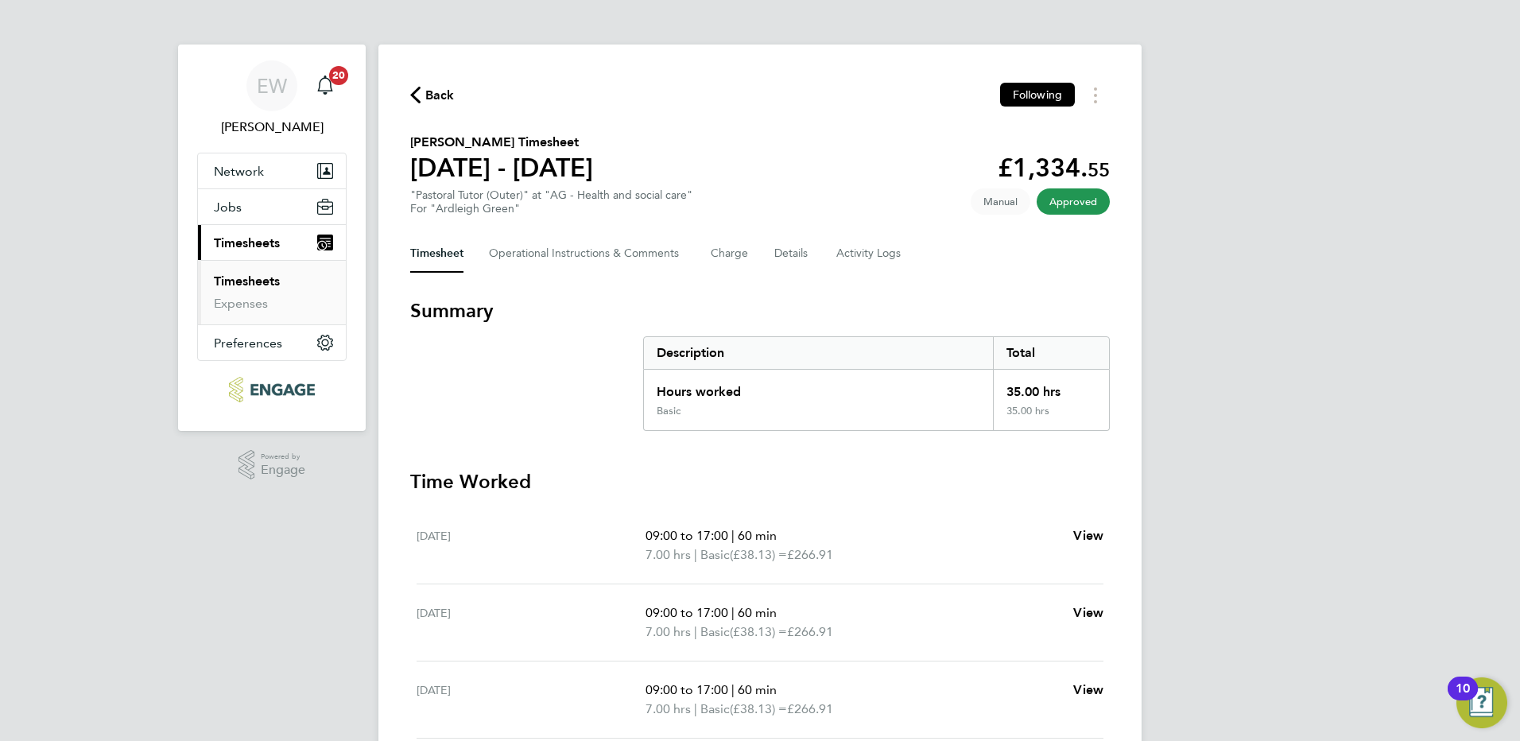
click at [265, 278] on link "Timesheets" at bounding box center [247, 281] width 66 height 15
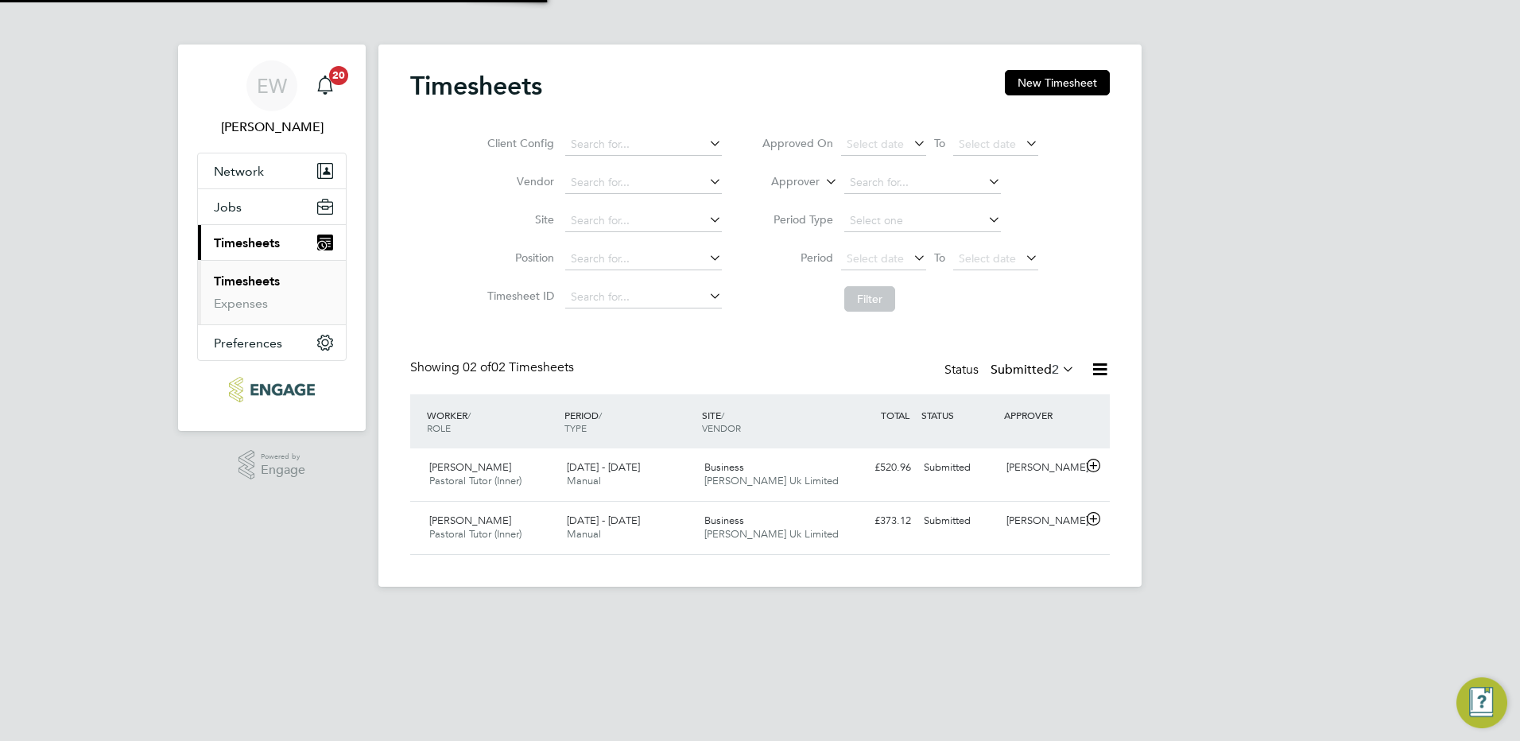
scroll to position [41, 138]
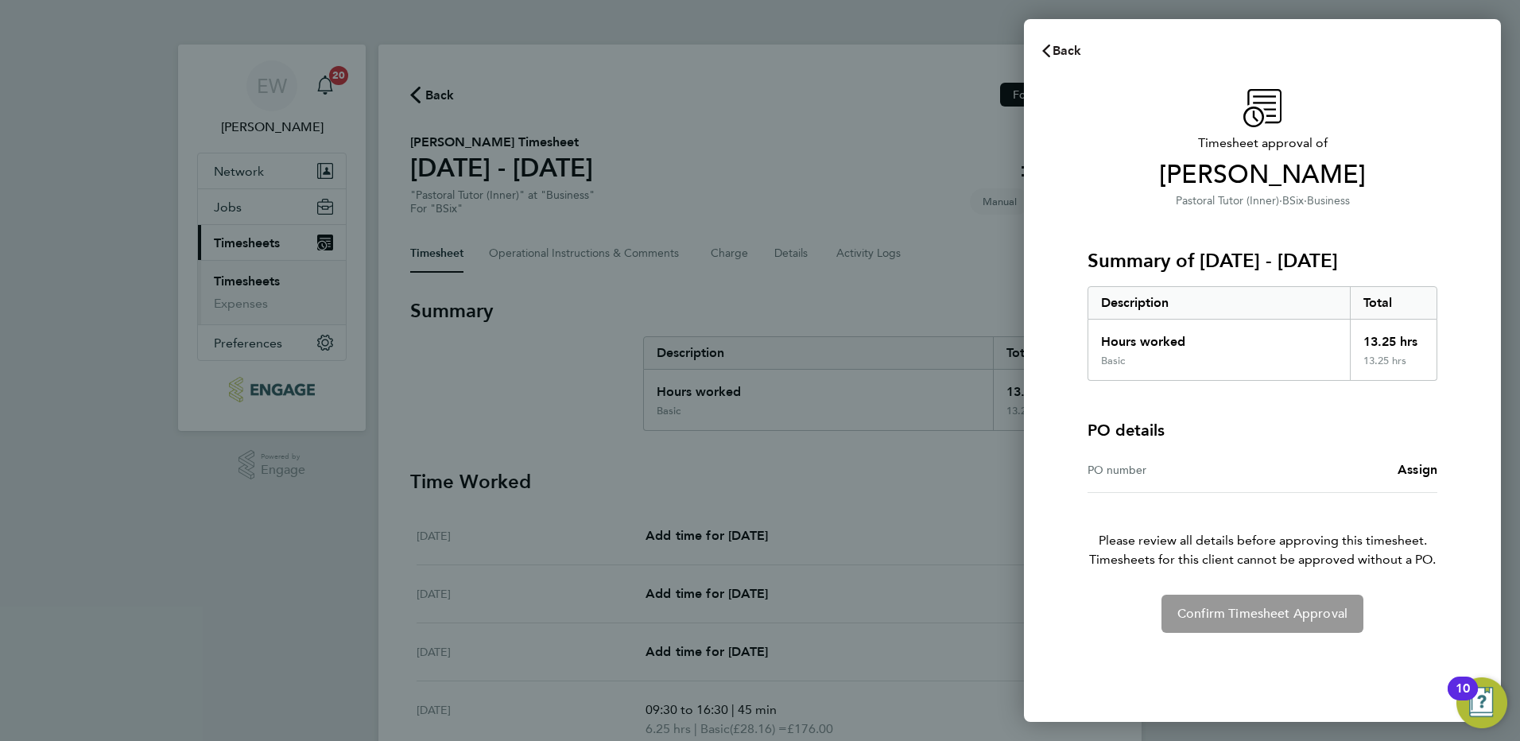
click at [1081, 50] on button "Back" at bounding box center [1061, 51] width 74 height 32
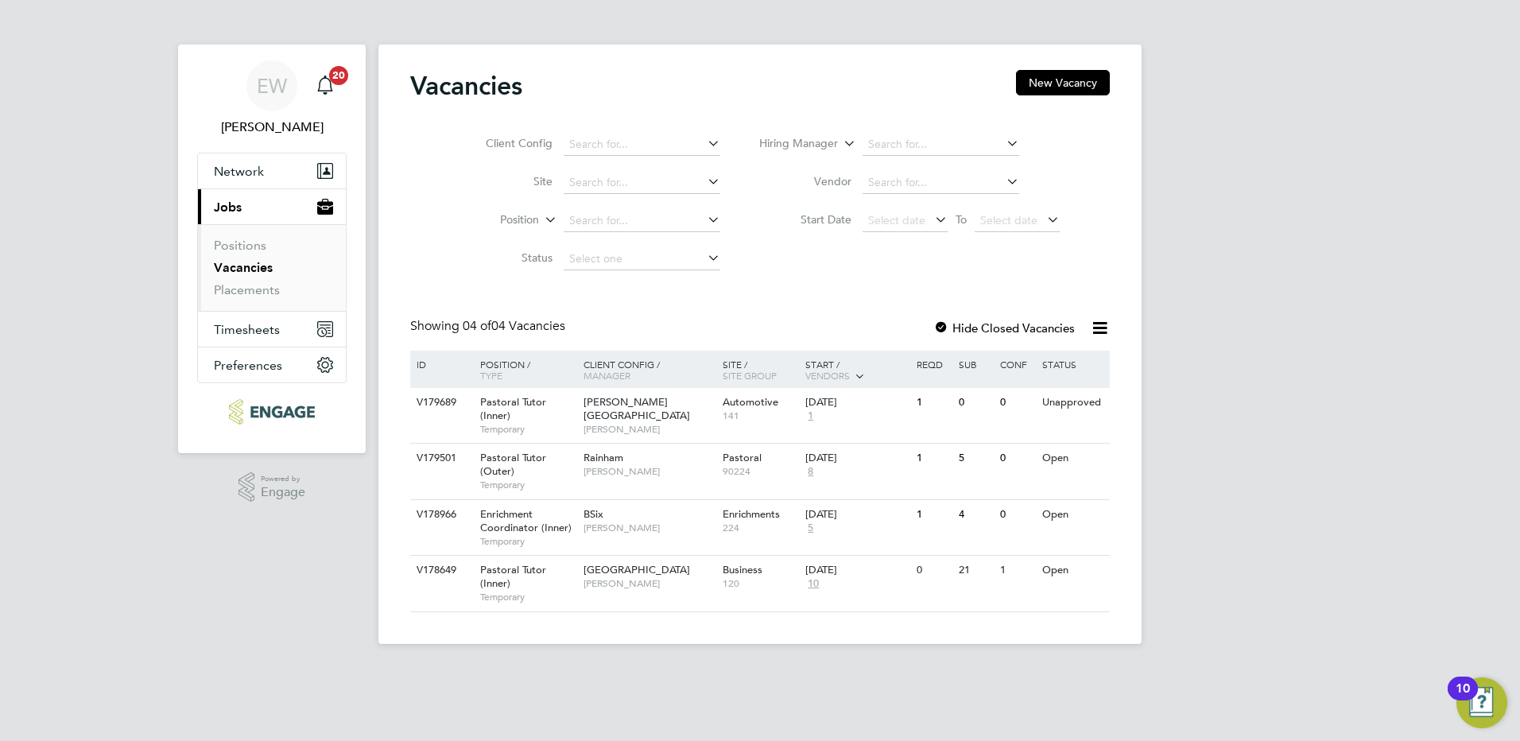
click at [254, 268] on link "Vacancies" at bounding box center [243, 267] width 59 height 15
click at [1053, 92] on button "New Vacancy" at bounding box center [1063, 82] width 94 height 25
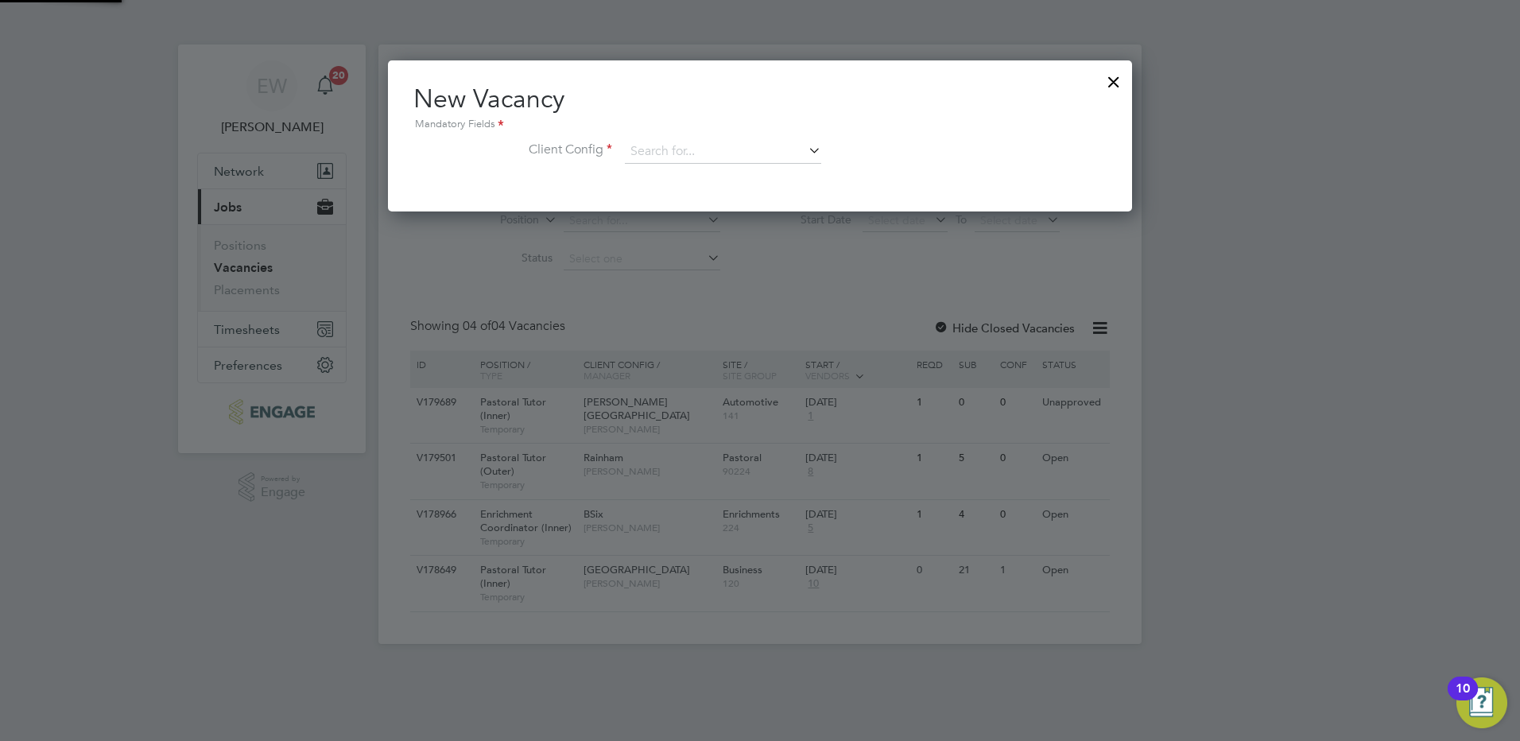
scroll to position [151, 745]
click at [714, 142] on input at bounding box center [723, 152] width 196 height 24
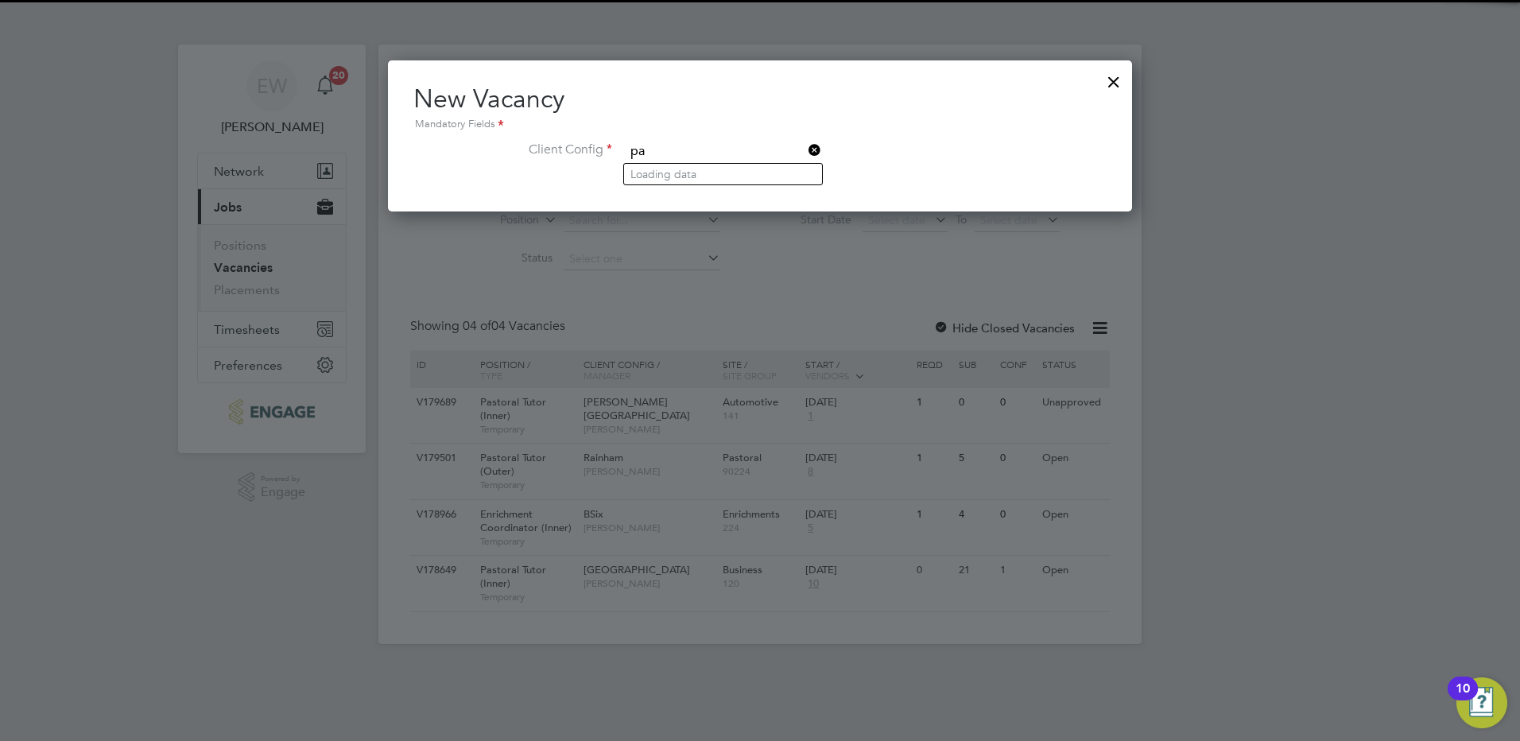
type input "p"
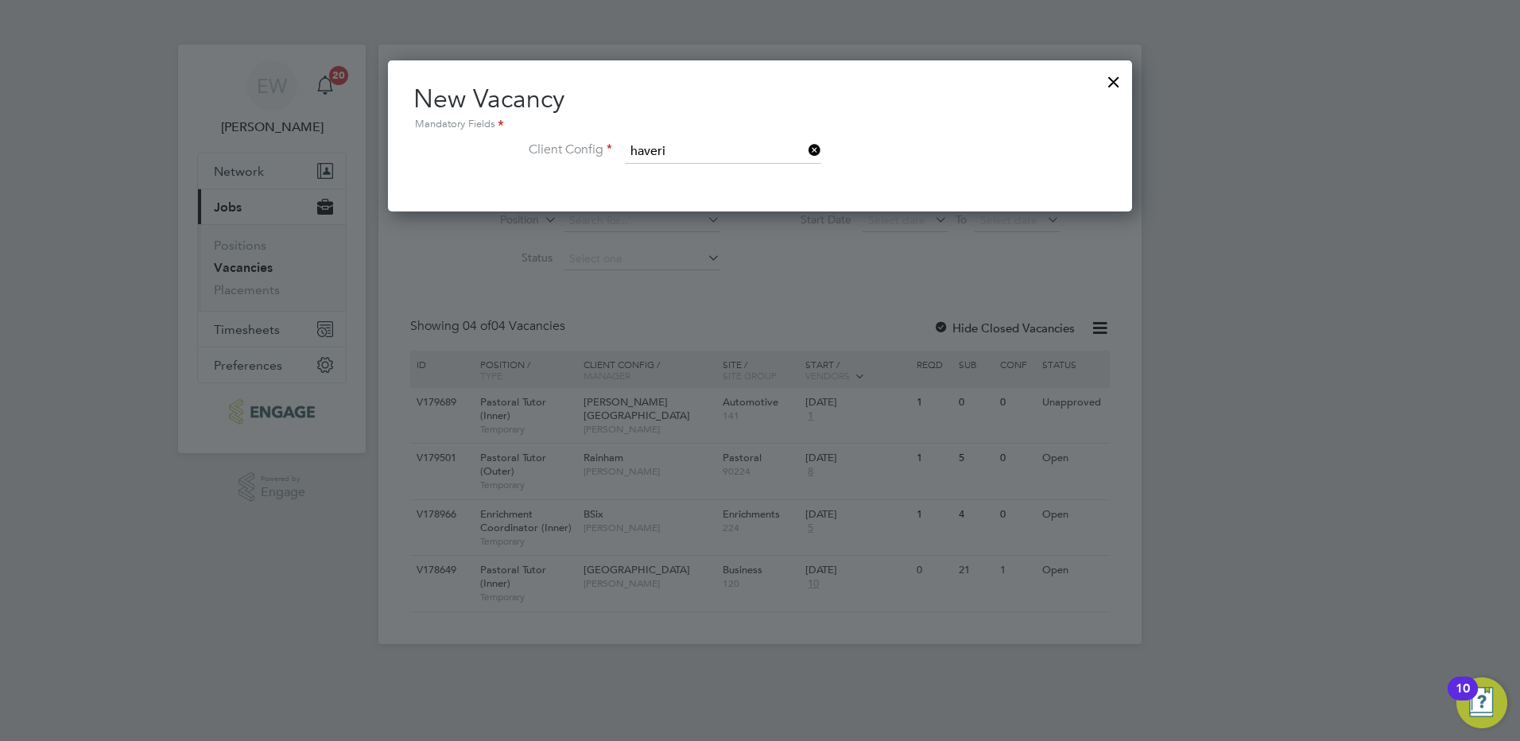
click at [712, 177] on li "Haveri ng Sixth Form Campus" at bounding box center [723, 174] width 198 height 21
type input "Havering Sixth Form Campus"
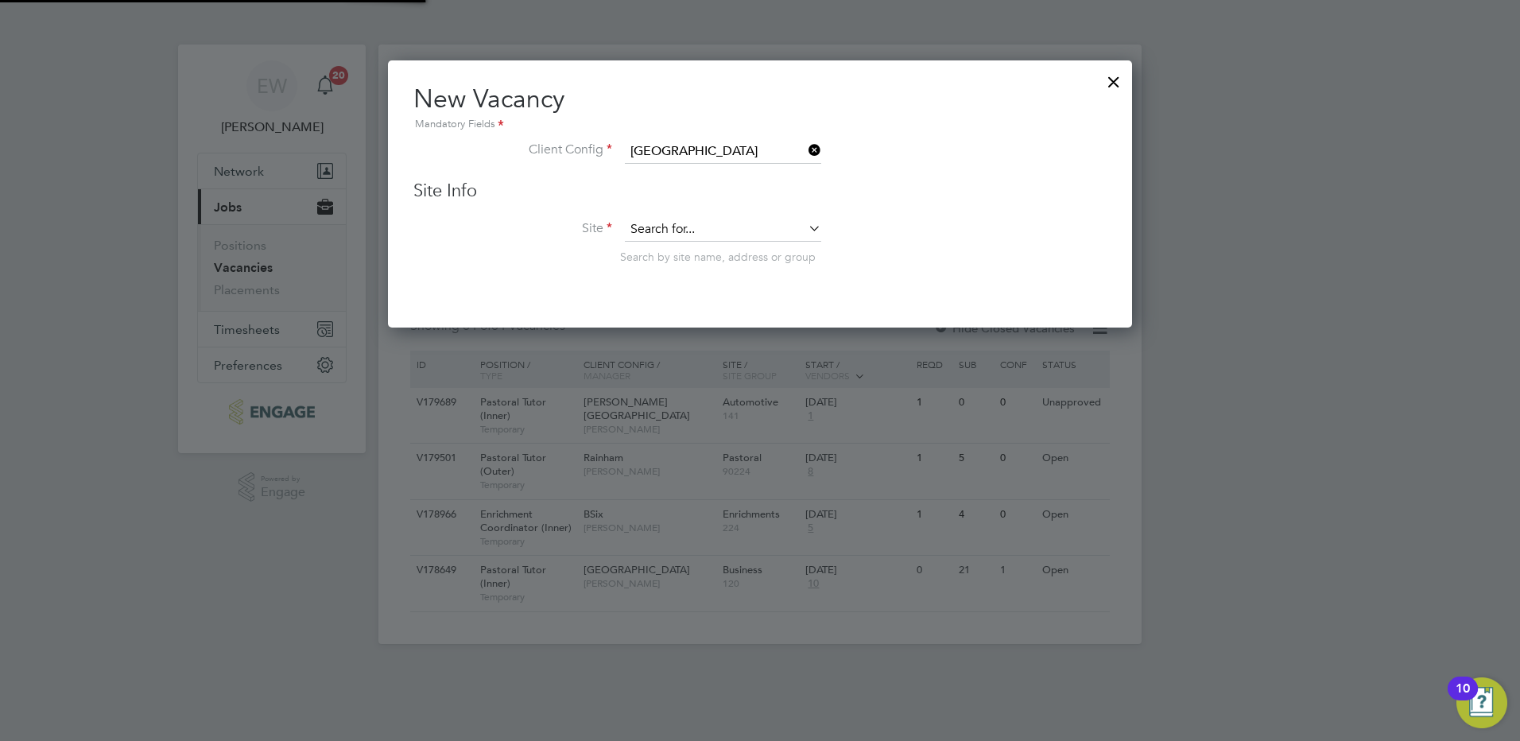
click at [678, 219] on input at bounding box center [723, 230] width 196 height 24
click at [685, 261] on li "Past oral" at bounding box center [723, 252] width 198 height 21
type input "Pastoral"
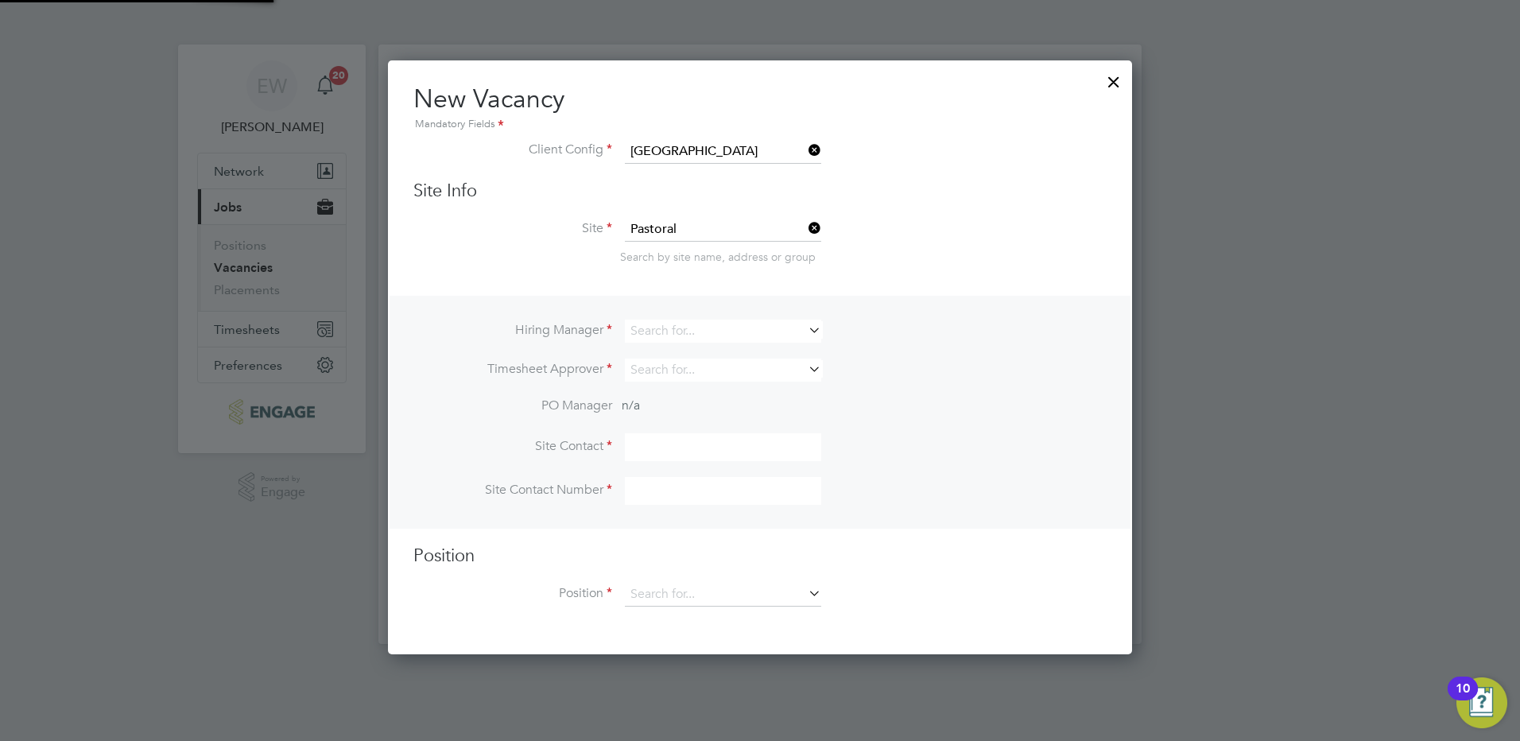
scroll to position [596, 745]
click at [679, 337] on input at bounding box center [723, 331] width 196 height 23
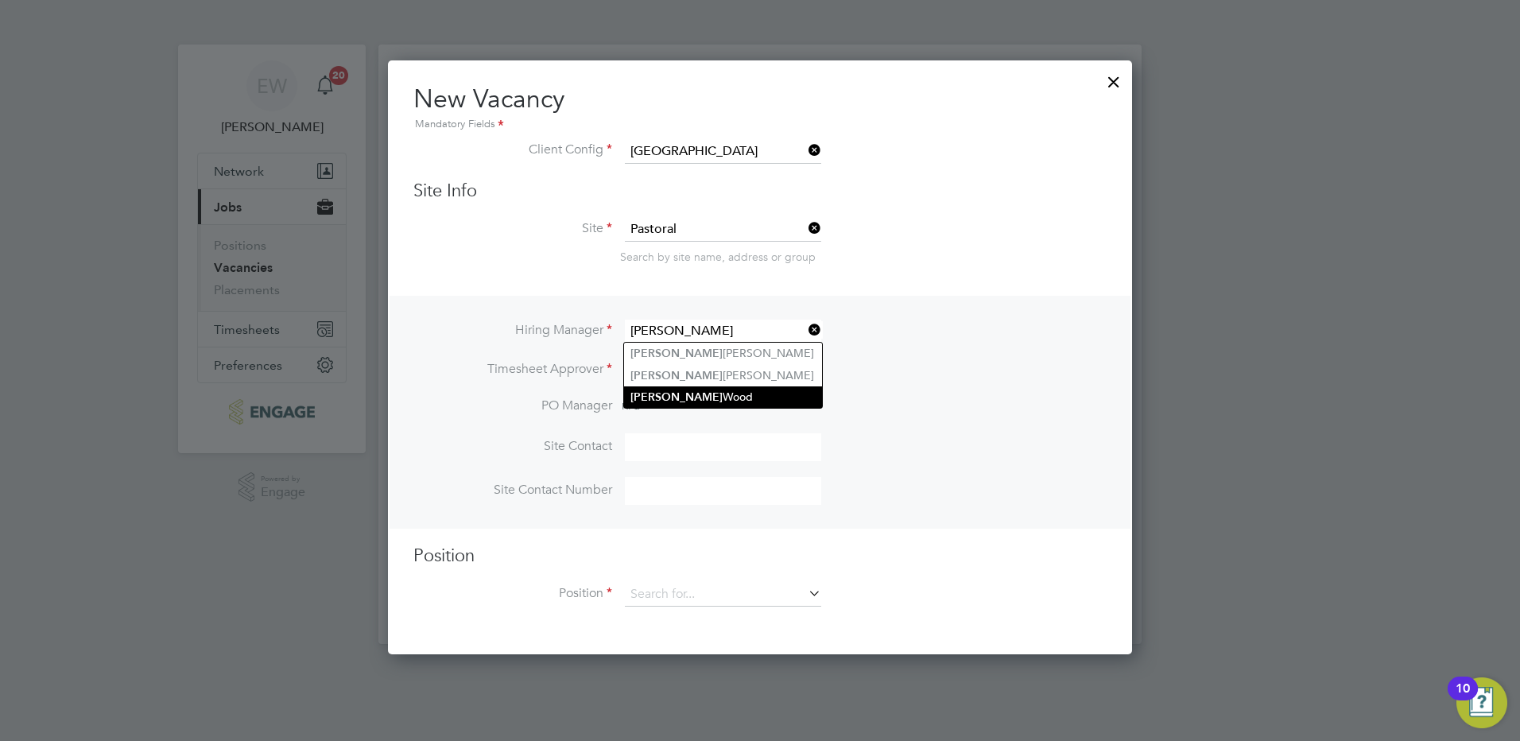
click at [682, 394] on li "Emma Wood" at bounding box center [723, 396] width 198 height 21
type input "[PERSON_NAME]"
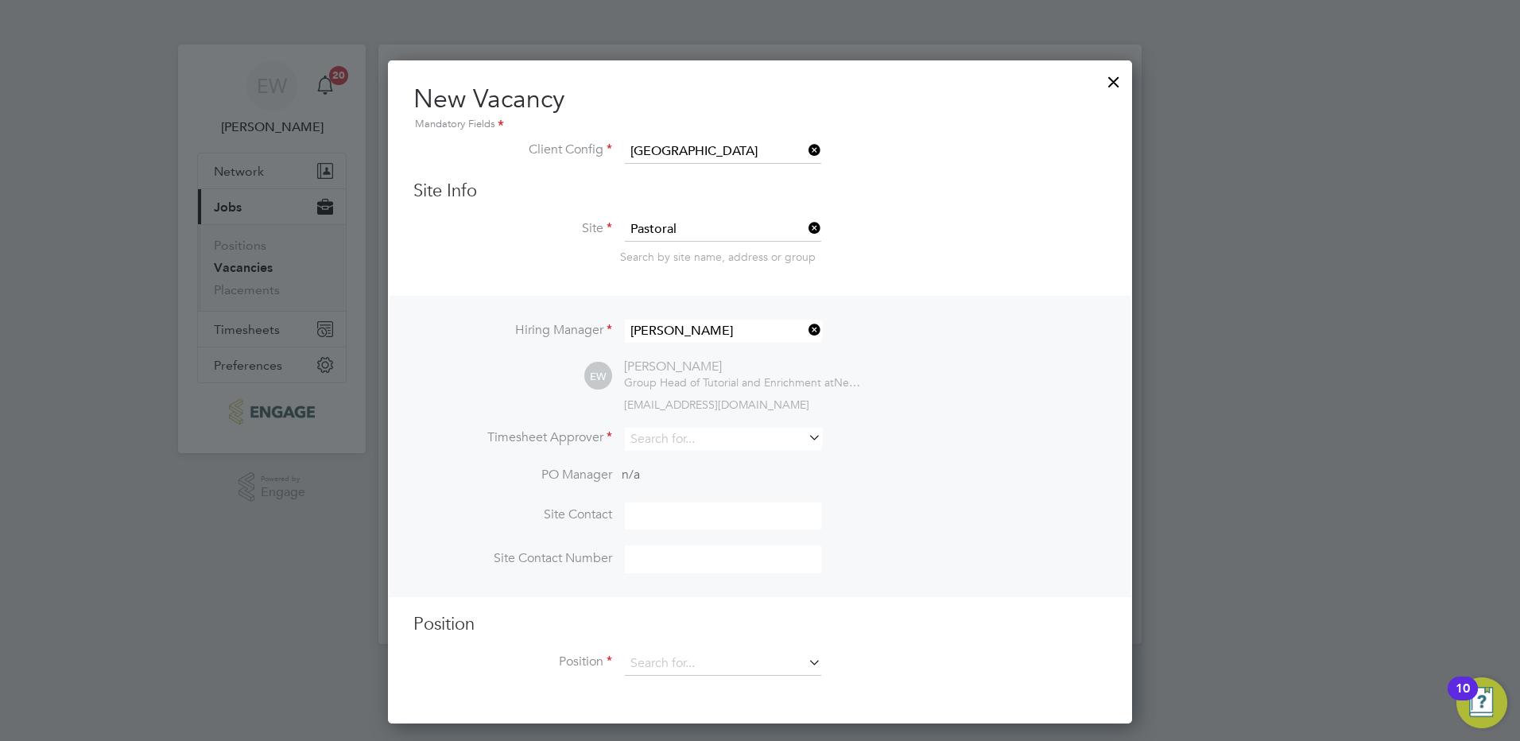
scroll to position [665, 745]
click at [669, 446] on input at bounding box center [723, 439] width 196 height 23
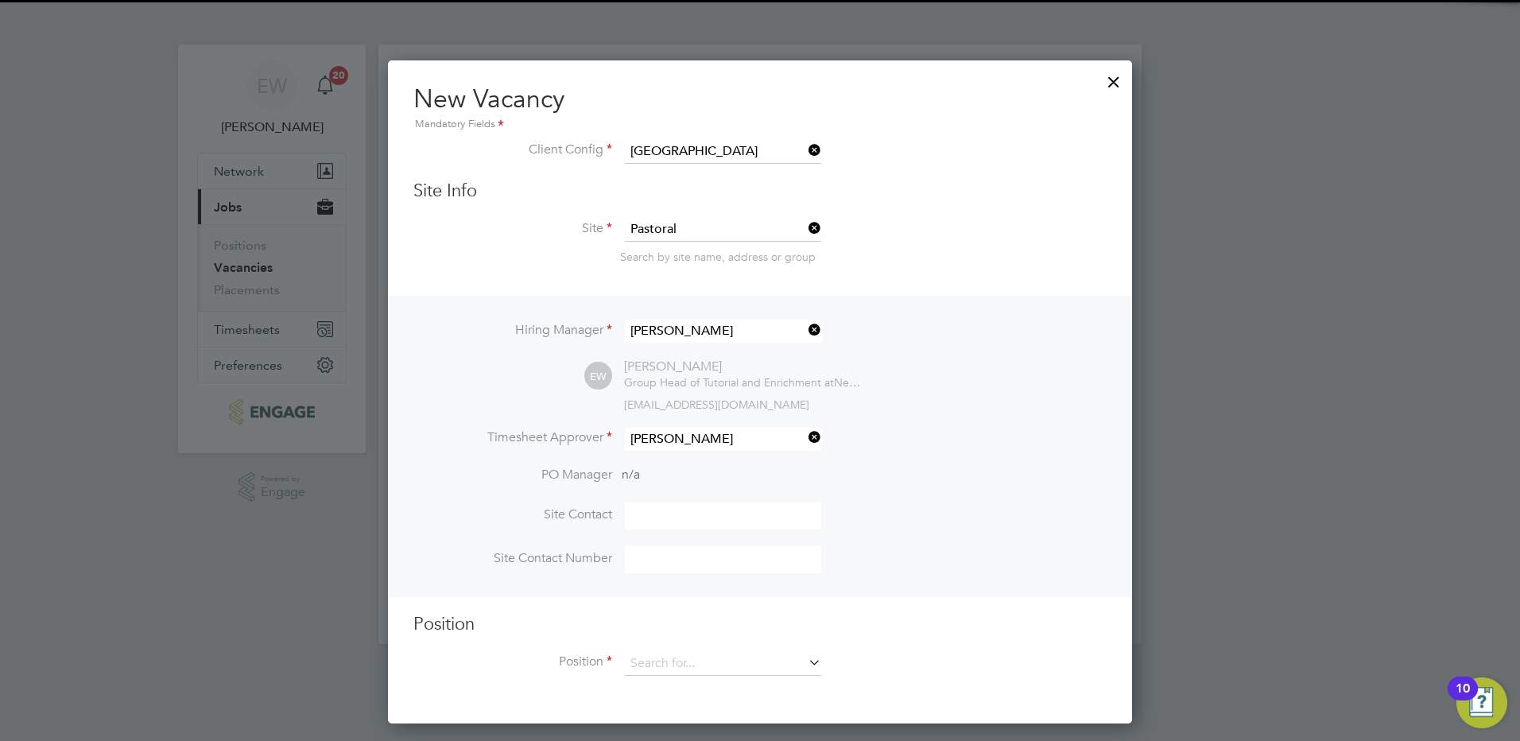
click at [714, 506] on li "Emma Wood" at bounding box center [723, 505] width 198 height 21
type input "[PERSON_NAME]"
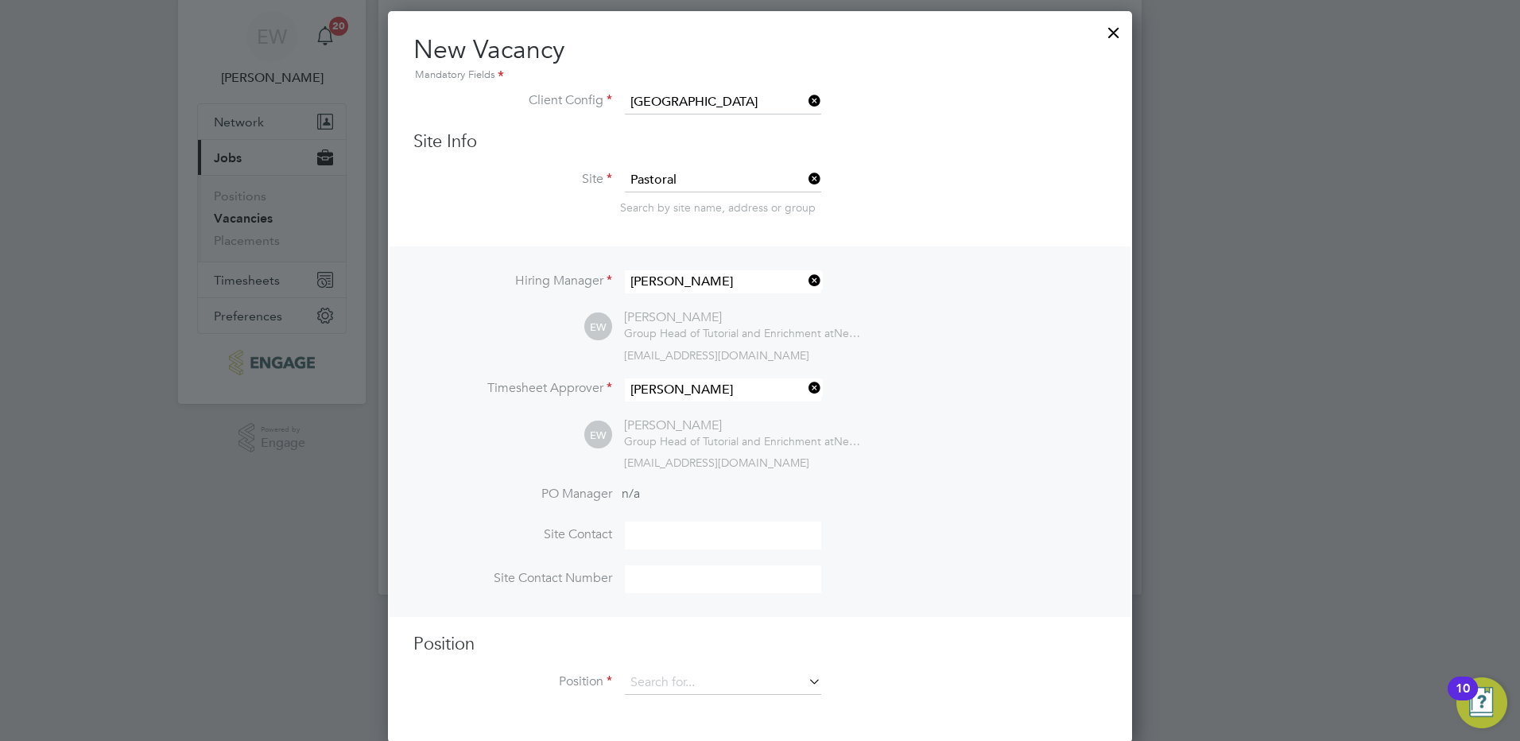
scroll to position [52, 0]
click at [685, 677] on input at bounding box center [723, 681] width 196 height 24
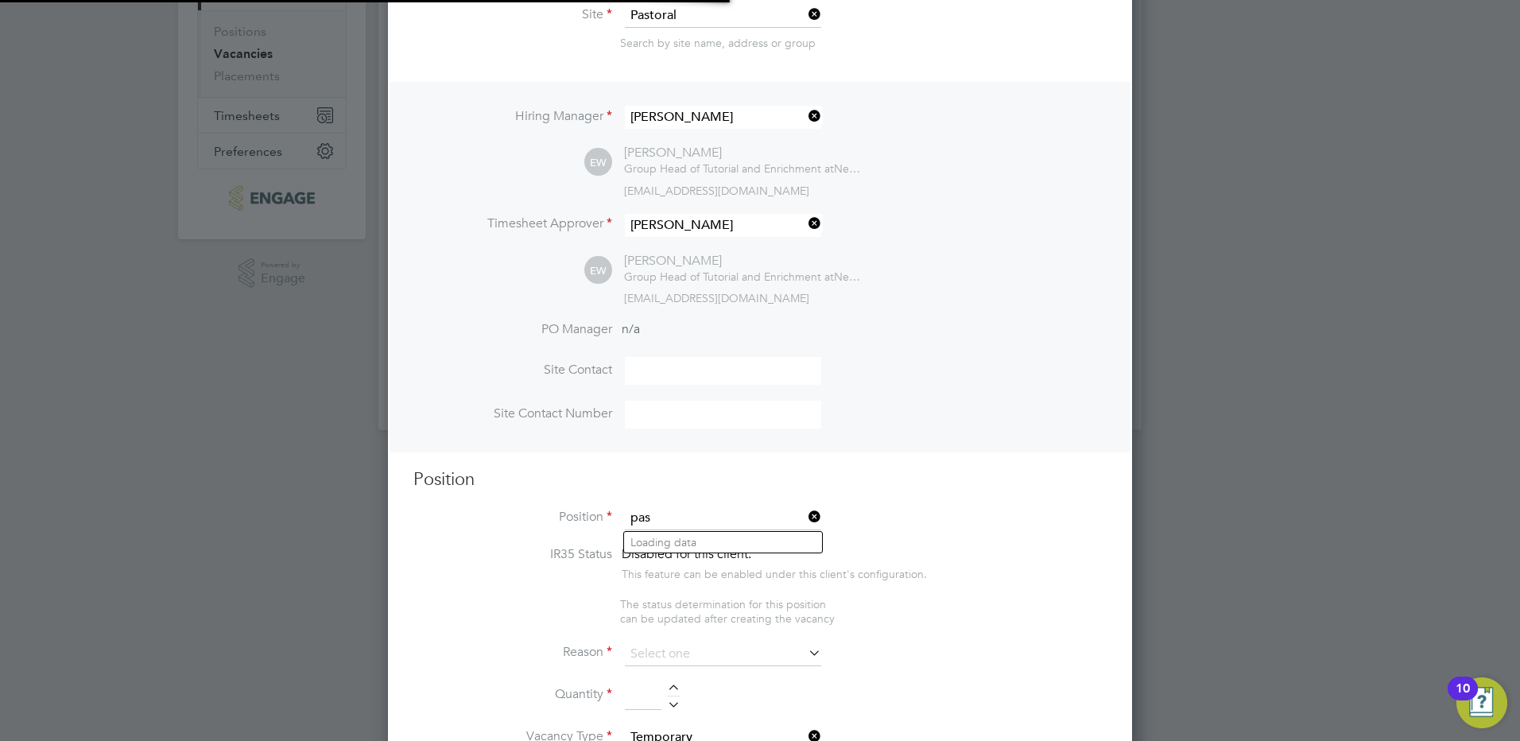
scroll to position [2450, 745]
click at [704, 537] on li "Past oral Tutor (Outer)" at bounding box center [723, 542] width 198 height 21
type input "Pastoral Tutor (Outer)"
type textarea "PURPOSE OF JOB • To work alongside teaching staff to provide pastoral support f…"
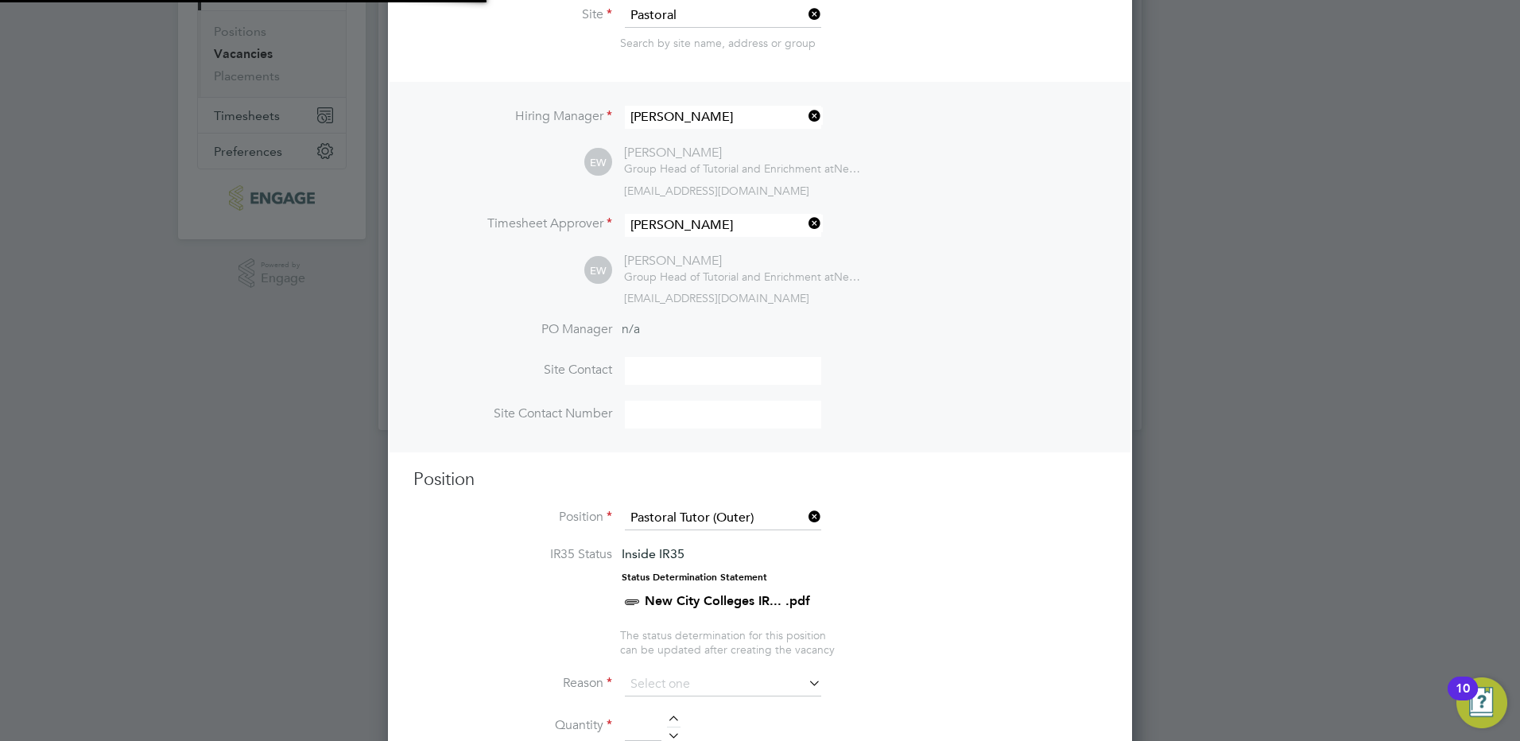
scroll to position [47, 83]
click at [1034, 535] on li "Position Pastoral Tutor (Outer)" at bounding box center [759, 526] width 693 height 40
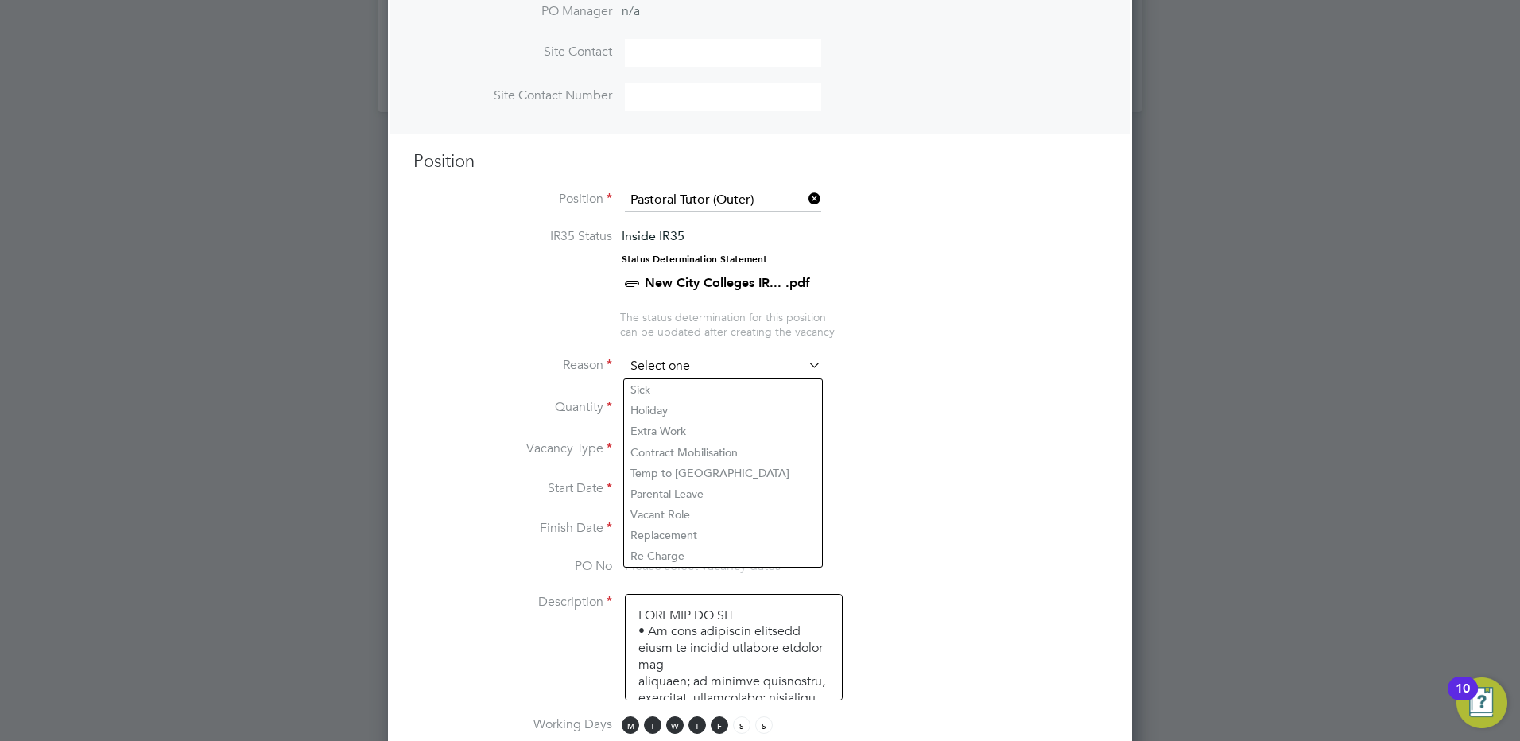
click at [693, 361] on input at bounding box center [723, 367] width 196 height 24
click at [702, 518] on li "Vacant Role" at bounding box center [723, 514] width 198 height 21
type input "Vacant Role"
click at [672, 400] on div at bounding box center [674, 403] width 14 height 11
type input "1"
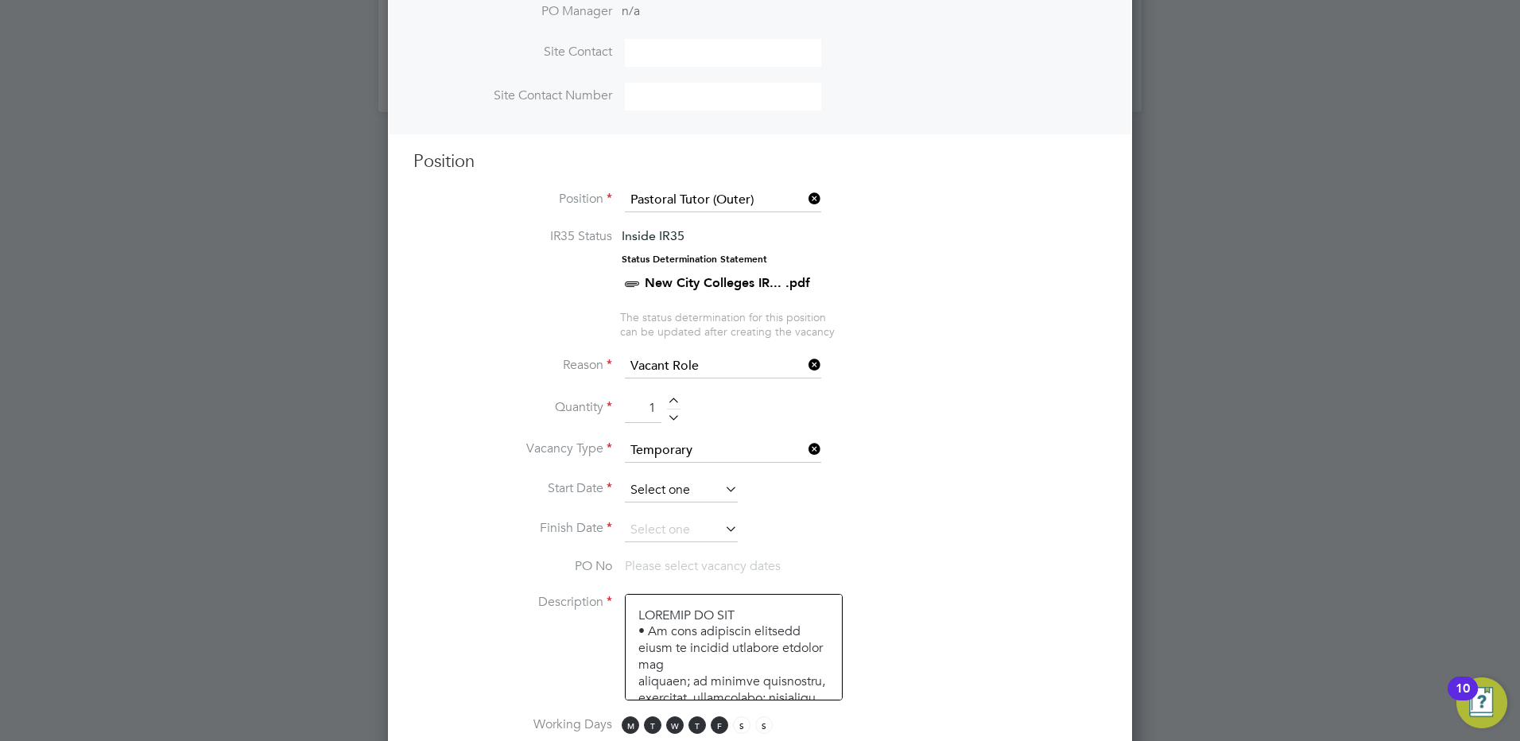
click at [666, 488] on input at bounding box center [681, 491] width 113 height 24
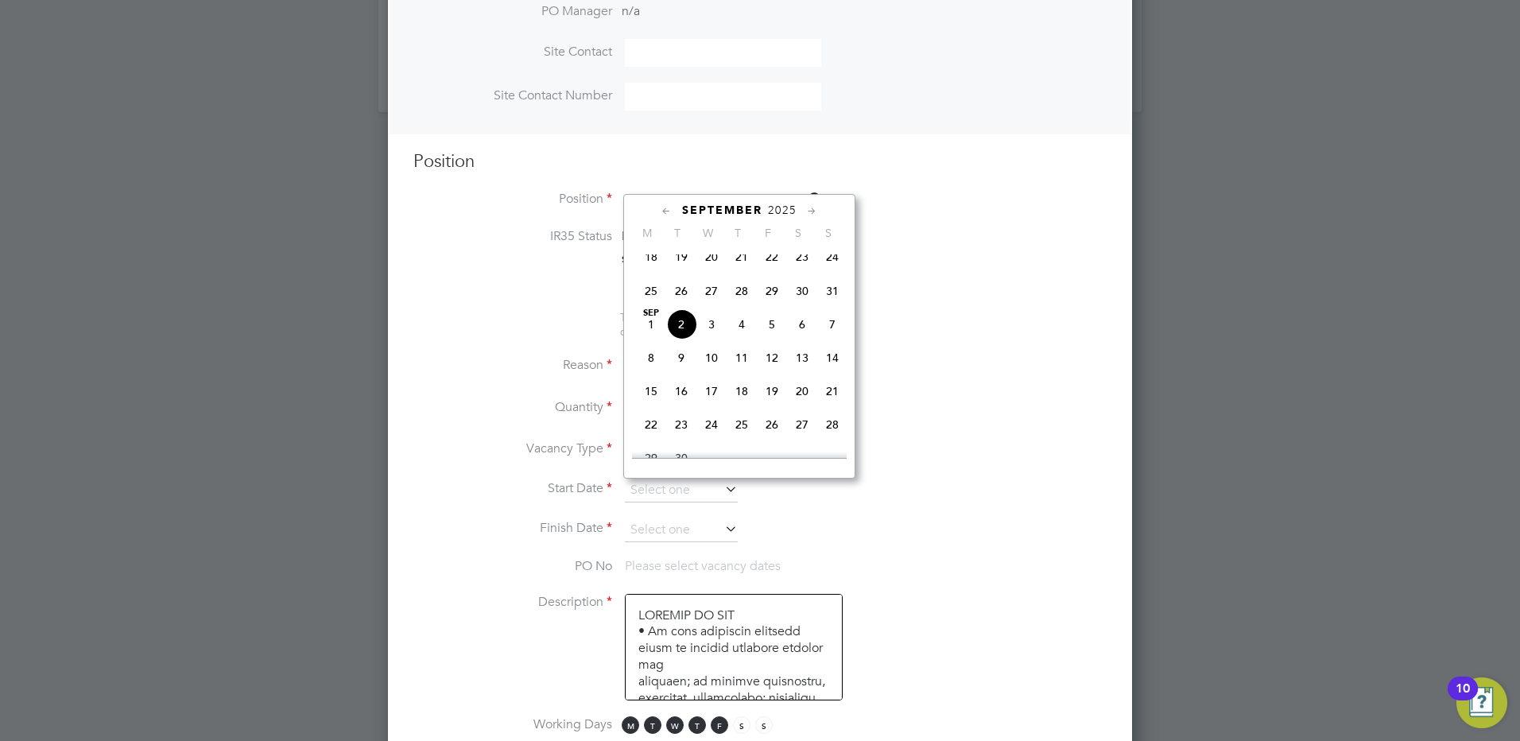
click at [703, 340] on span "3" at bounding box center [712, 324] width 30 height 30
type input "[DATE]"
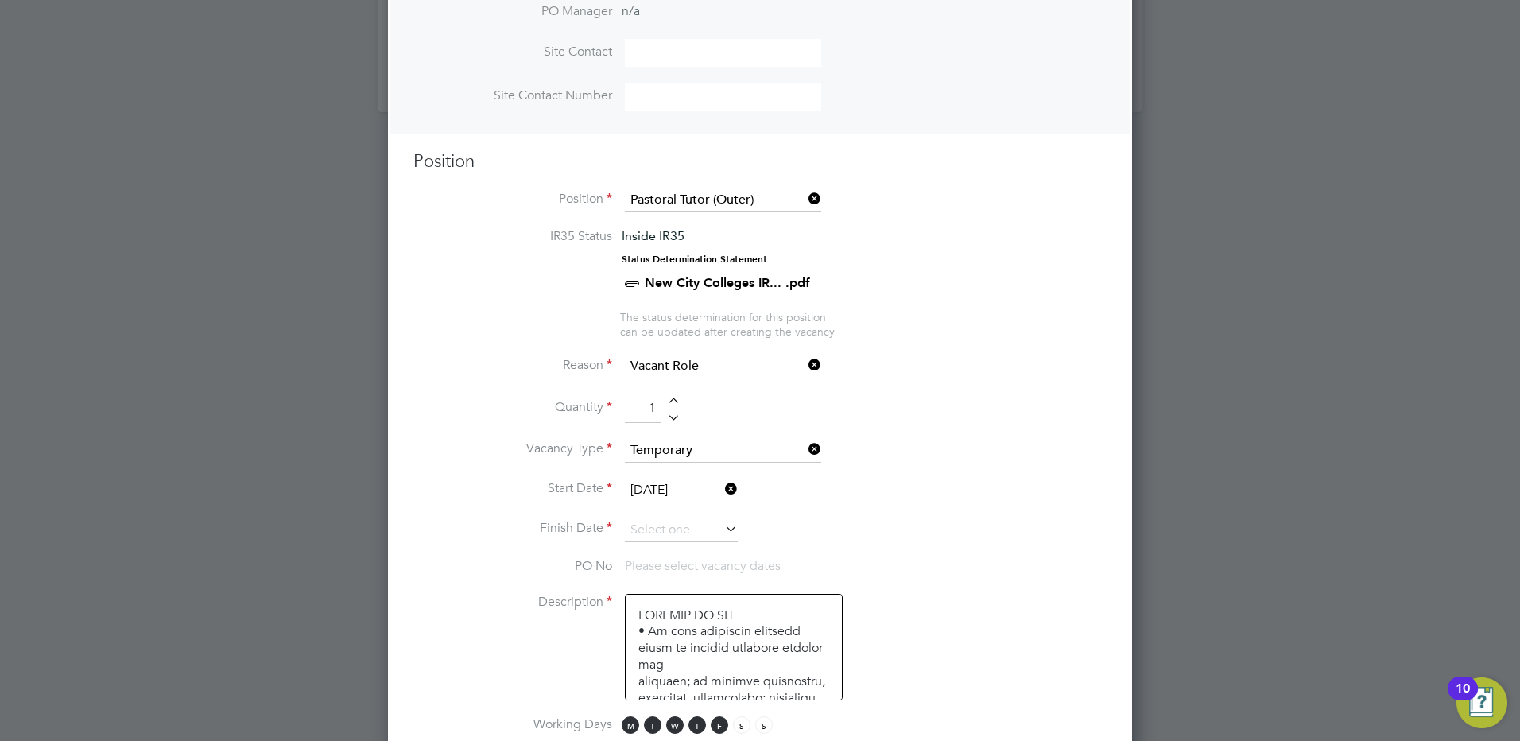
click at [906, 438] on li "Quantity 1" at bounding box center [759, 416] width 693 height 45
click at [663, 517] on li "Start Date 03 Sep 2025" at bounding box center [759, 499] width 693 height 40
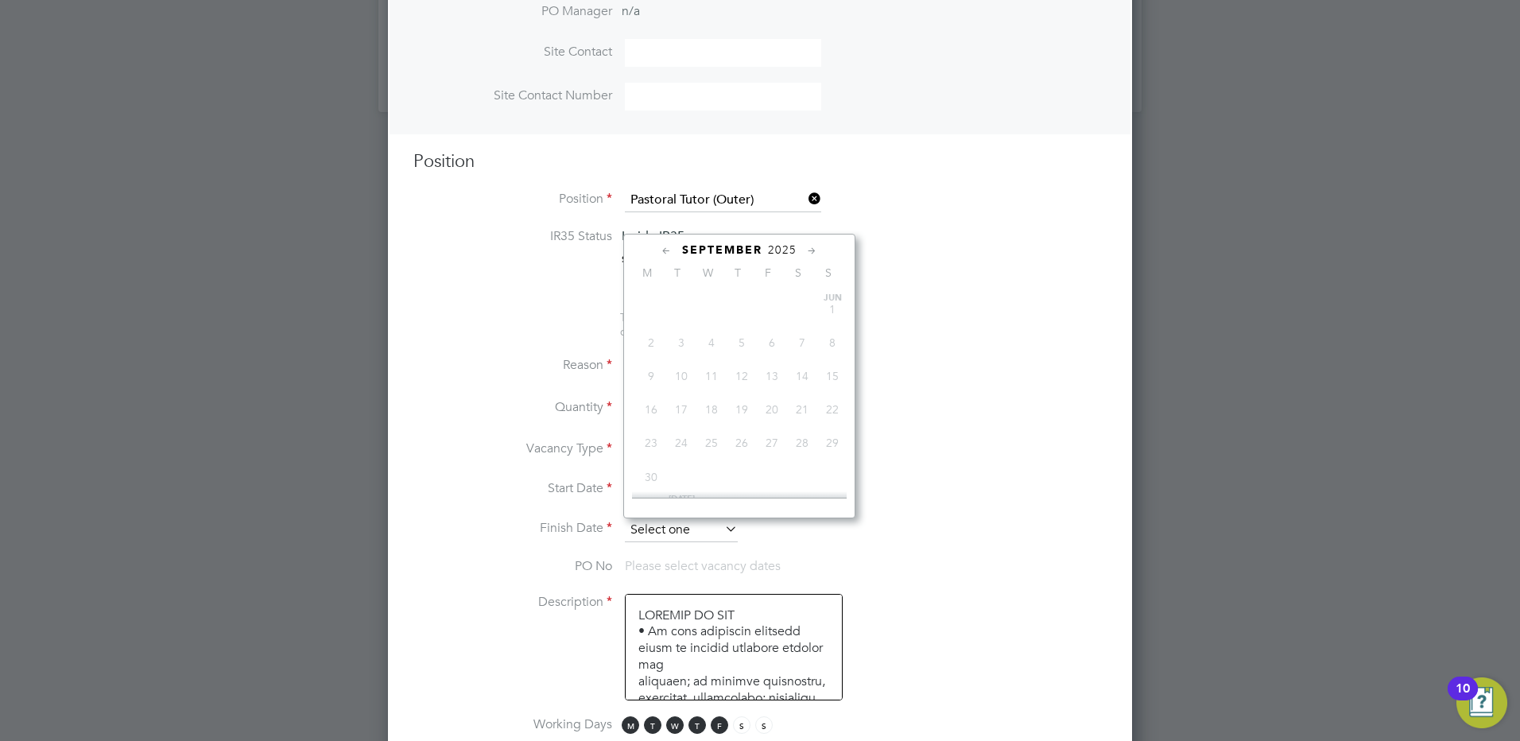
click at [665, 525] on input at bounding box center [681, 530] width 113 height 24
click at [805, 254] on icon at bounding box center [812, 251] width 15 height 17
click at [778, 408] on span "24" at bounding box center [772, 393] width 30 height 30
type input "[DATE]"
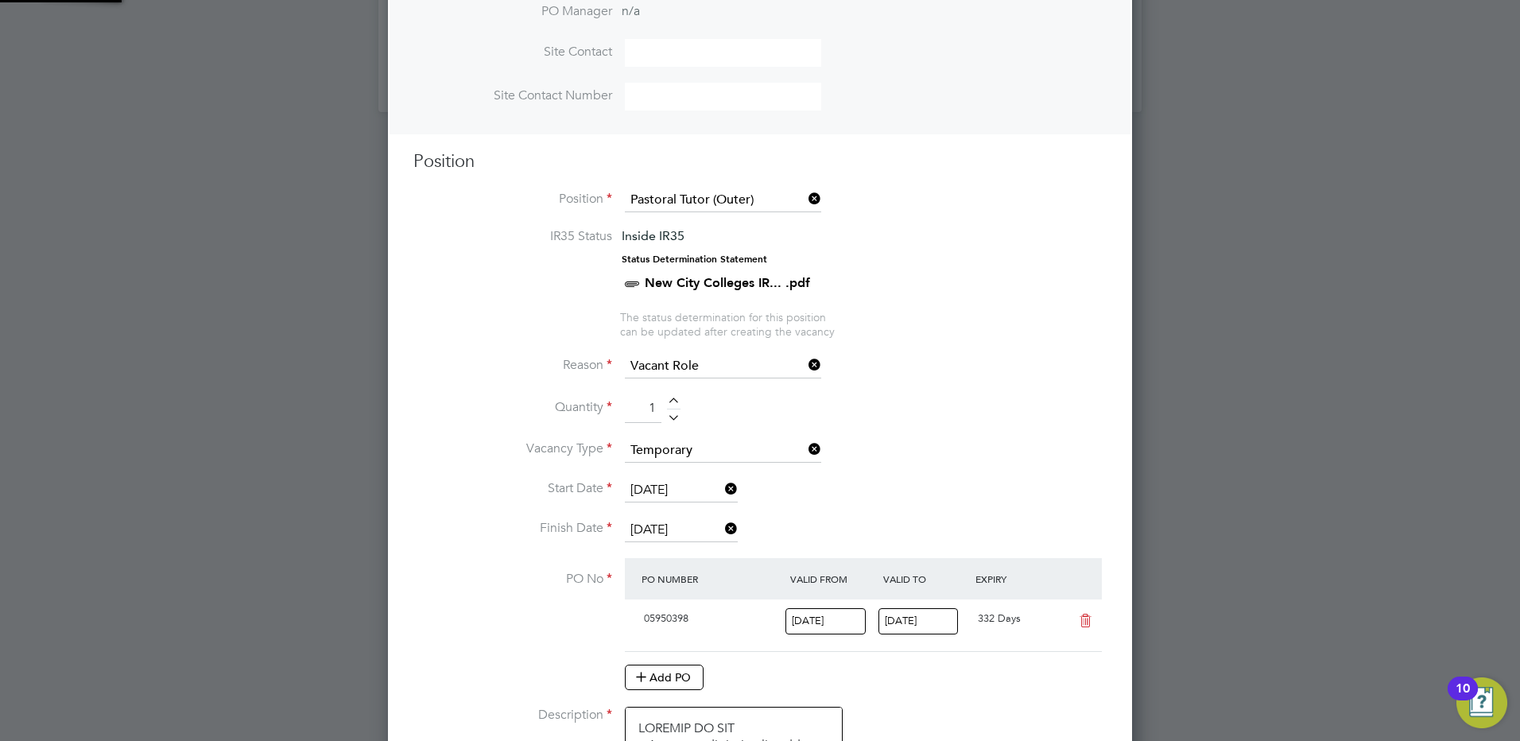
scroll to position [27, 149]
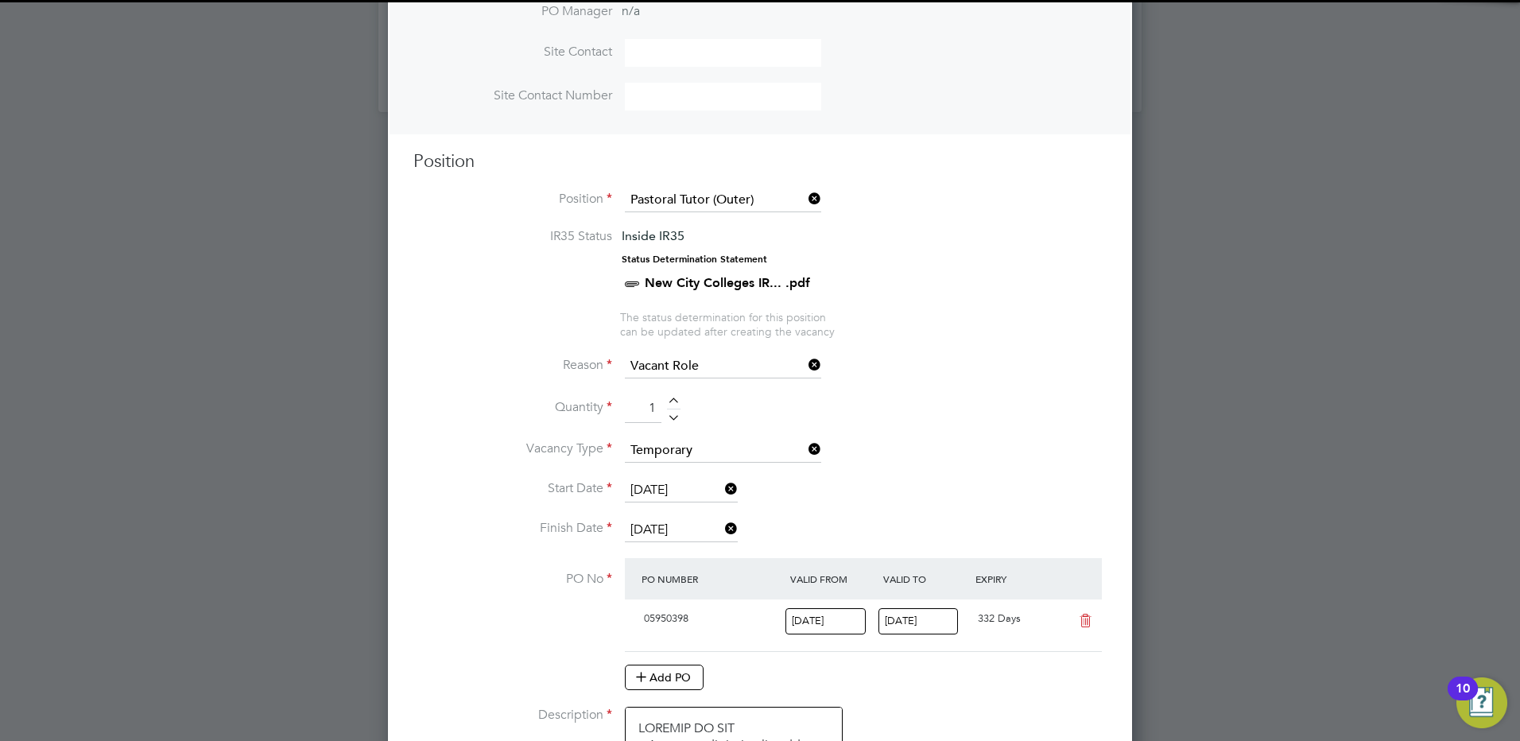
click at [975, 392] on li "Reason Vacant Role" at bounding box center [759, 375] width 693 height 40
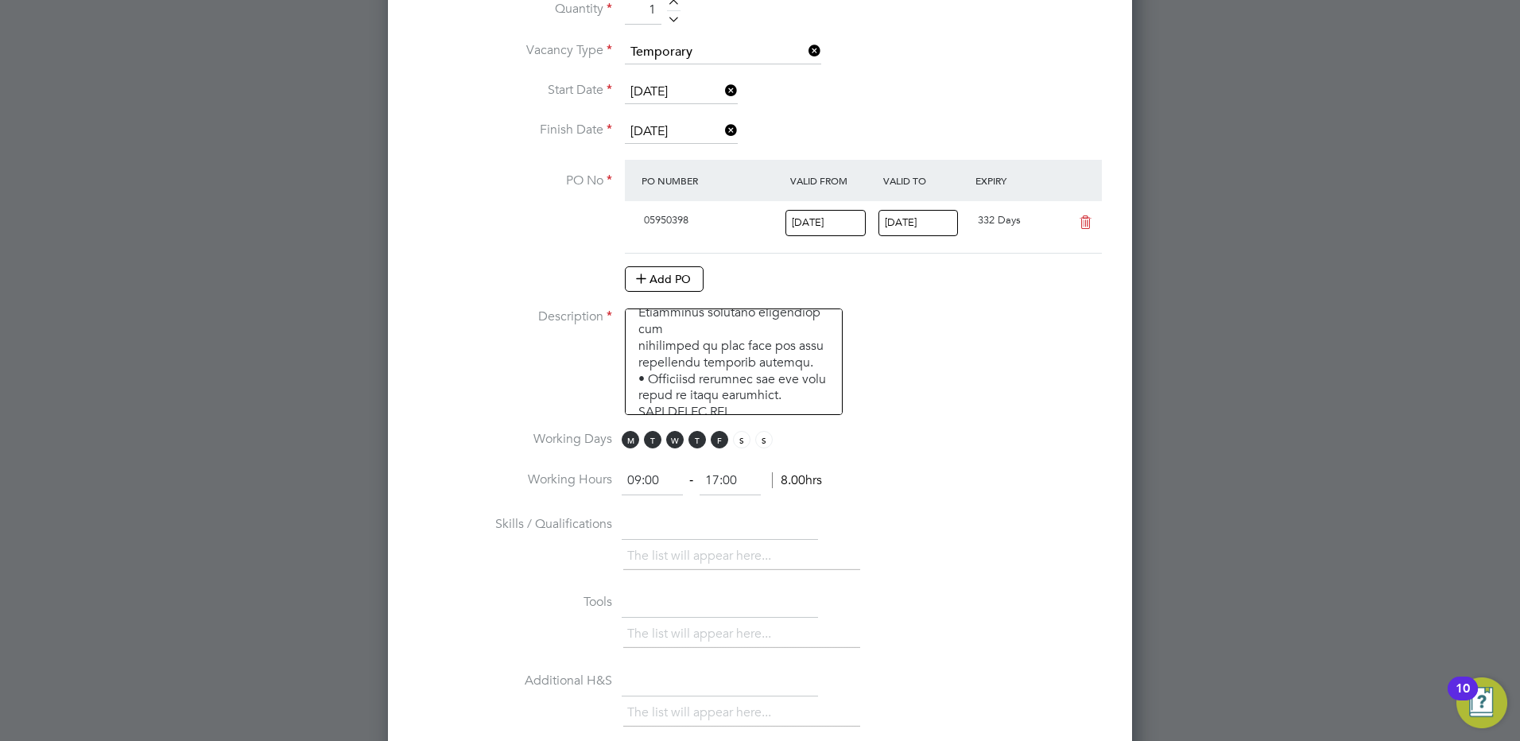
scroll to position [1088, 0]
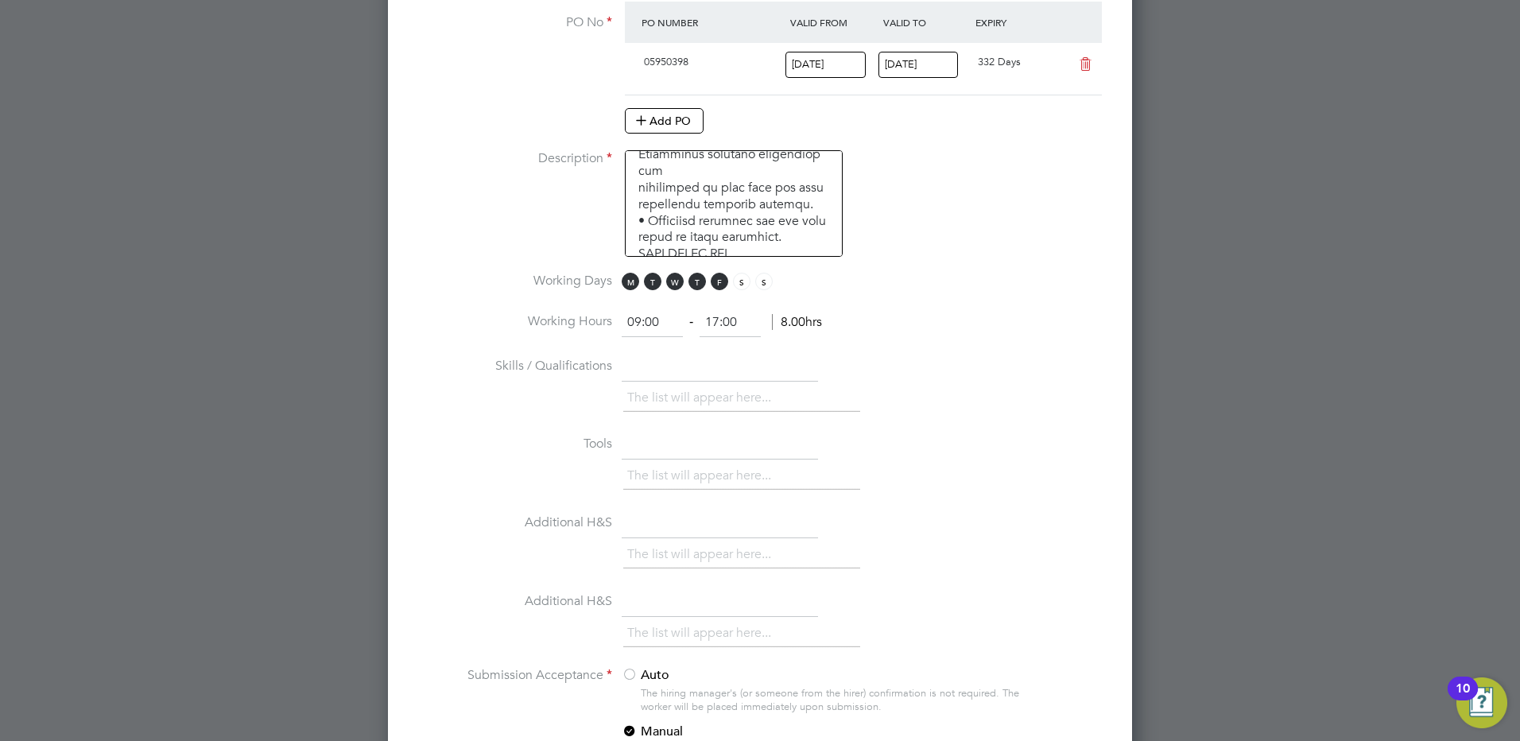
click at [650, 324] on input "09:00" at bounding box center [652, 323] width 61 height 29
click at [638, 320] on input "09:00" at bounding box center [652, 323] width 61 height 29
click at [641, 321] on input "09:00" at bounding box center [652, 323] width 61 height 29
type input "08:30"
click at [717, 320] on input "17:00" at bounding box center [730, 323] width 61 height 29
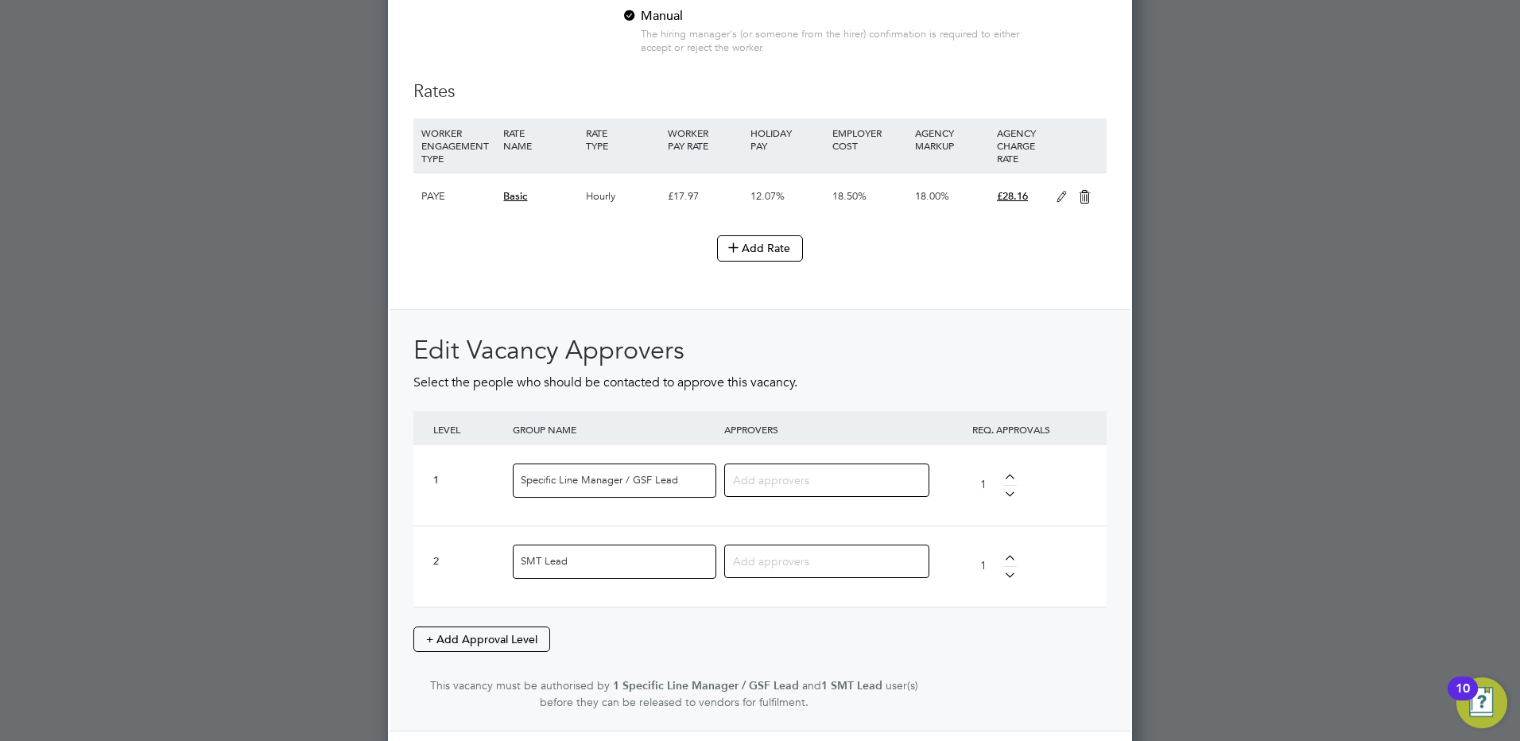
scroll to position [1884, 0]
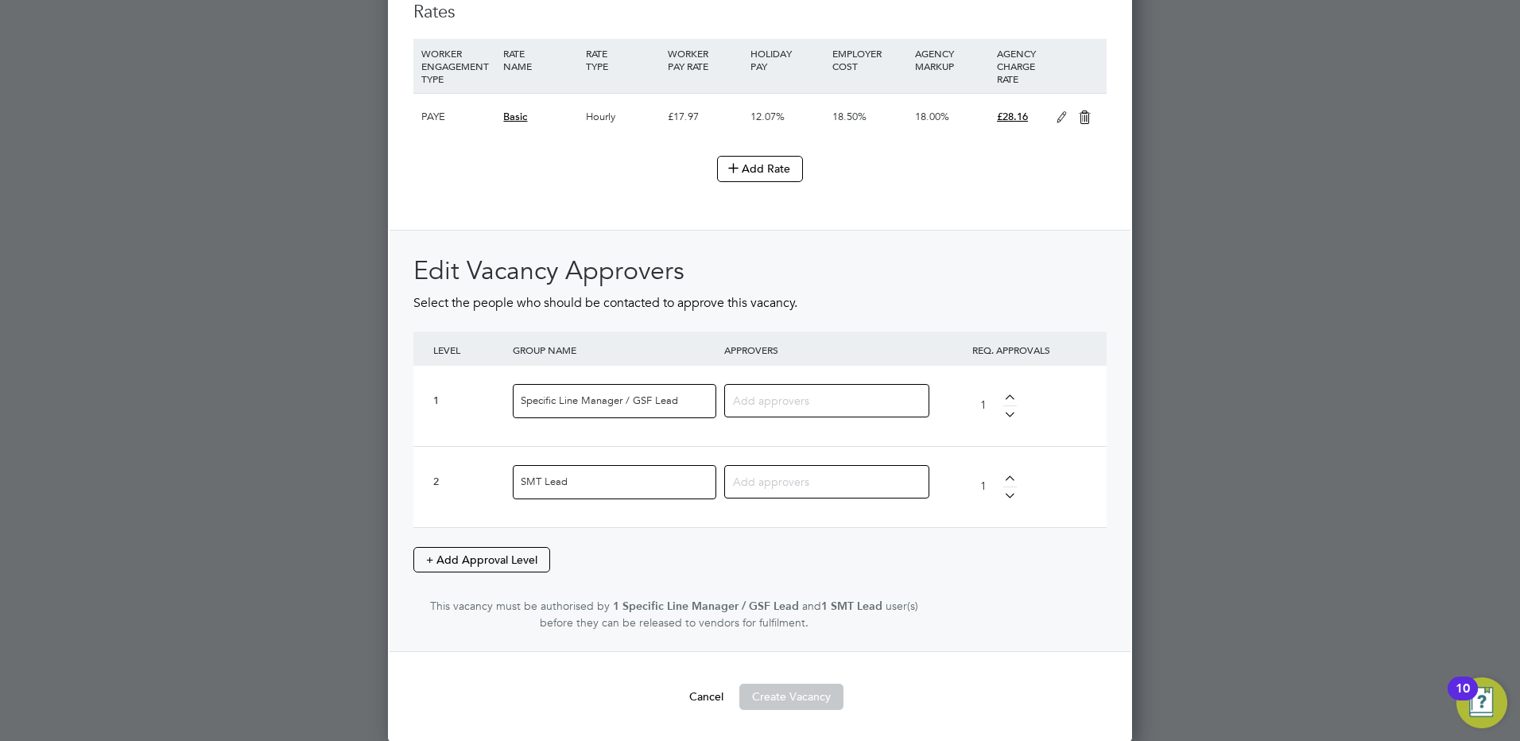
type input "16:30"
click at [778, 392] on input at bounding box center [821, 400] width 176 height 21
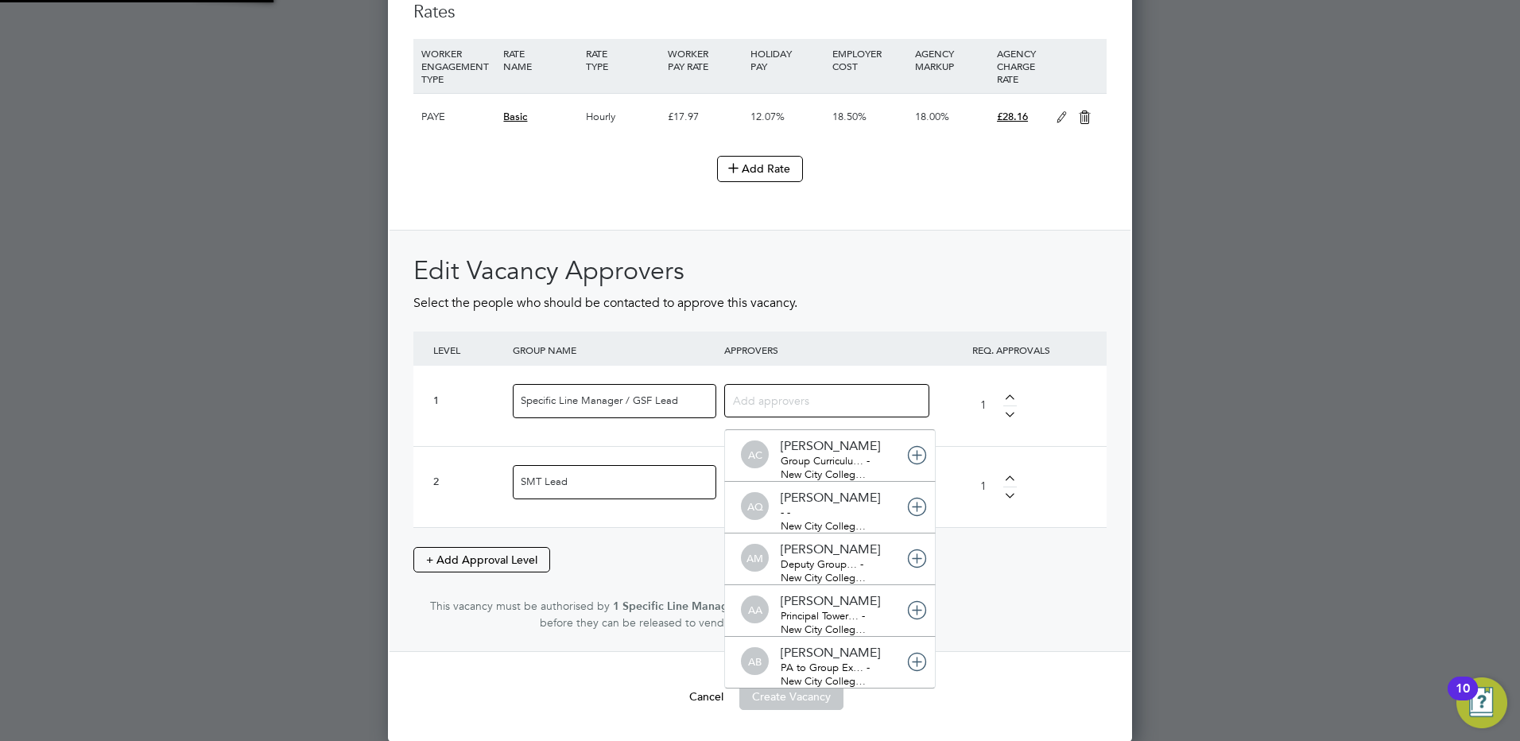
scroll to position [0, 0]
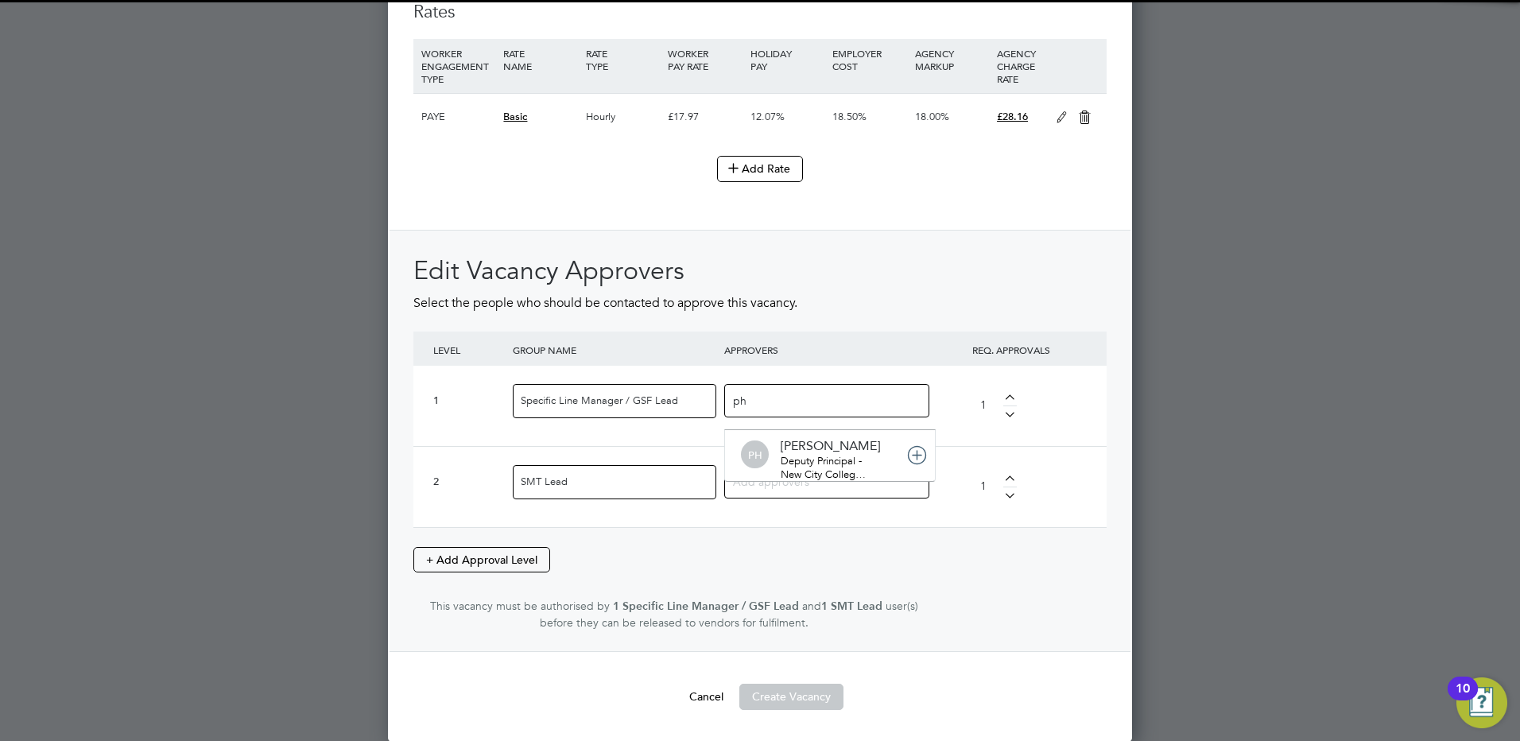
type input "ph"
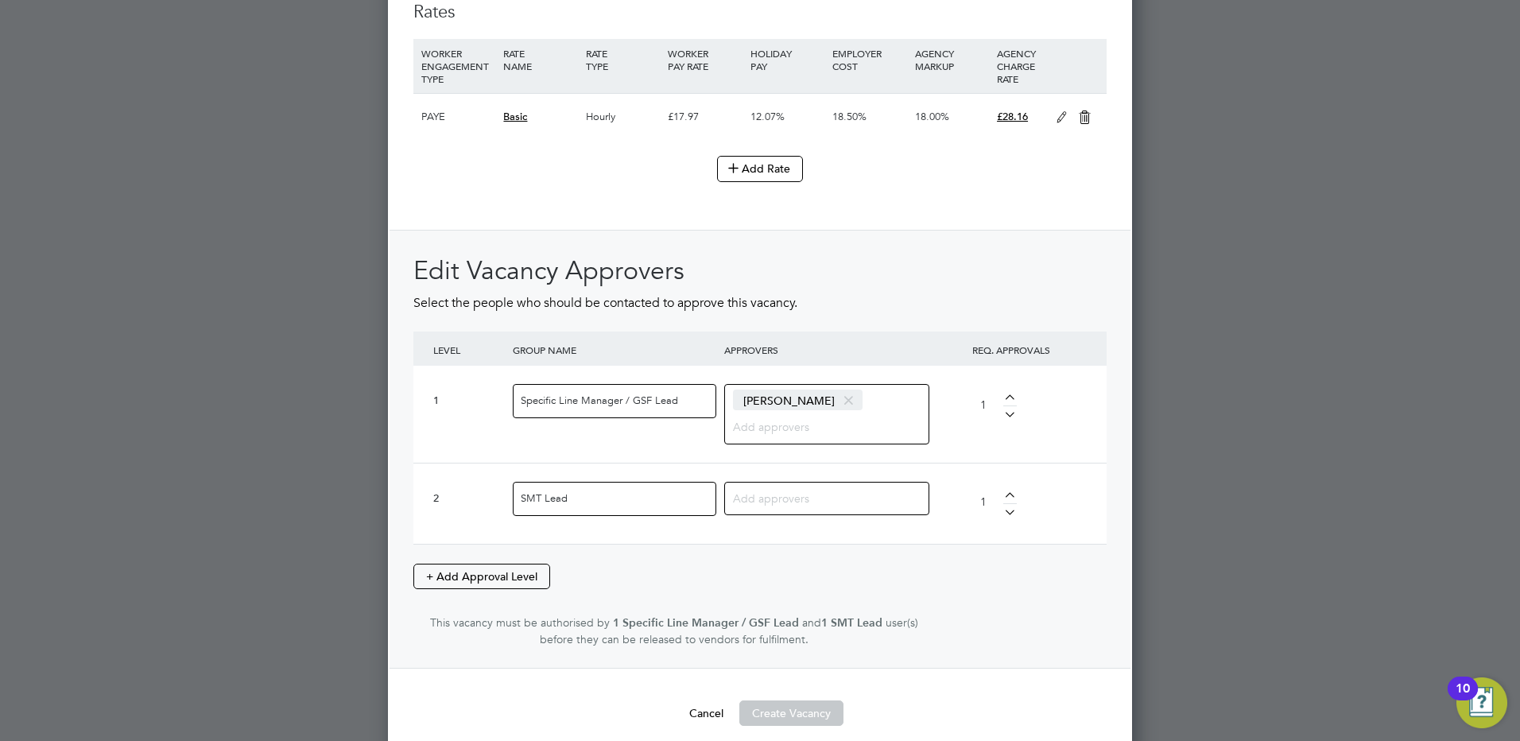
click at [794, 485] on div at bounding box center [826, 498] width 205 height 33
click at [794, 502] on input at bounding box center [821, 497] width 176 height 21
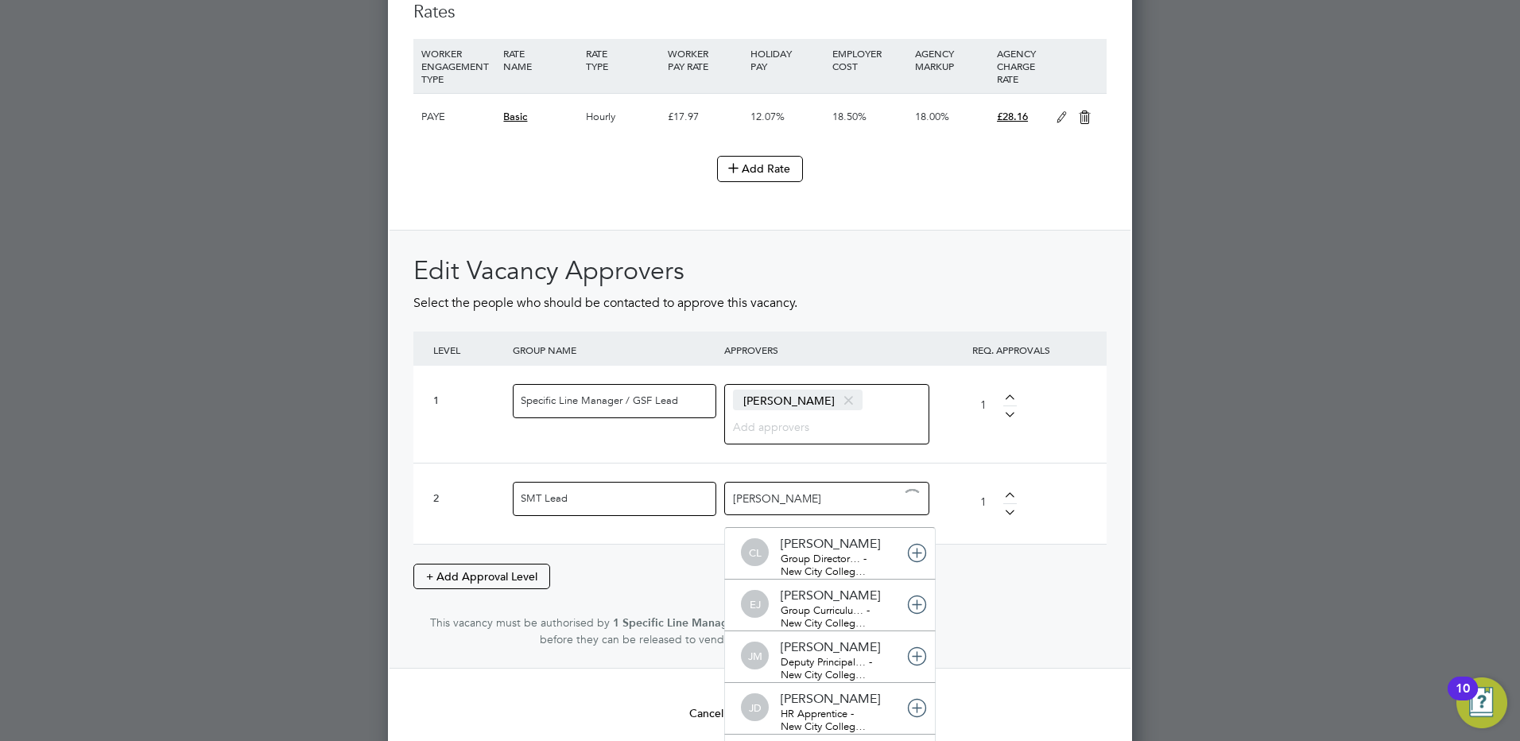
type input "janet"
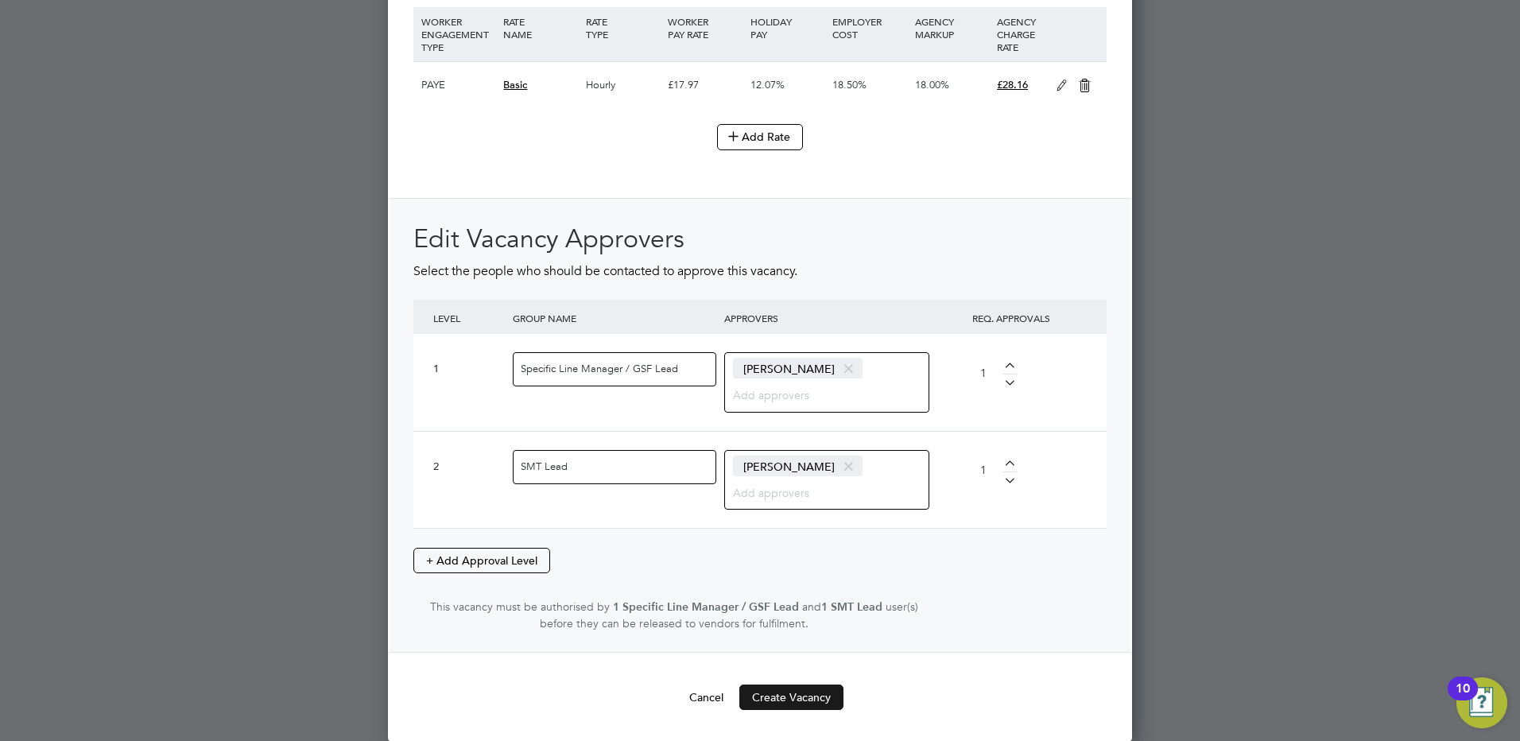
click at [797, 686] on button "Create Vacancy" at bounding box center [791, 697] width 104 height 25
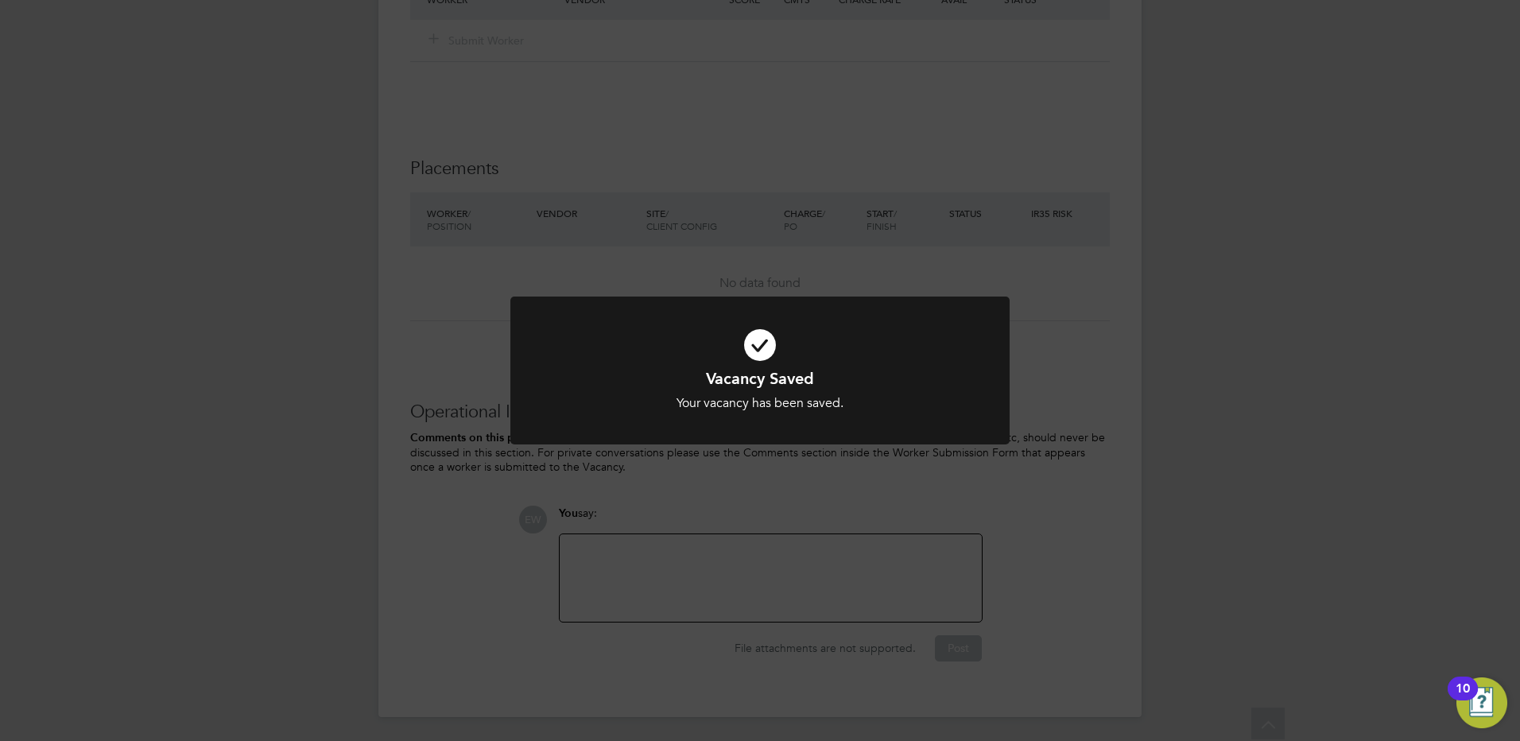
click at [726, 560] on div "Vacancy Saved Your vacancy has been saved. Cancel Okay" at bounding box center [760, 370] width 1520 height 741
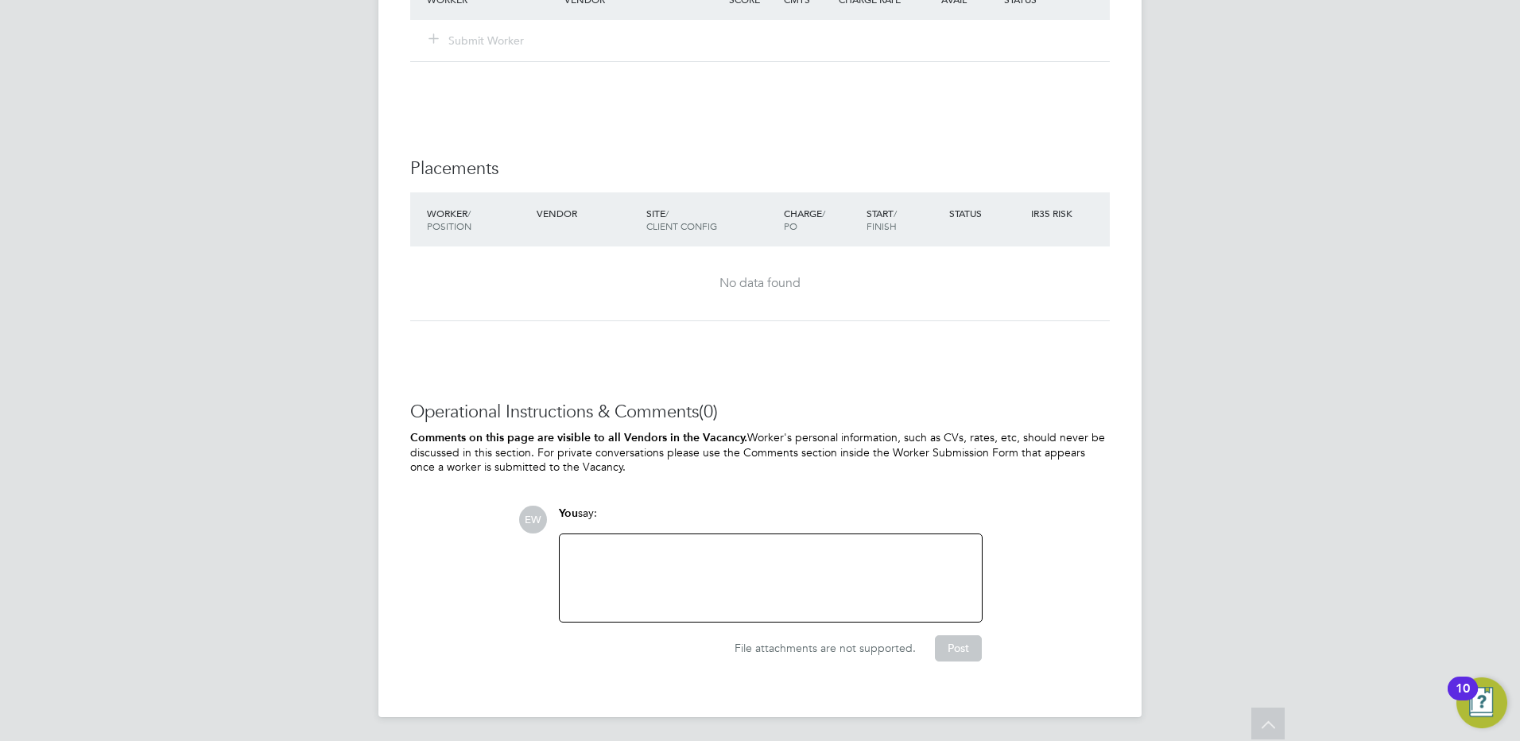
click at [726, 560] on div at bounding box center [770, 578] width 403 height 68
click at [688, 557] on div at bounding box center [770, 578] width 403 height 68
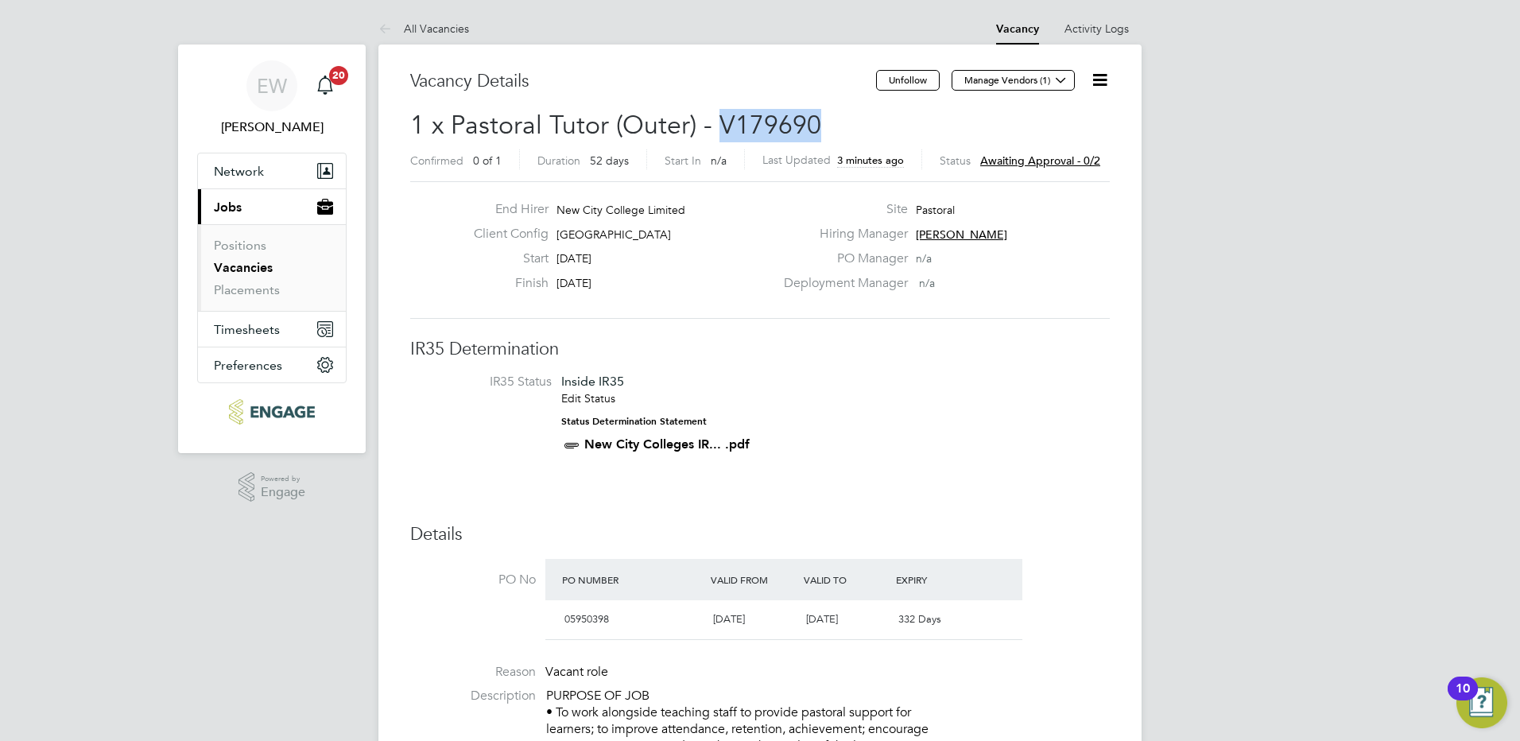
drag, startPoint x: 822, startPoint y: 130, endPoint x: 716, endPoint y: 122, distance: 106.0
click at [716, 122] on h2 "1 x Pastoral Tutor (Outer) - V179690 Confirmed 0 of 1 Duration 52 days Start In…" at bounding box center [760, 142] width 700 height 67
drag, startPoint x: 716, startPoint y: 122, endPoint x: 738, endPoint y: 122, distance: 21.5
copy span "V179690"
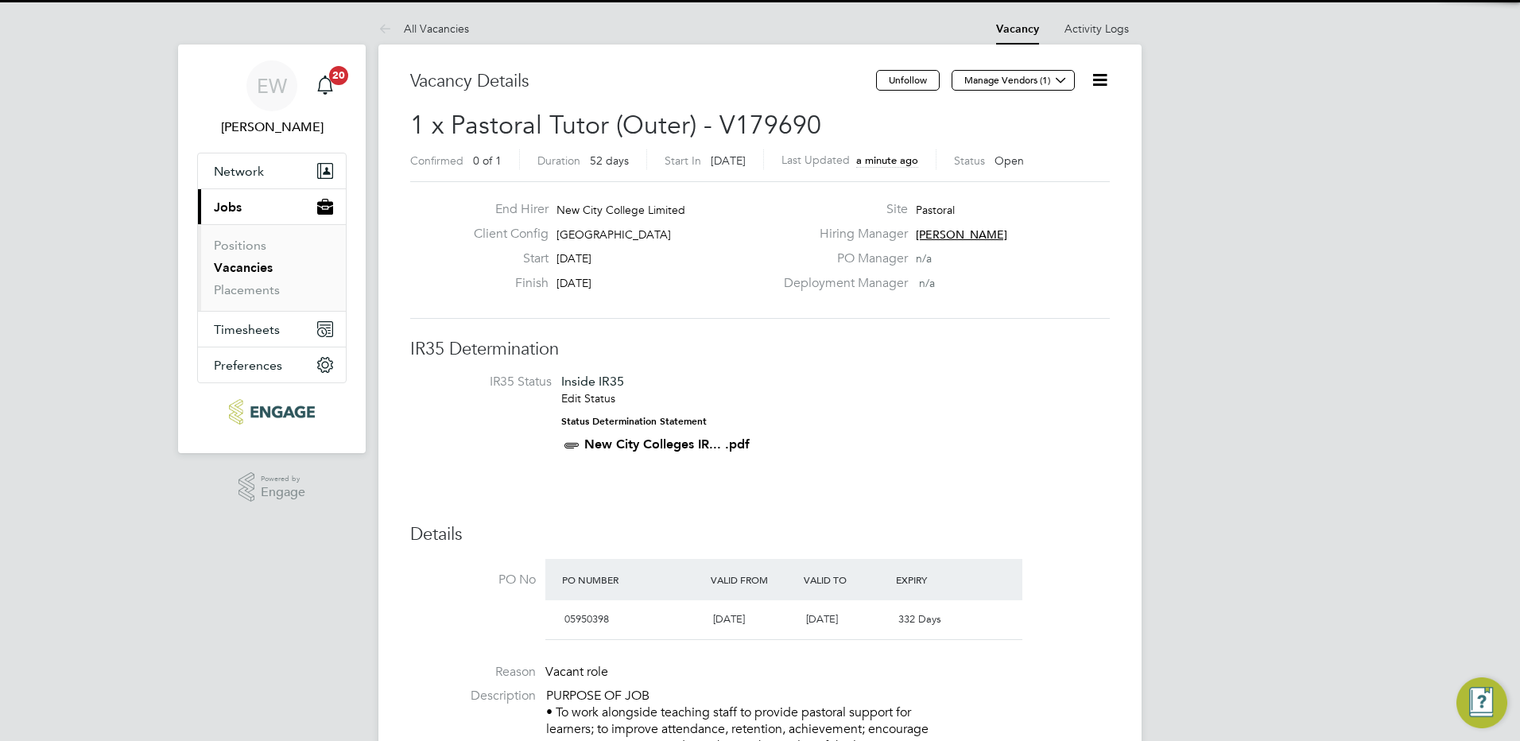
click at [1093, 83] on icon at bounding box center [1100, 80] width 20 height 20
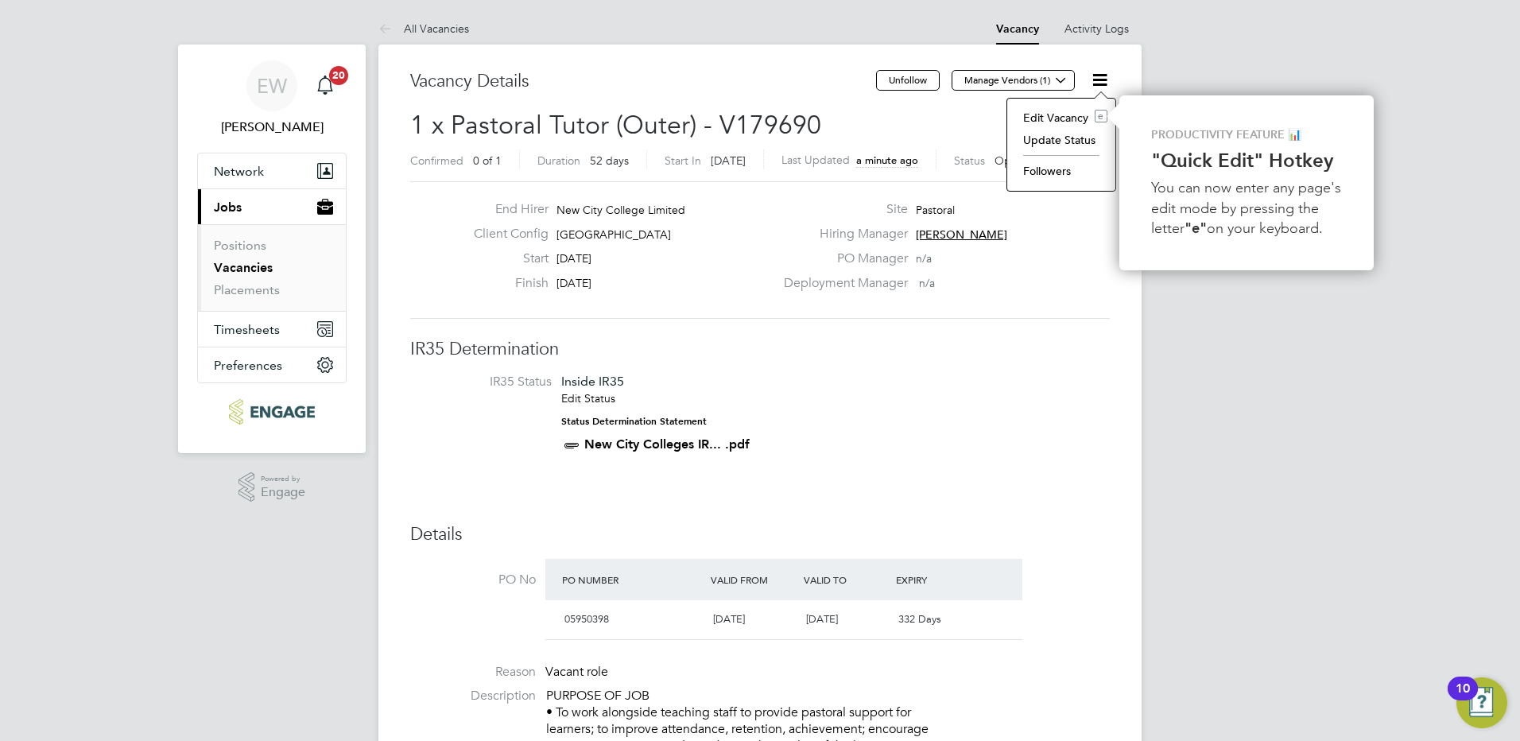
click at [1046, 121] on li "Edit Vacancy e" at bounding box center [1061, 118] width 92 height 22
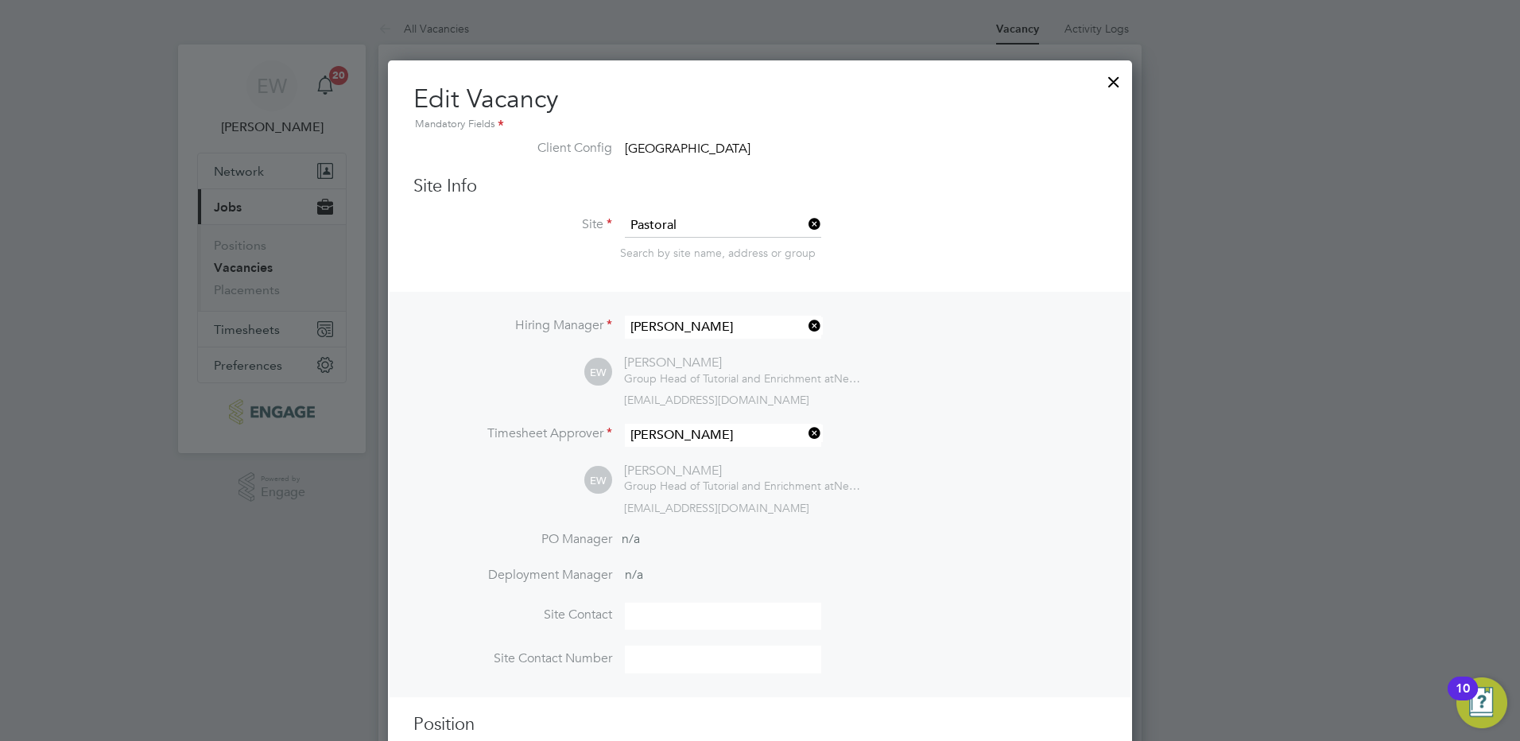
click at [1115, 81] on div at bounding box center [1114, 78] width 29 height 29
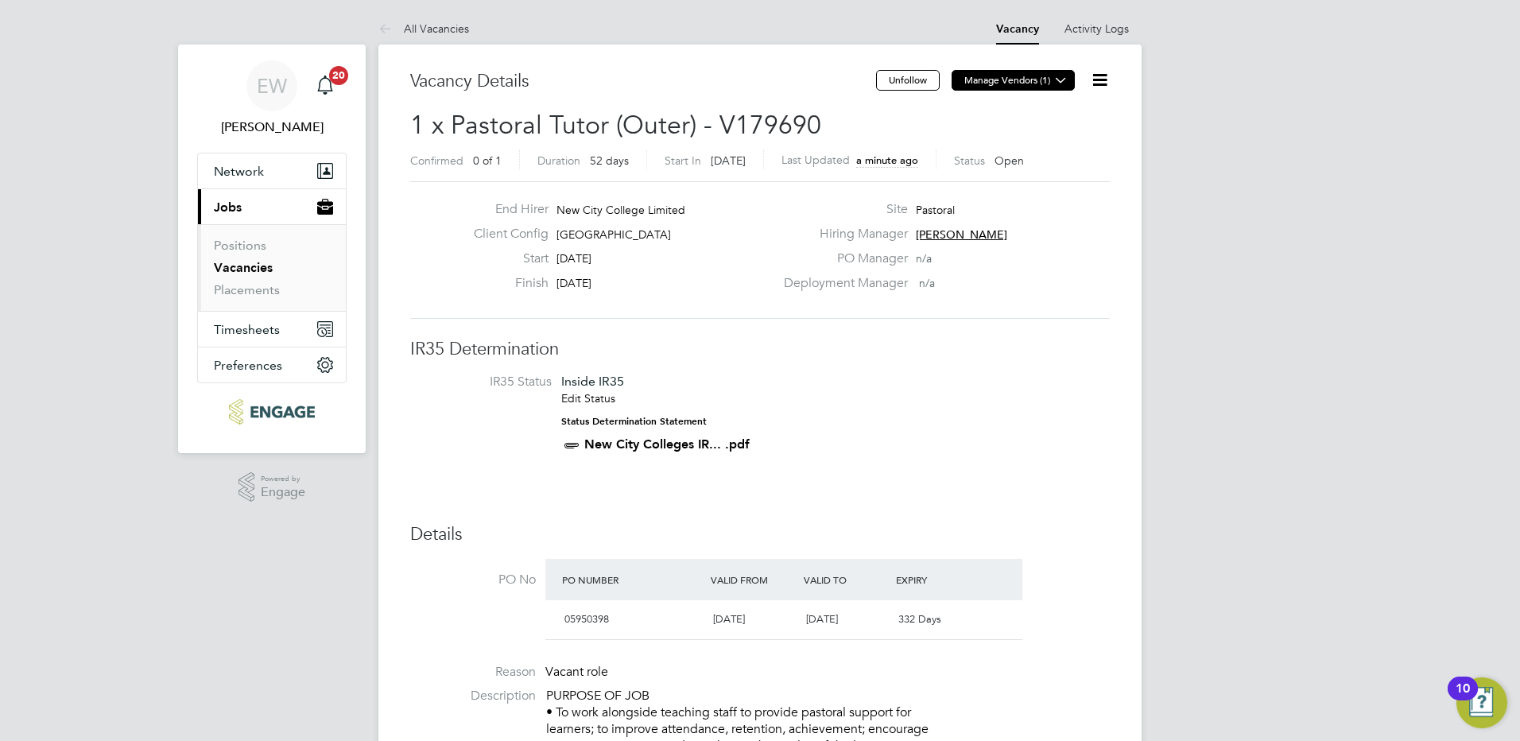
click at [980, 83] on button "Manage Vendors (1)" at bounding box center [1013, 80] width 123 height 21
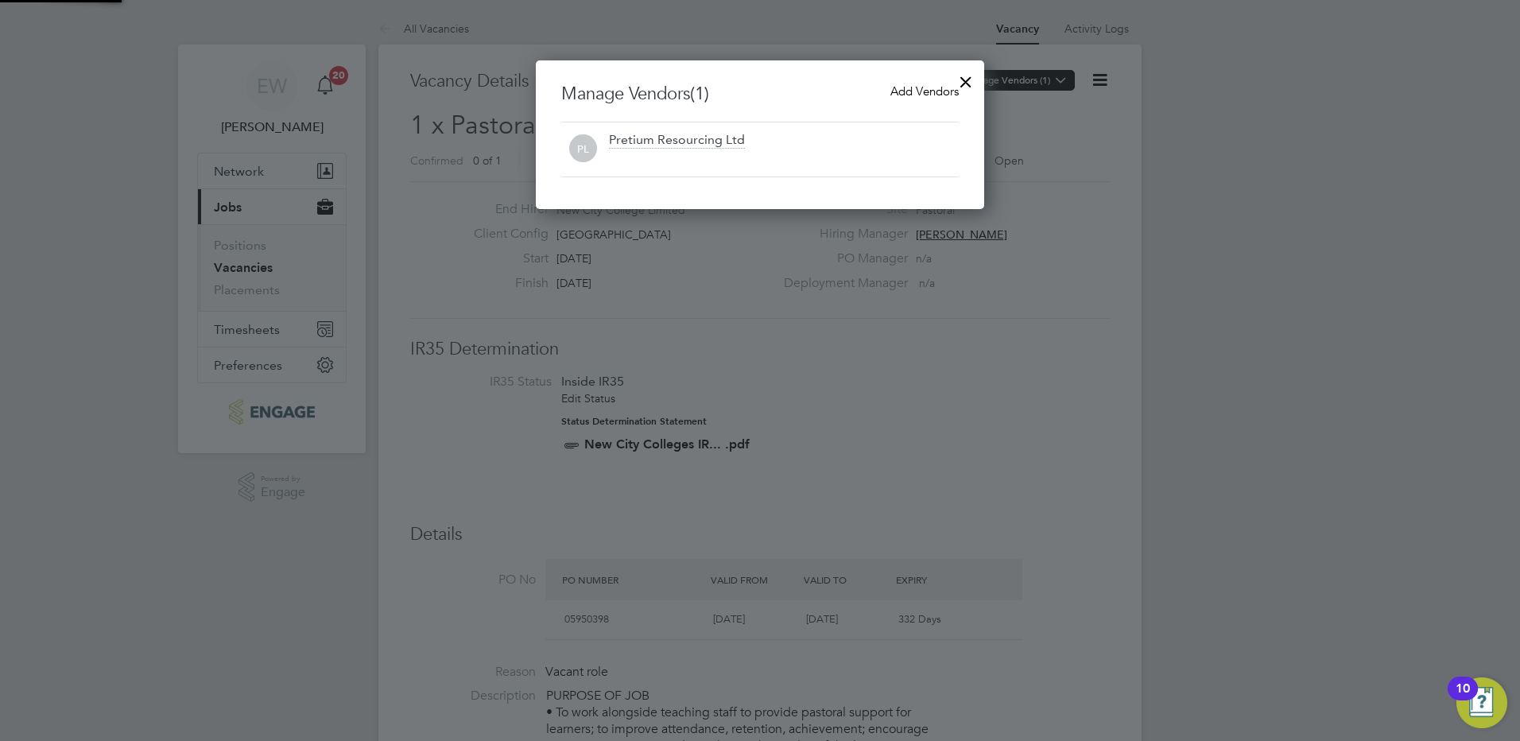
scroll to position [149, 449]
click at [919, 88] on span "Add Vendors" at bounding box center [925, 90] width 68 height 15
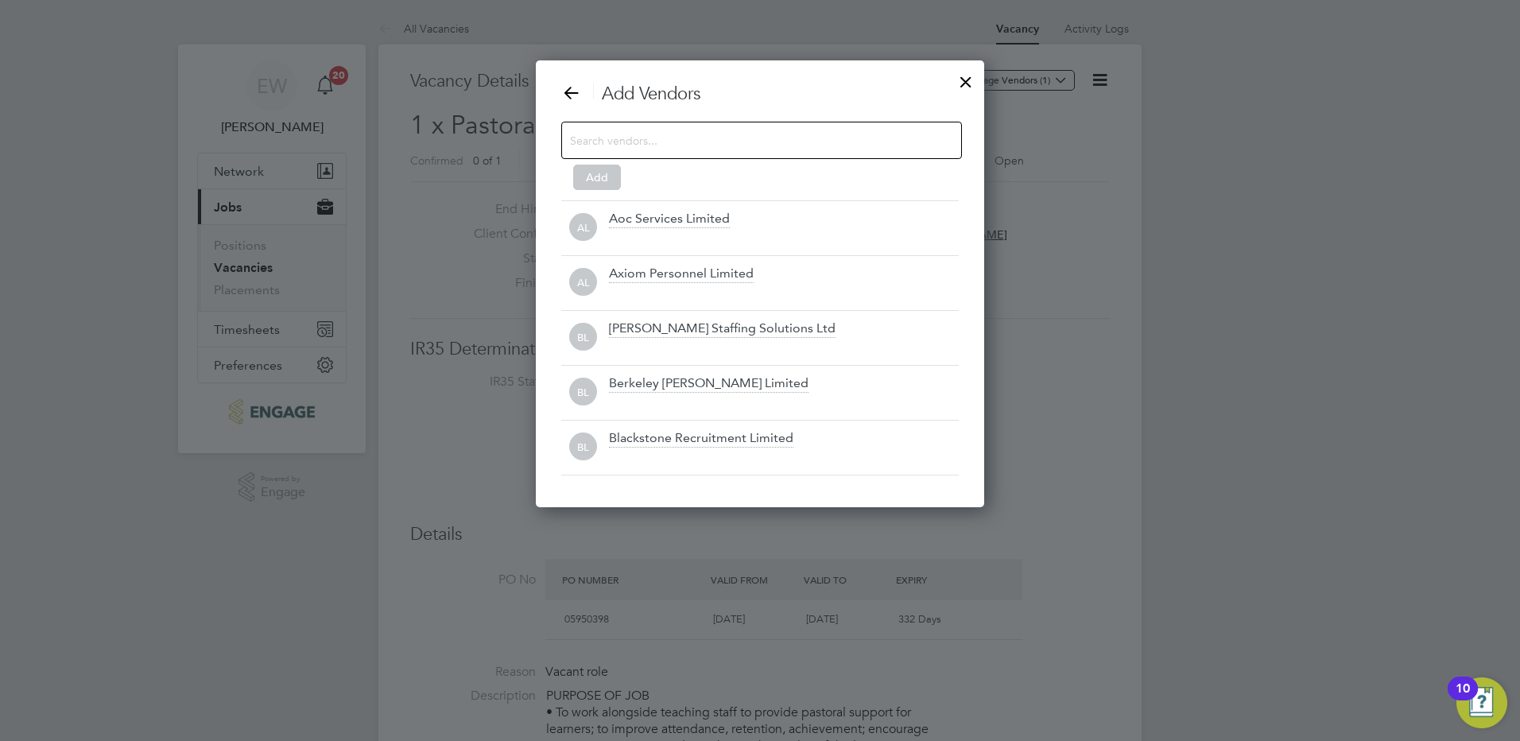
scroll to position [448, 449]
click at [774, 155] on div at bounding box center [761, 140] width 401 height 37
click at [766, 145] on input at bounding box center [749, 140] width 358 height 21
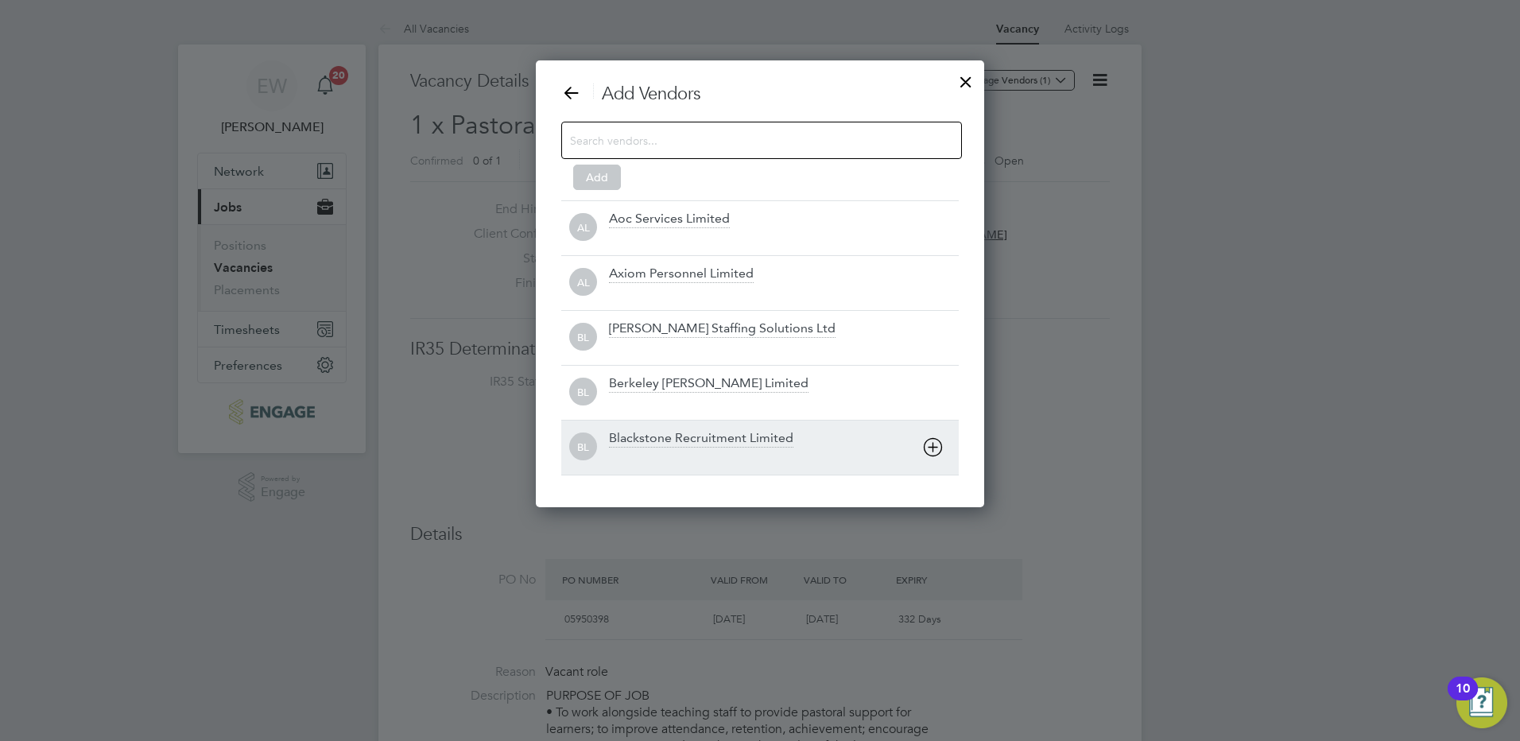
click at [937, 444] on icon at bounding box center [933, 447] width 20 height 20
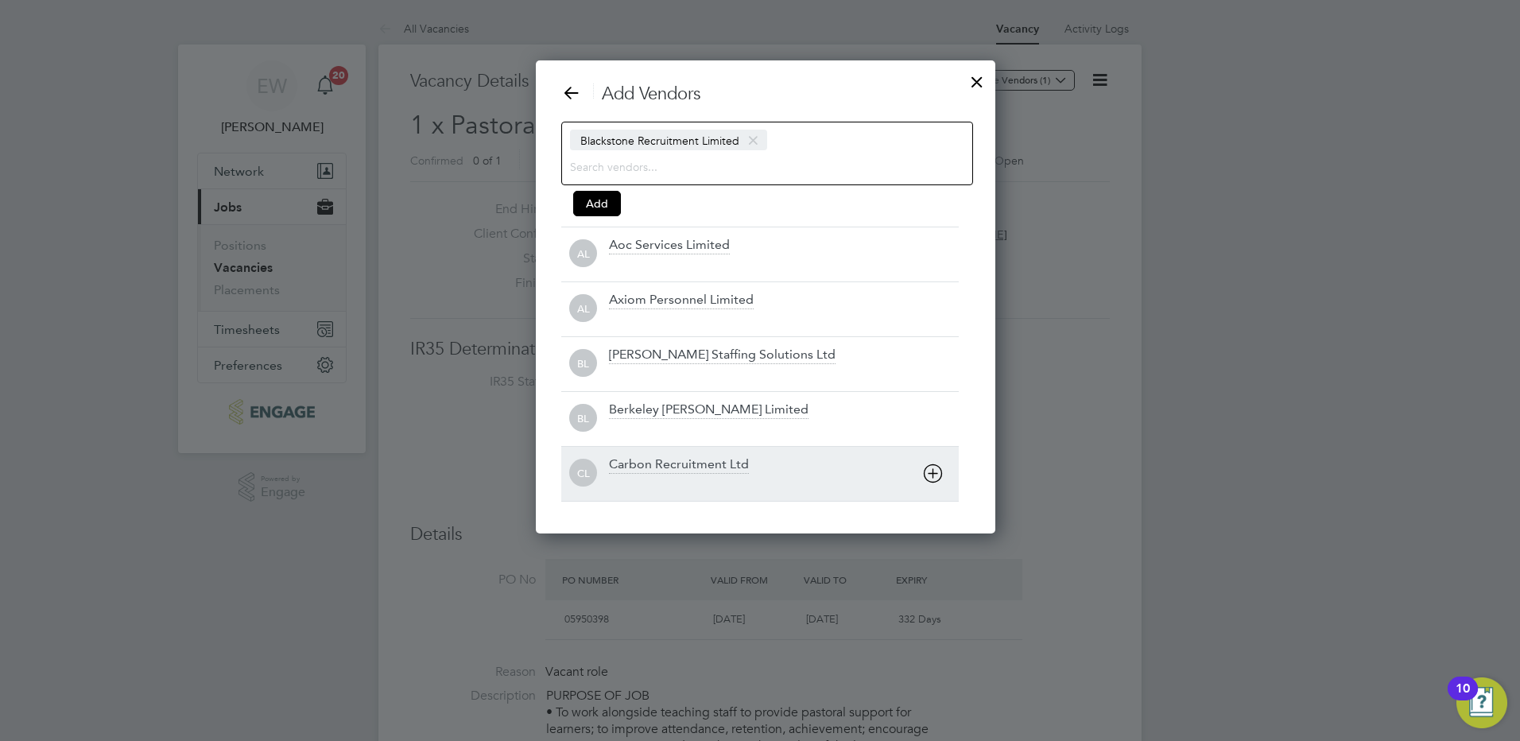
scroll to position [474, 449]
click at [941, 479] on icon at bounding box center [933, 474] width 20 height 20
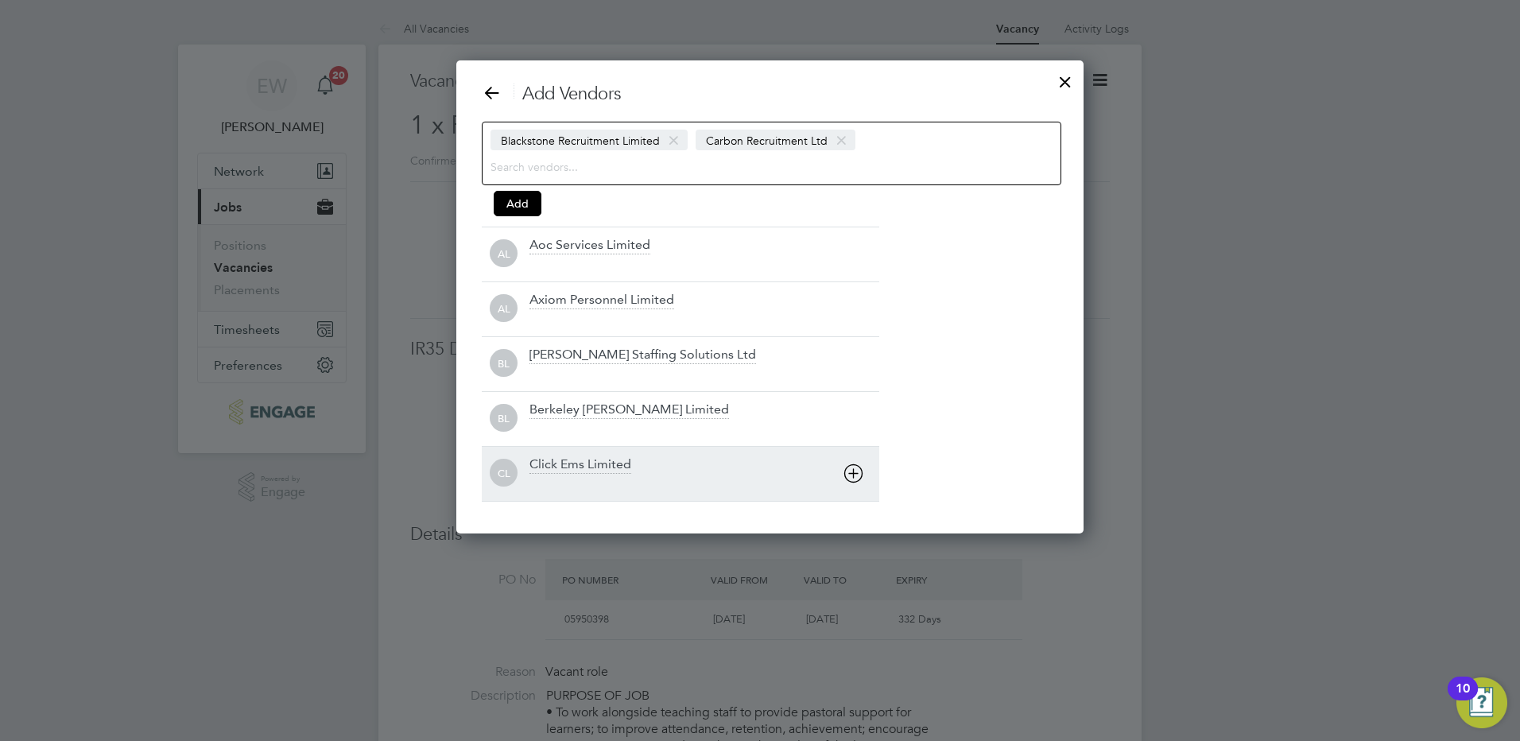
scroll to position [8, 8]
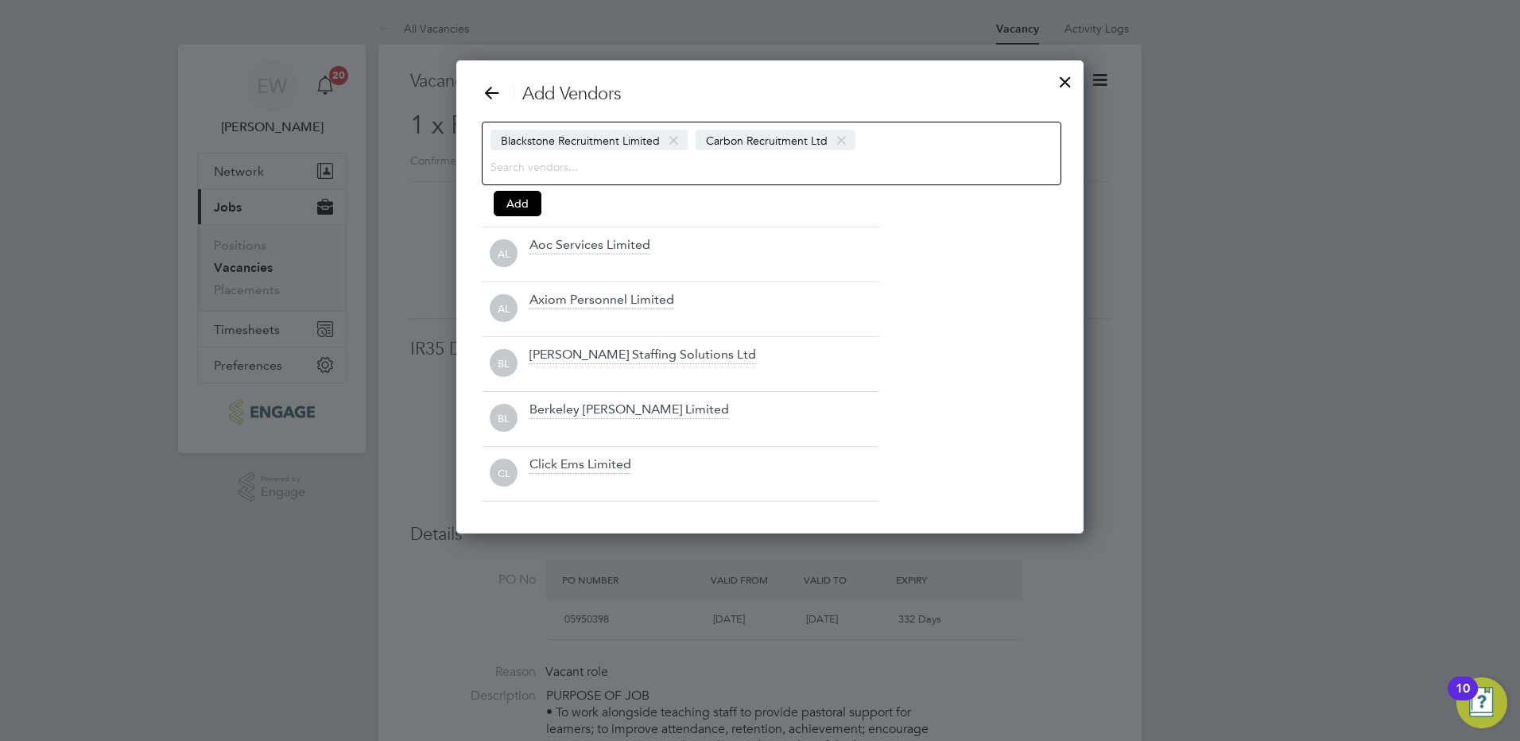
click at [879, 149] on div "Blackstone Recruitment Limited Carbon Recruitment Ltd" at bounding box center [772, 154] width 580 height 64
click at [869, 130] on div "Blackstone Recruitment Limited Carbon Recruitment Ltd" at bounding box center [772, 154] width 580 height 64
click at [594, 165] on input at bounding box center [750, 166] width 519 height 21
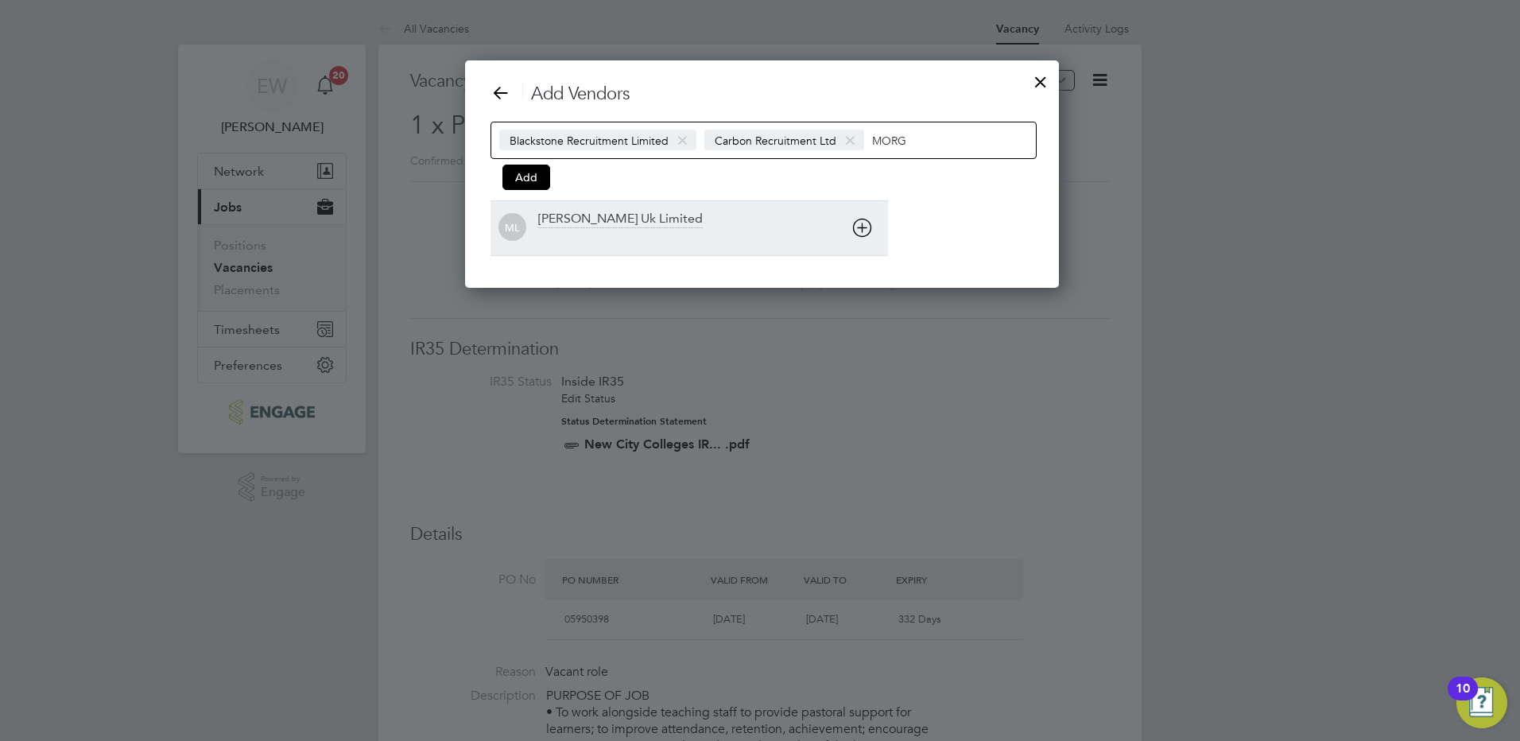
type input "MORG"
click at [856, 225] on icon at bounding box center [862, 228] width 20 height 20
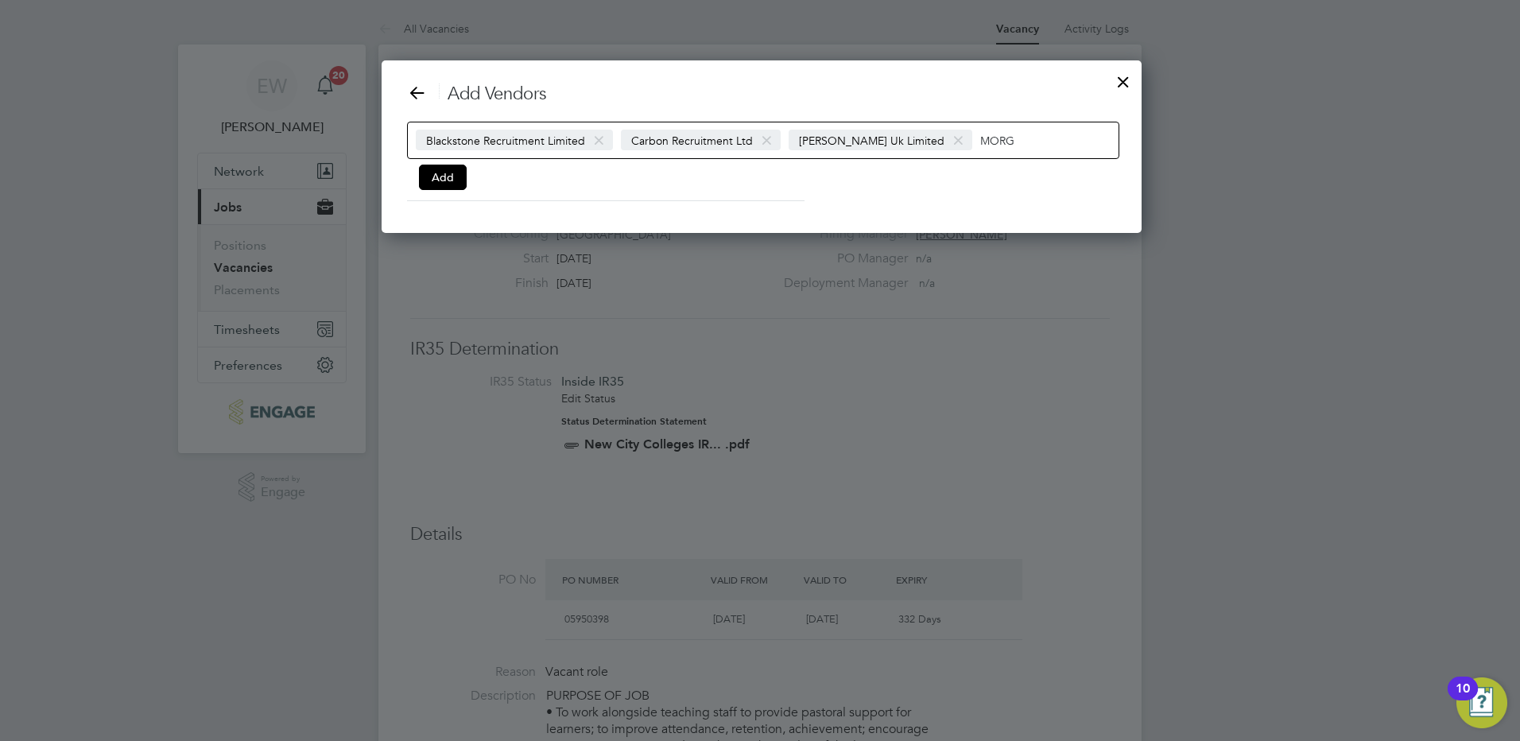
click at [1045, 146] on input "MORG" at bounding box center [1029, 140] width 99 height 21
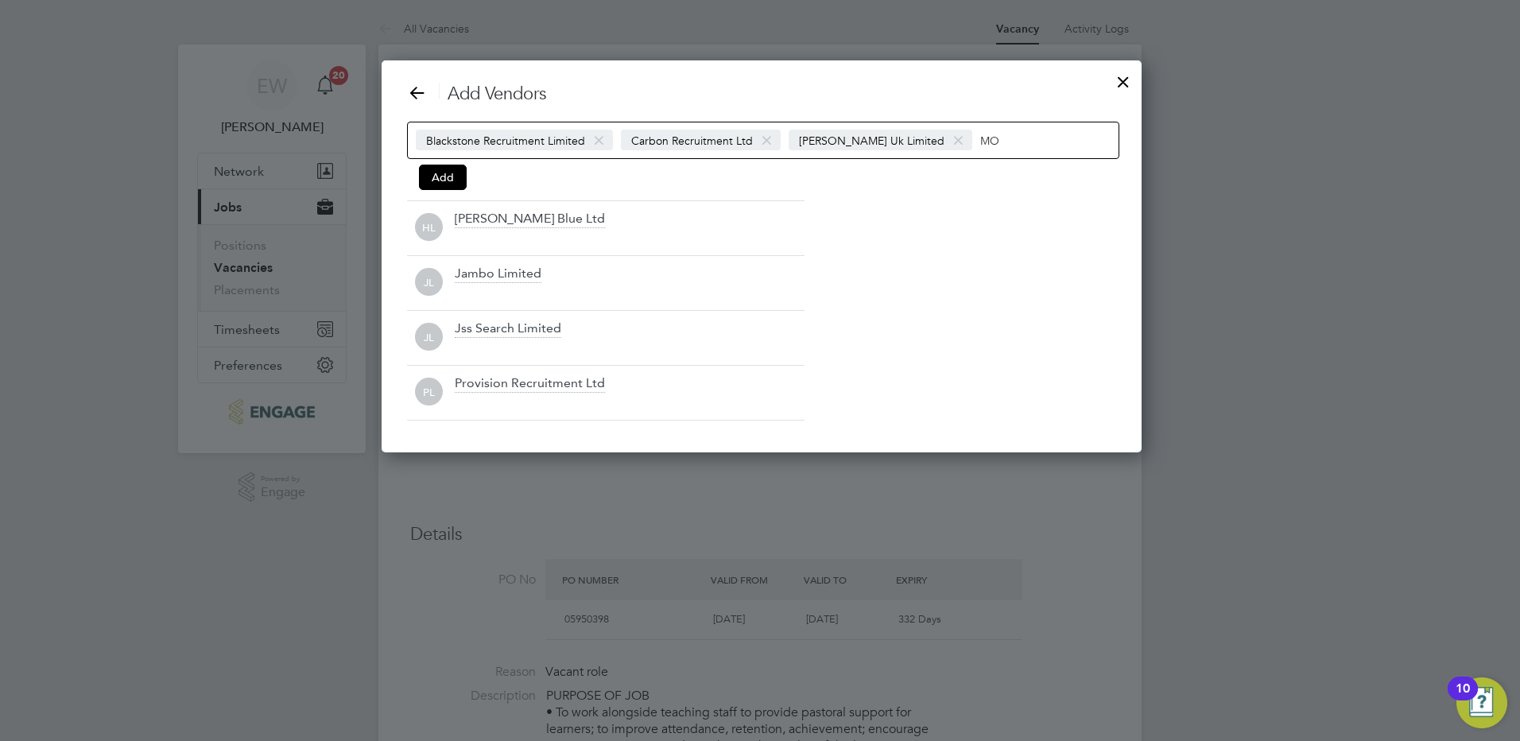
type input "M"
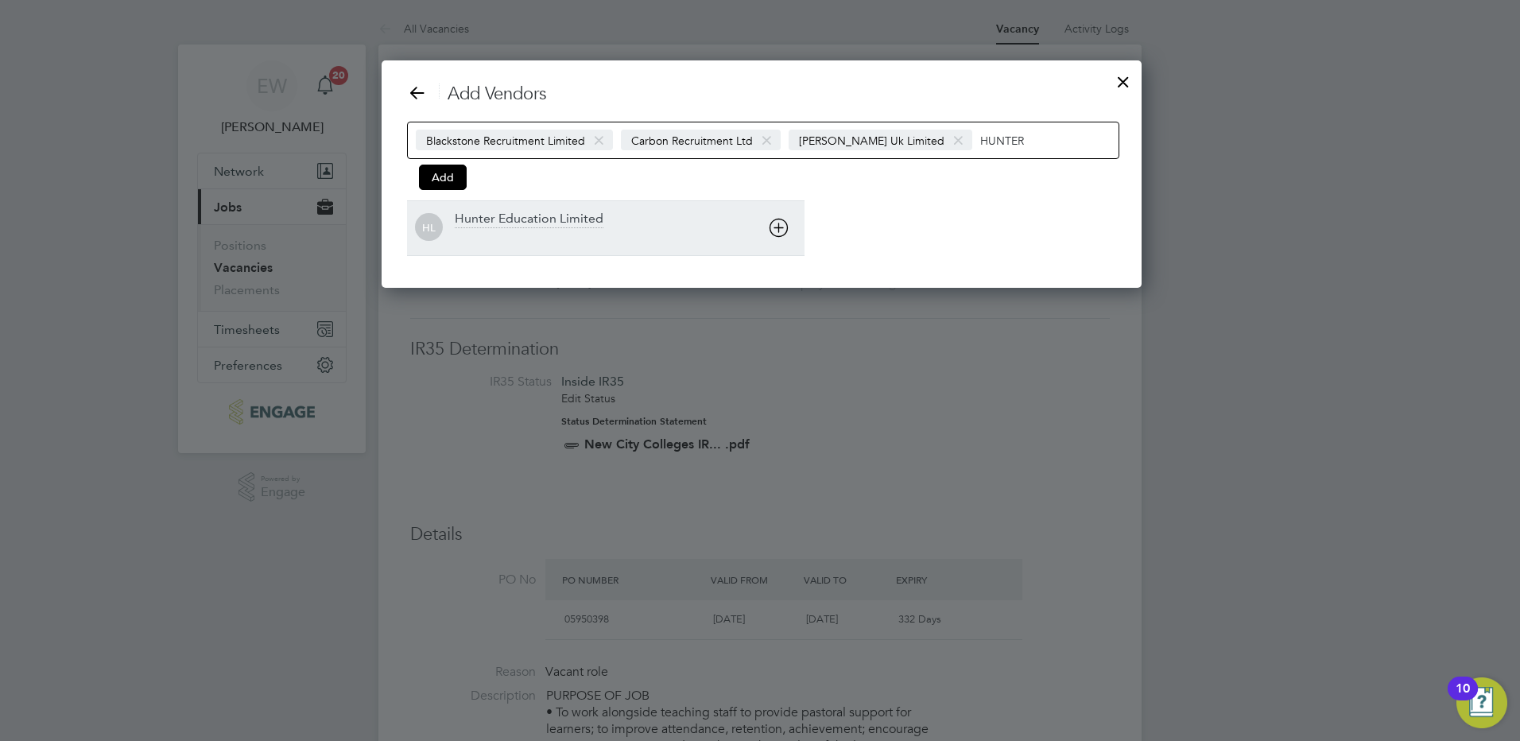
type input "HUNTER"
click at [778, 225] on icon at bounding box center [779, 228] width 20 height 20
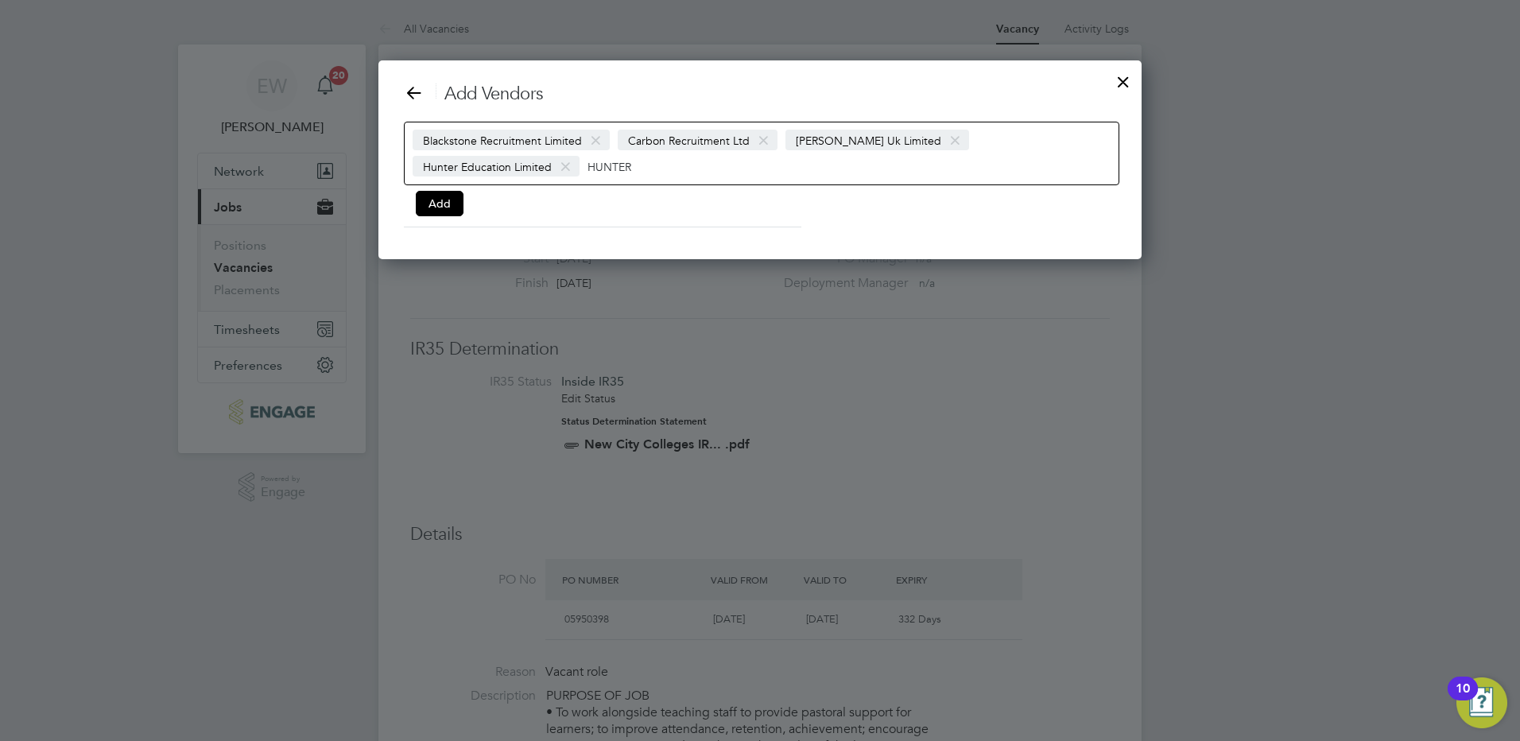
click at [551, 167] on div "Blackstone Recruitment Limited Carbon Recruitment Ltd Morgan Hunt Uk Limited Hu…" at bounding box center [762, 154] width 716 height 64
type input "H"
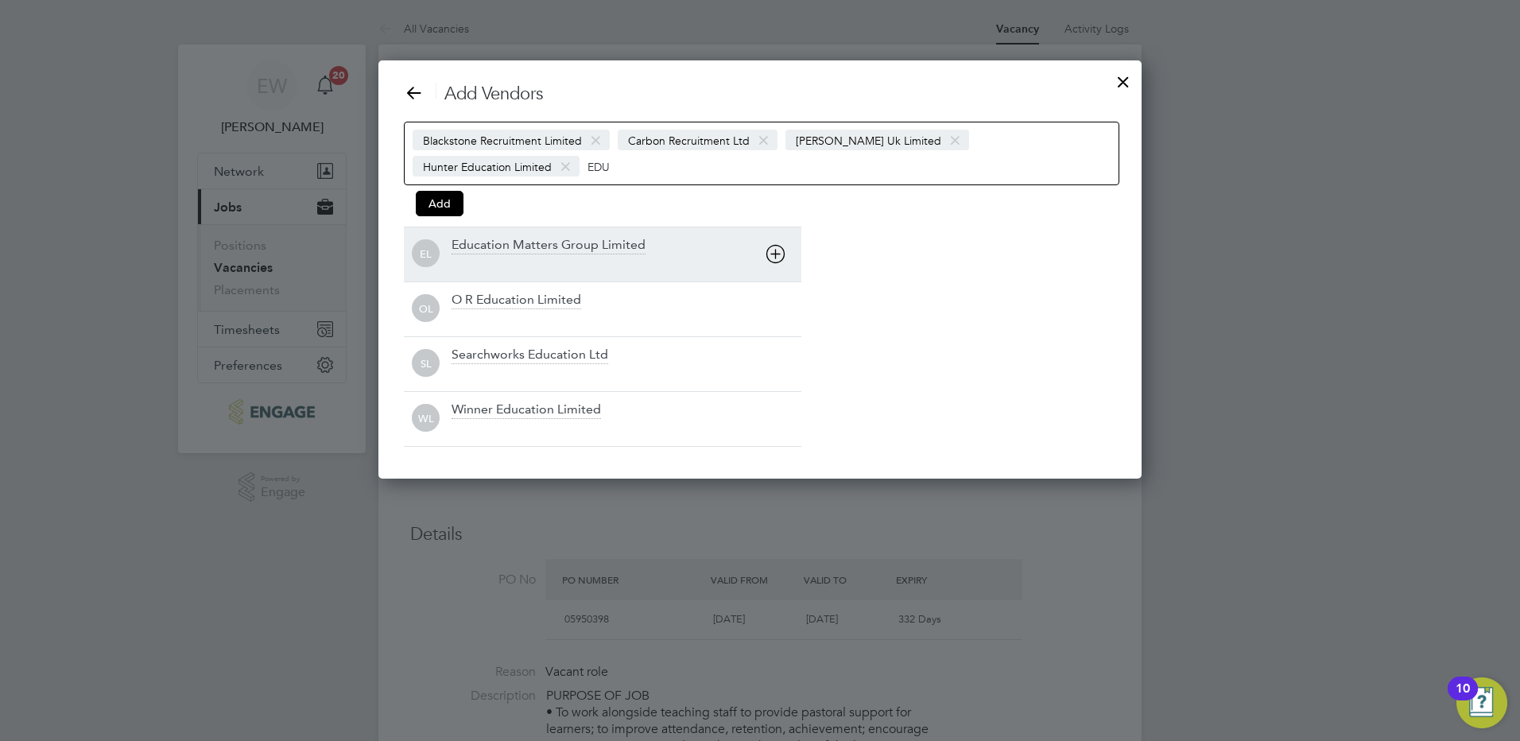
type input "EDU"
click at [776, 250] on icon at bounding box center [776, 254] width 20 height 20
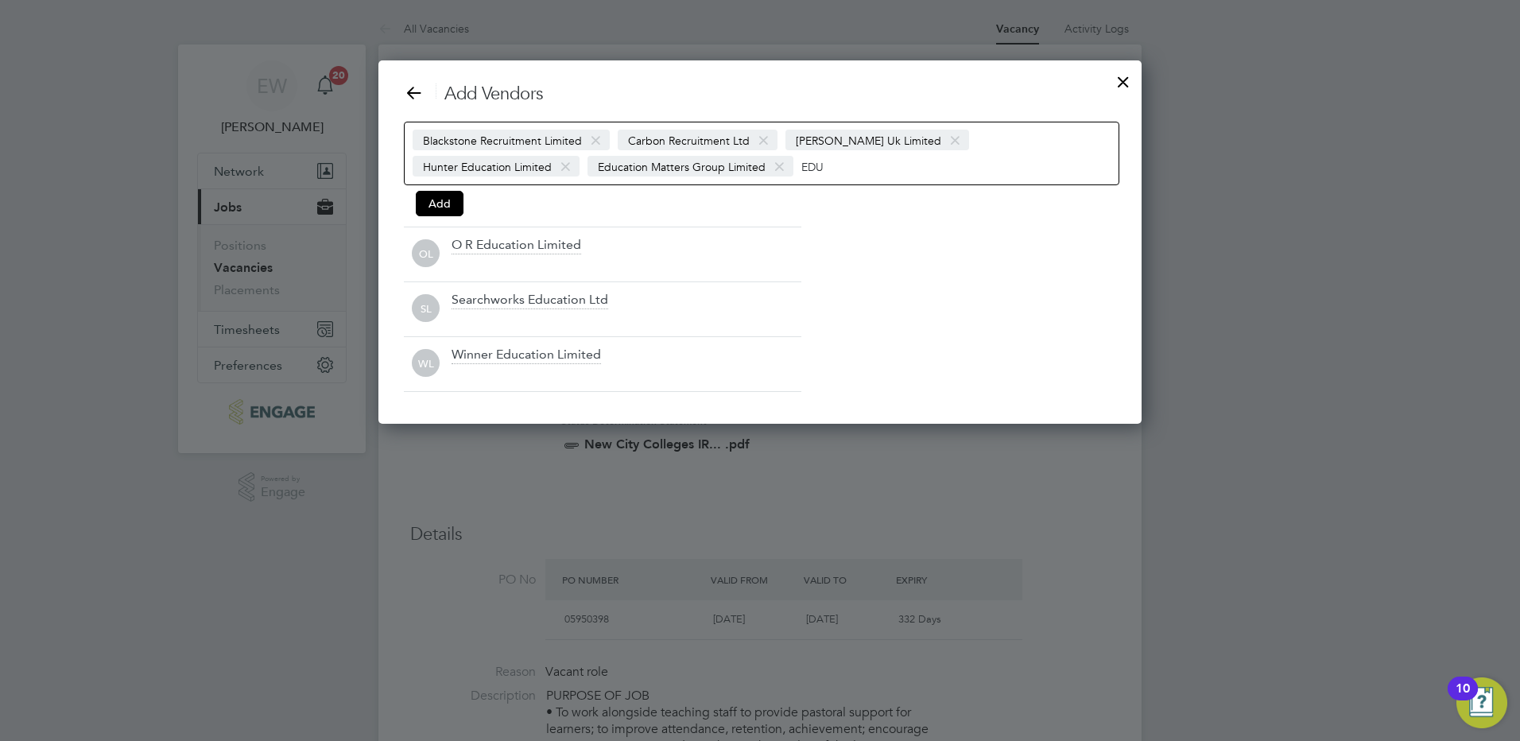
click at [732, 169] on div "Blackstone Recruitment Limited Carbon Recruitment Ltd Morgan Hunt Uk Limited Hu…" at bounding box center [762, 154] width 716 height 64
type input "E"
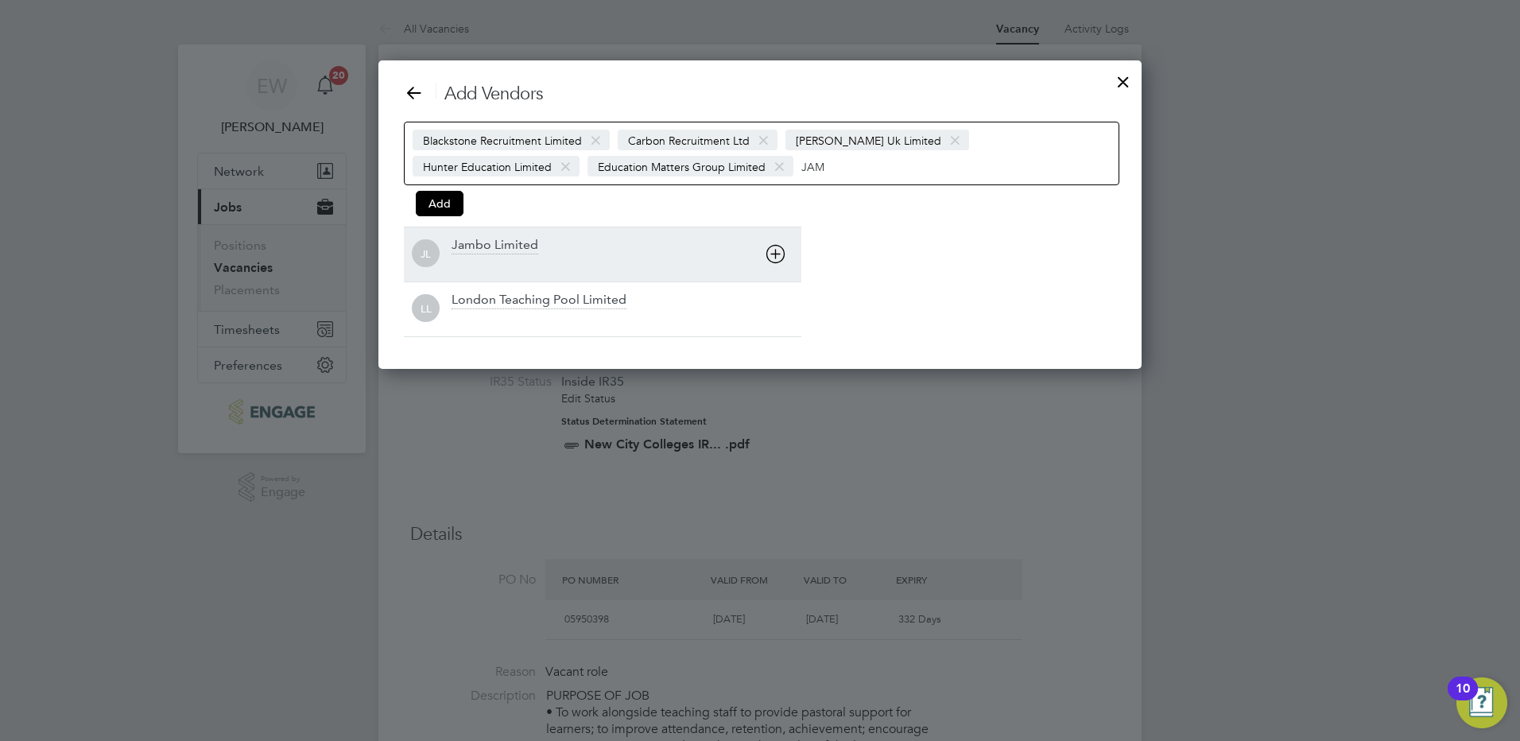
type input "JAM"
click at [774, 258] on icon at bounding box center [776, 254] width 20 height 20
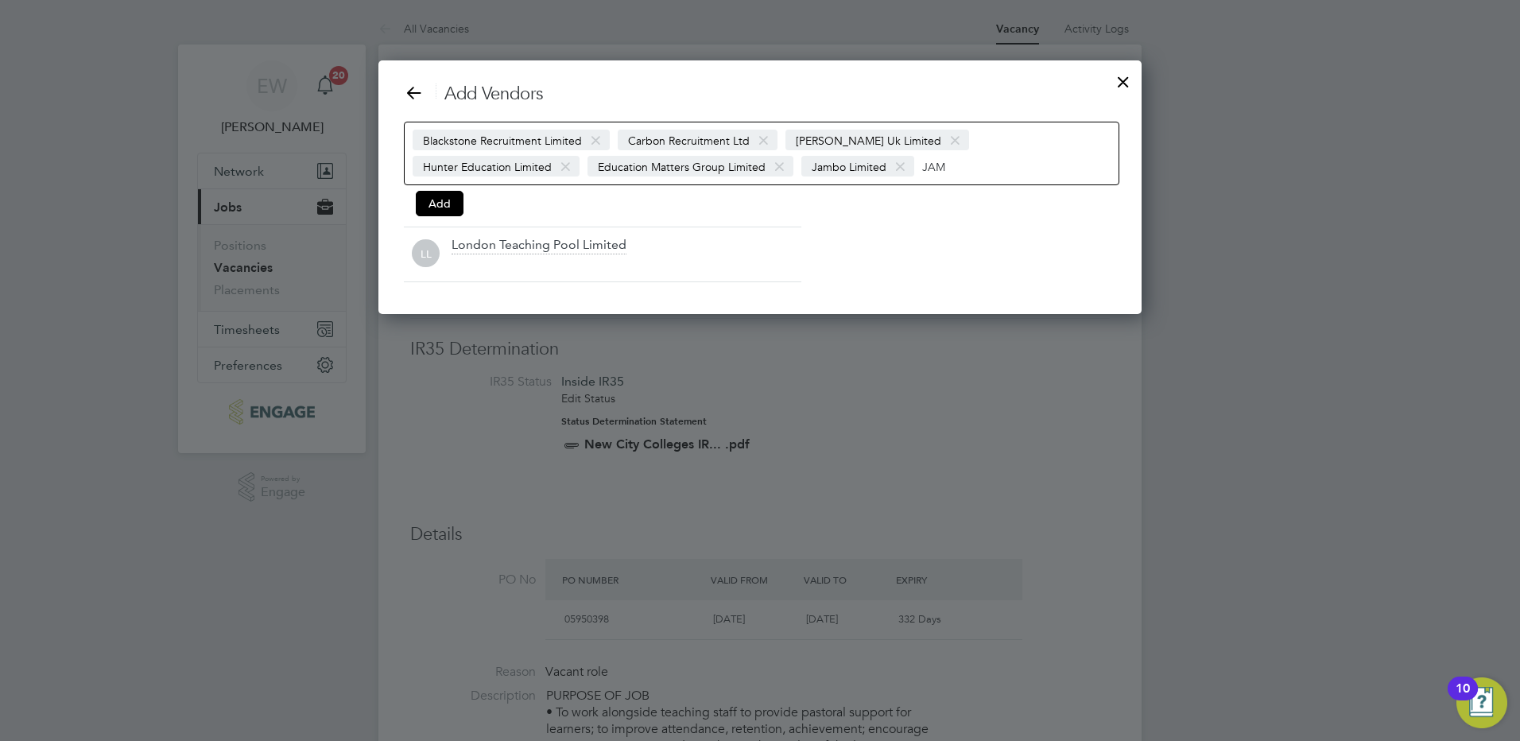
click at [922, 170] on input "JAM" at bounding box center [971, 166] width 99 height 21
type input "J"
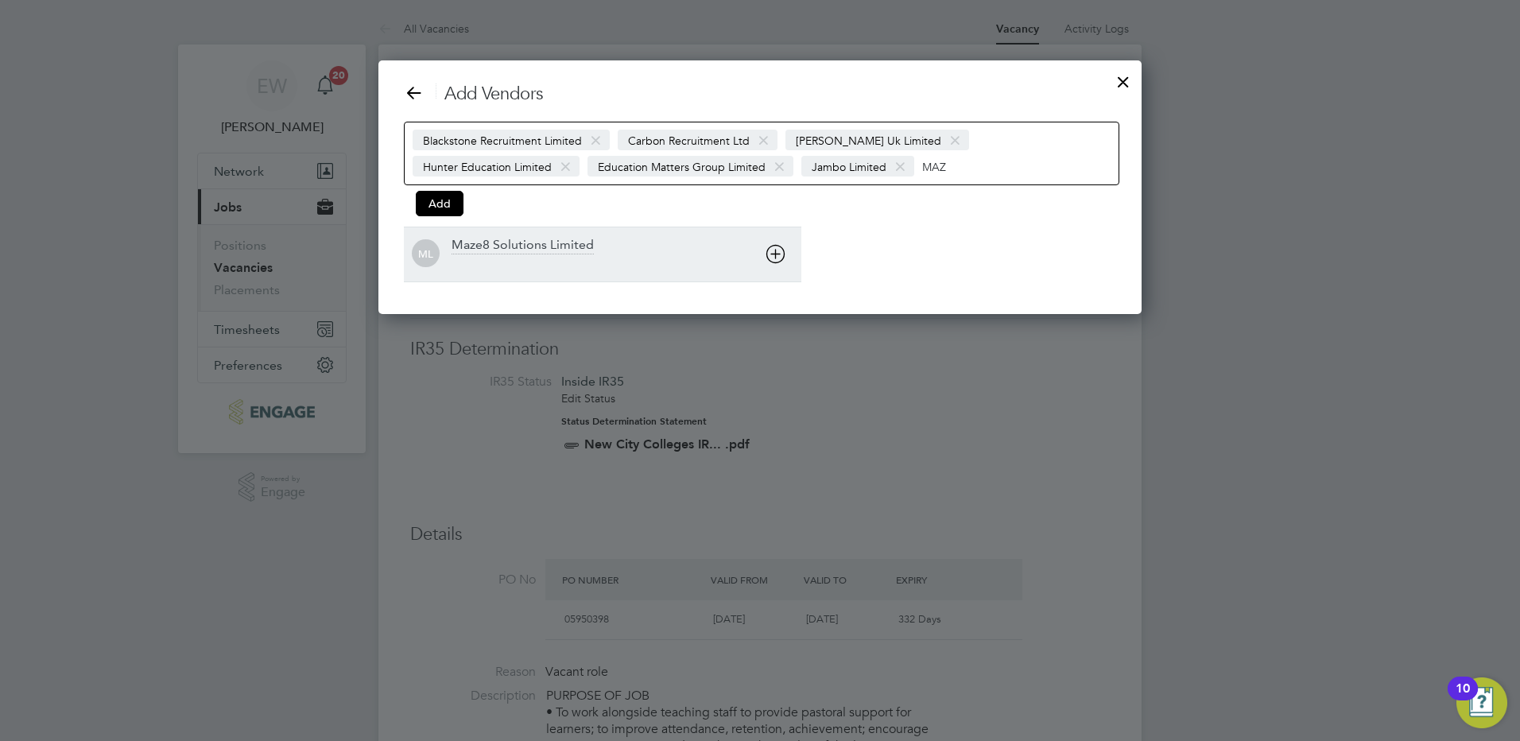
type input "MAZ"
click at [774, 258] on icon at bounding box center [776, 254] width 20 height 20
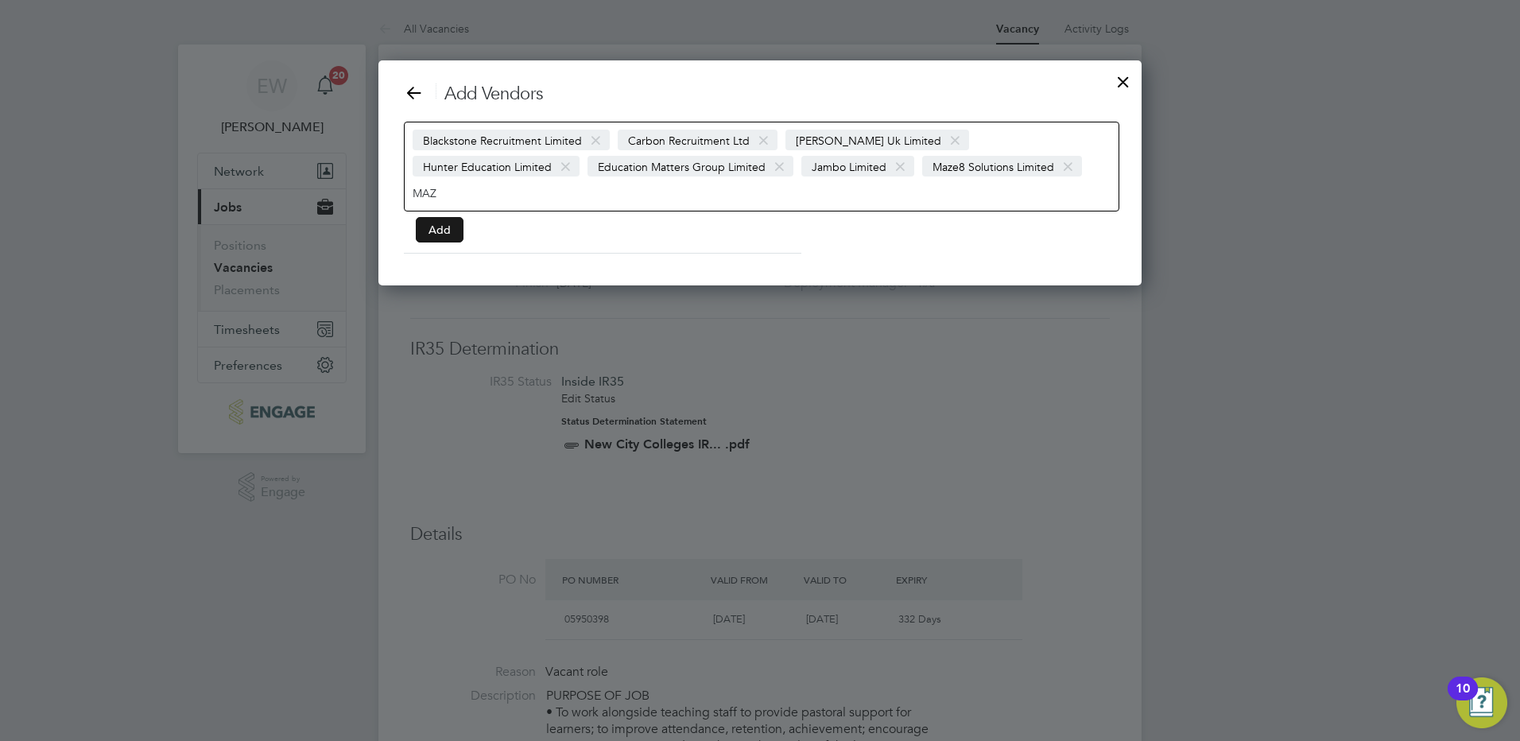
click at [452, 217] on button "Add" at bounding box center [440, 229] width 48 height 25
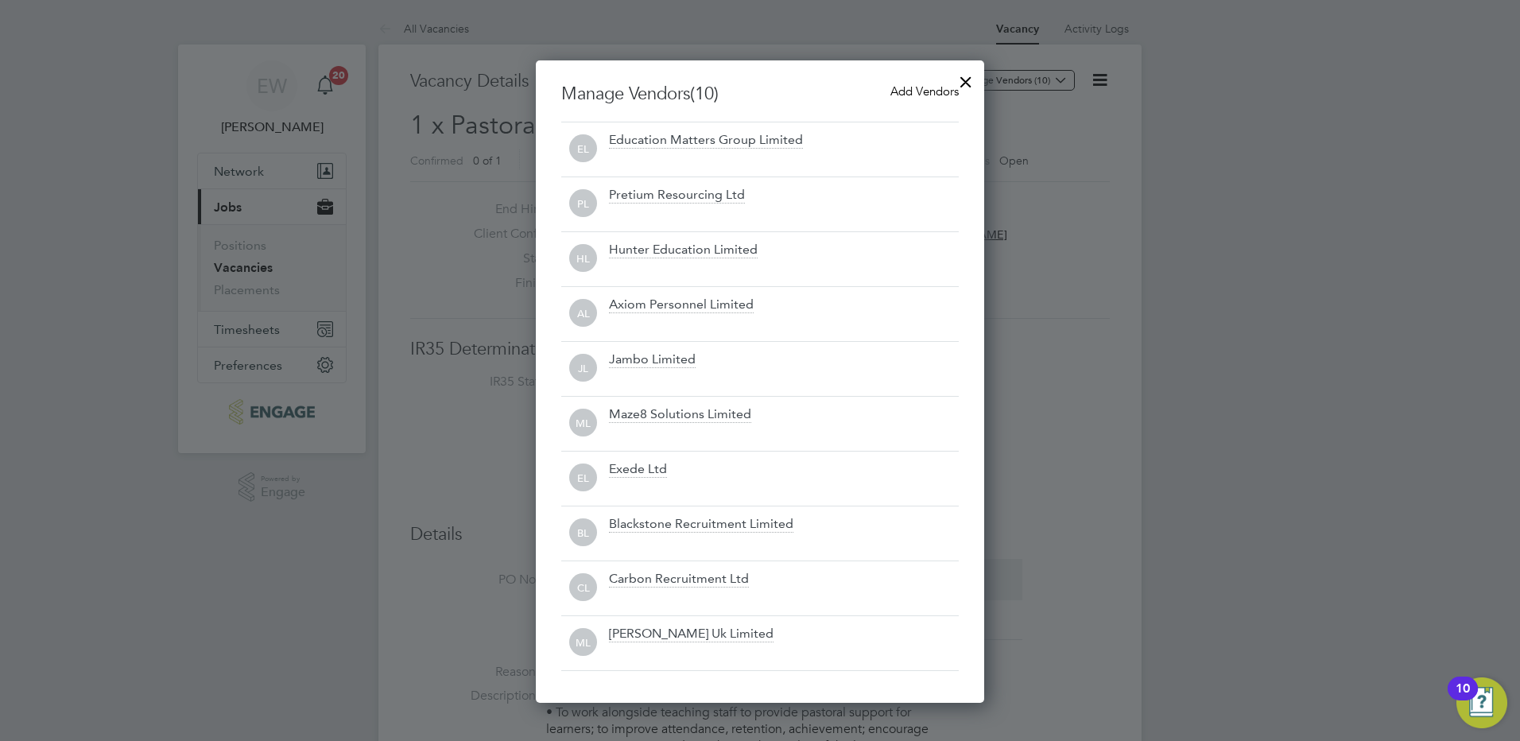
click at [966, 80] on div at bounding box center [966, 78] width 29 height 29
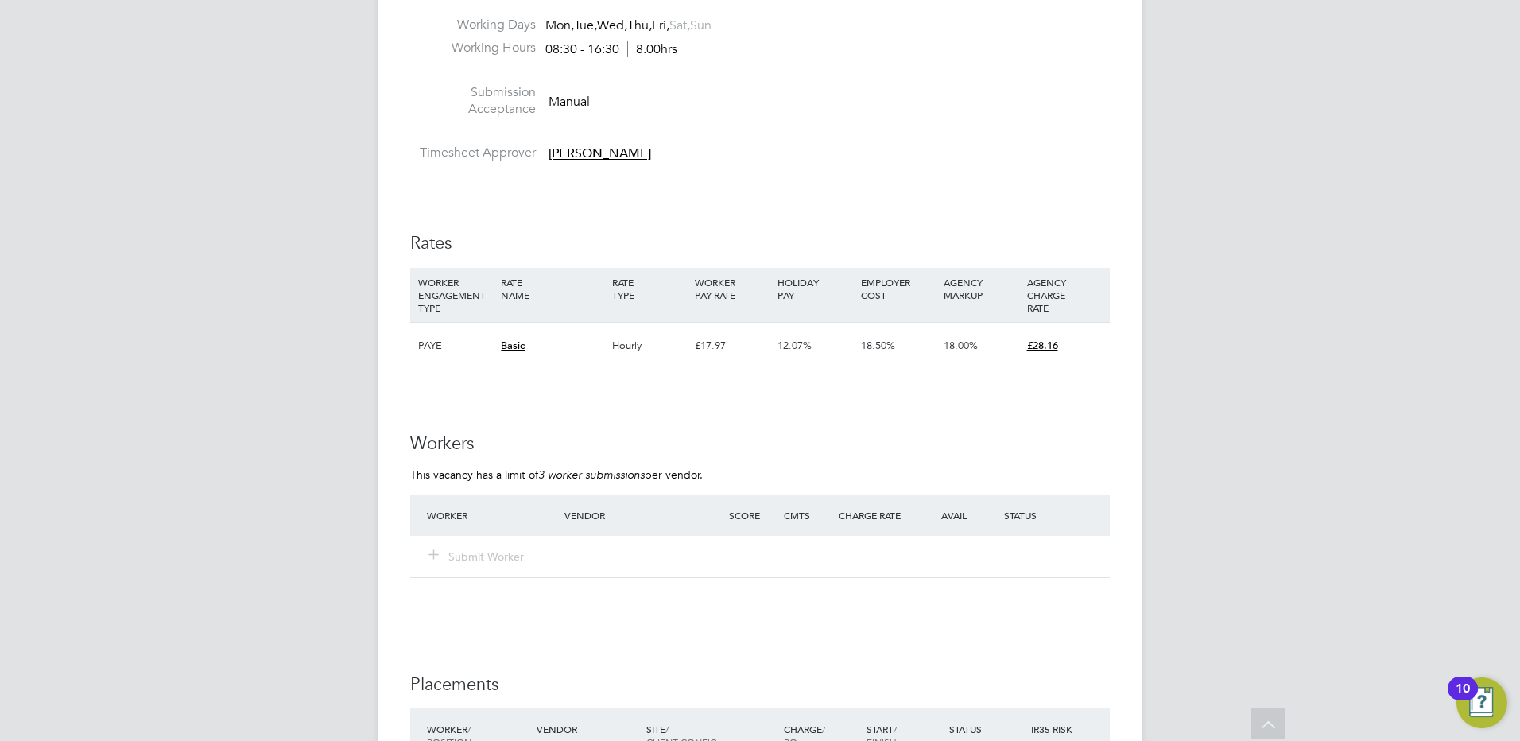
scroll to position [3219, 0]
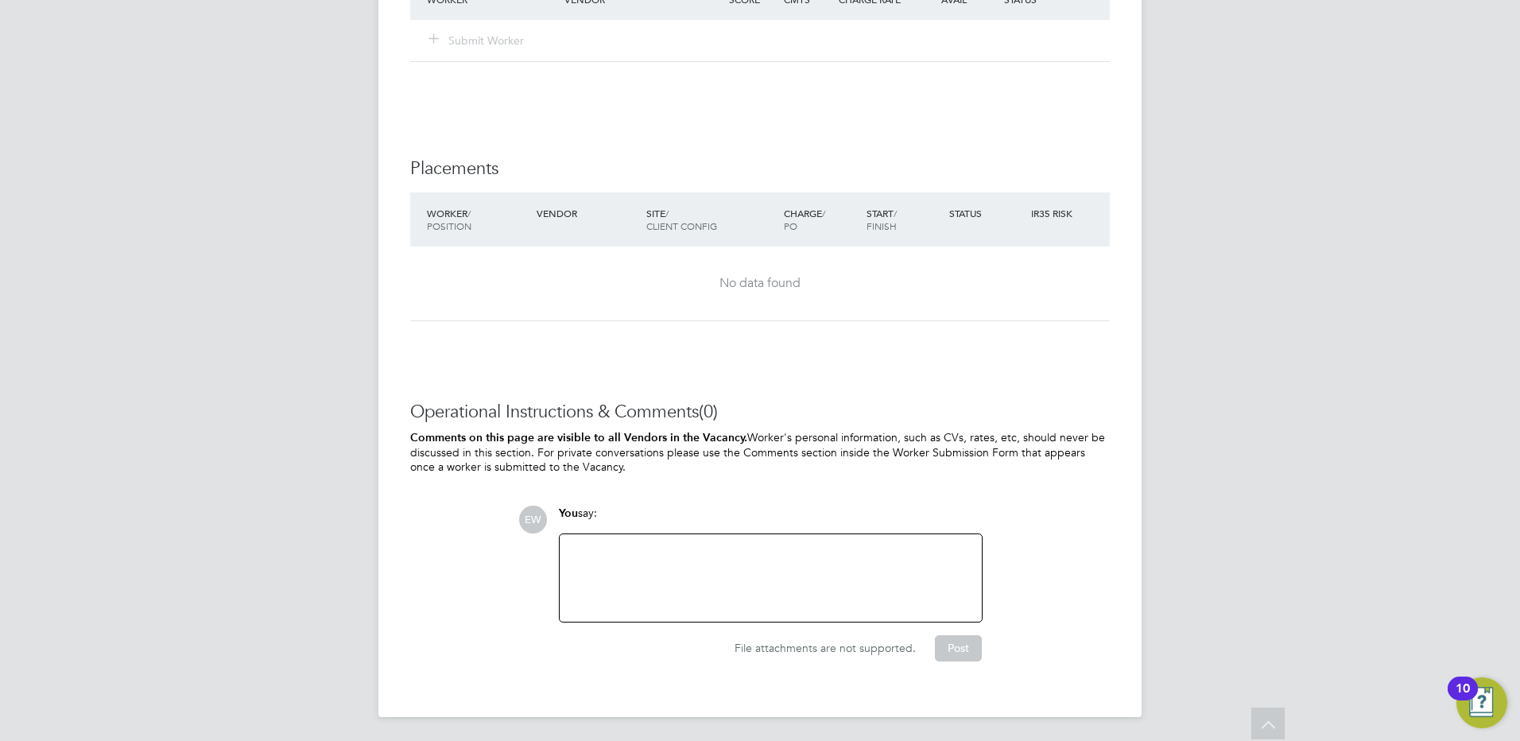
click at [728, 600] on div at bounding box center [770, 578] width 403 height 68
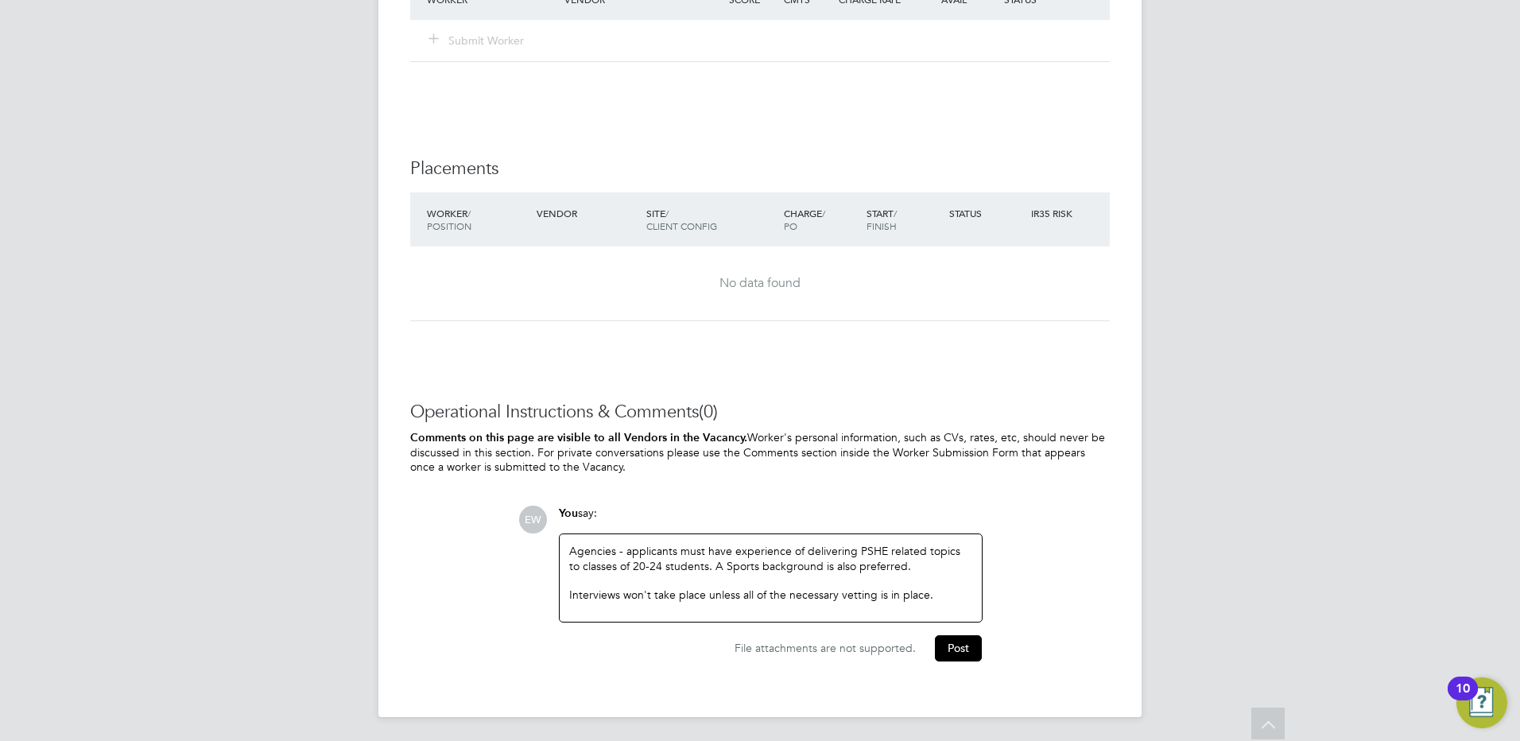
click at [648, 591] on div "Interviews won't take place unless all of the necessary vetting is in place." at bounding box center [770, 595] width 403 height 14
click at [651, 563] on div "Agencies - applicants must have experience of delivering PSHE related topics to…" at bounding box center [770, 578] width 403 height 68
click at [968, 644] on button "Post" at bounding box center [958, 647] width 47 height 25
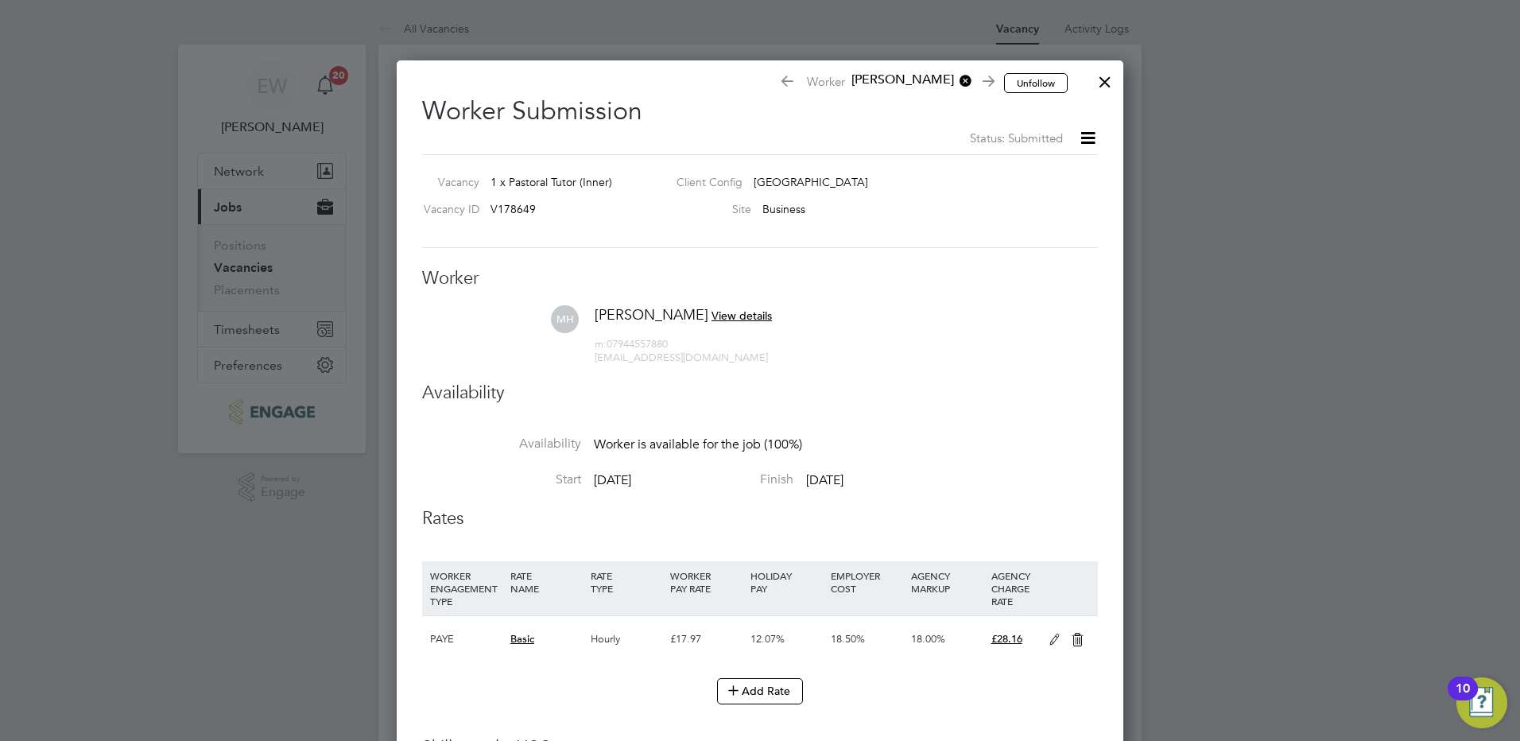
click at [1098, 80] on div at bounding box center [1105, 78] width 29 height 29
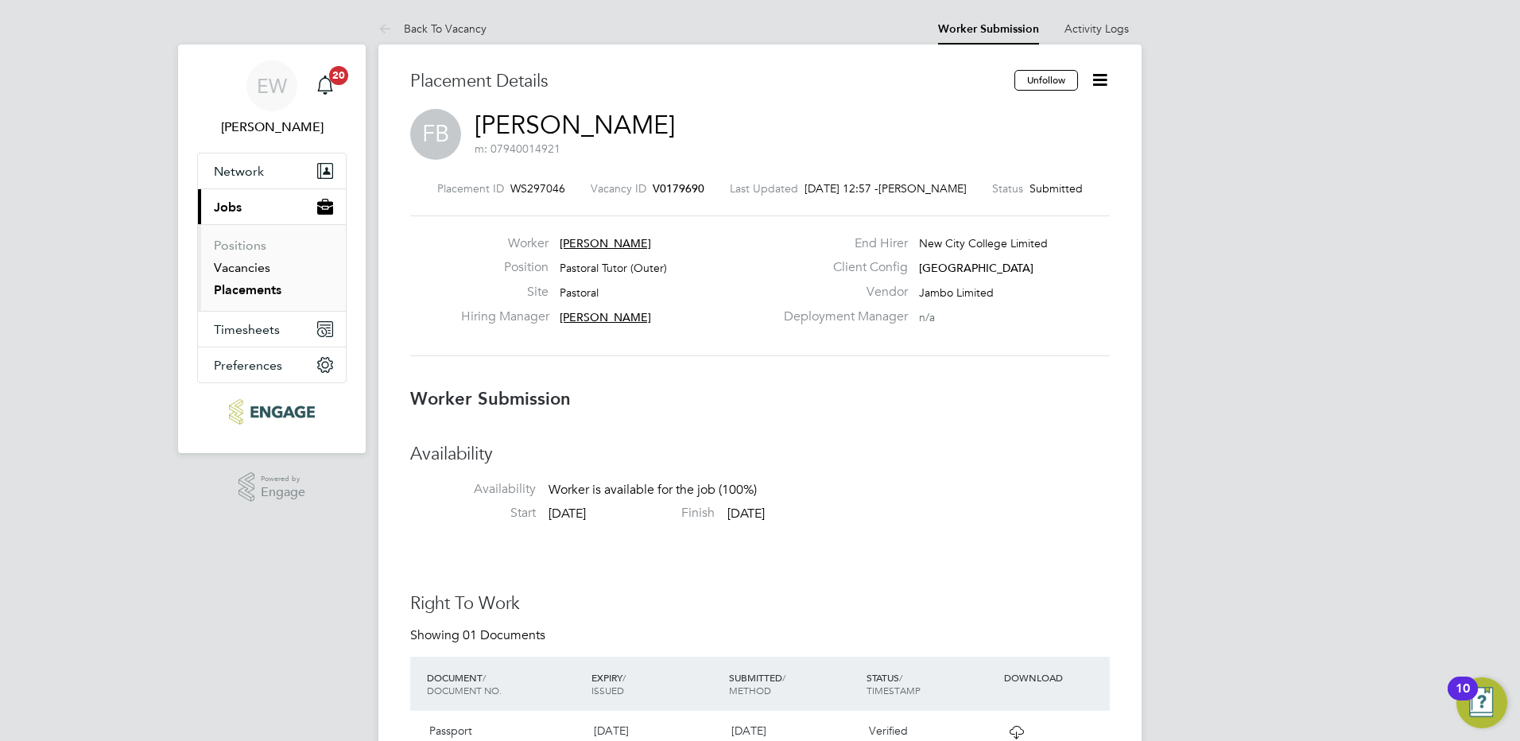
click at [255, 271] on link "Vacancies" at bounding box center [242, 267] width 56 height 15
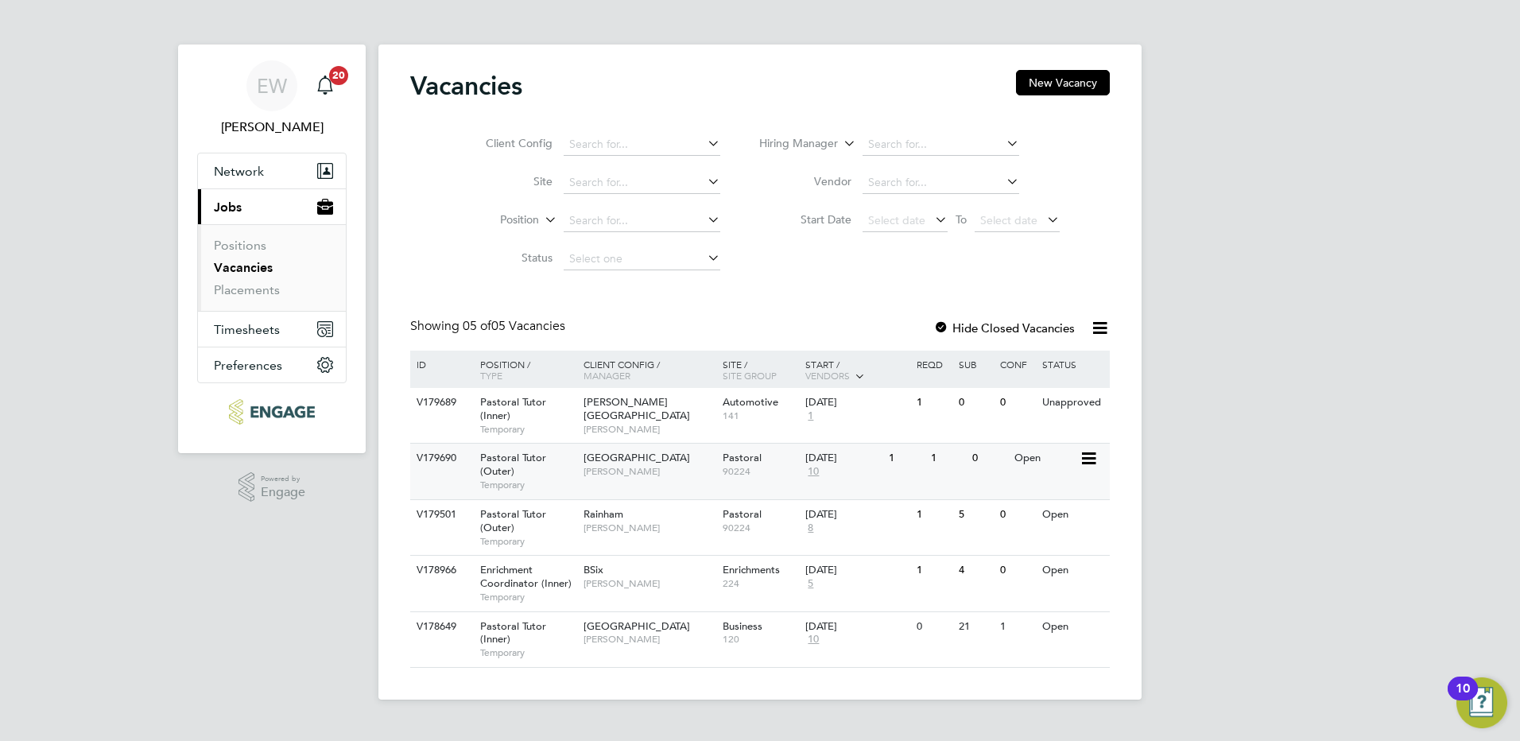
click at [669, 471] on div "Havering Sixth Form Campus [PERSON_NAME]" at bounding box center [649, 464] width 139 height 41
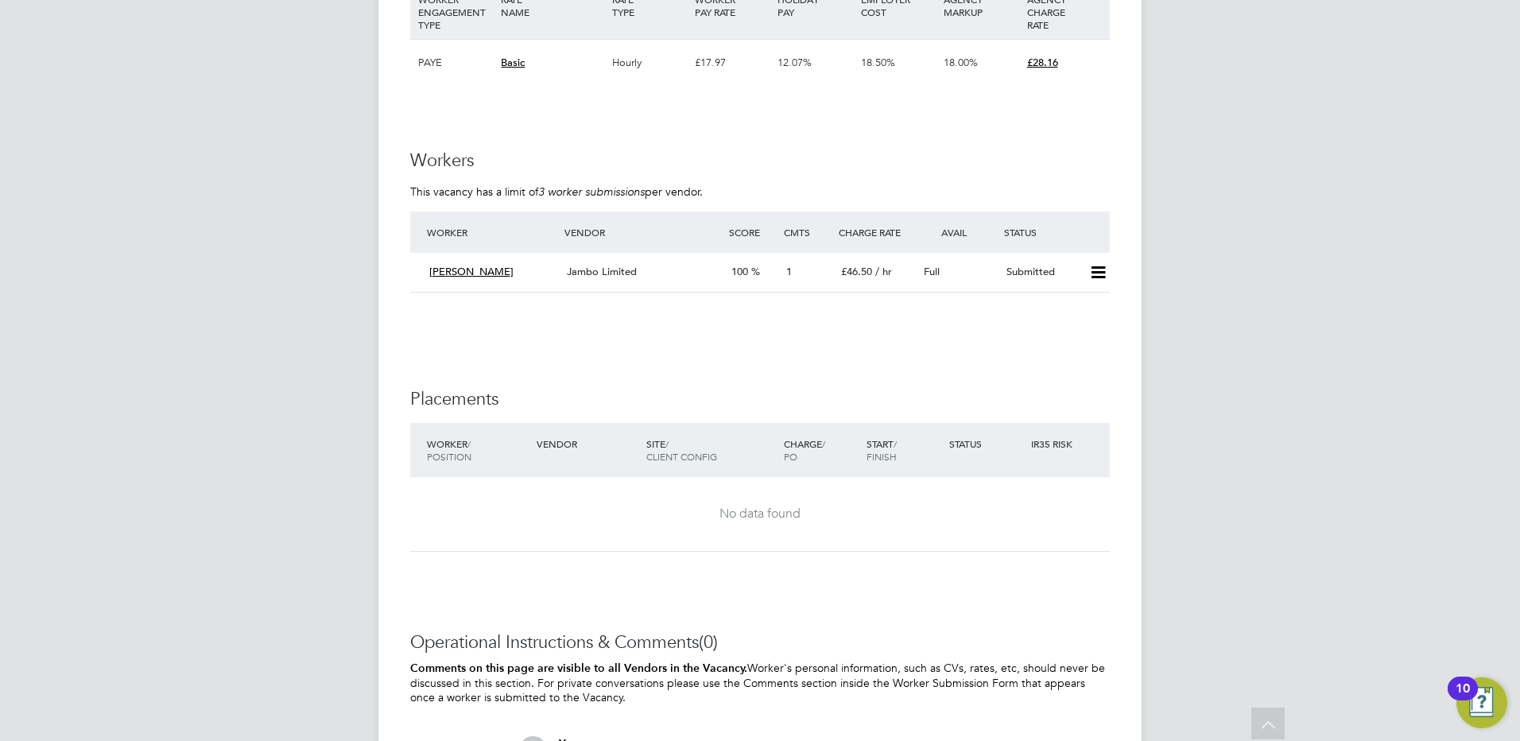
scroll to position [3021, 0]
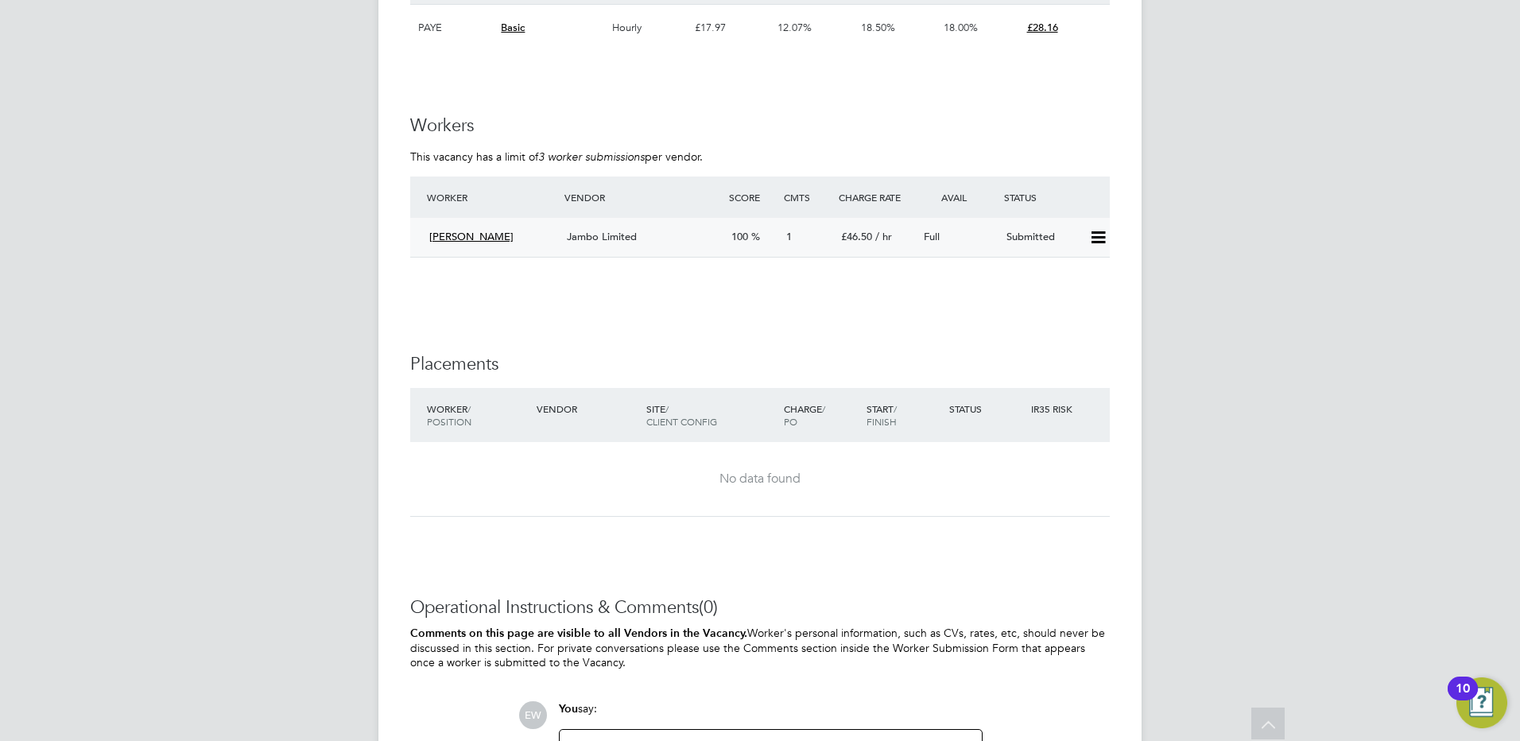
click at [604, 237] on span "Jambo Limited" at bounding box center [602, 237] width 70 height 14
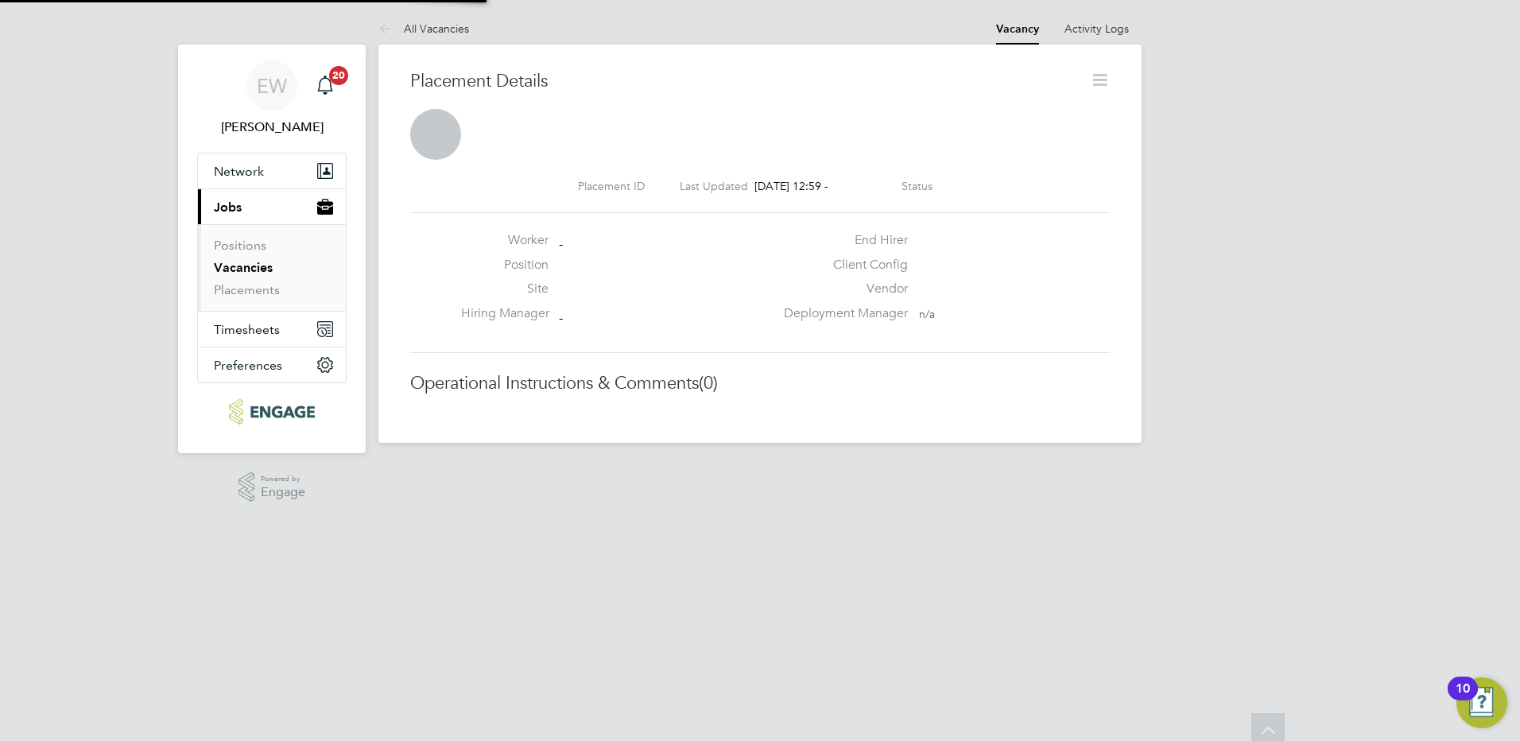
scroll to position [25, 314]
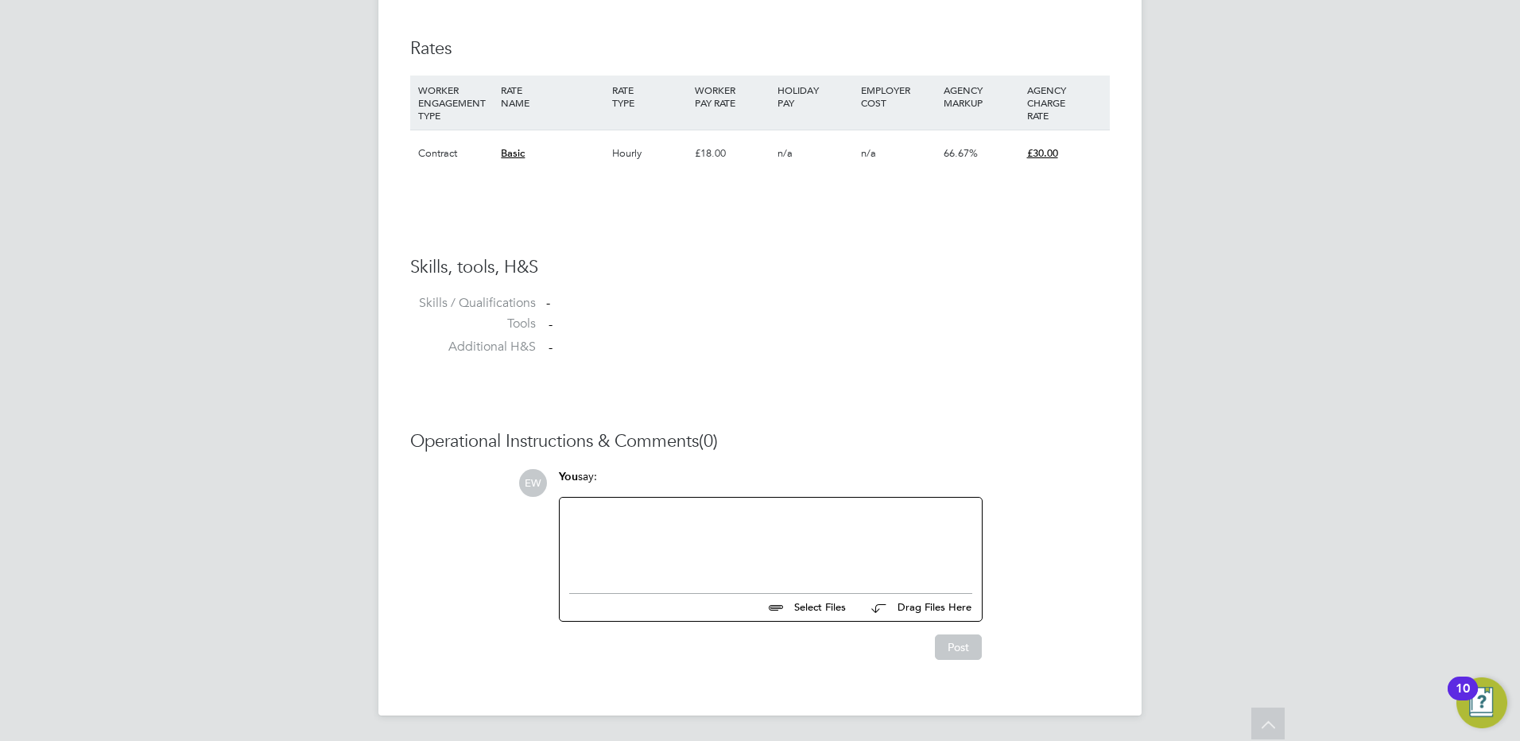
scroll to position [1065, 0]
click at [851, 567] on div at bounding box center [770, 541] width 403 height 68
click at [957, 648] on button "Post" at bounding box center [958, 646] width 47 height 25
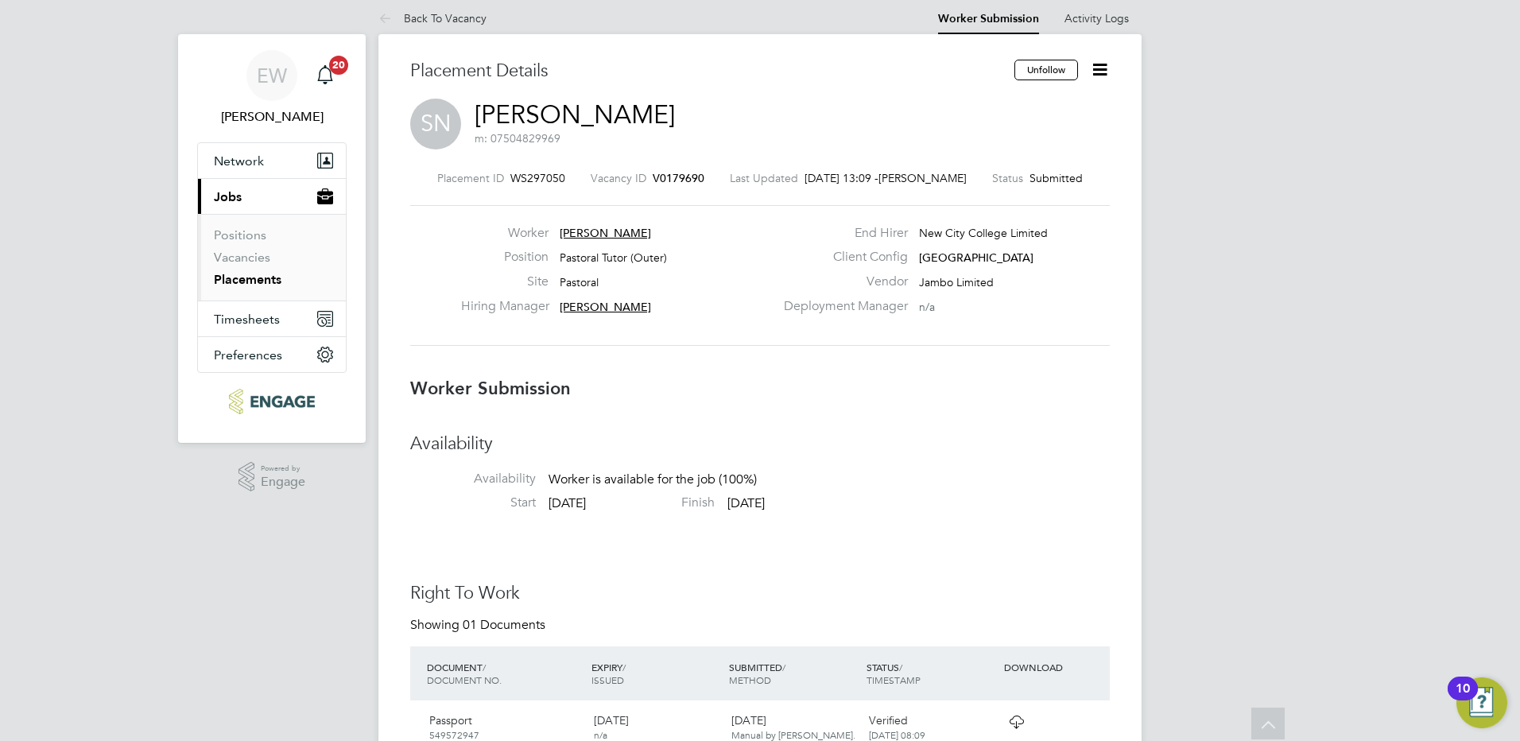
scroll to position [0, 0]
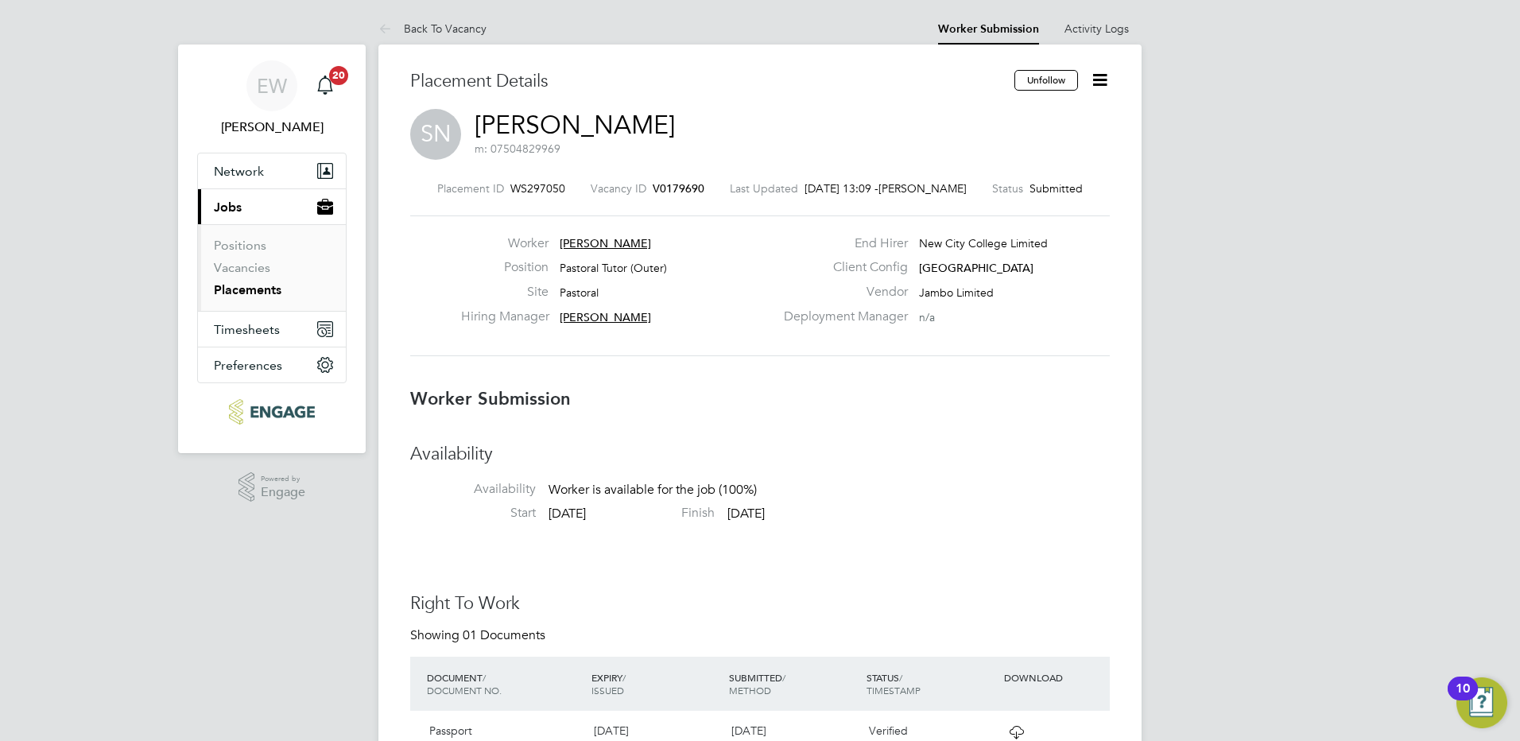
click at [1106, 82] on icon at bounding box center [1100, 80] width 20 height 20
click at [1035, 174] on li "Reject" at bounding box center [1033, 171] width 147 height 22
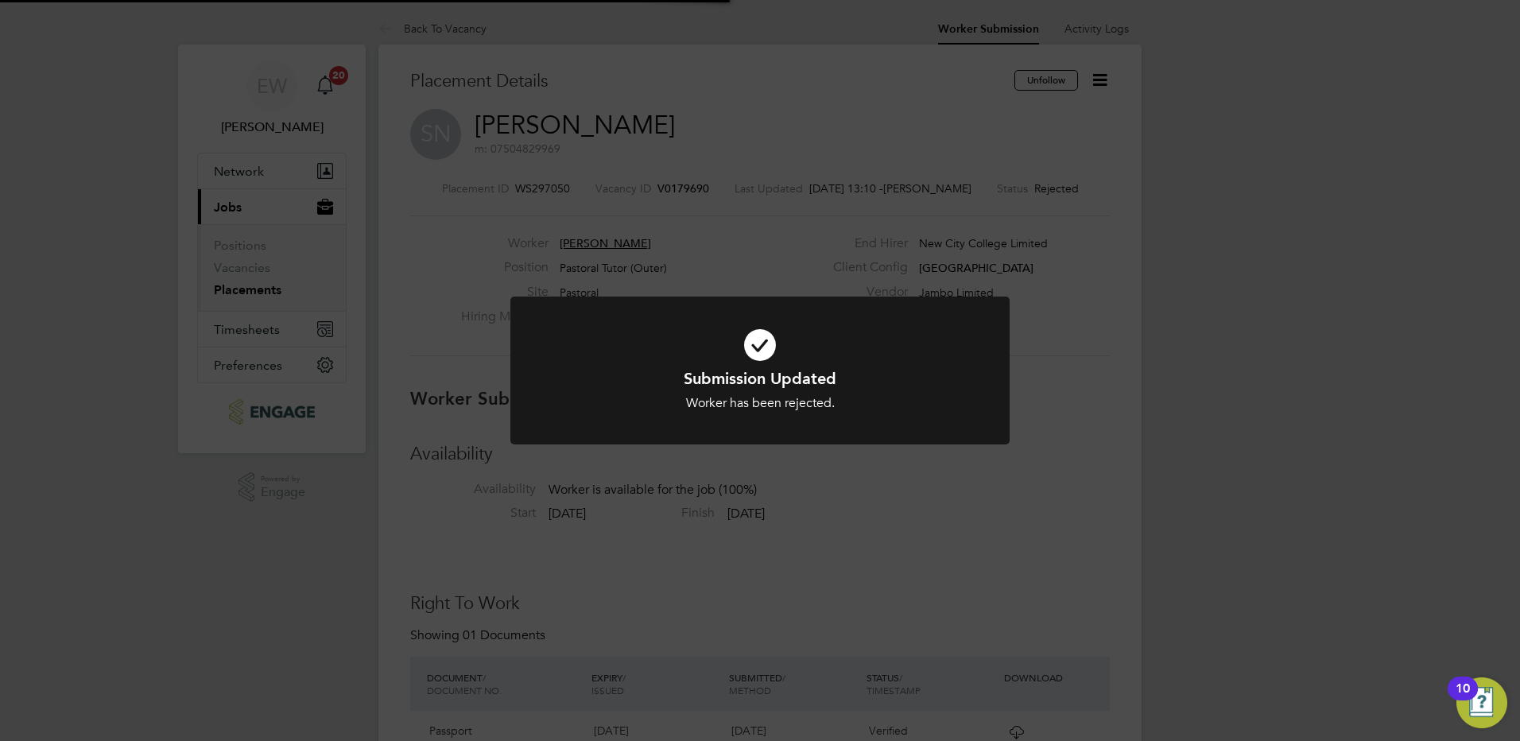
scroll to position [8, 8]
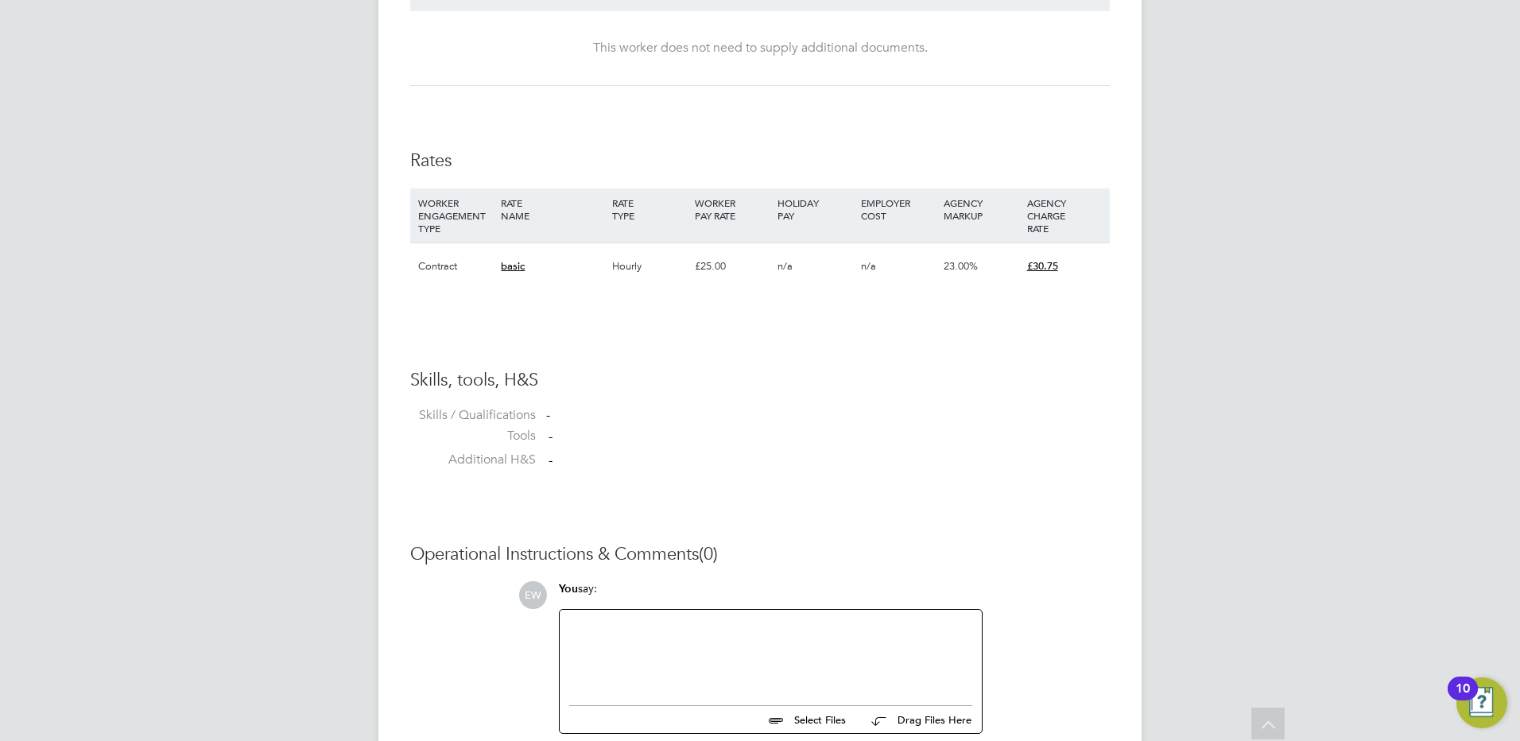
scroll to position [1069, 0]
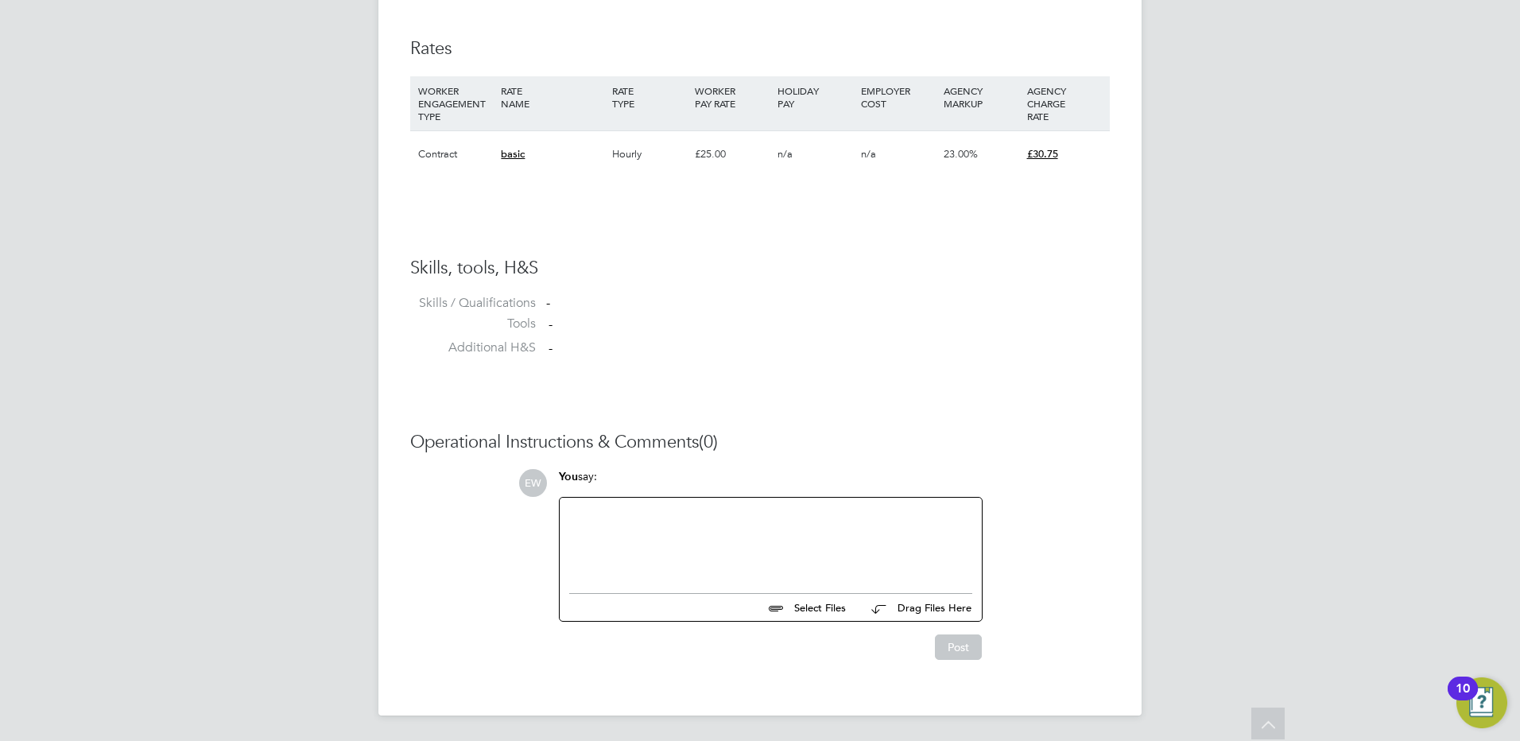
click at [799, 569] on div at bounding box center [770, 541] width 403 height 68
click at [956, 646] on button "Post" at bounding box center [958, 646] width 47 height 25
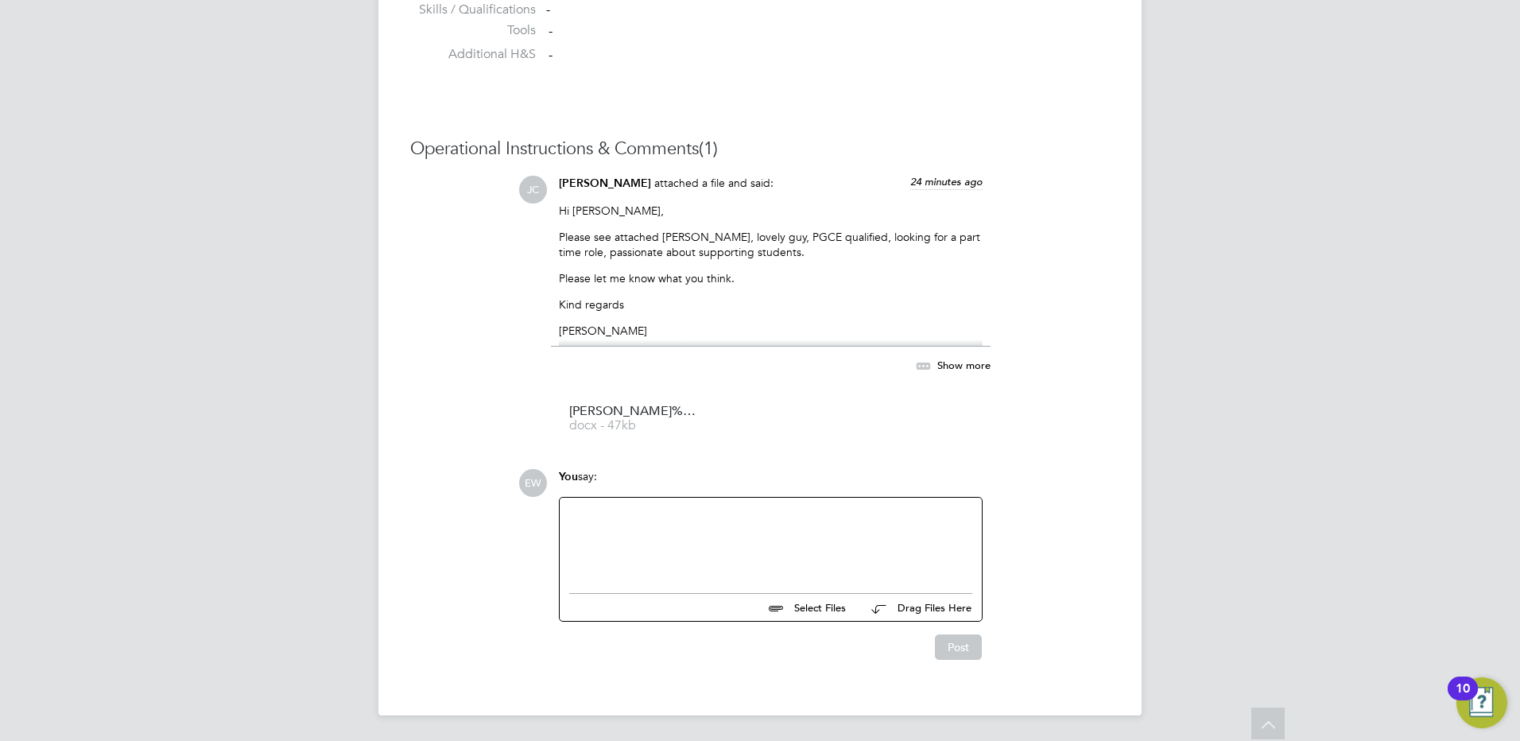
scroll to position [1363, 0]
click at [689, 432] on span "docx - 47kb" at bounding box center [632, 426] width 127 height 12
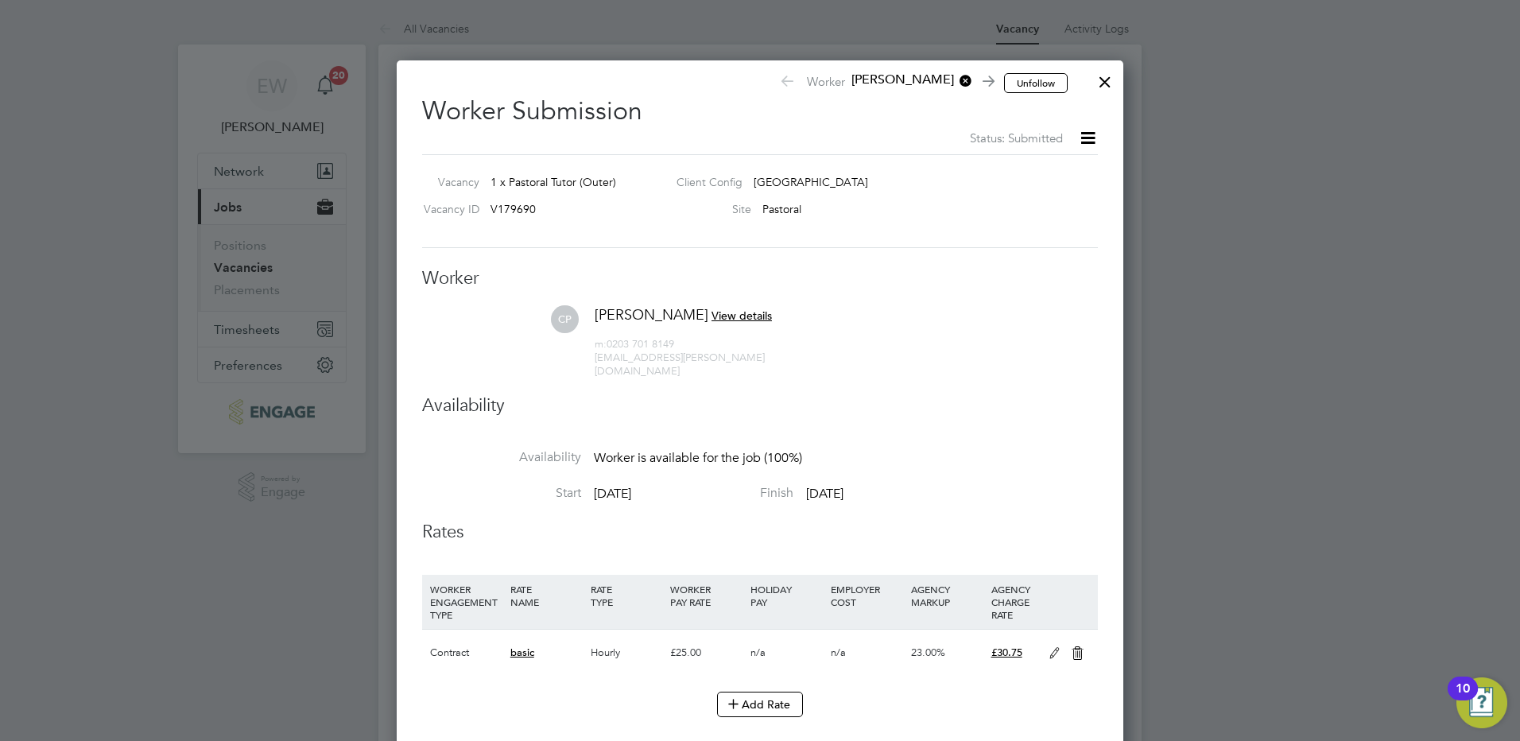
click at [1106, 76] on div at bounding box center [1105, 78] width 29 height 29
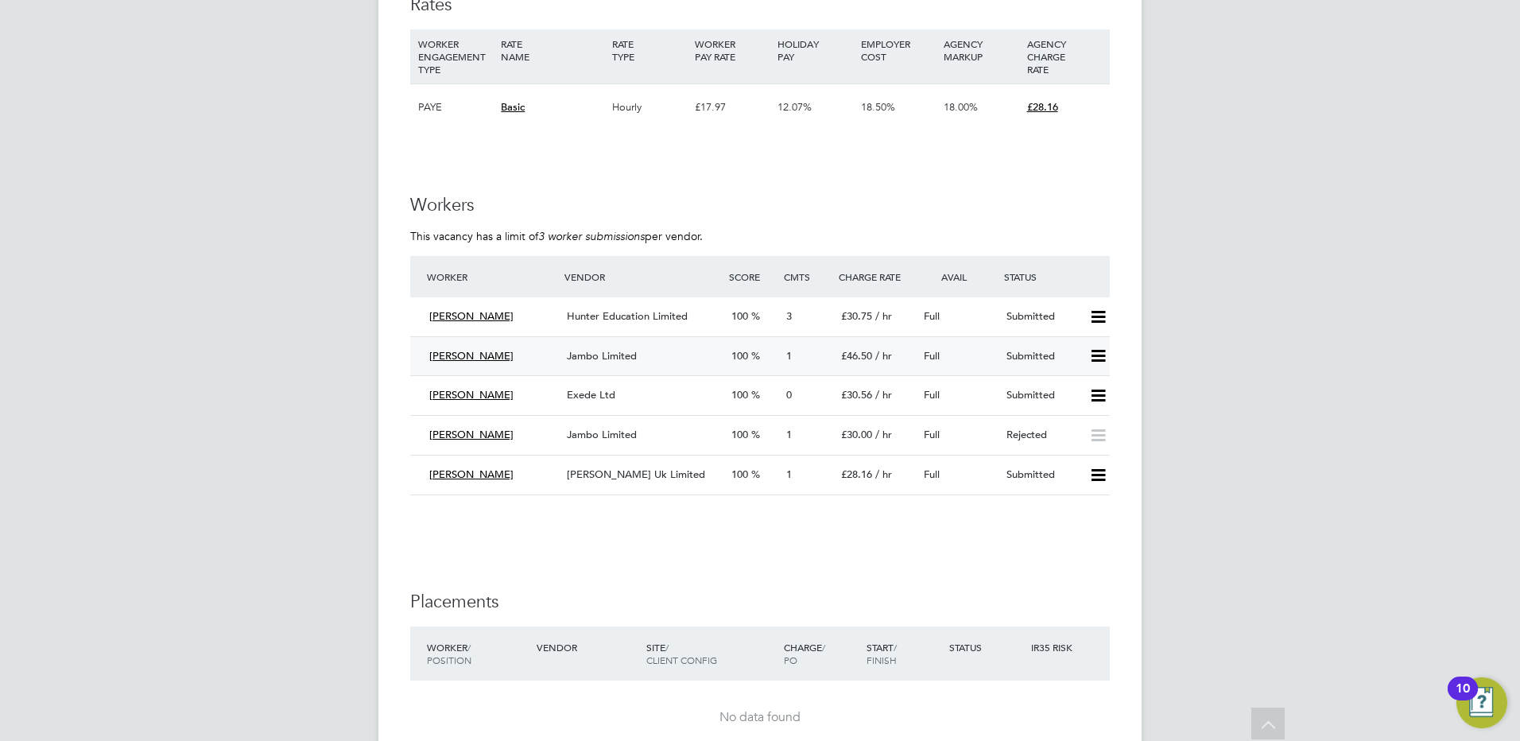
click at [1100, 359] on icon at bounding box center [1098, 356] width 20 height 13
click at [1070, 411] on li "Reject" at bounding box center [1078, 413] width 56 height 22
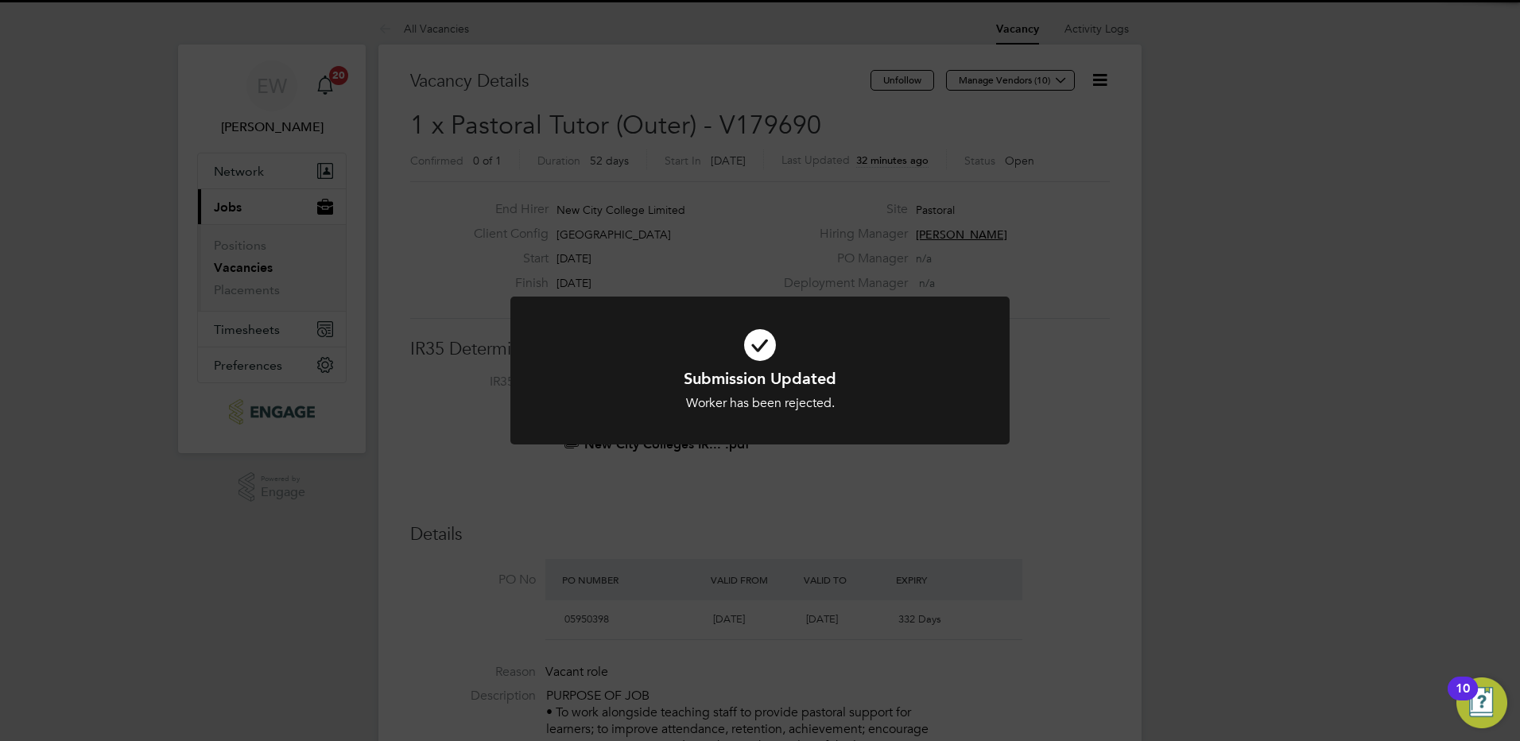
drag, startPoint x: 1158, startPoint y: 515, endPoint x: 1135, endPoint y: 494, distance: 31.5
click at [1157, 514] on div "Submission Updated Worker has been rejected. Cancel Okay" at bounding box center [760, 370] width 1520 height 741
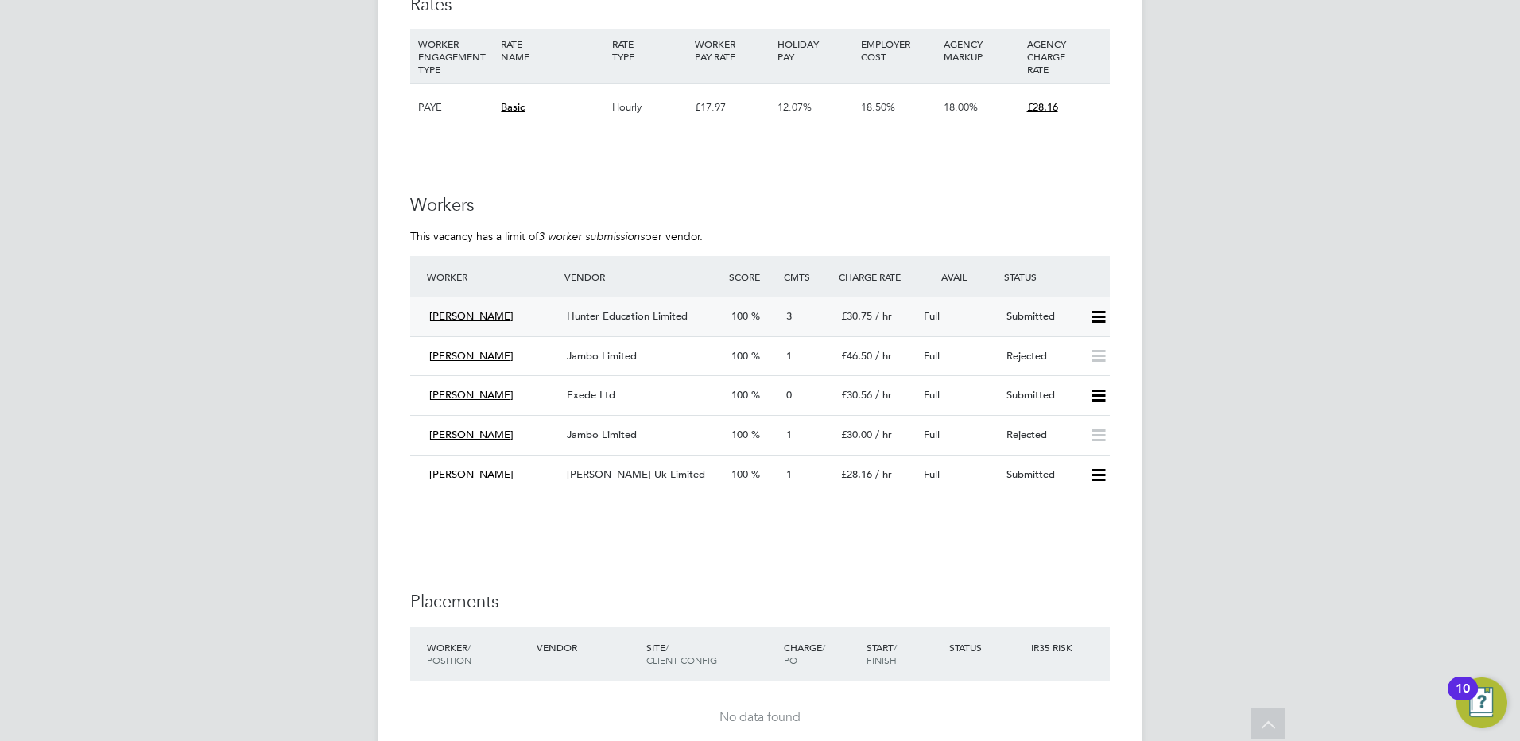
click at [633, 322] on div "Hunter Education Limited" at bounding box center [643, 317] width 165 height 26
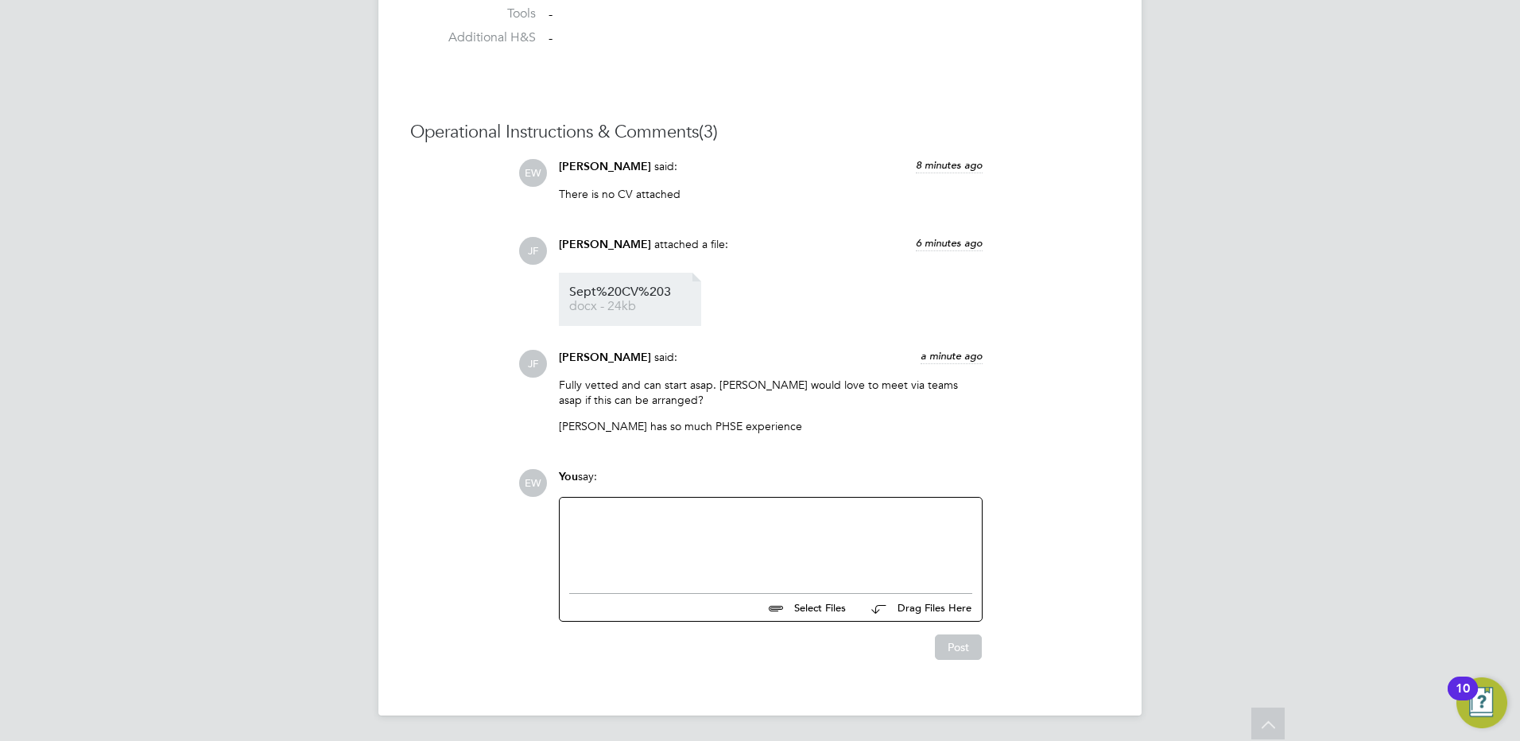
click at [627, 295] on span "Sept%20CV%203" at bounding box center [632, 292] width 127 height 12
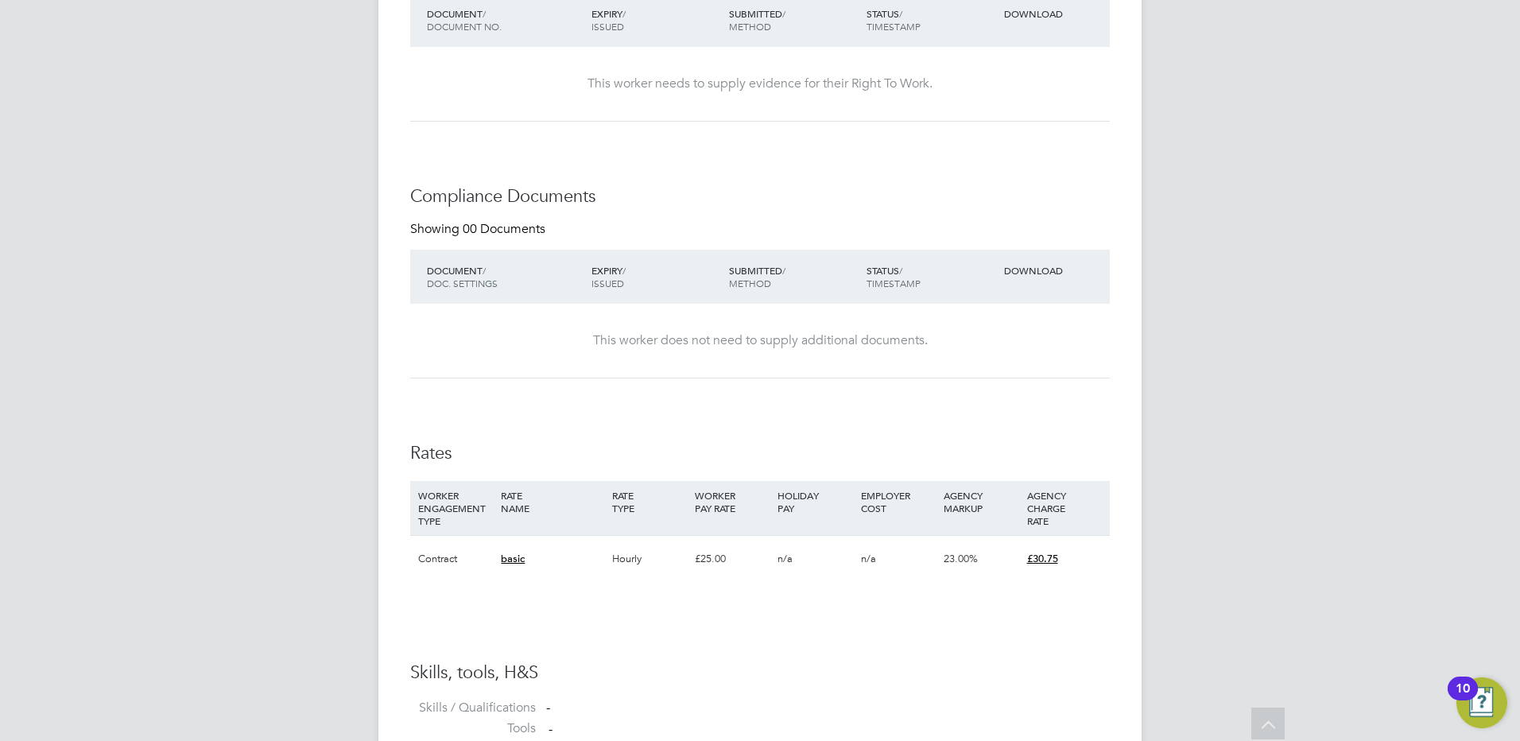
scroll to position [823, 0]
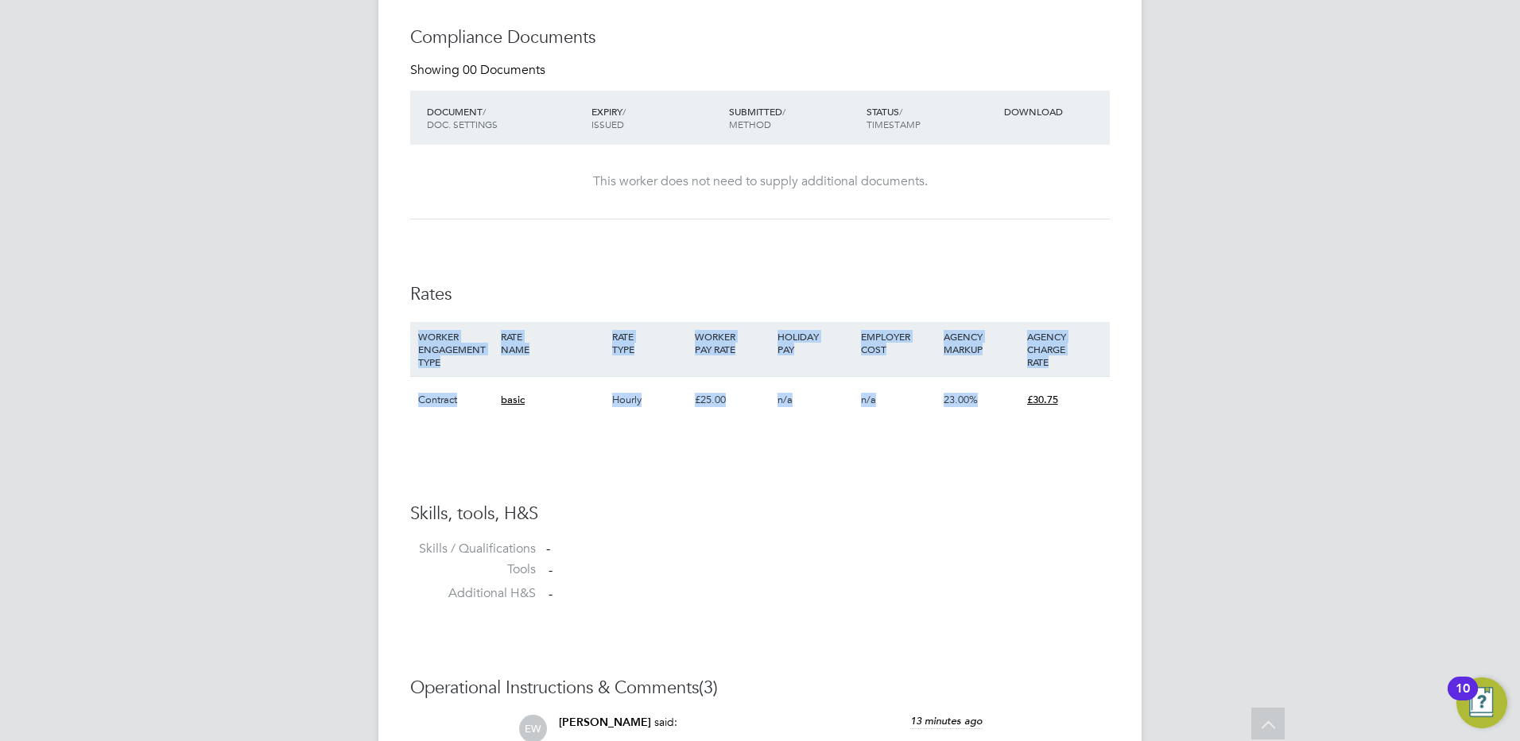
drag, startPoint x: 1106, startPoint y: 402, endPoint x: 388, endPoint y: 351, distance: 719.8
click at [388, 351] on div "Placement Details Unfollow CP Claudette Purville m: 0203 701 8149 Placement ID …" at bounding box center [759, 247] width 763 height 2050
drag, startPoint x: 388, startPoint y: 351, endPoint x: 431, endPoint y: 347, distance: 43.1
copy div "WORKER ENGAGEMENT TYPE RATE NAME RATE TYPE WORKER PAY RATE HOLIDAY PAY EMPLOYER…"
click at [1084, 391] on div "£30.75" at bounding box center [1064, 400] width 83 height 46
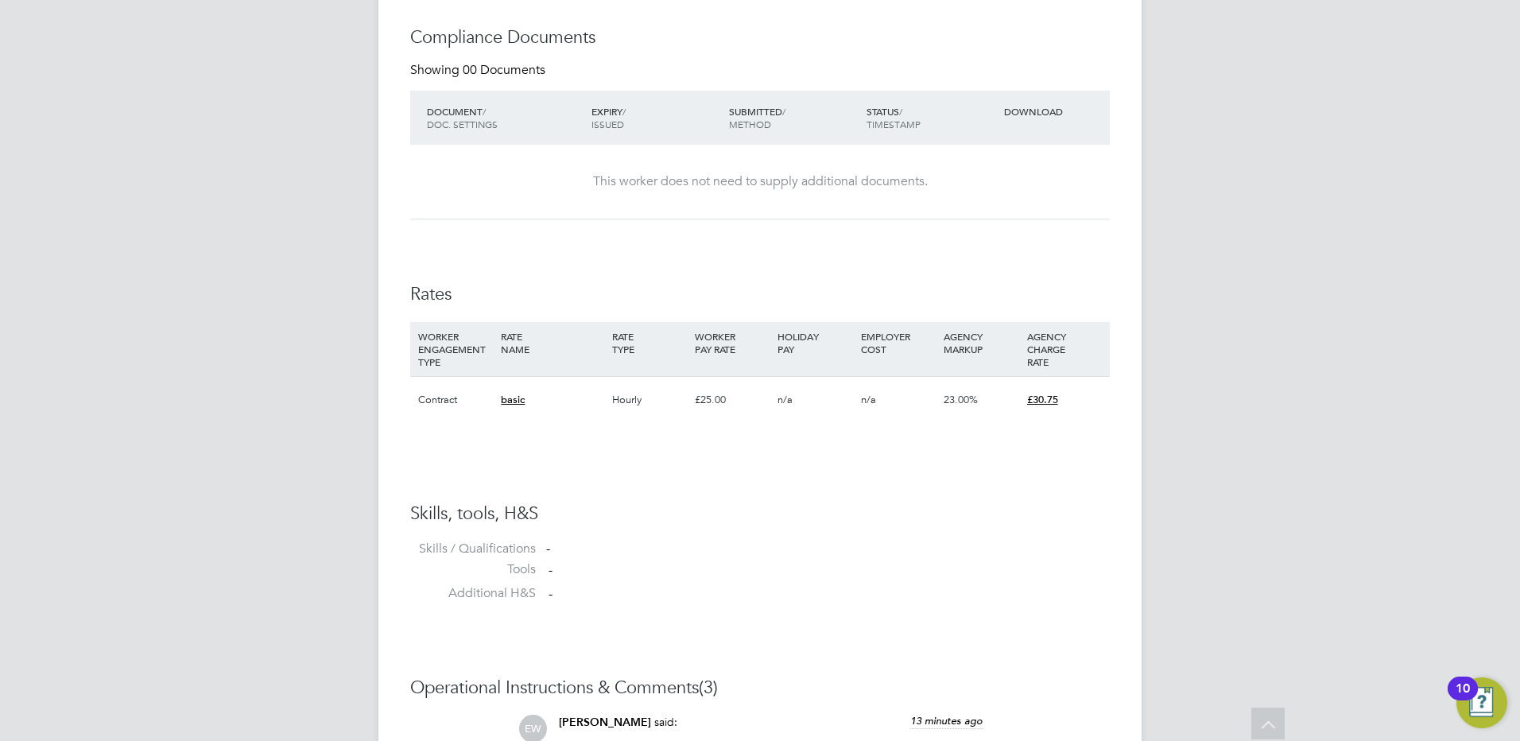
drag, startPoint x: 1088, startPoint y: 403, endPoint x: 1012, endPoint y: 401, distance: 75.6
click at [1012, 401] on div "Contract basic Hourly £25.00 n/a n/a 23.00% £30.75" at bounding box center [760, 399] width 700 height 47
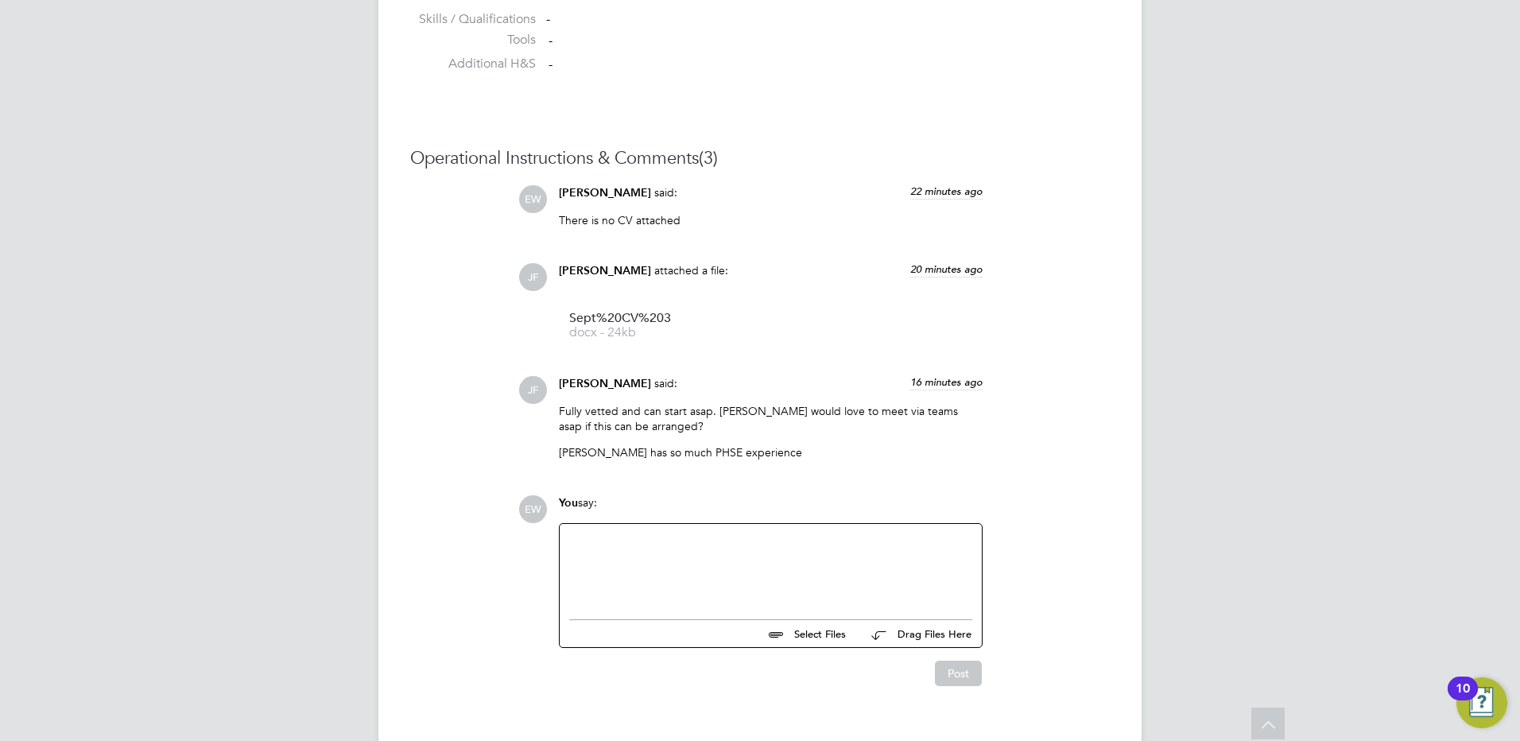
scroll to position [1380, 0]
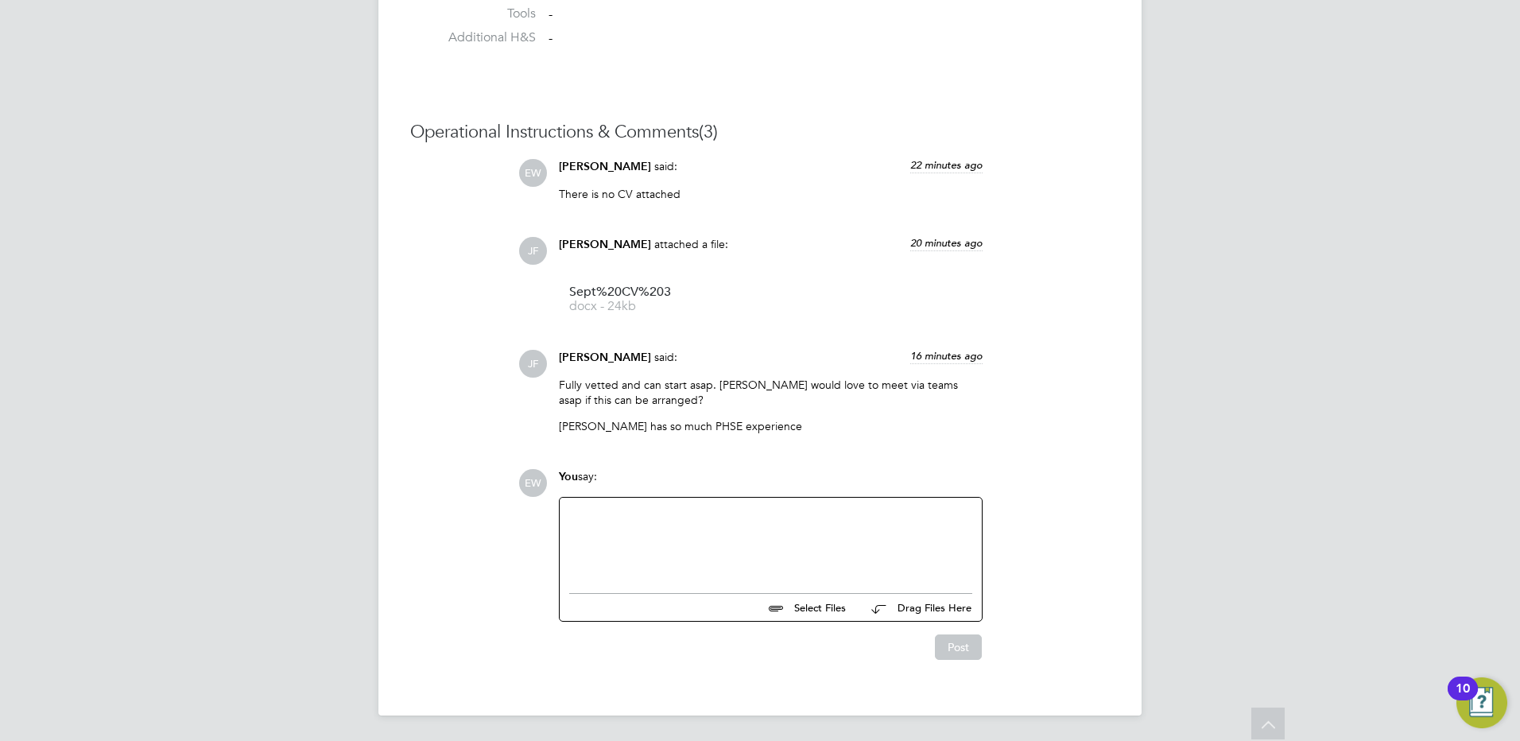
click at [691, 534] on div at bounding box center [770, 541] width 403 height 68
click at [941, 640] on button "Post" at bounding box center [958, 646] width 47 height 25
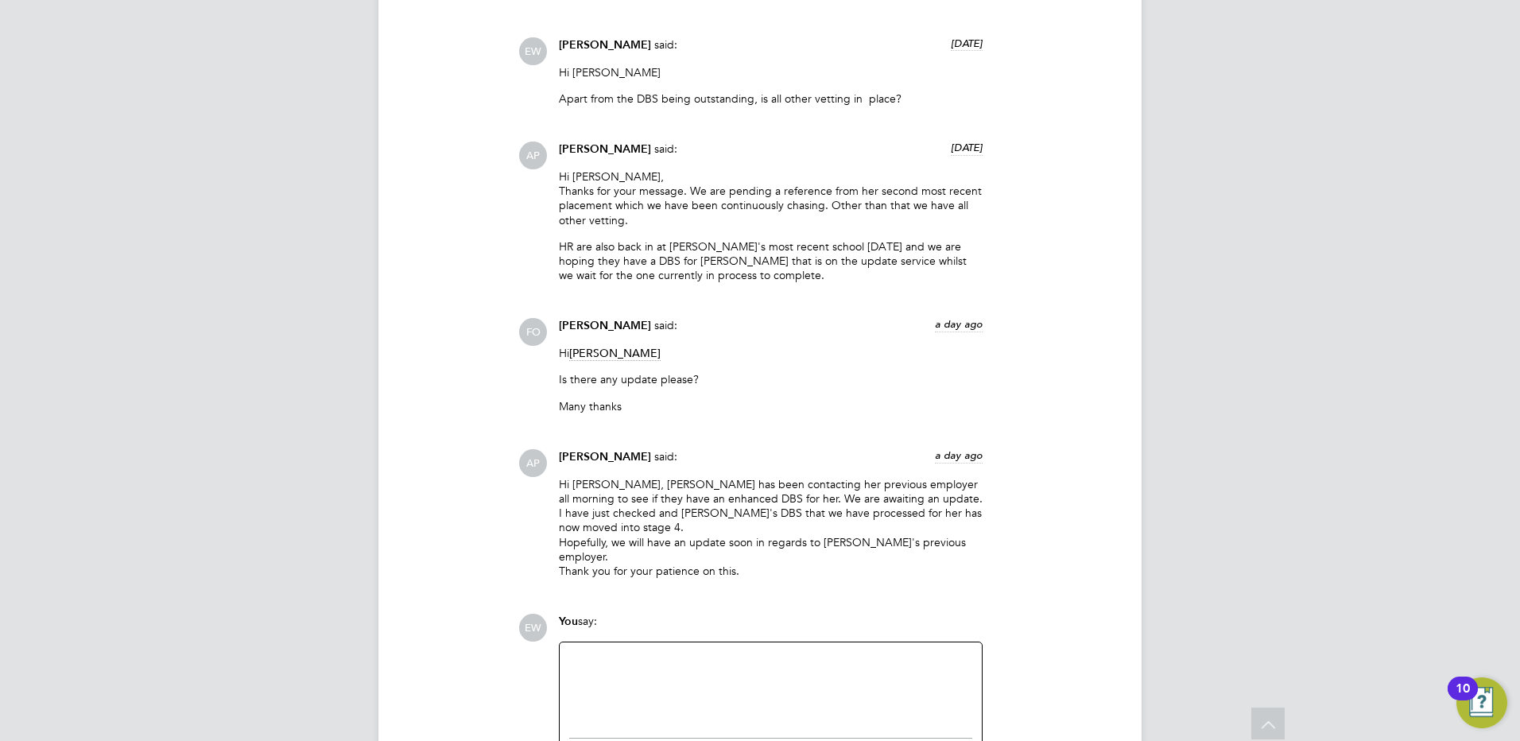
scroll to position [2454, 0]
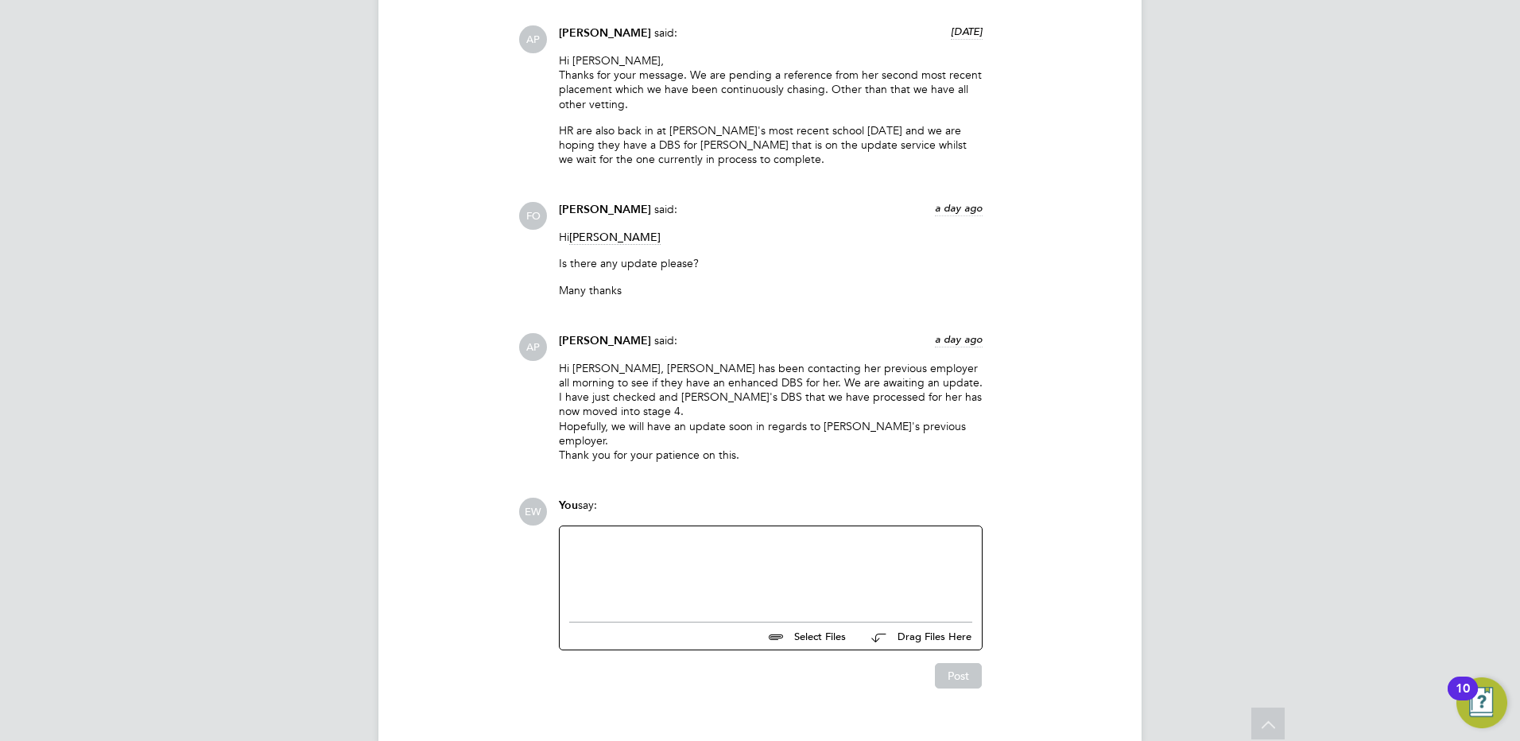
click at [668, 572] on div at bounding box center [770, 570] width 403 height 68
click at [955, 663] on button "Post" at bounding box center [958, 675] width 47 height 25
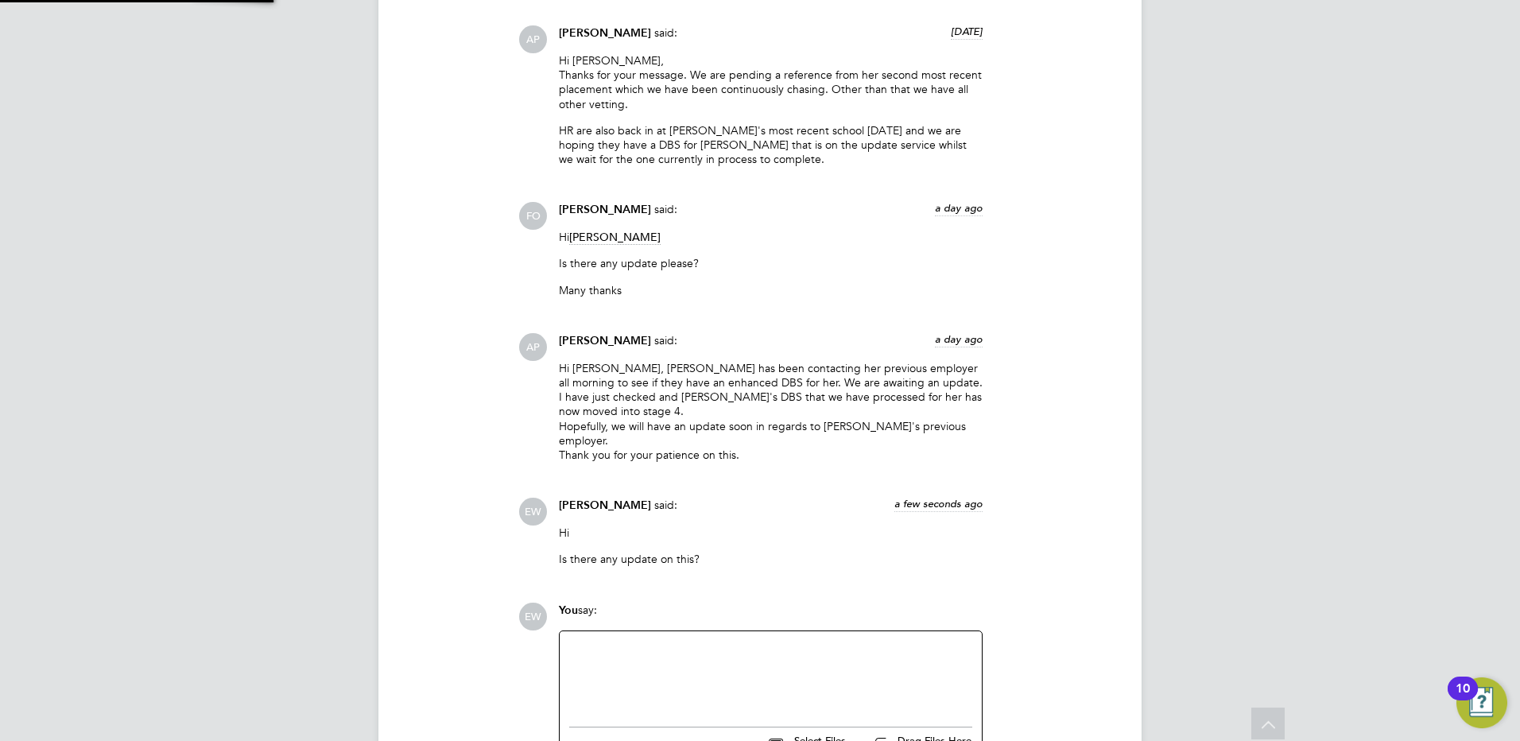
scroll to position [2558, 0]
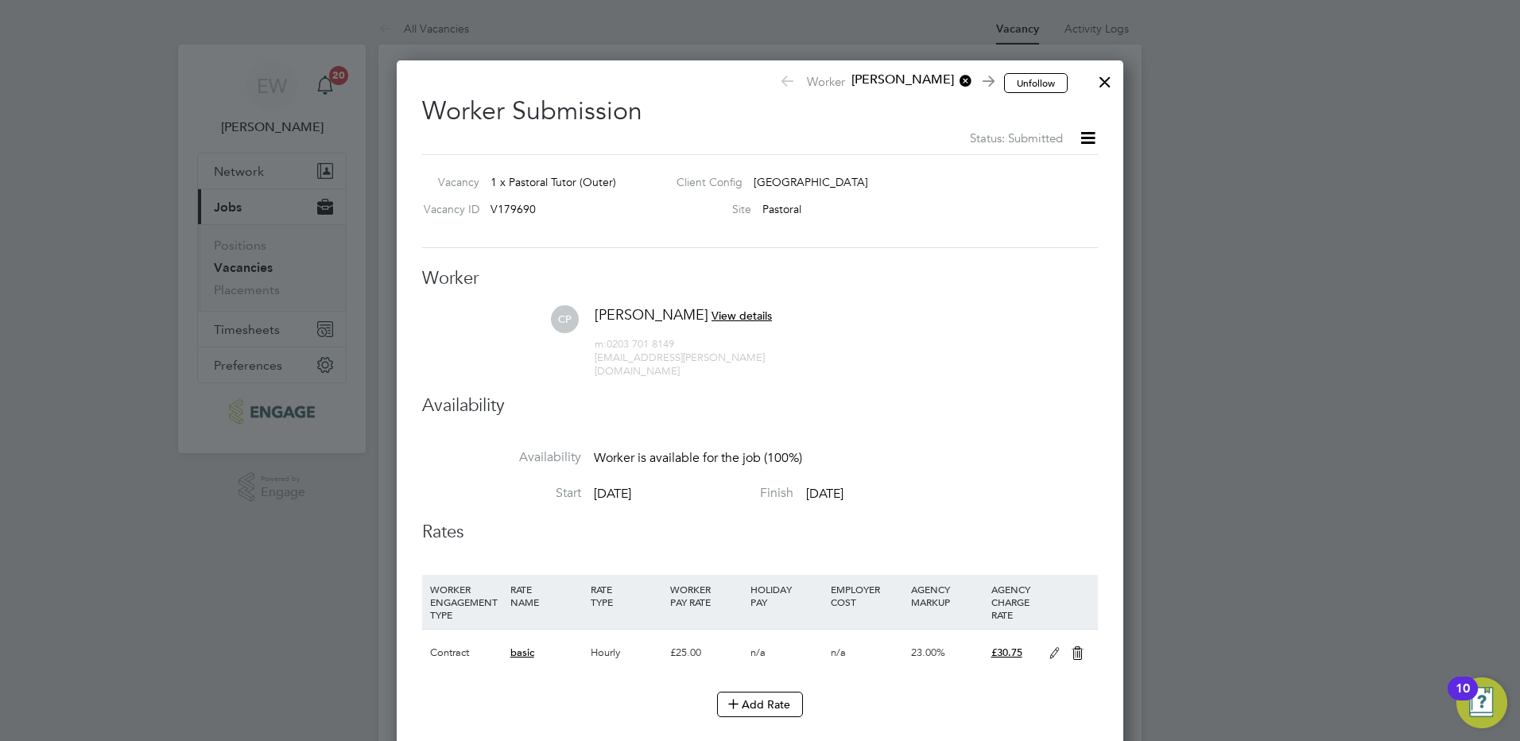
click at [1112, 88] on div at bounding box center [1105, 78] width 29 height 29
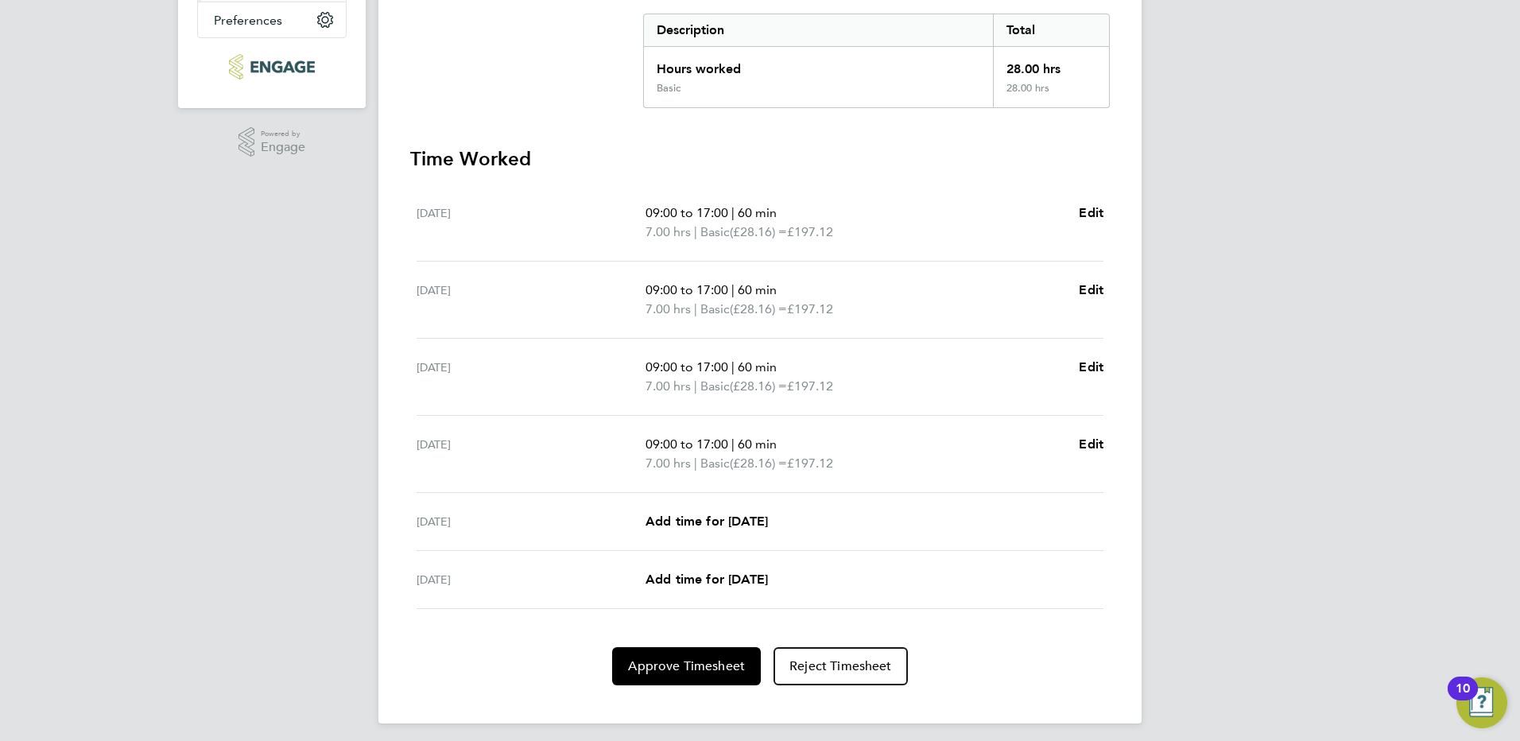
scroll to position [331, 0]
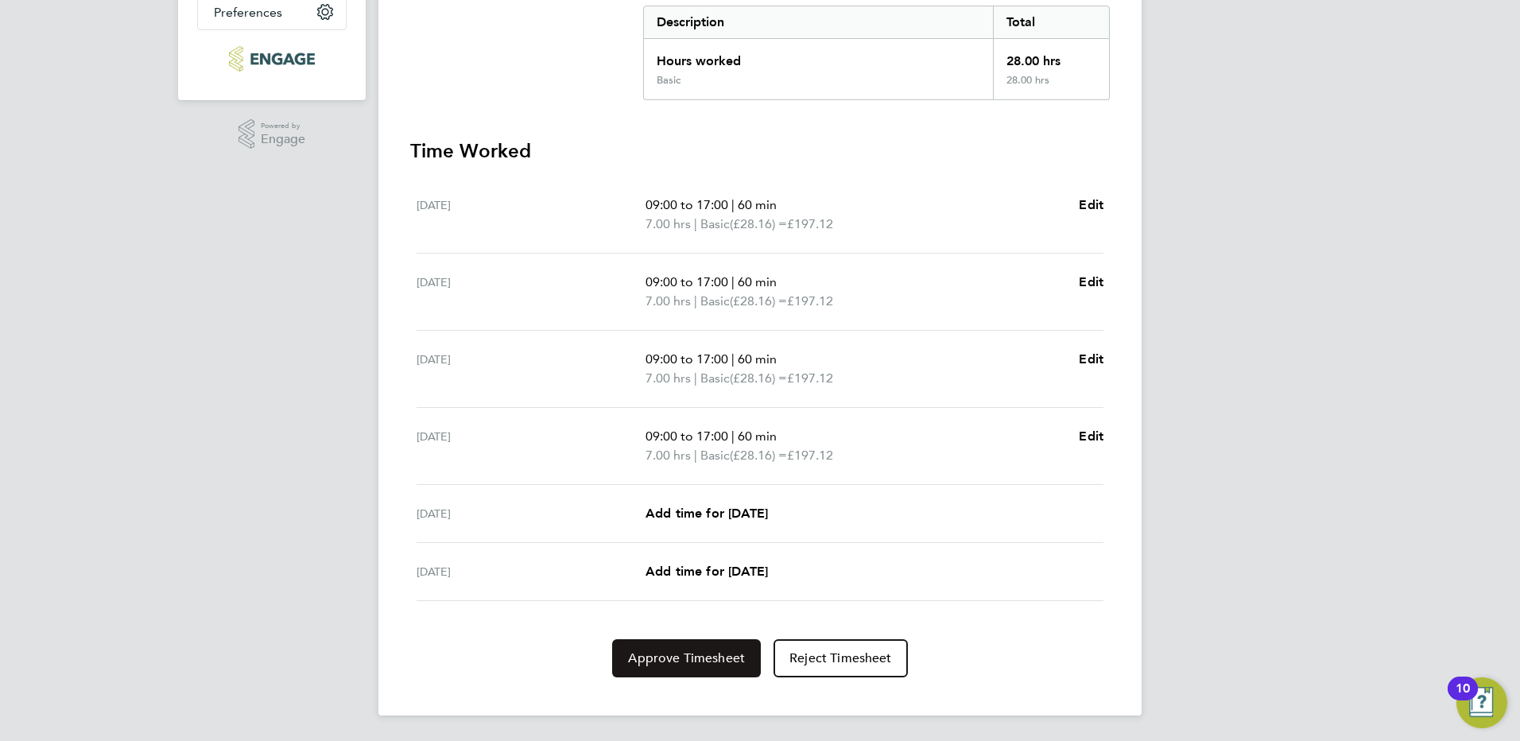
click at [738, 654] on span "Approve Timesheet" at bounding box center [686, 658] width 117 height 16
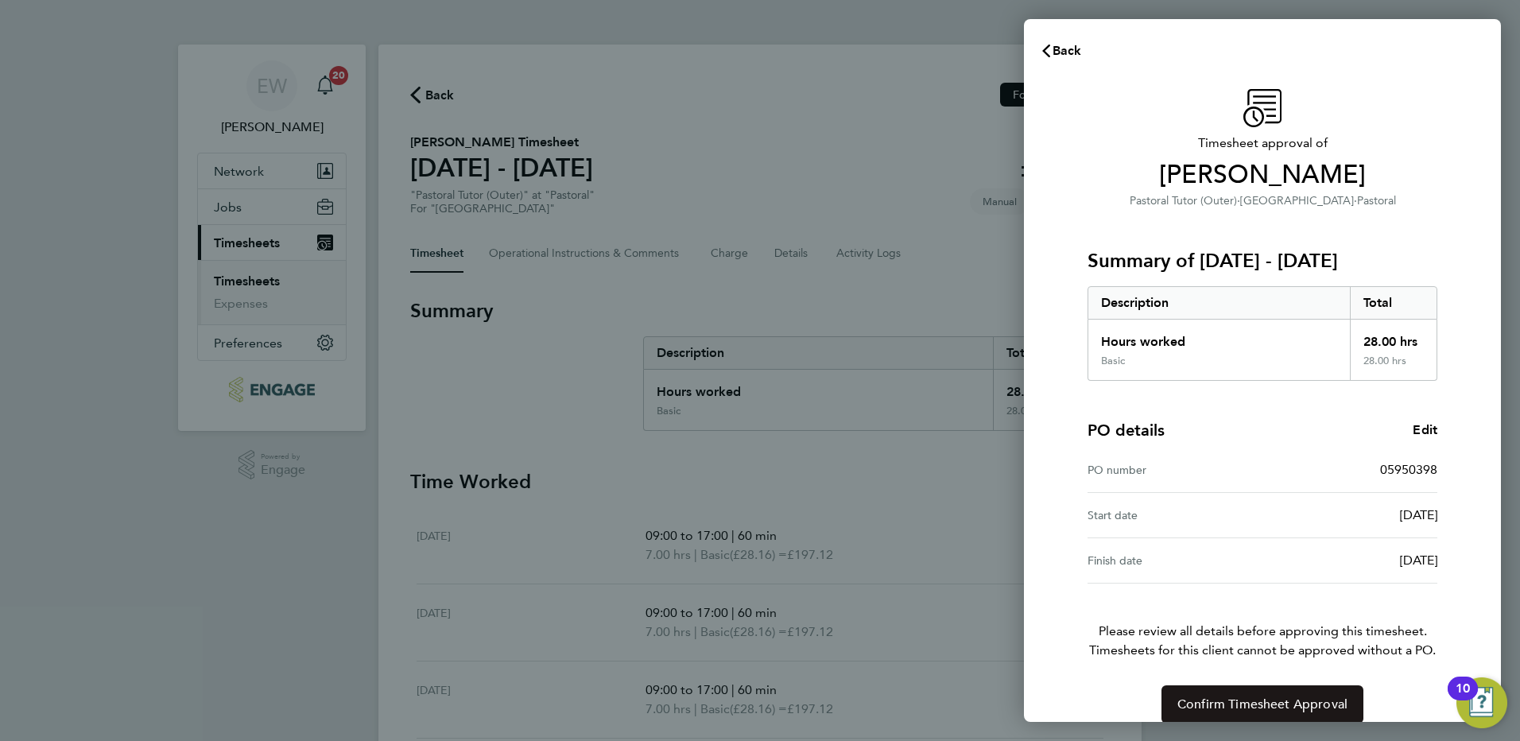
click at [1226, 707] on span "Confirm Timesheet Approval" at bounding box center [1263, 705] width 170 height 16
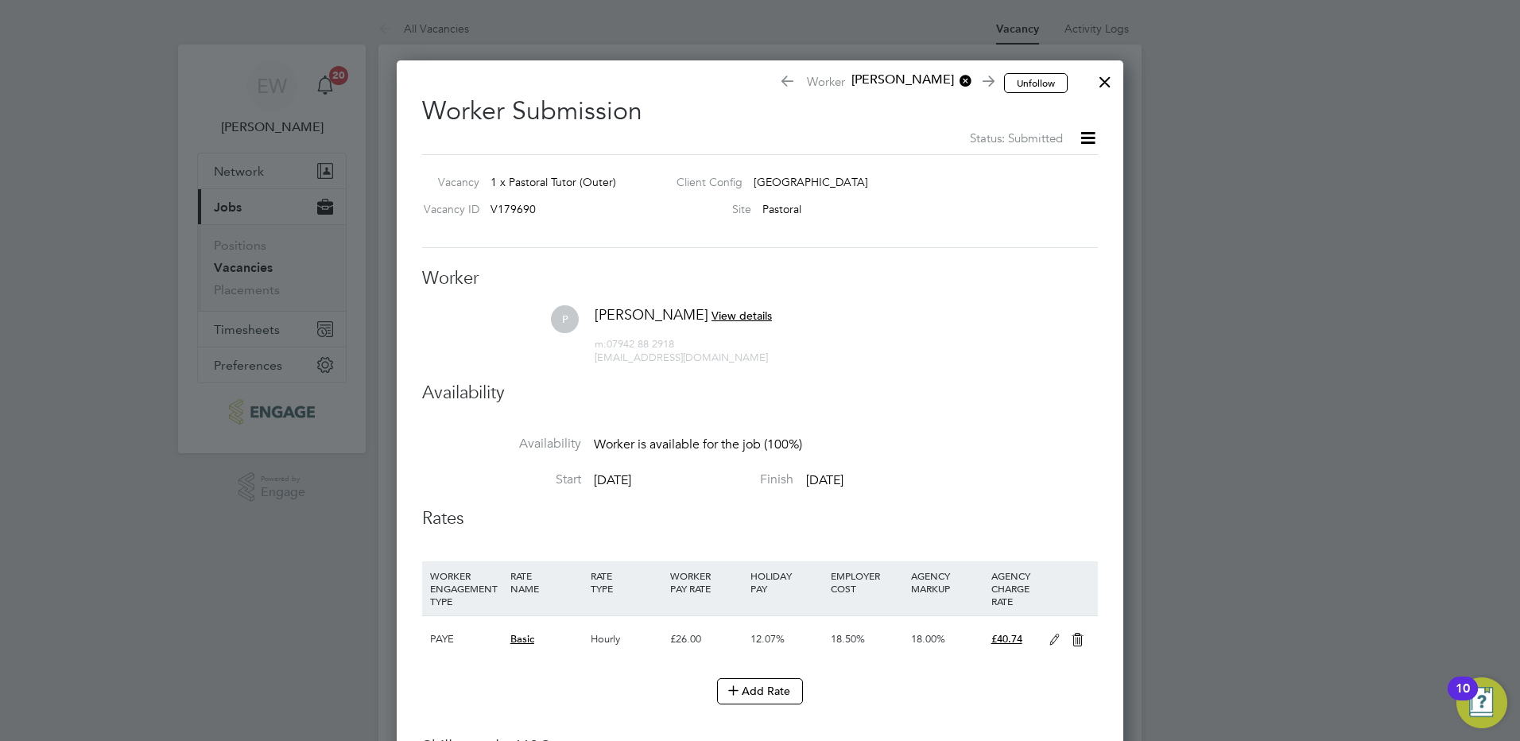
click at [1098, 83] on div at bounding box center [1105, 78] width 29 height 29
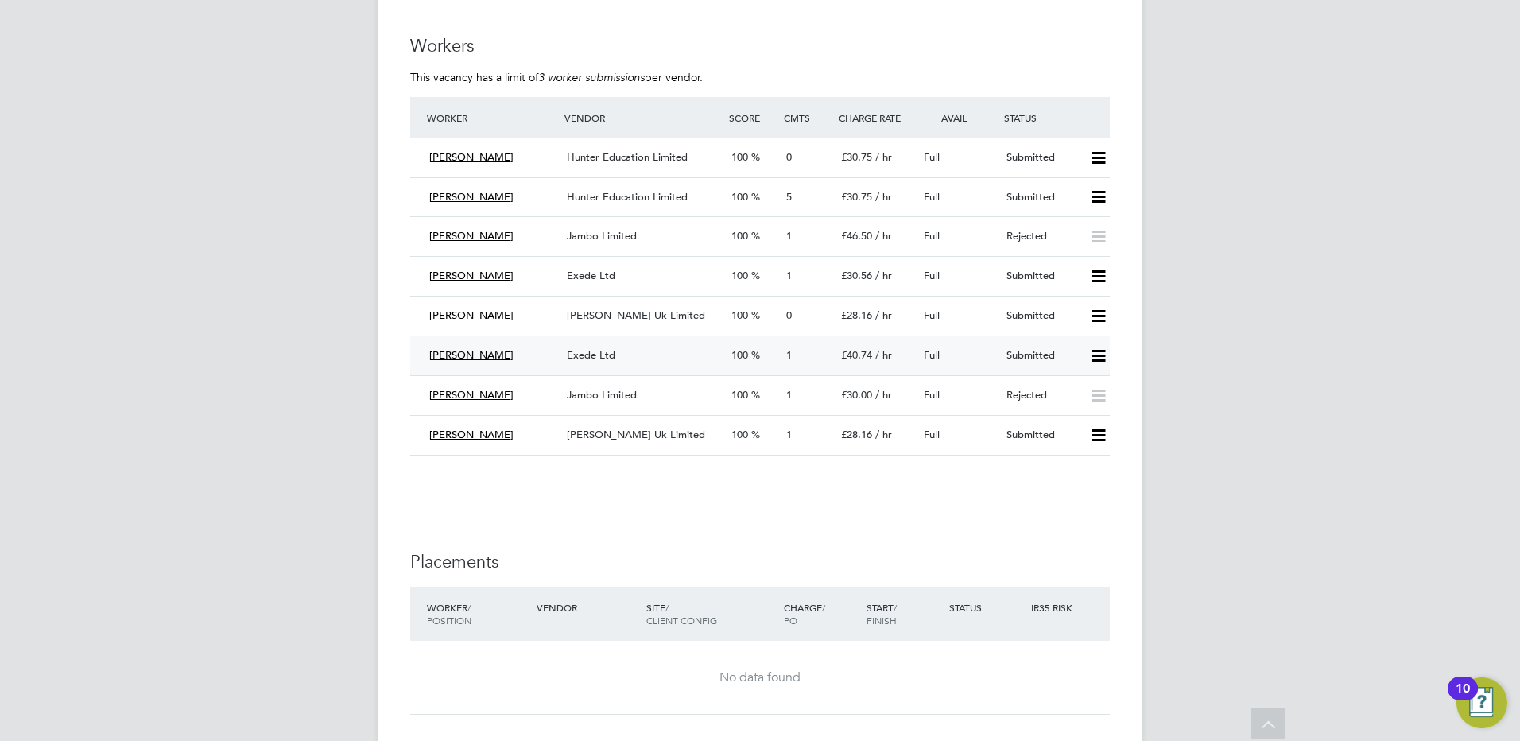
click at [1098, 353] on icon at bounding box center [1098, 356] width 20 height 13
click at [958, 359] on div "Full" at bounding box center [959, 356] width 83 height 26
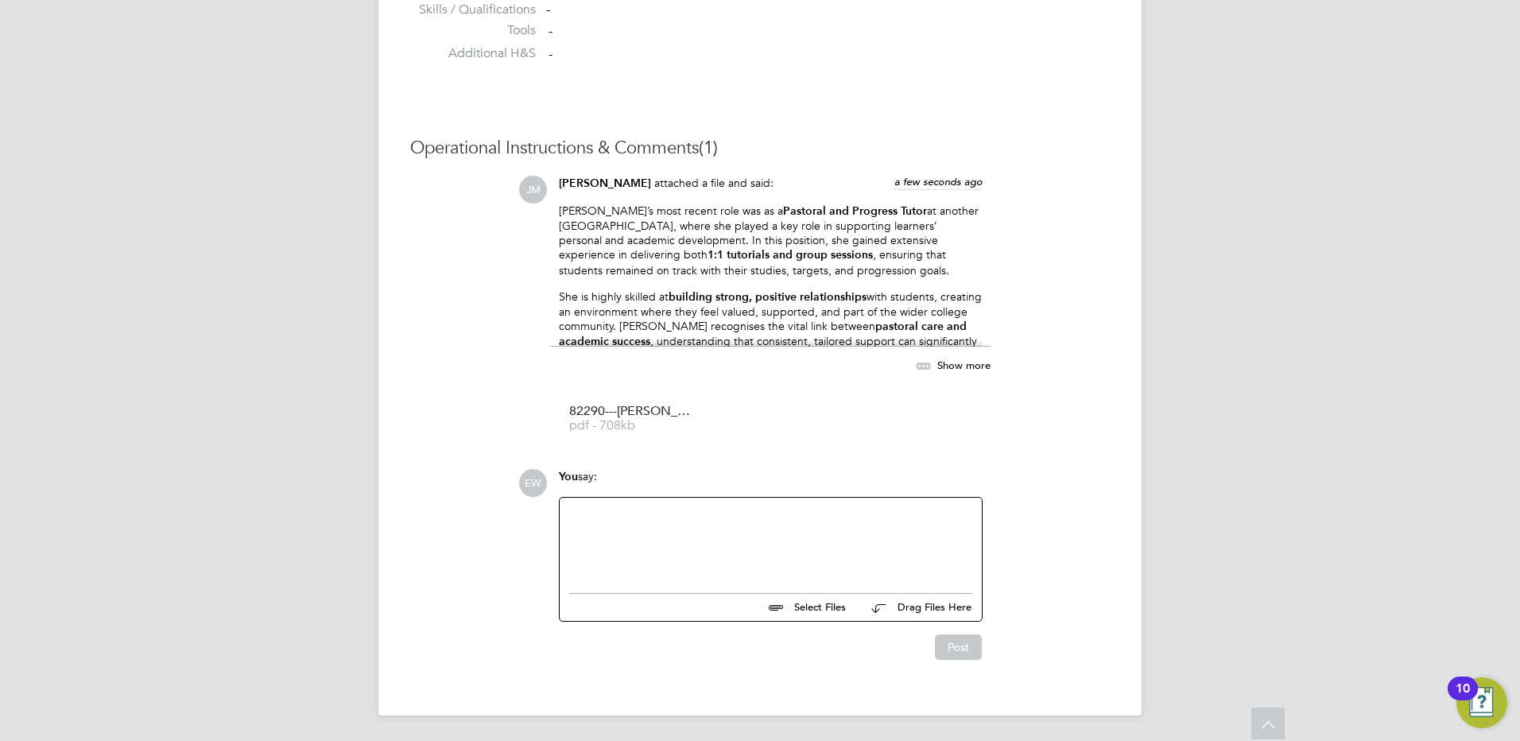
click at [662, 546] on div at bounding box center [770, 541] width 403 height 68
click at [588, 518] on div "The overall hourly rate won't be considered for a support role." at bounding box center [770, 541] width 403 height 68
click at [960, 645] on button "Post" at bounding box center [958, 646] width 47 height 25
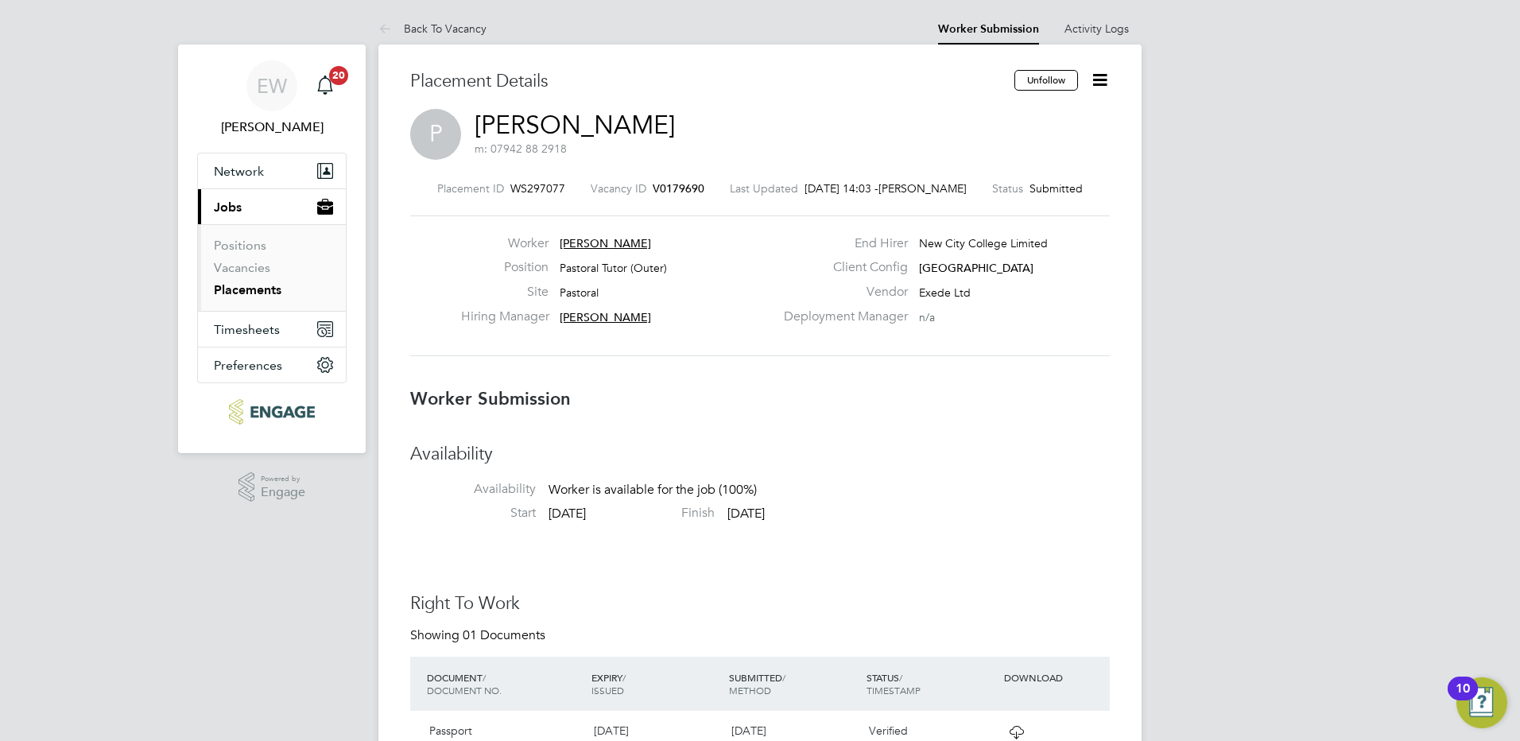
click at [1105, 84] on icon at bounding box center [1100, 80] width 20 height 20
click at [981, 170] on li "Reject" at bounding box center [1033, 171] width 147 height 22
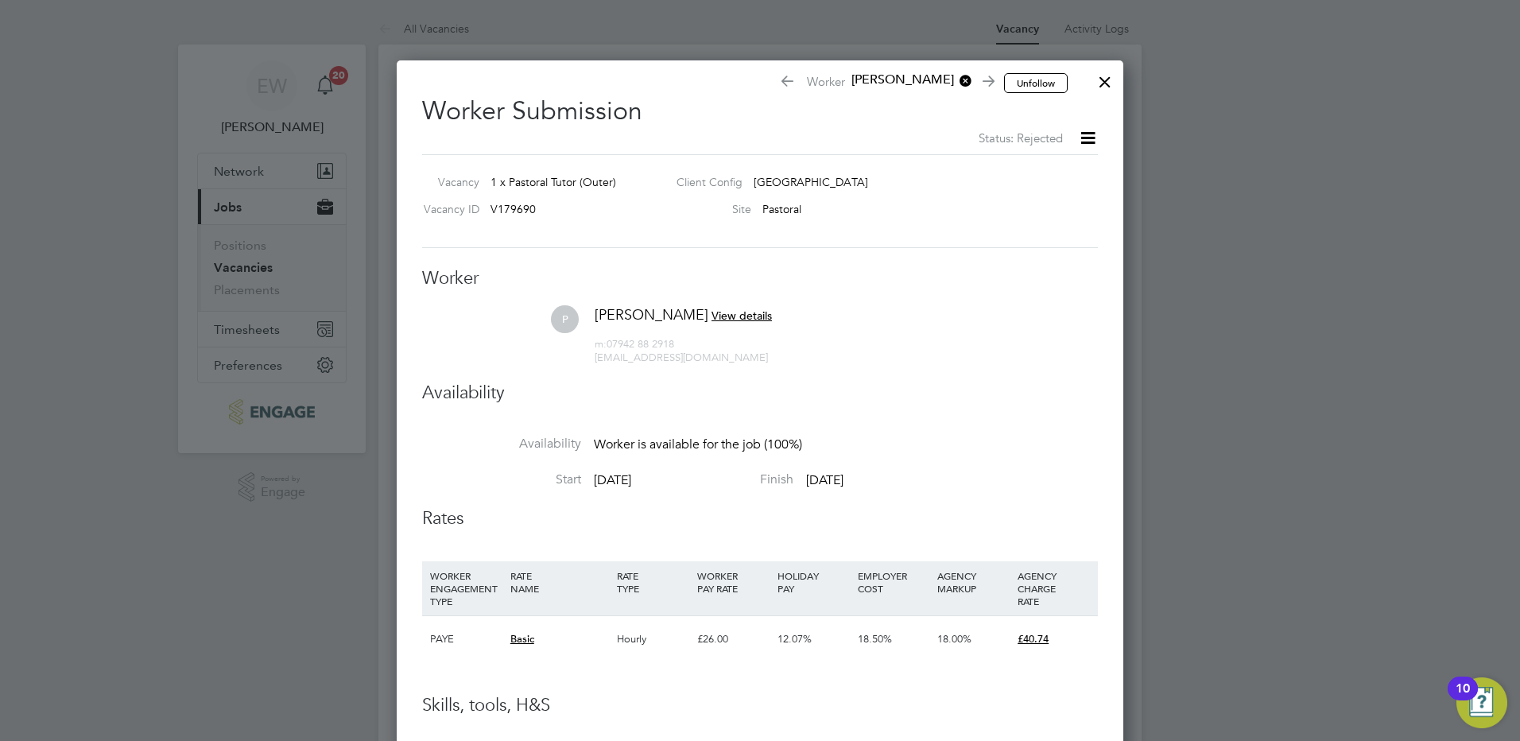
click at [1104, 76] on div at bounding box center [1105, 78] width 29 height 29
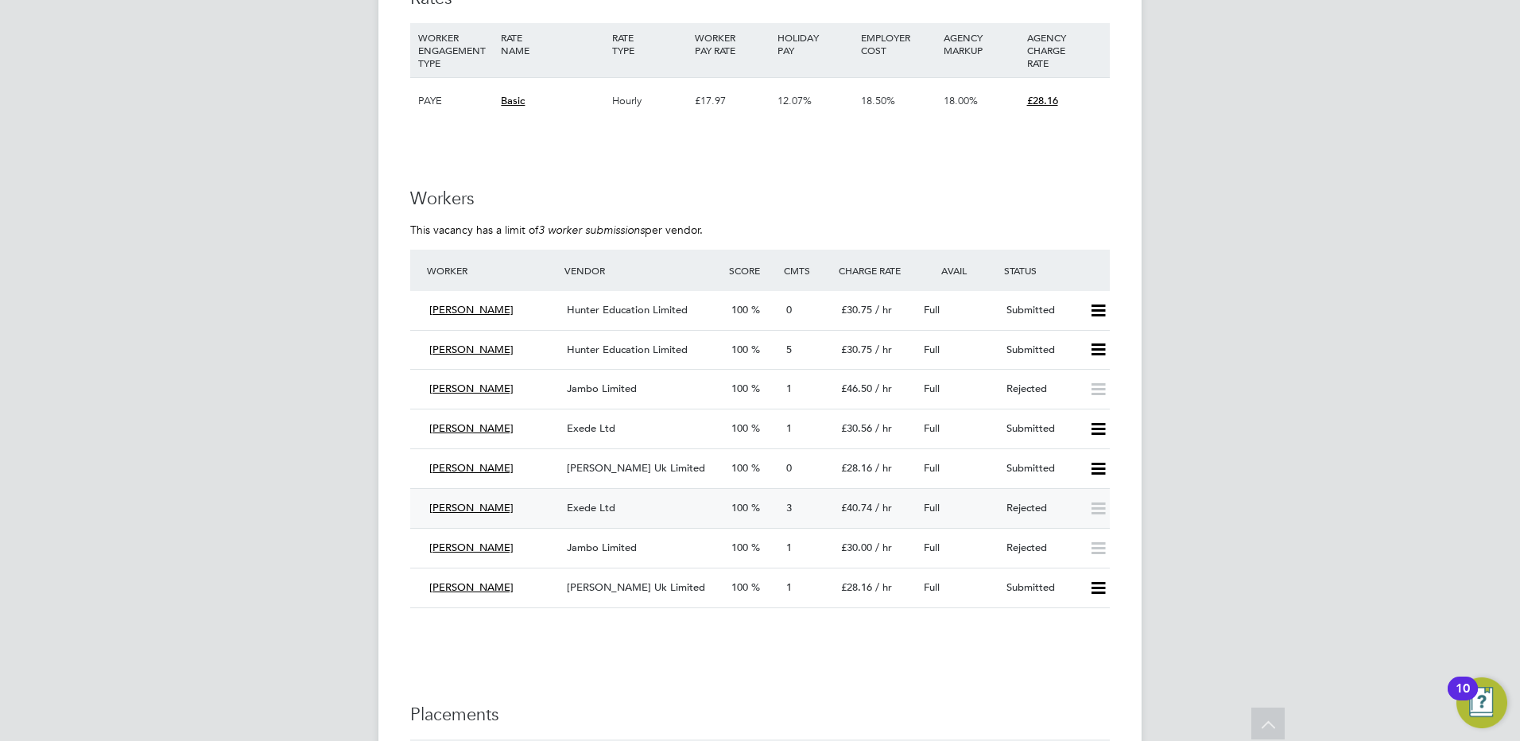
click at [613, 501] on span "Exede Ltd" at bounding box center [591, 508] width 49 height 14
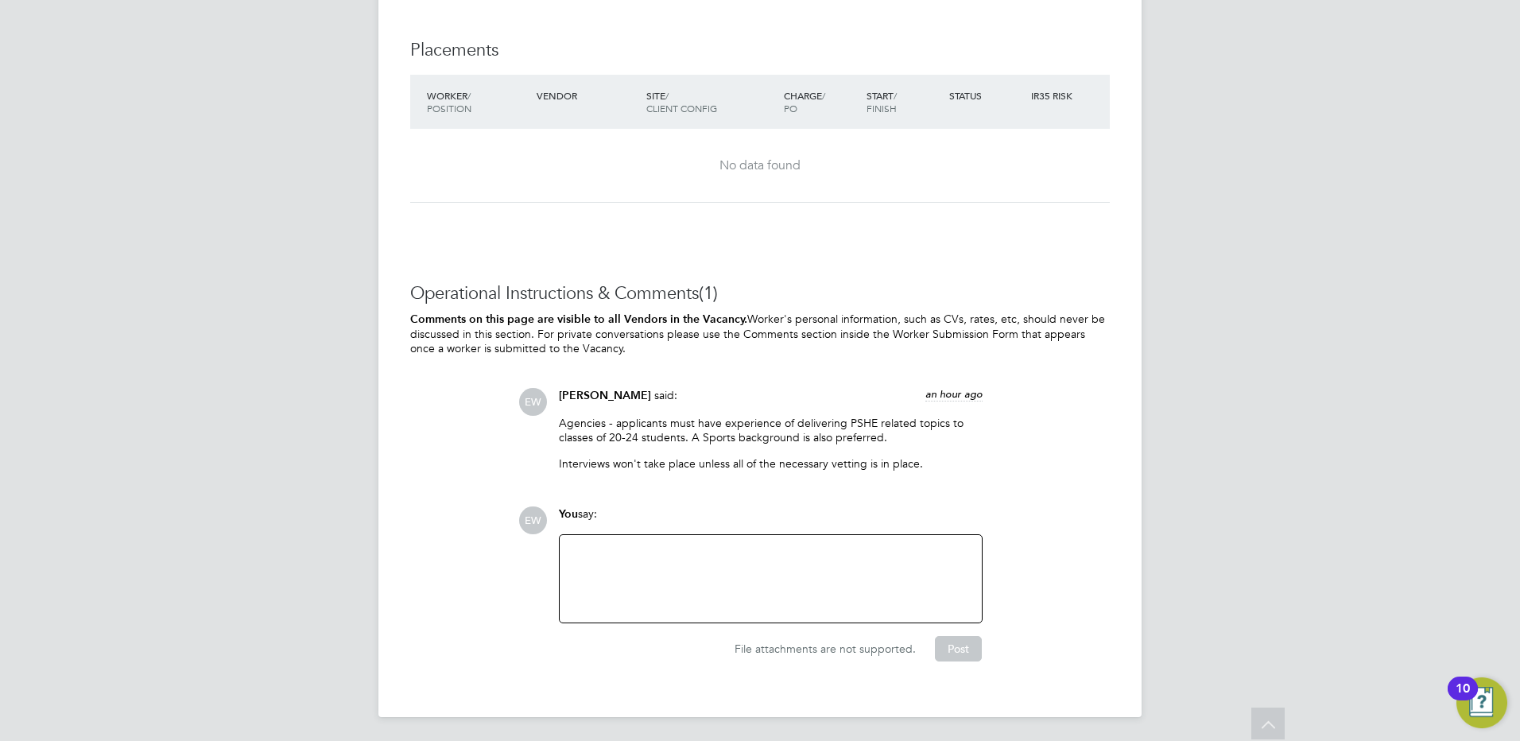
click at [787, 580] on div at bounding box center [770, 579] width 403 height 68
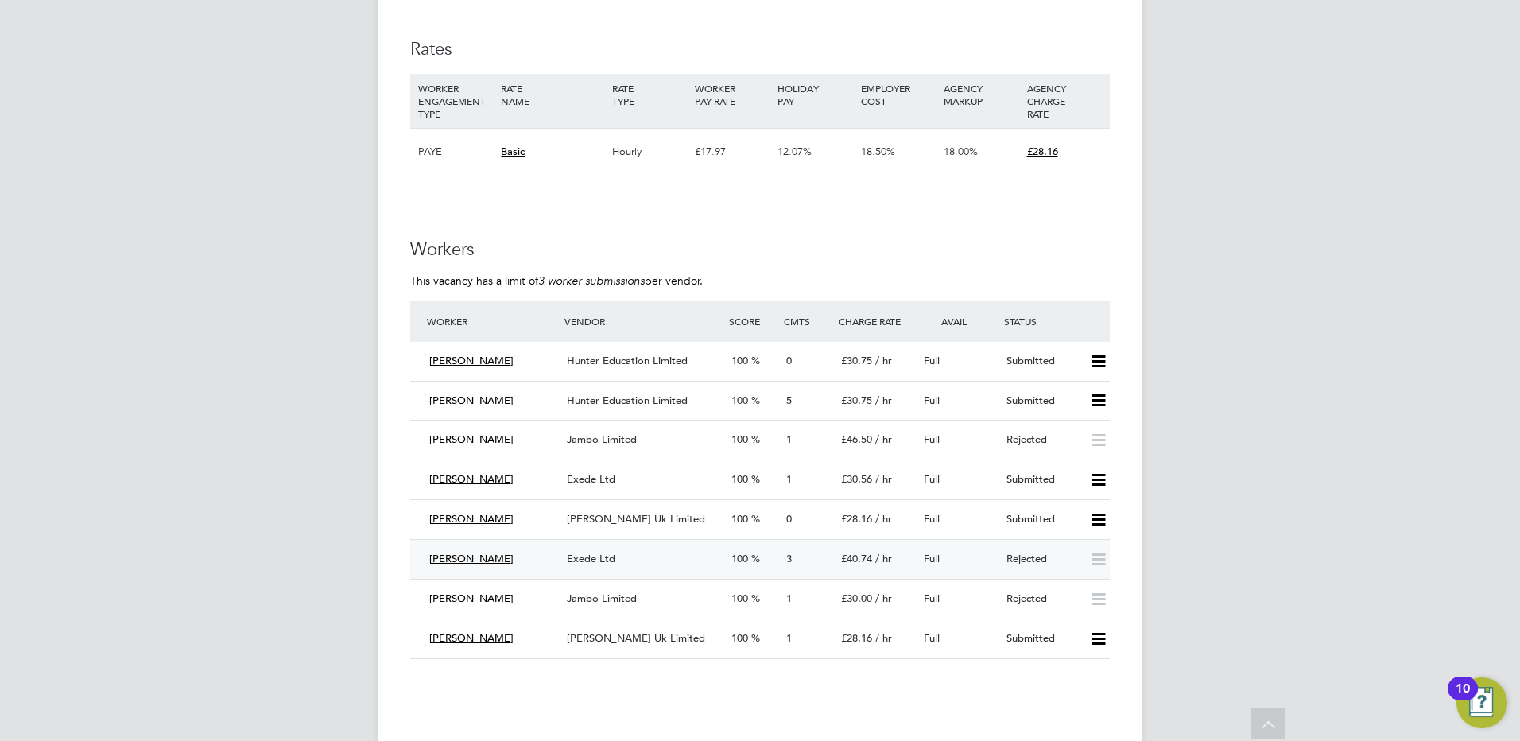
click at [528, 565] on div "[PERSON_NAME]" at bounding box center [492, 559] width 138 height 26
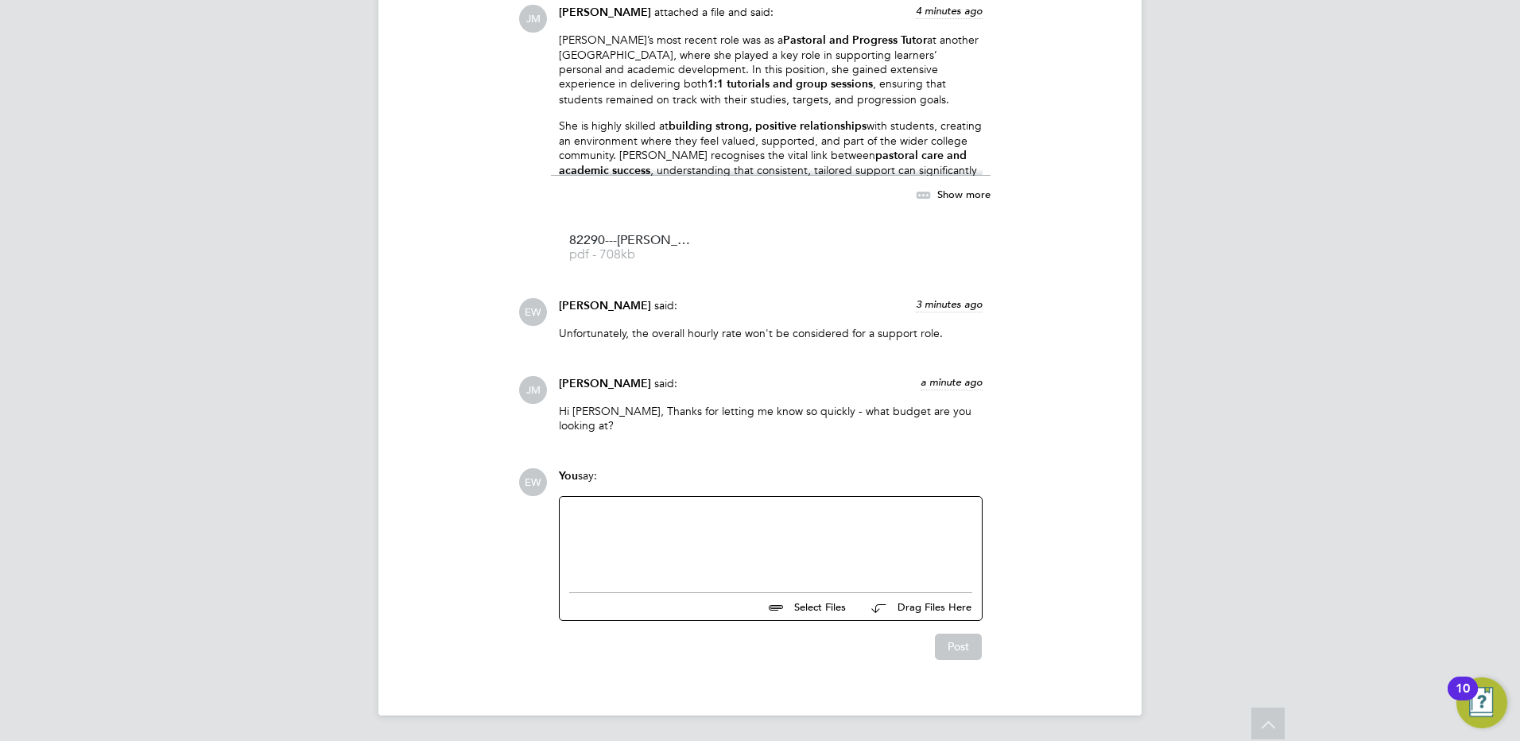
click at [756, 530] on div at bounding box center [770, 540] width 403 height 68
click at [952, 642] on button "Post" at bounding box center [958, 646] width 47 height 25
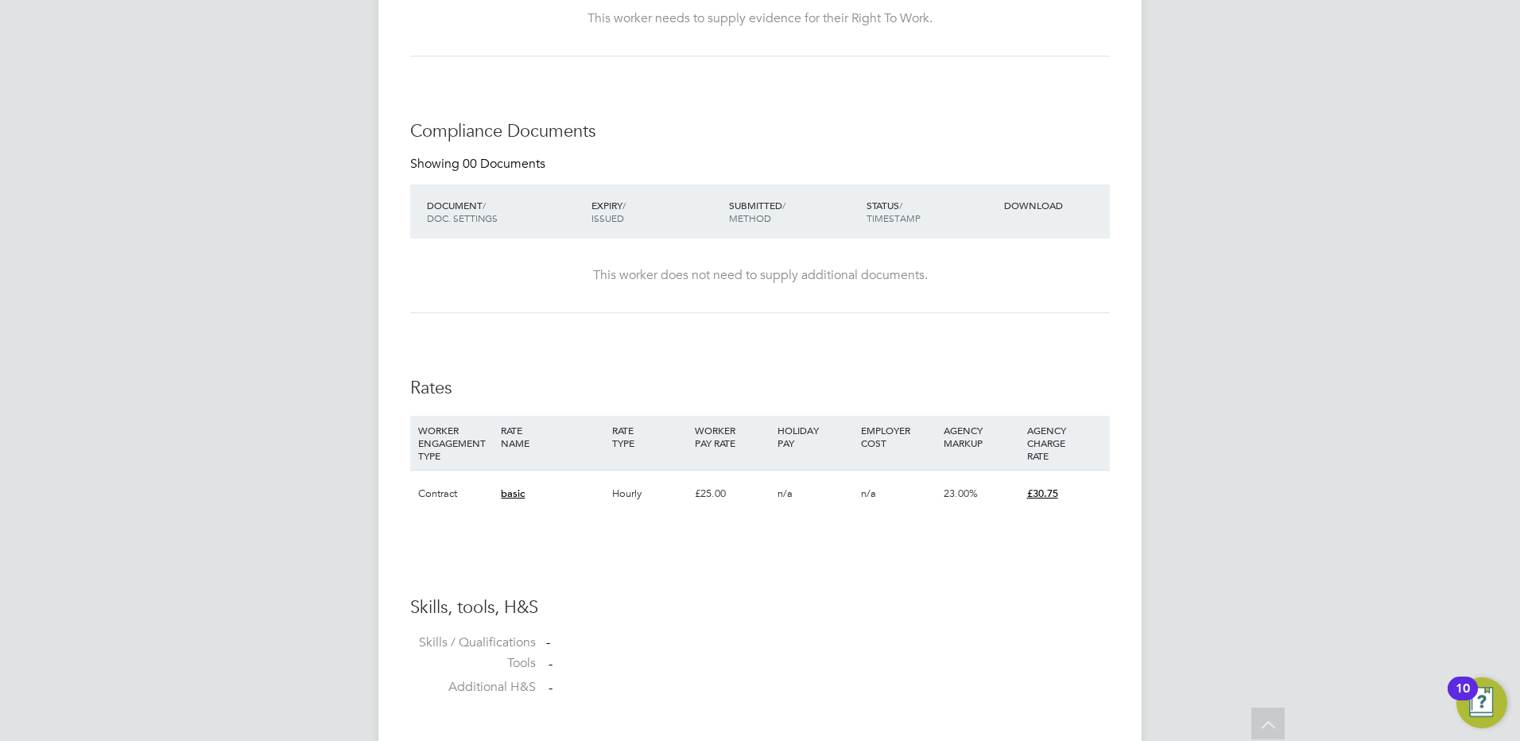
scroll to position [1182, 0]
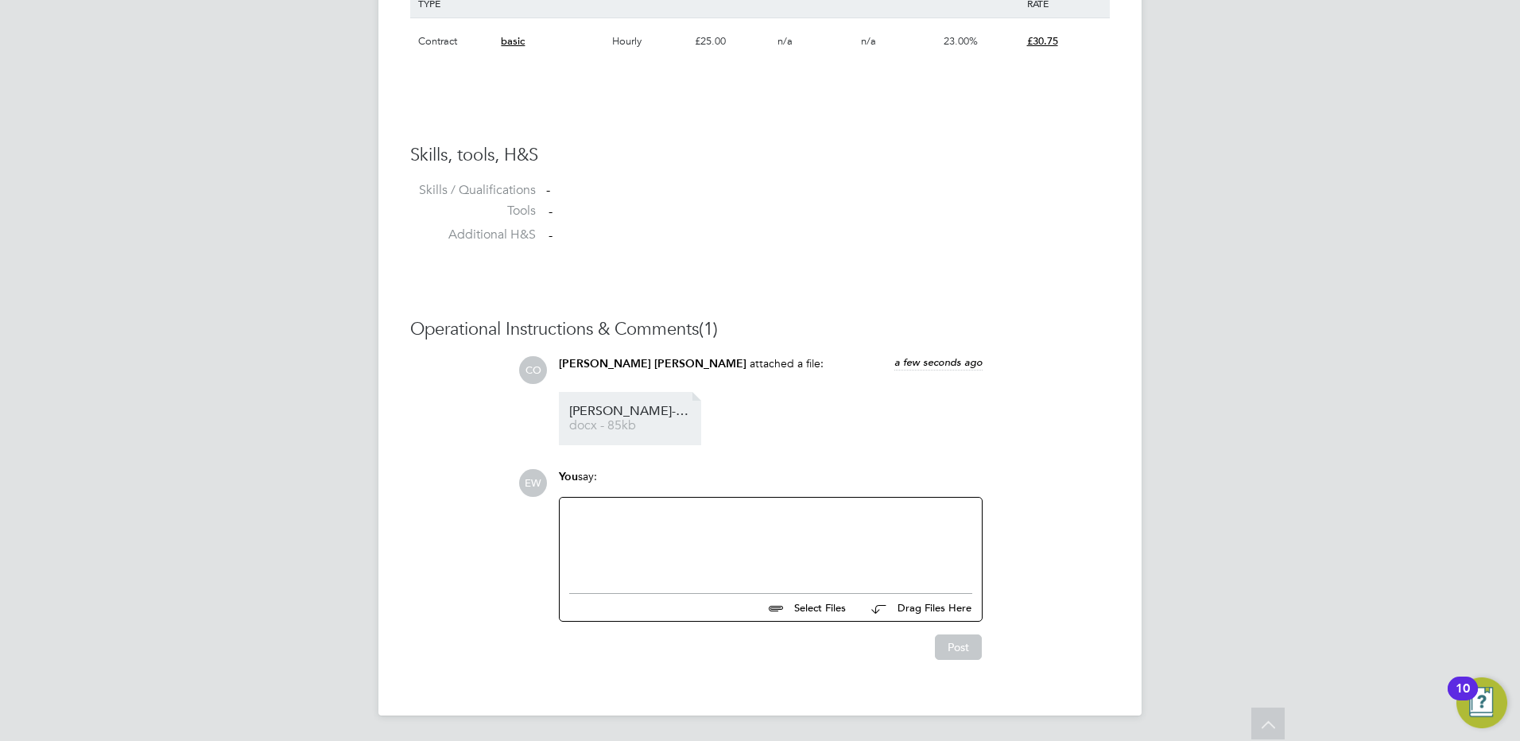
click at [640, 424] on span "docx - 85kb" at bounding box center [632, 426] width 127 height 12
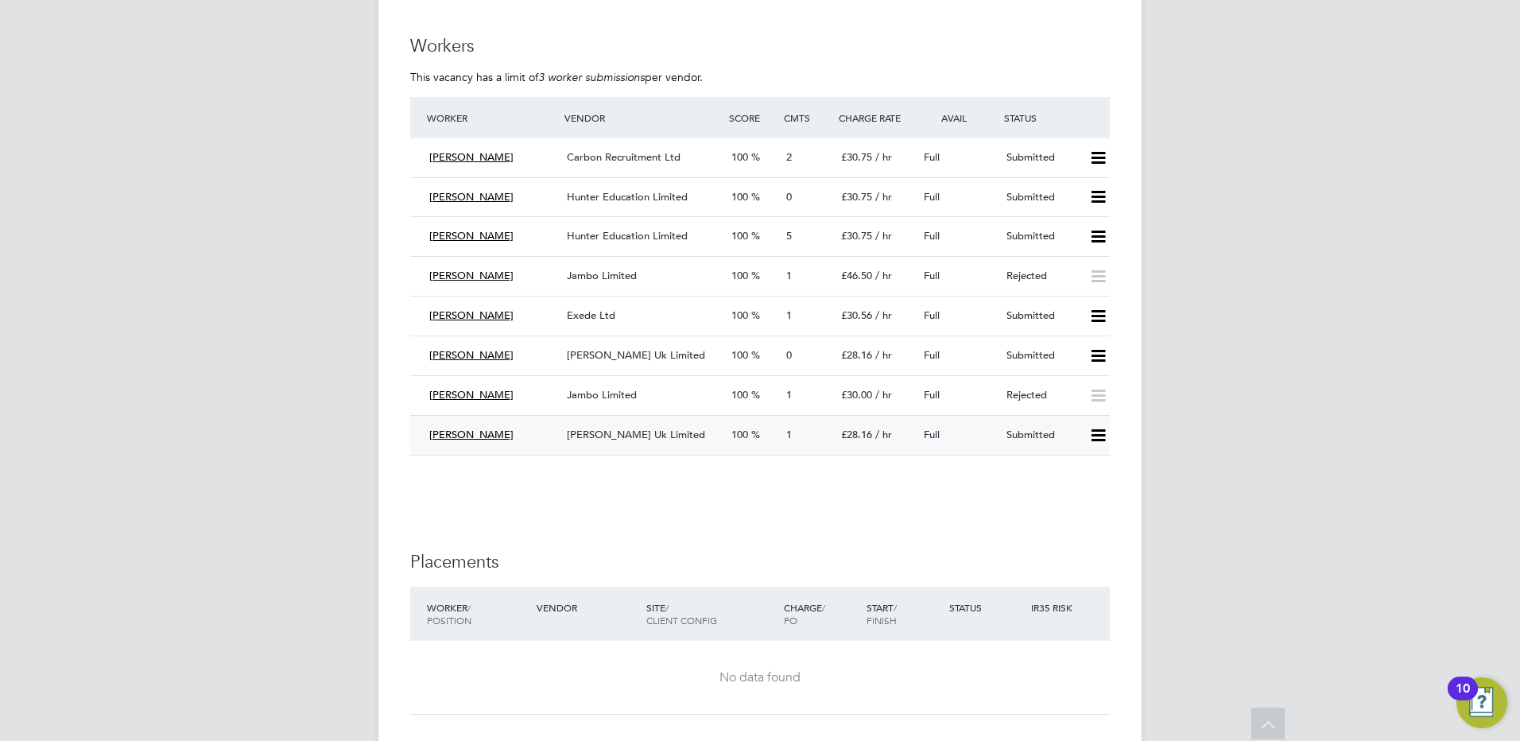
click at [629, 440] on div "Morgan Hunt Uk Limited" at bounding box center [643, 435] width 165 height 26
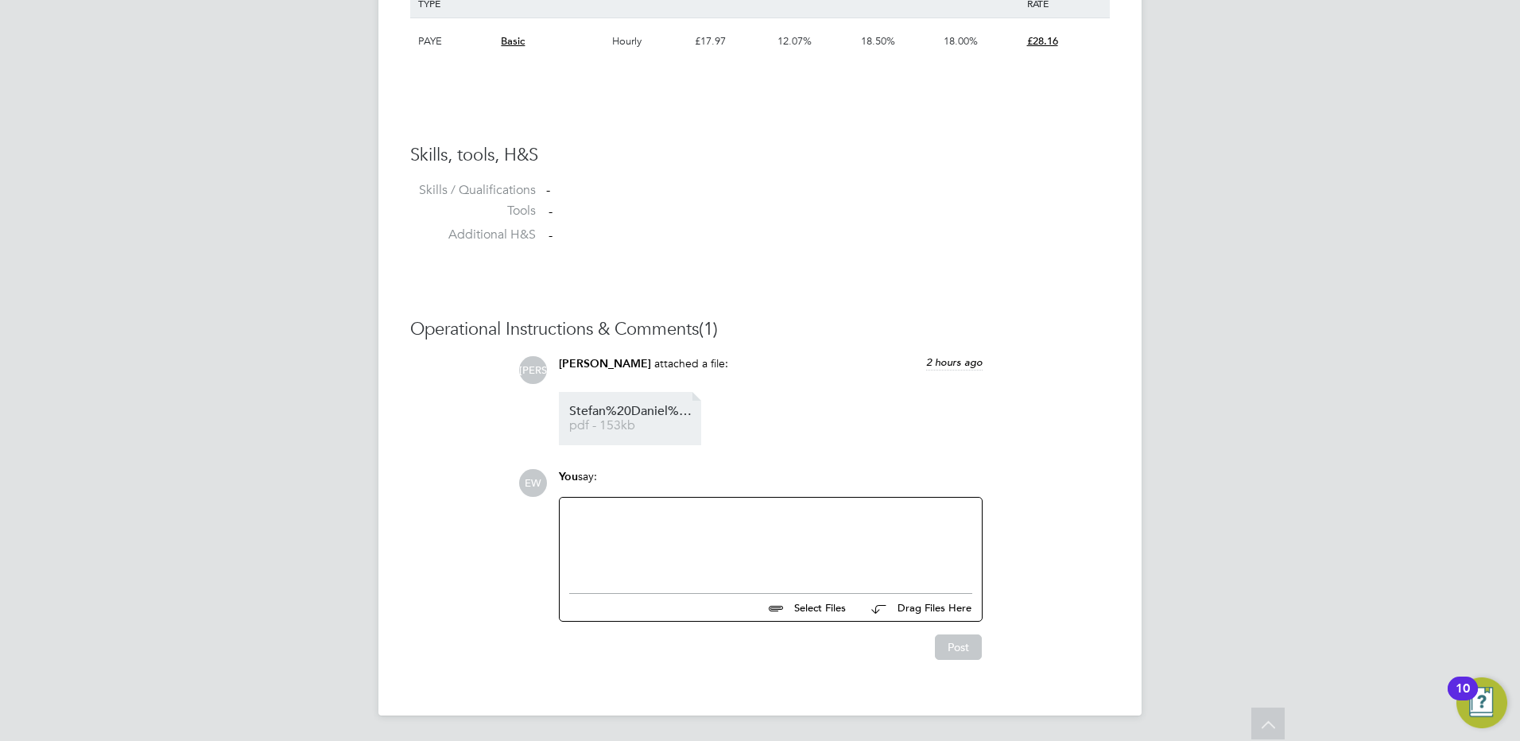
click at [665, 432] on span "pdf - 153kb" at bounding box center [632, 426] width 127 height 12
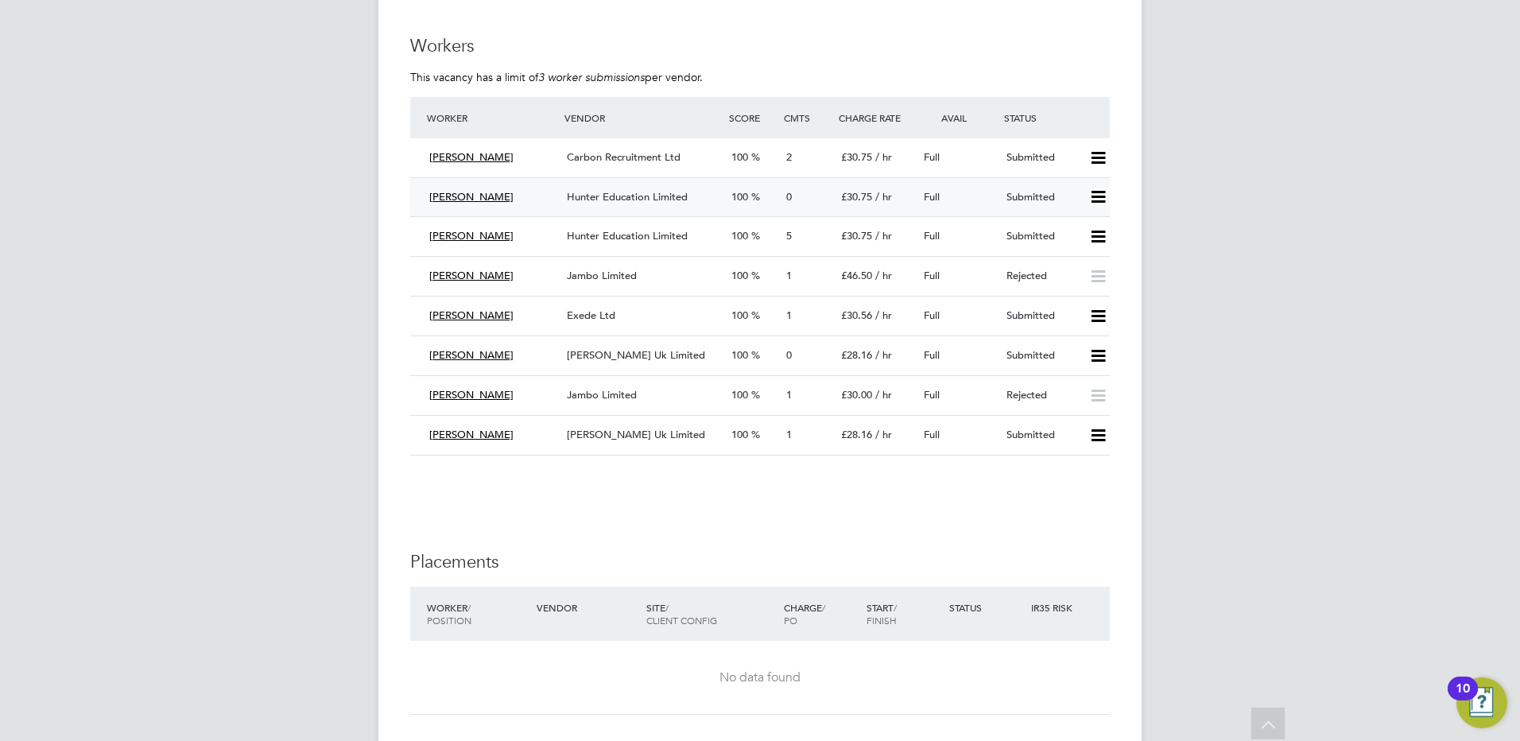
click at [629, 193] on span "Hunter Education Limited" at bounding box center [627, 197] width 121 height 14
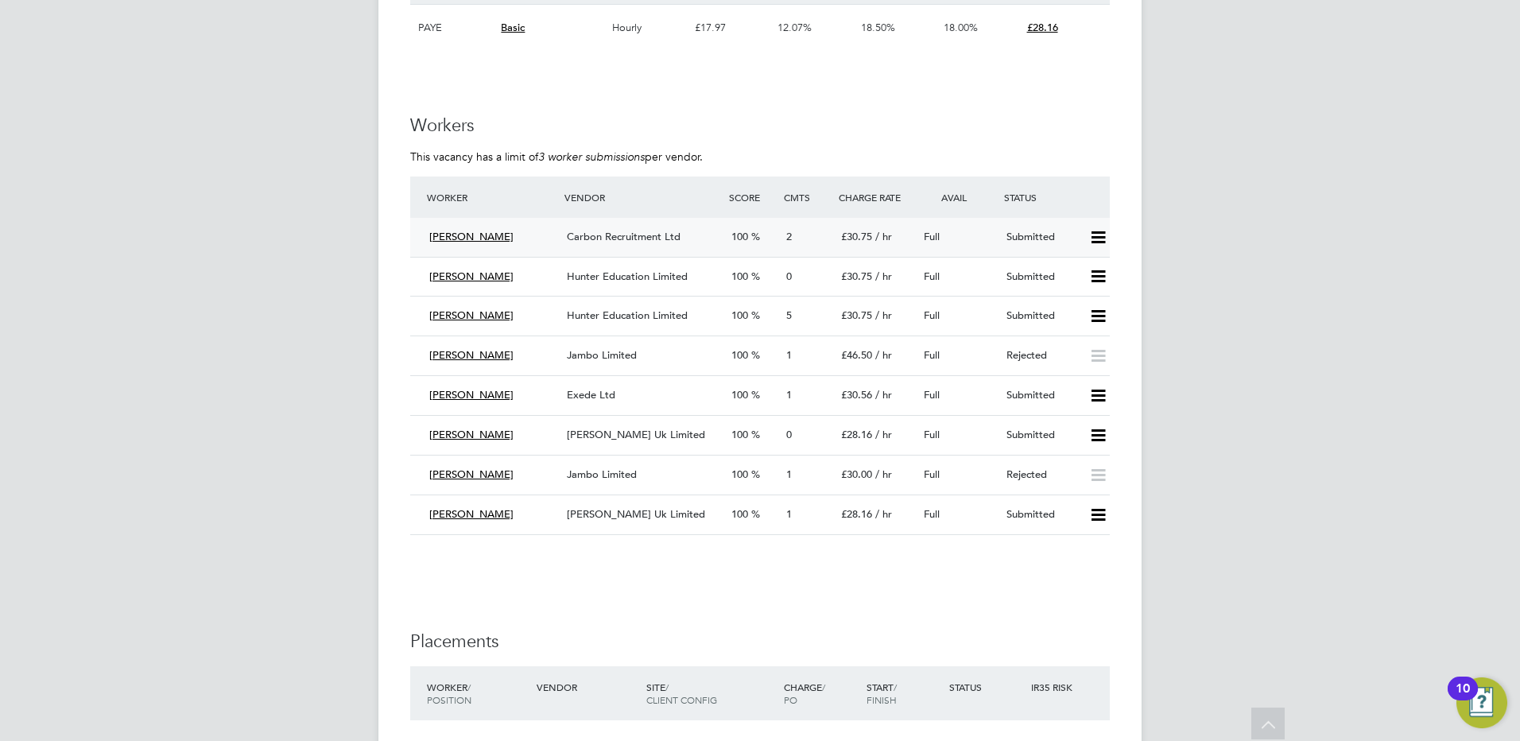
click at [606, 228] on div "Carbon Recruitment Ltd" at bounding box center [643, 237] width 165 height 26
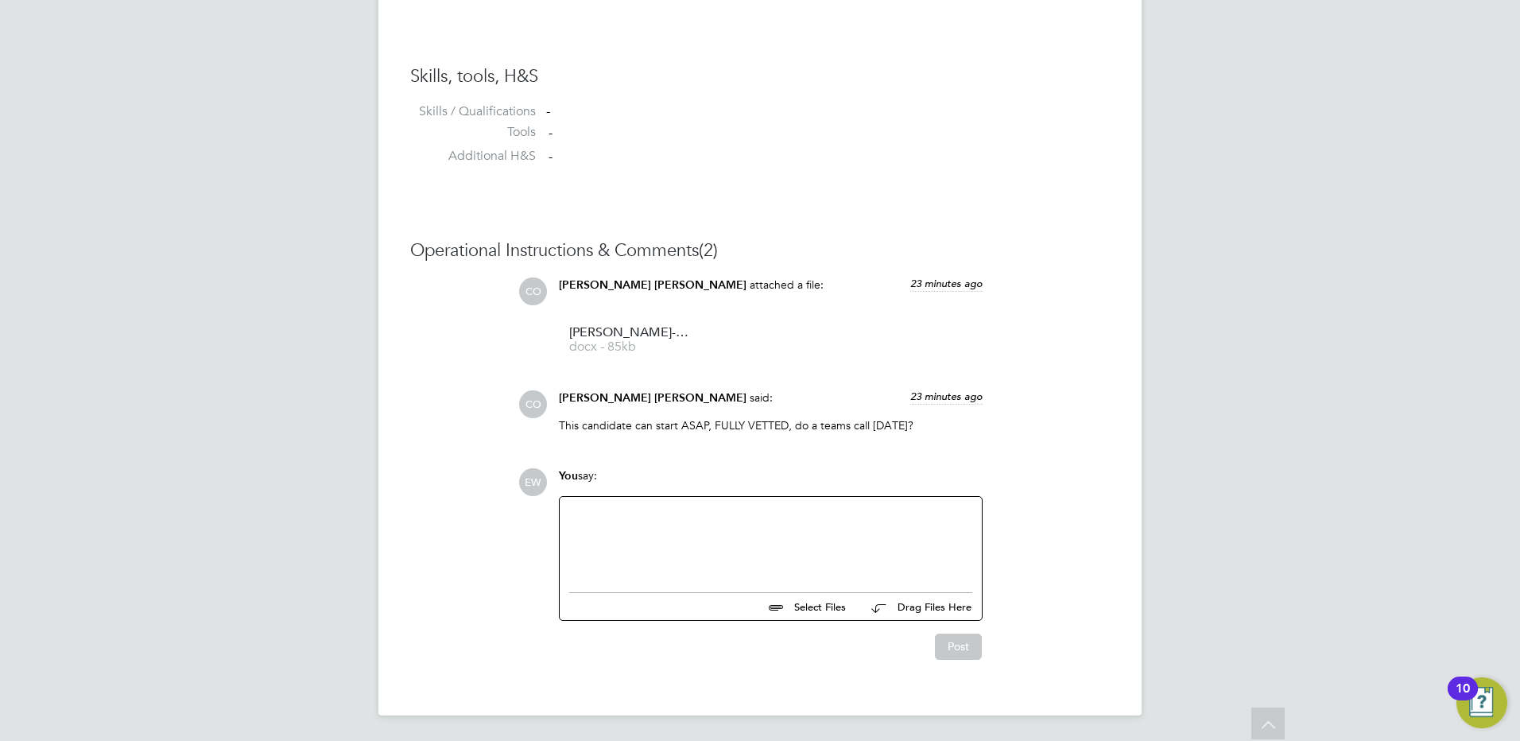
click at [714, 562] on div at bounding box center [770, 540] width 403 height 68
click at [966, 646] on button "Post" at bounding box center [958, 646] width 47 height 25
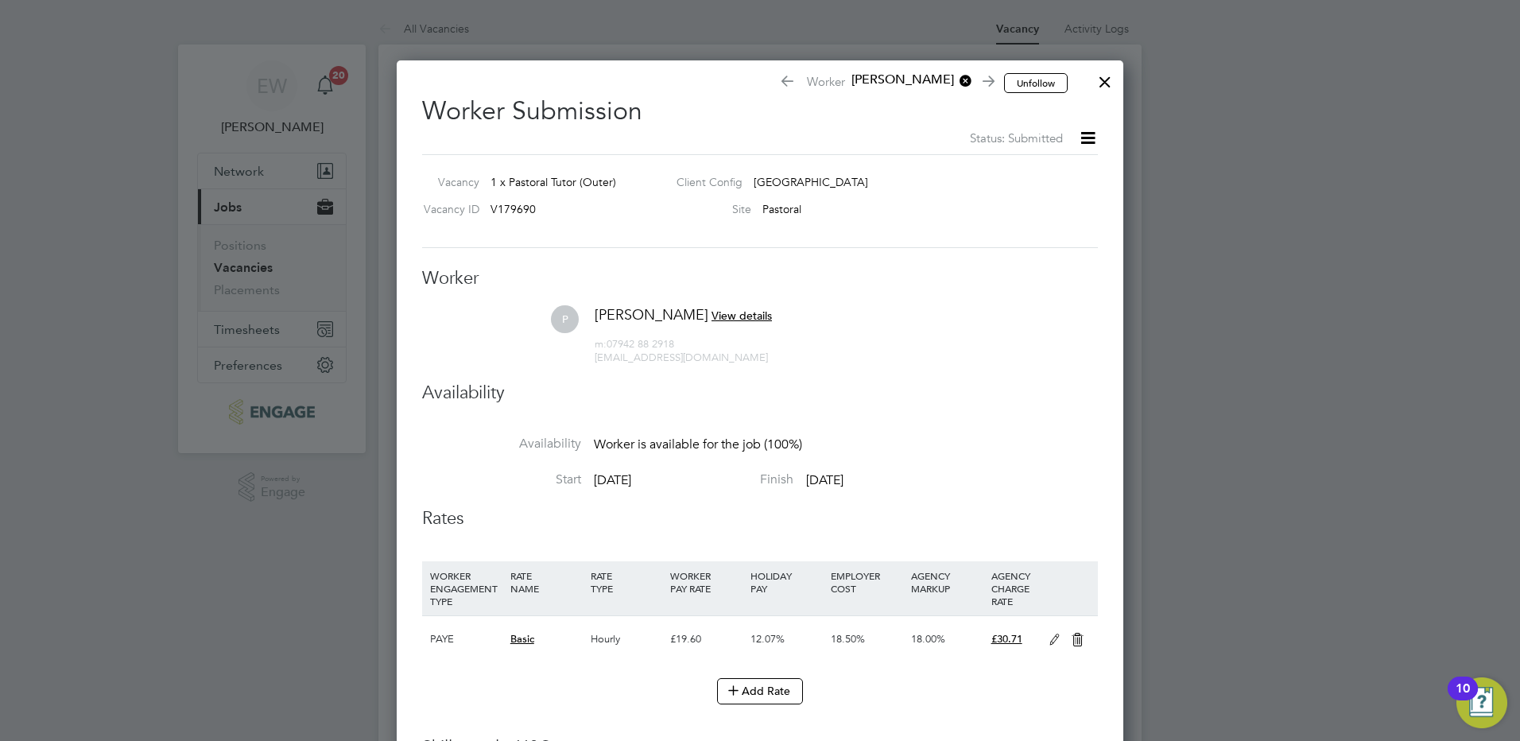
click at [1108, 84] on div at bounding box center [1105, 78] width 29 height 29
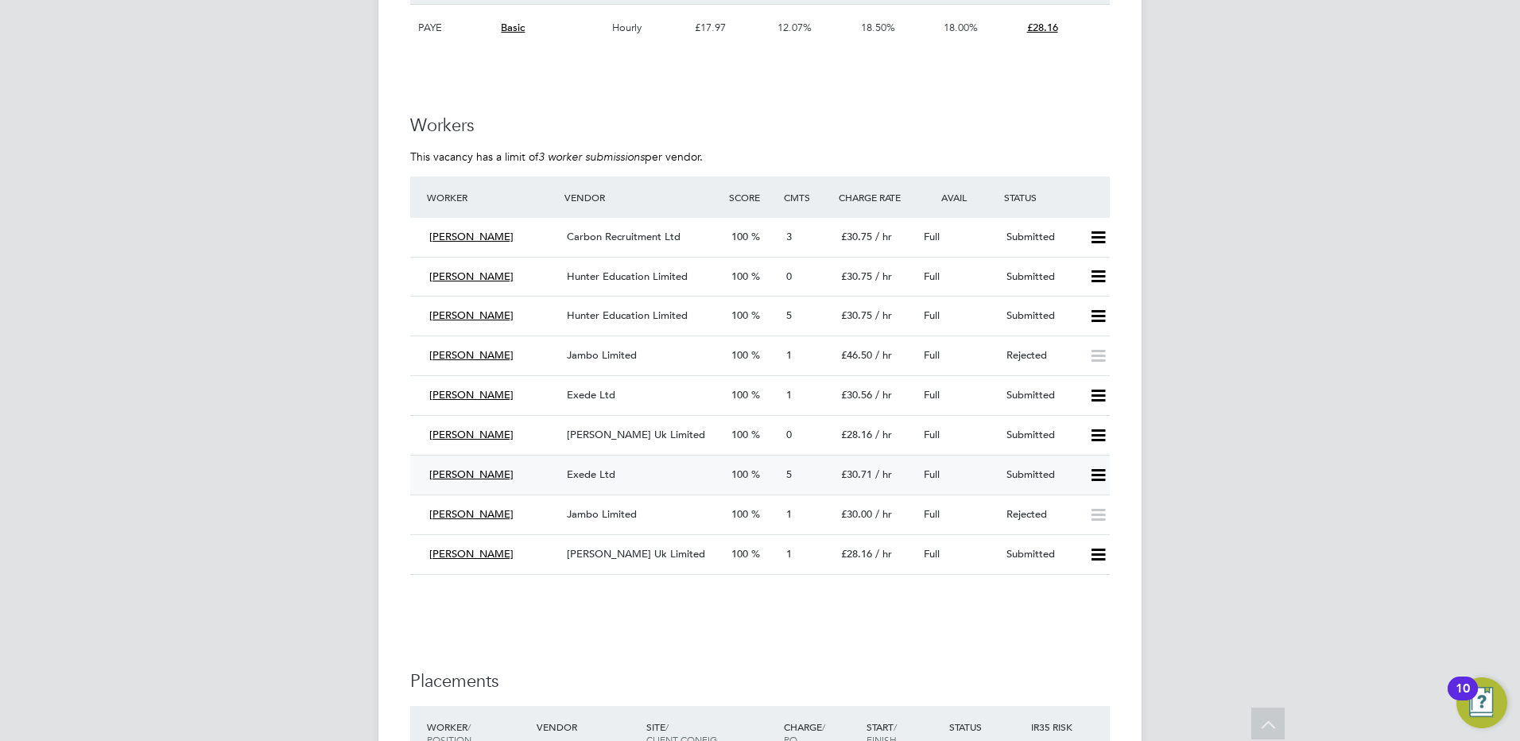
click at [645, 471] on div "Exede Ltd" at bounding box center [643, 475] width 165 height 26
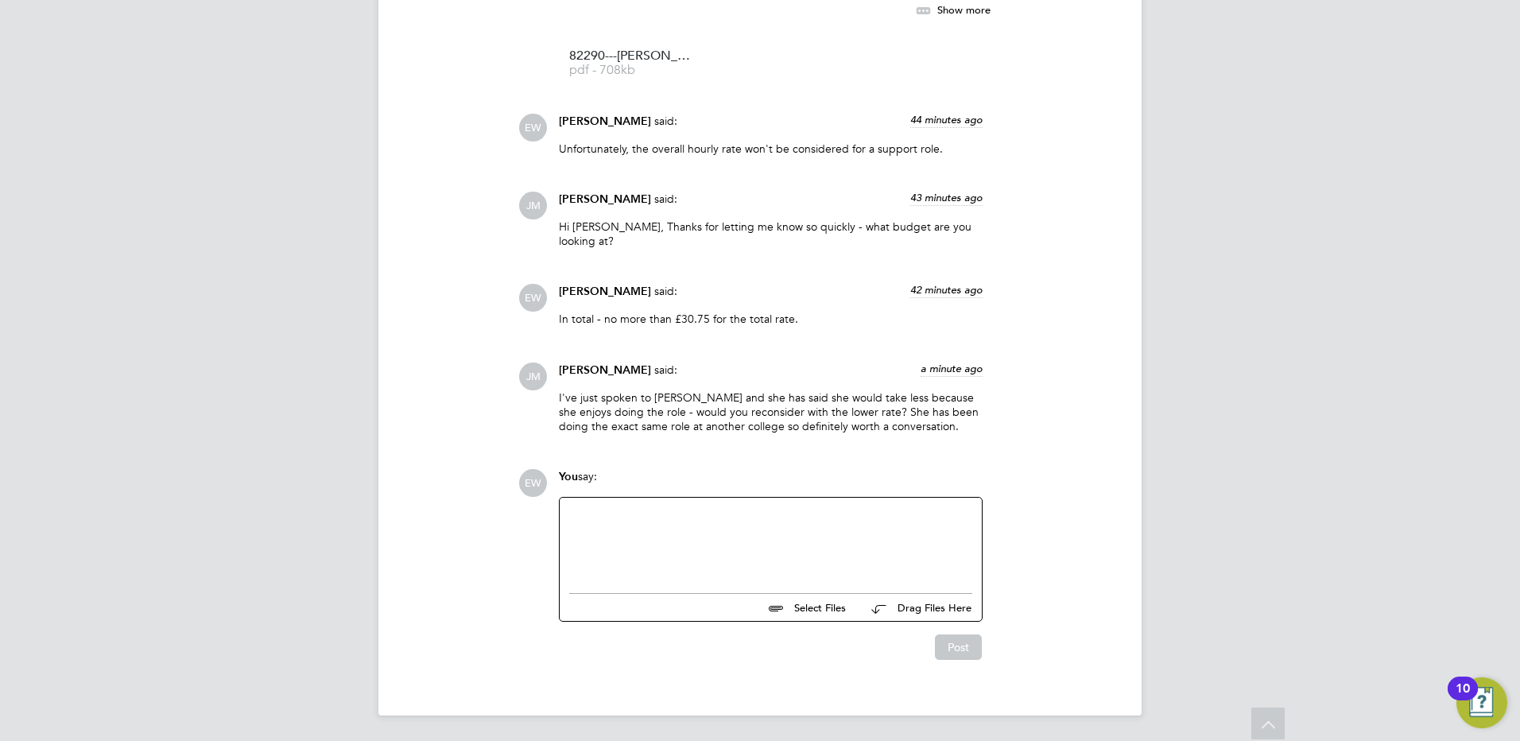
click at [724, 554] on div at bounding box center [770, 541] width 403 height 68
click at [969, 643] on button "Post" at bounding box center [958, 646] width 47 height 25
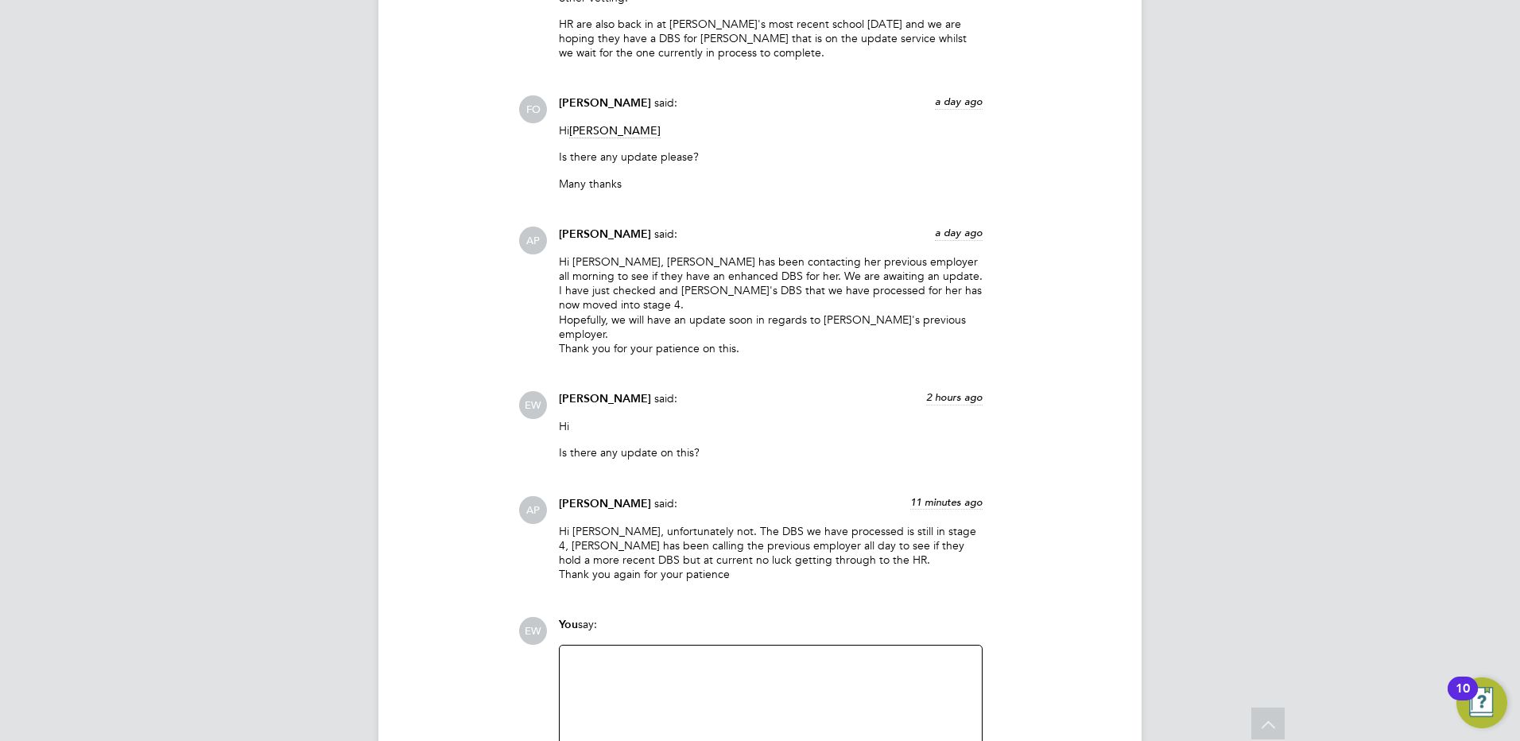
scroll to position [2680, 0]
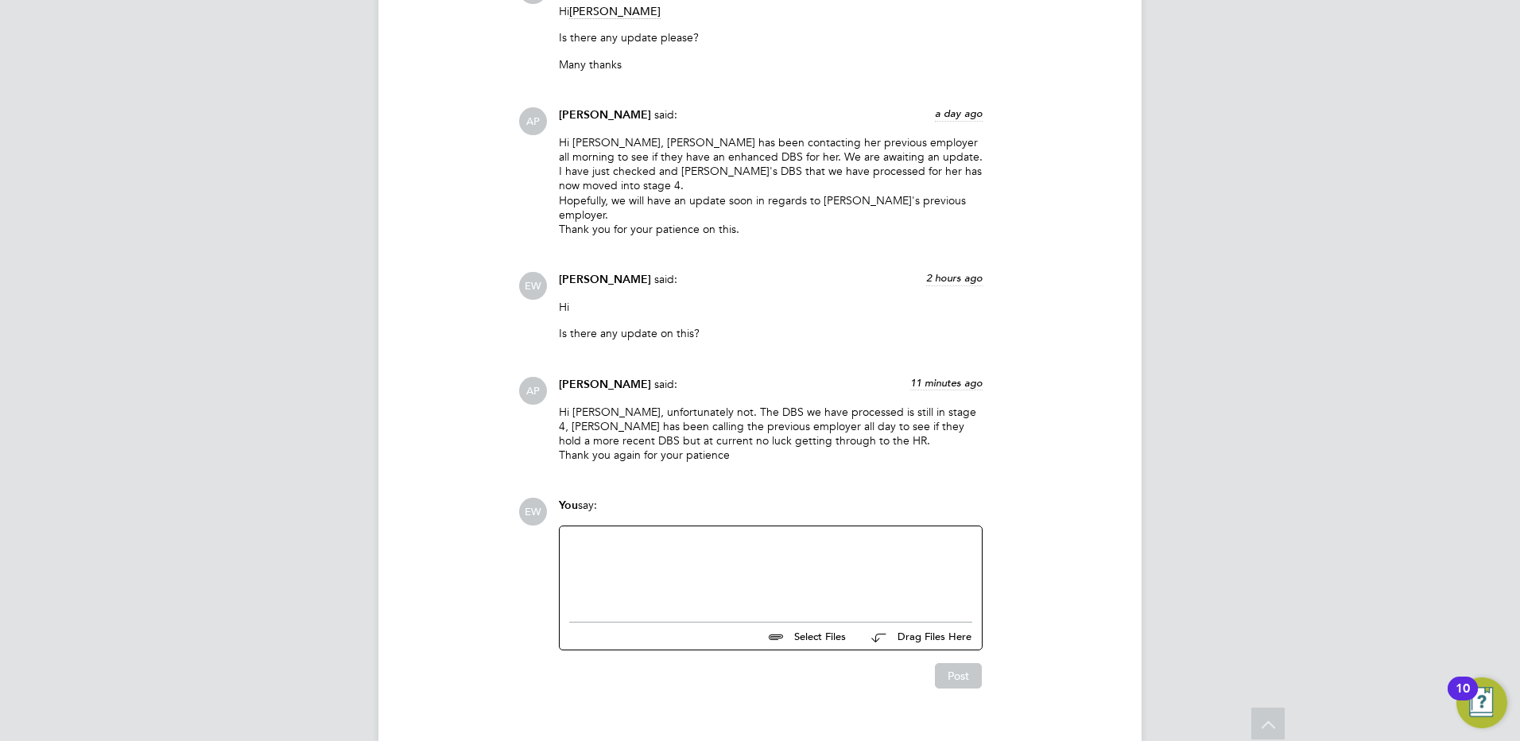
click at [628, 545] on div at bounding box center [770, 570] width 403 height 68
click at [975, 663] on button "Post" at bounding box center [958, 675] width 47 height 25
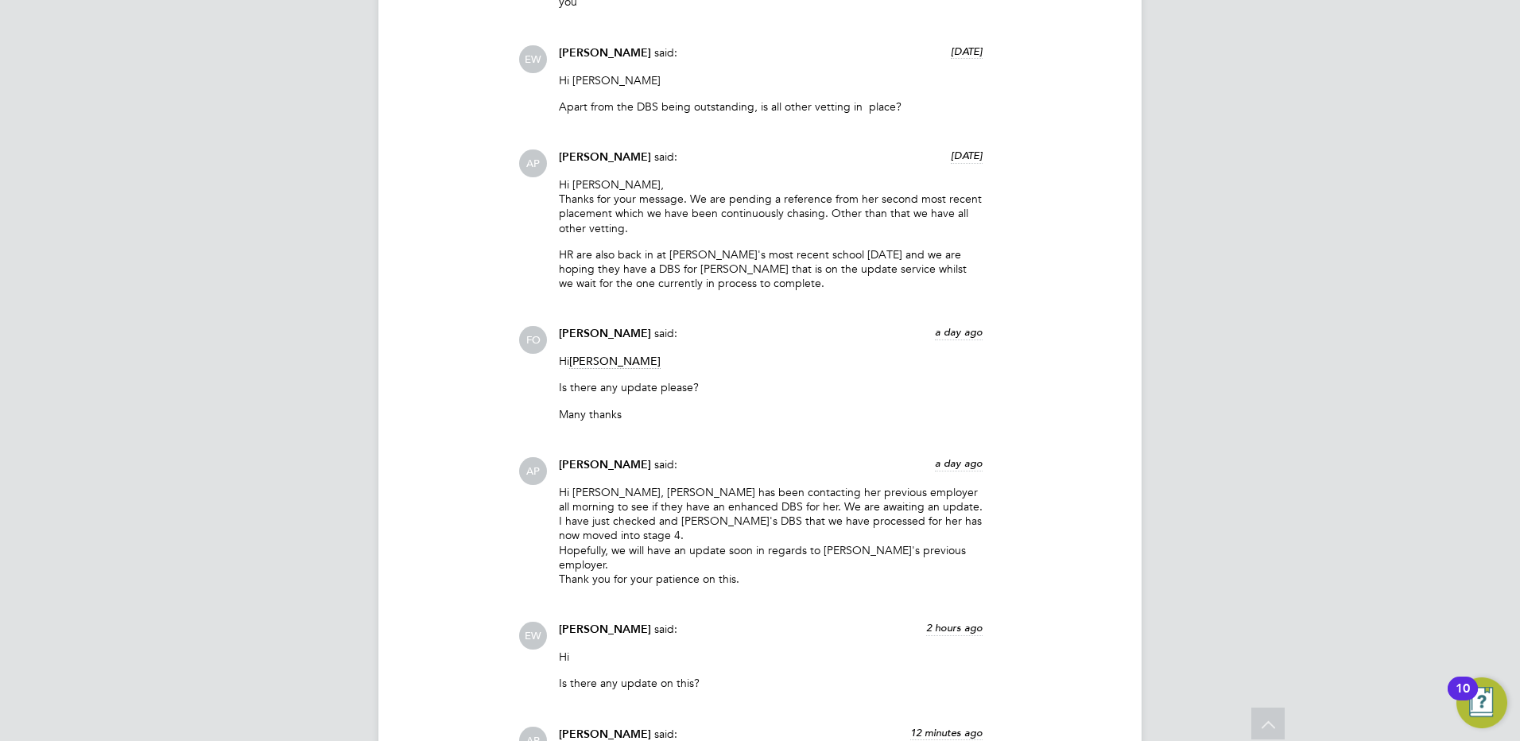
scroll to position [2321, 0]
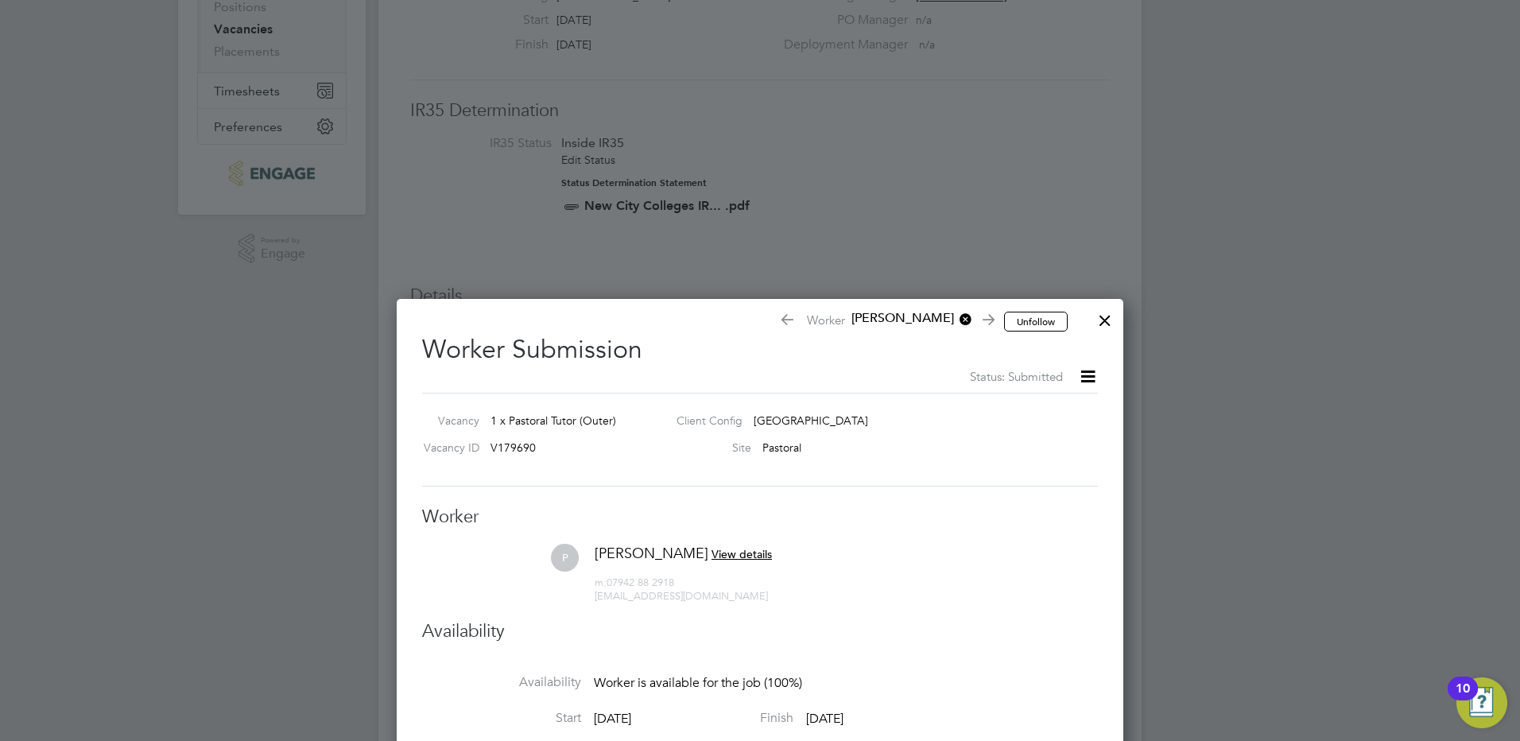
click at [1104, 306] on div at bounding box center [1105, 316] width 29 height 29
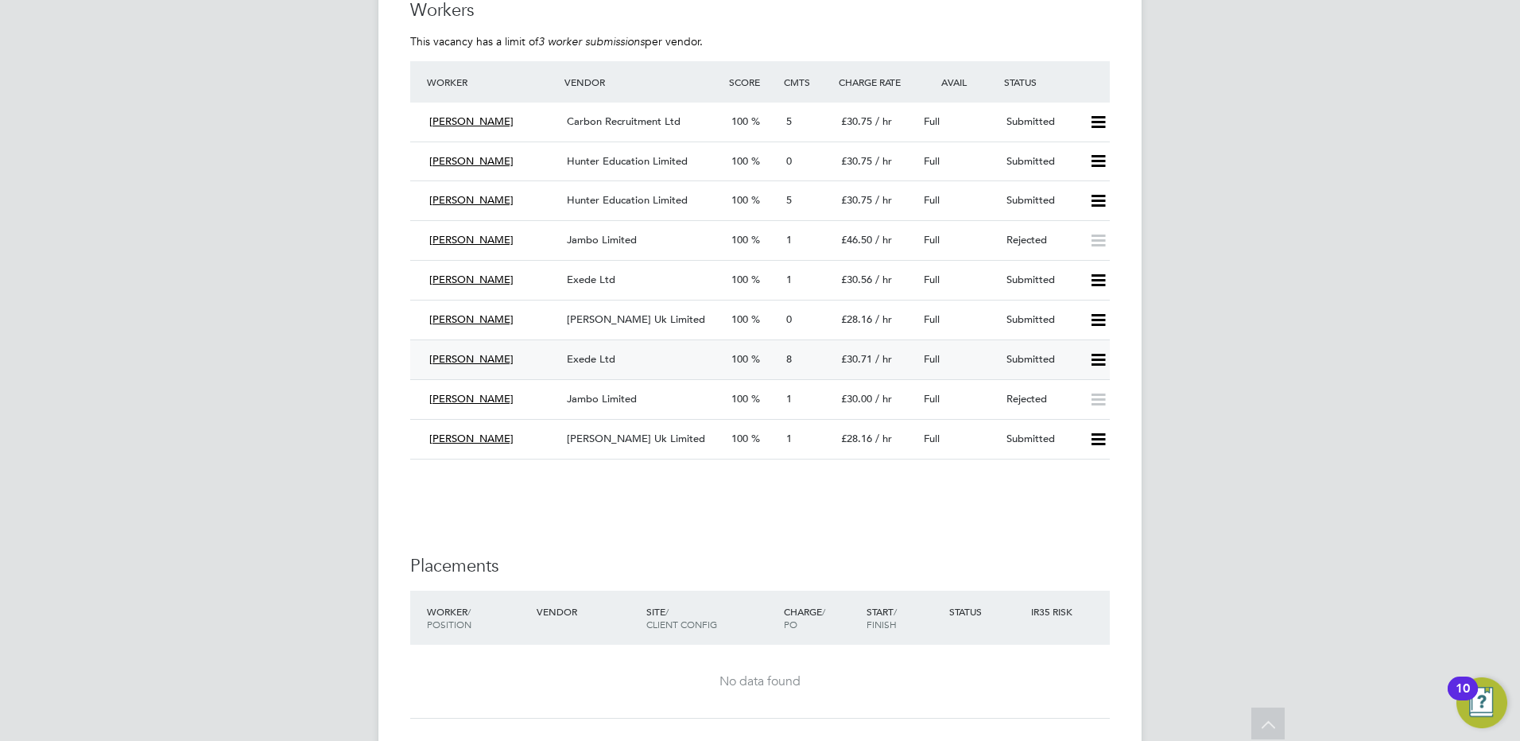
click at [602, 365] on div "Exede Ltd" at bounding box center [643, 360] width 165 height 26
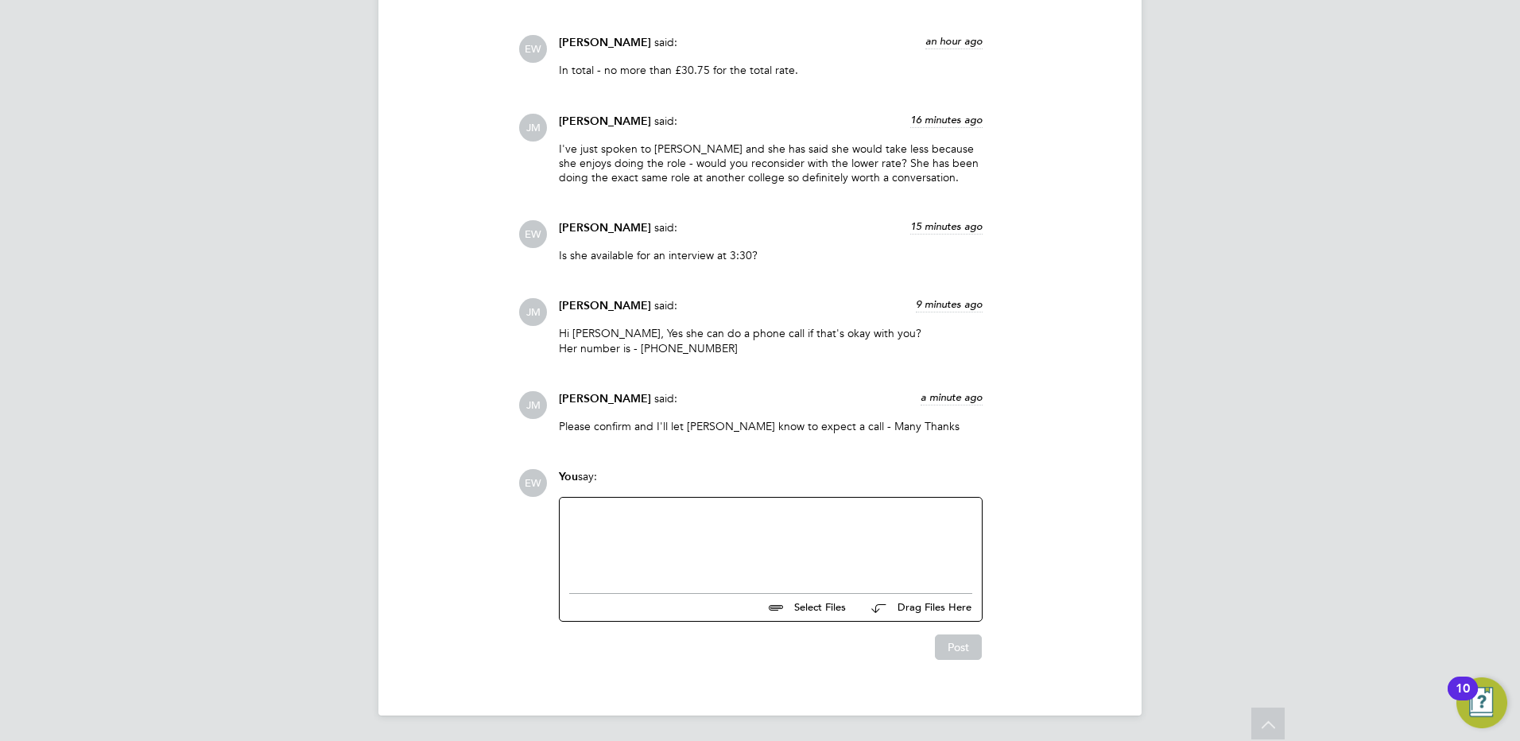
click at [696, 550] on div at bounding box center [770, 541] width 403 height 68
click at [969, 640] on button "Post" at bounding box center [958, 646] width 47 height 25
